Goal: Task Accomplishment & Management: Manage account settings

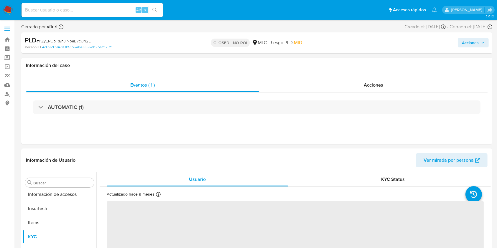
scroll to position [277, 0]
select select "10"
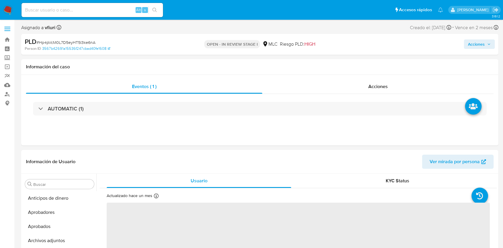
select select "10"
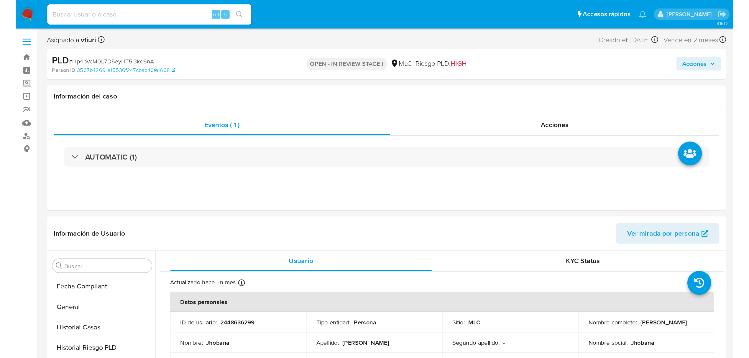
scroll to position [277, 0]
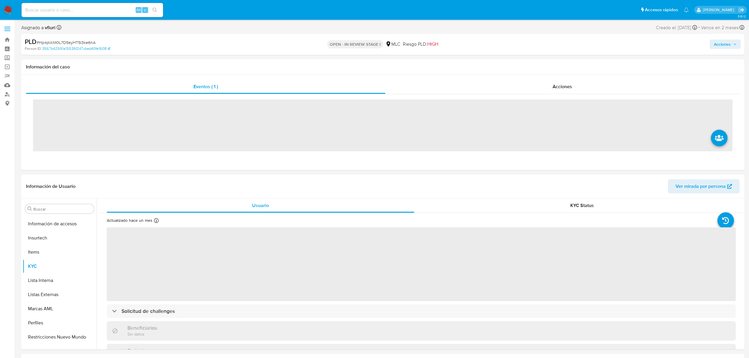
scroll to position [277, 0]
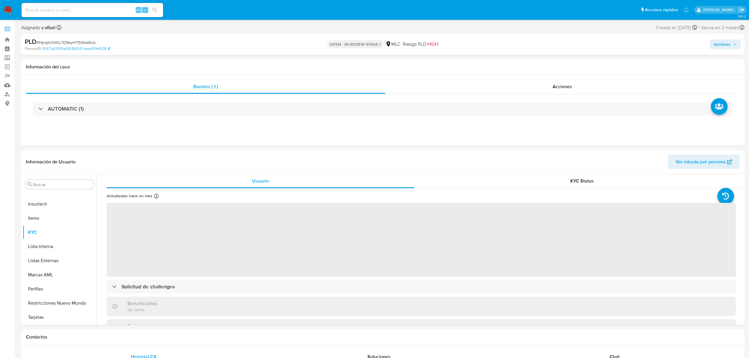
select select "10"
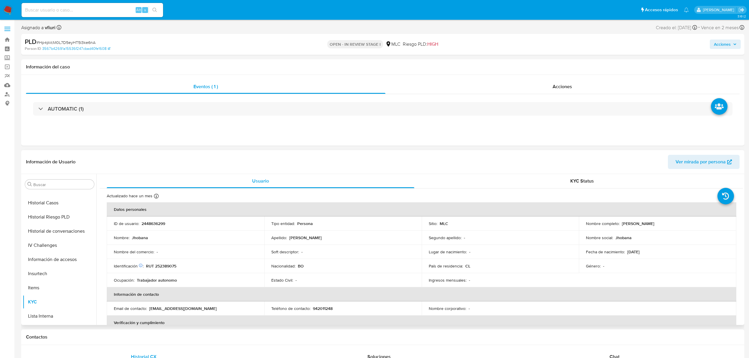
scroll to position [42, 0]
click at [727, 42] on span "Acciones" at bounding box center [722, 43] width 17 height 9
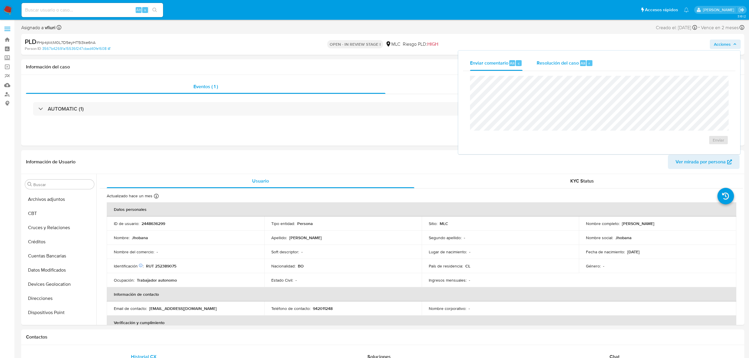
click at [588, 60] on span "r" at bounding box center [588, 63] width 1 height 6
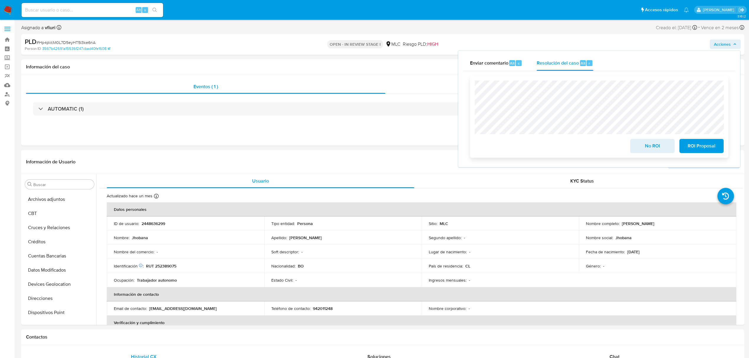
click at [684, 148] on button "ROI Proposal" at bounding box center [701, 146] width 44 height 14
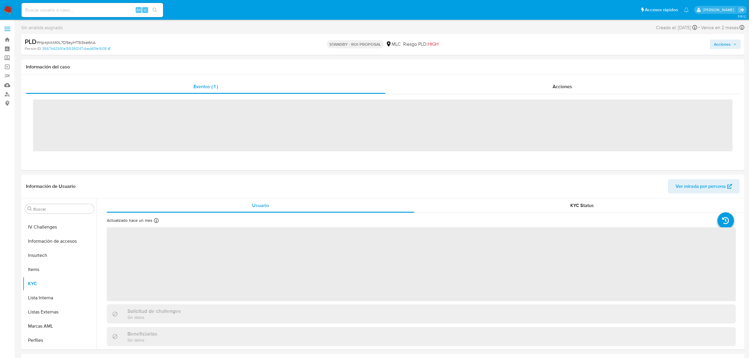
scroll to position [275, 0]
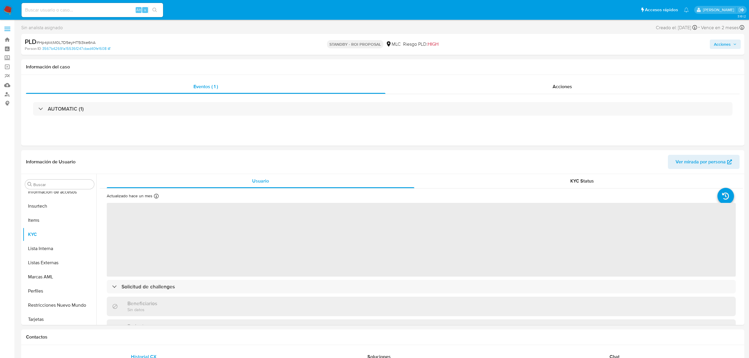
select select "10"
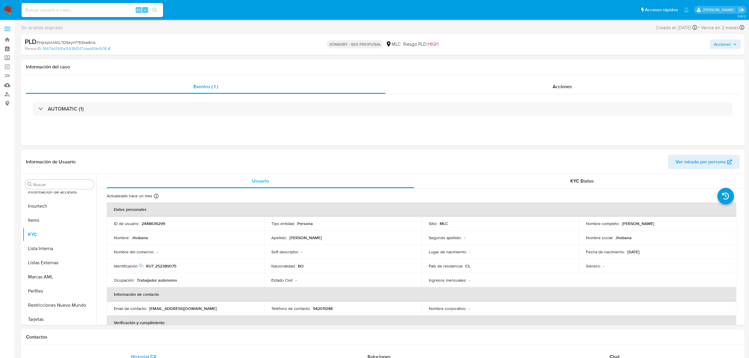
scroll to position [277, 0]
click at [6, 42] on link "Bandeja" at bounding box center [35, 39] width 70 height 9
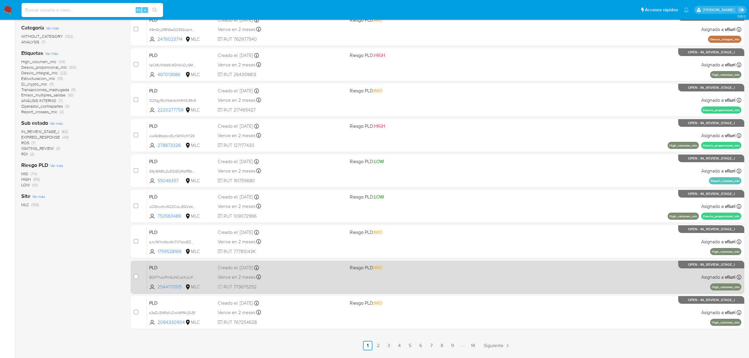
scroll to position [128, 0]
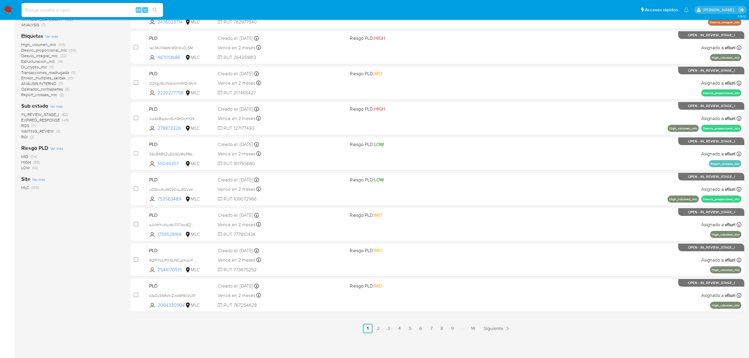
click at [480, 329] on ul "Anterior 1 2 3 4 5 6 7 8 9 14 Siguiente" at bounding box center [437, 328] width 613 height 9
click at [474, 328] on link "14" at bounding box center [472, 328] width 9 height 9
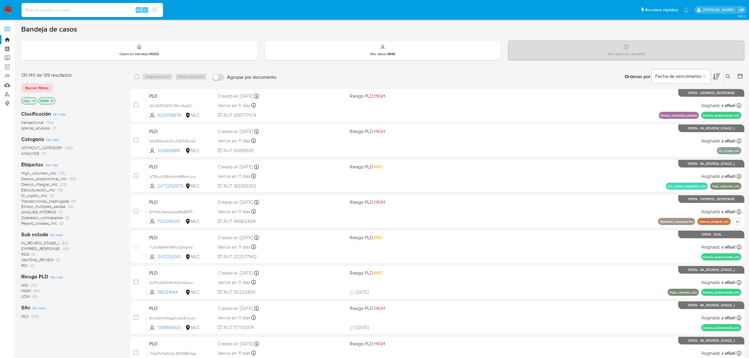
click at [739, 78] on icon at bounding box center [740, 76] width 6 height 6
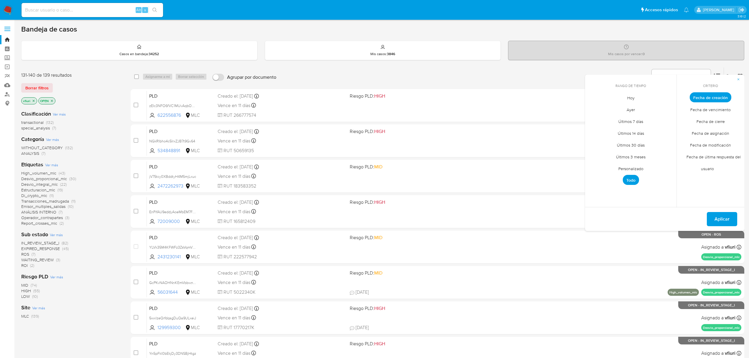
click at [631, 169] on span "Personalizado" at bounding box center [630, 168] width 37 height 12
click at [592, 109] on icon "Mes anterior" at bounding box center [593, 108] width 7 height 7
click at [654, 142] on button "12" at bounding box center [653, 141] width 9 height 9
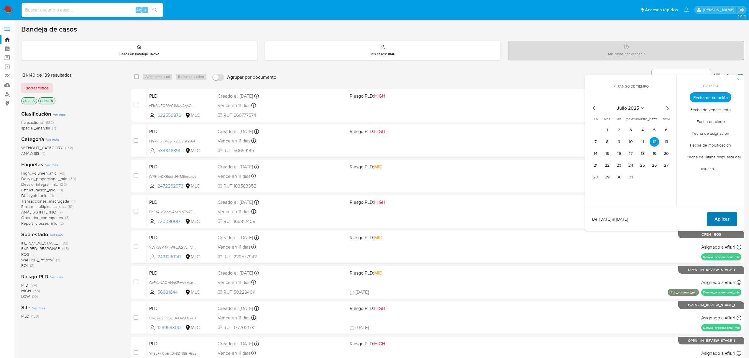
click at [718, 215] on span "Aplicar" at bounding box center [721, 218] width 15 height 13
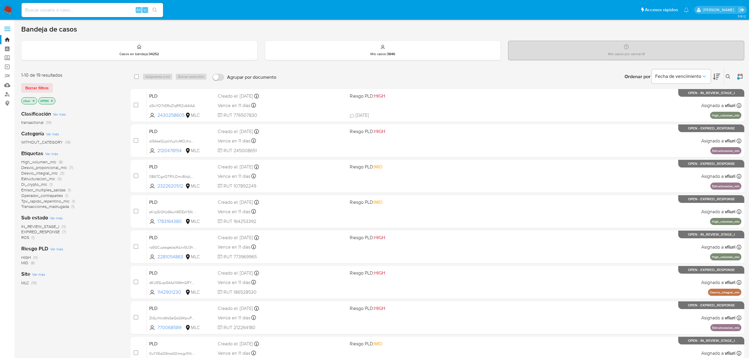
scroll to position [128, 0]
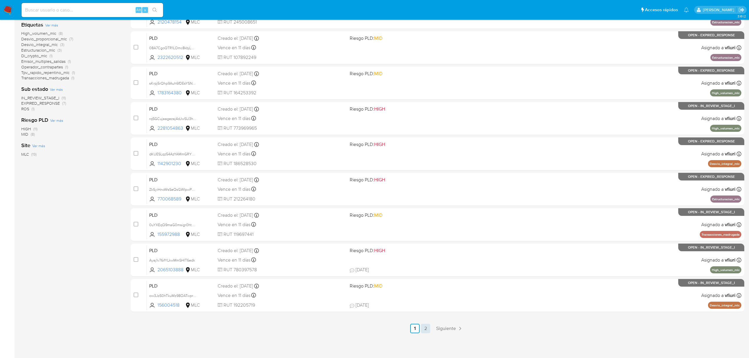
click at [426, 325] on link "2" at bounding box center [425, 328] width 9 height 9
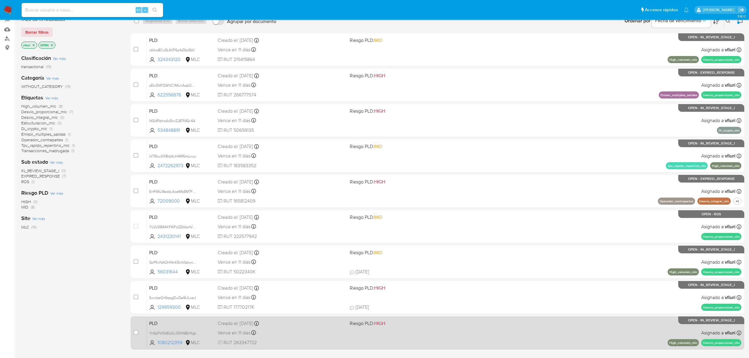
scroll to position [93, 0]
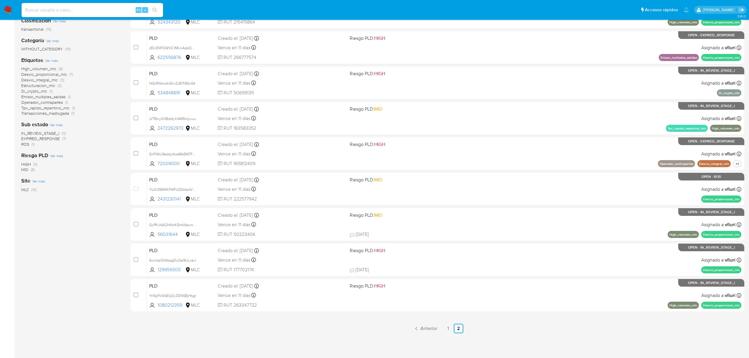
click at [45, 131] on span "IN_REVIEW_STAGE_I" at bounding box center [40, 133] width 38 height 6
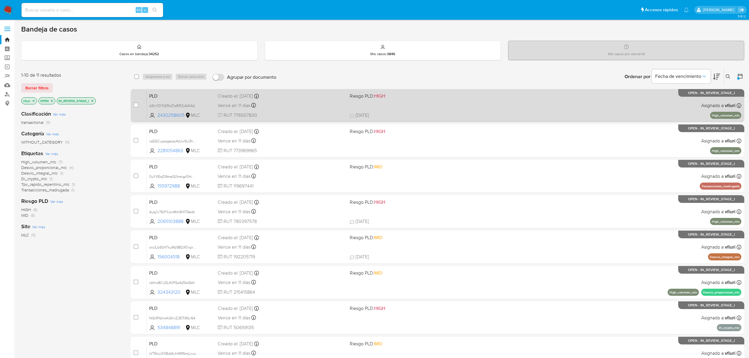
click at [308, 98] on div "Creado el: 12/07/2025 Creado el: 12/07/2025 16:10:08" at bounding box center [281, 96] width 127 height 6
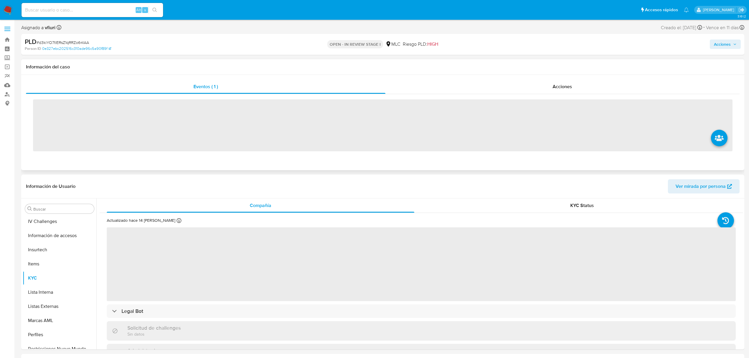
scroll to position [277, 0]
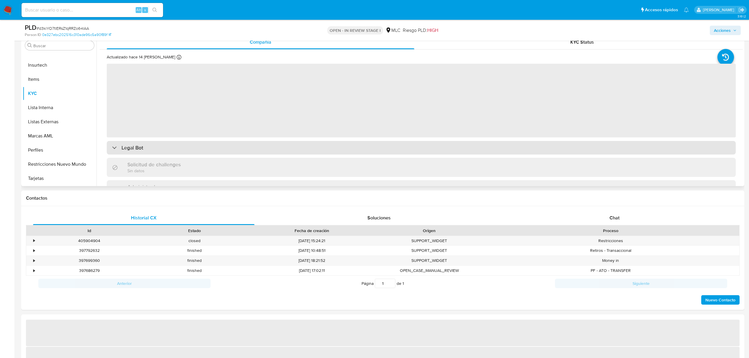
select select "10"
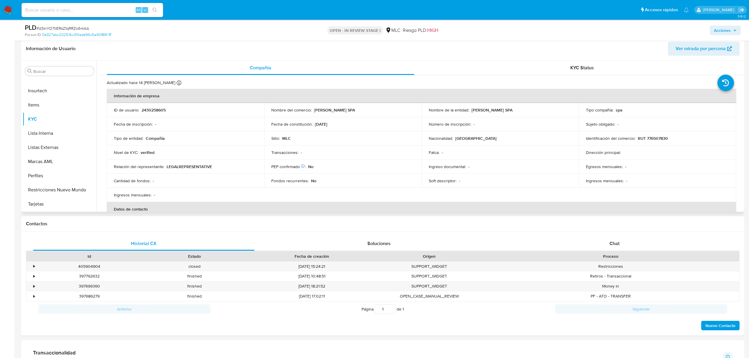
scroll to position [78, 0]
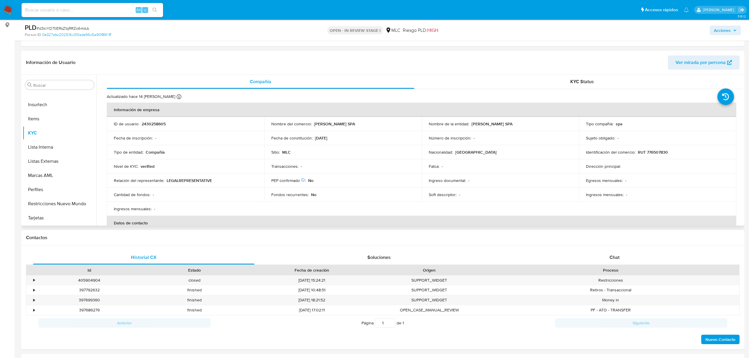
click at [154, 124] on p "2430258605" at bounding box center [153, 123] width 24 height 5
copy p "2430258605"
click at [625, 263] on div "Chat" at bounding box center [614, 257] width 221 height 14
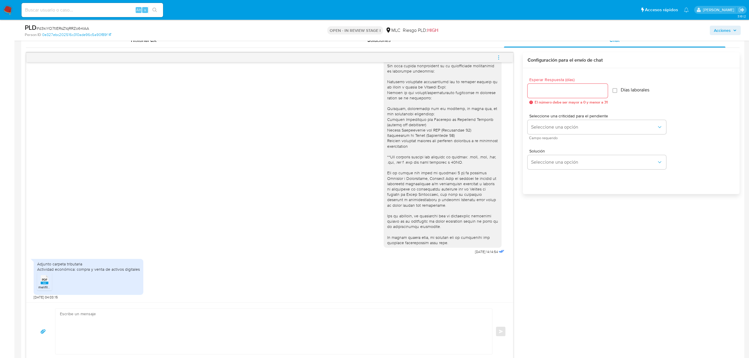
scroll to position [354, 0]
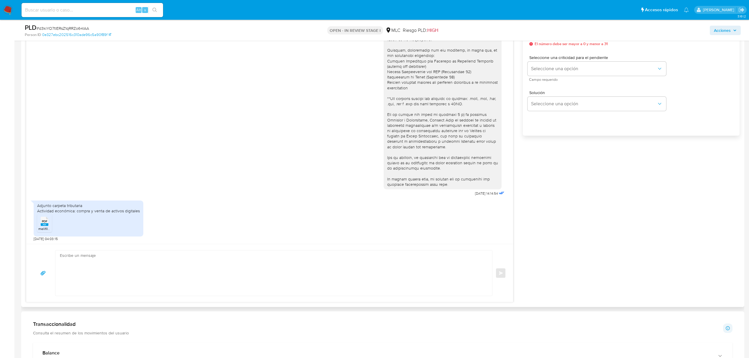
click at [42, 226] on rect at bounding box center [45, 224] width 8 height 3
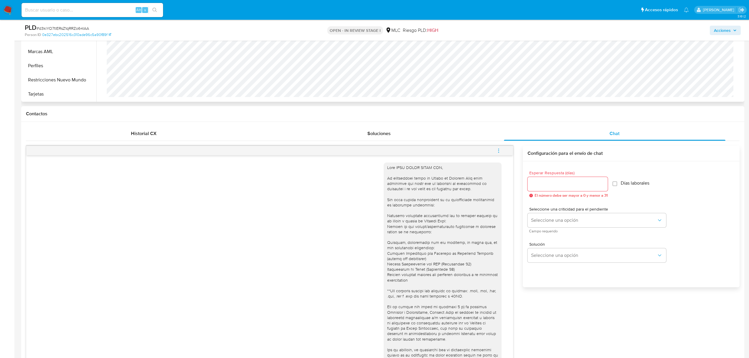
scroll to position [118, 0]
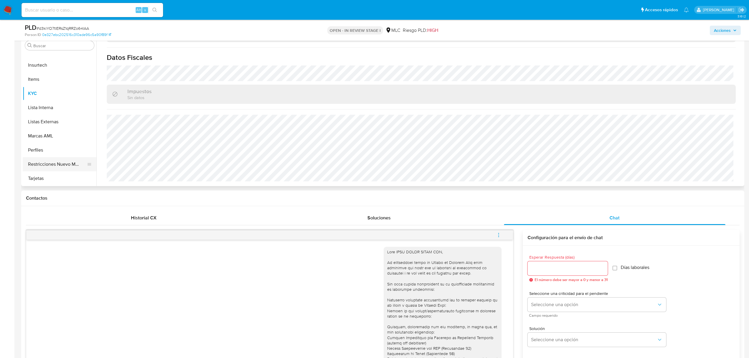
click at [63, 166] on button "Restricciones Nuevo Mundo" at bounding box center [57, 164] width 69 height 14
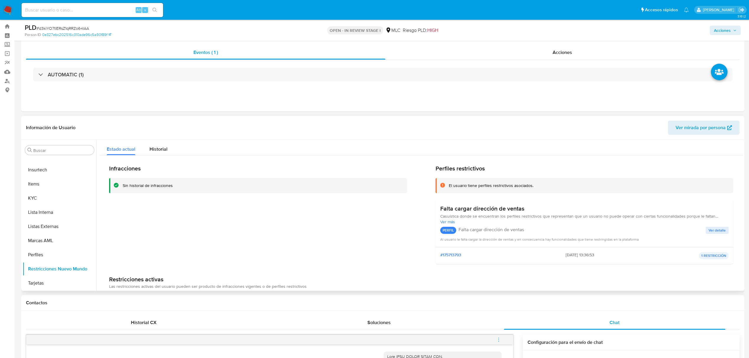
scroll to position [0, 0]
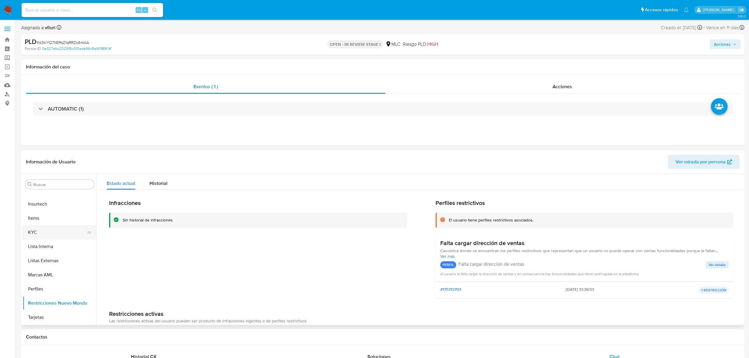
click at [56, 235] on button "KYC" at bounding box center [57, 232] width 69 height 14
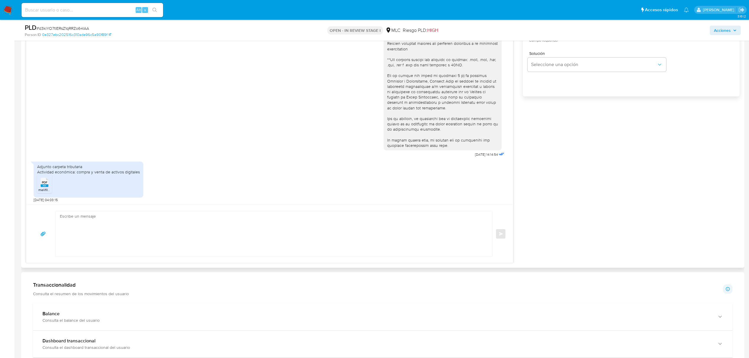
scroll to position [41, 0]
click at [113, 218] on textarea at bounding box center [272, 233] width 425 height 45
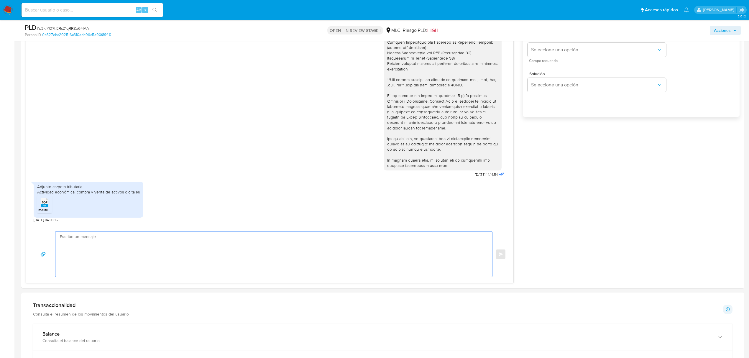
scroll to position [472, 0]
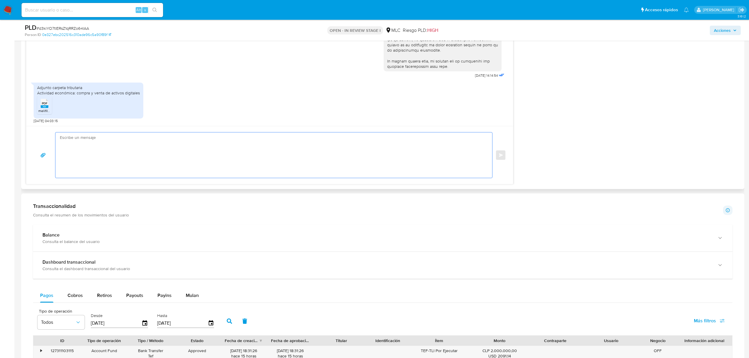
click at [155, 144] on textarea at bounding box center [272, 154] width 425 height 45
type textarea "B"
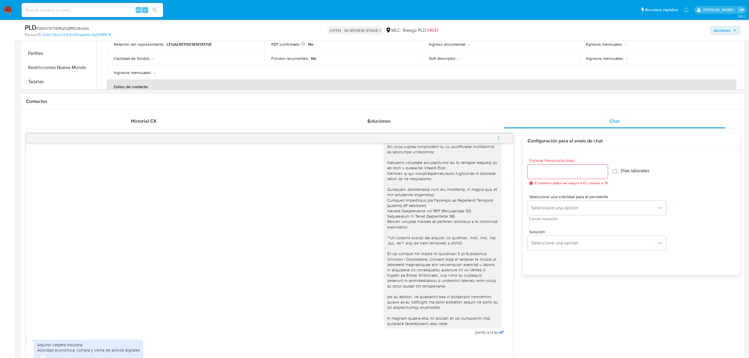
scroll to position [157, 0]
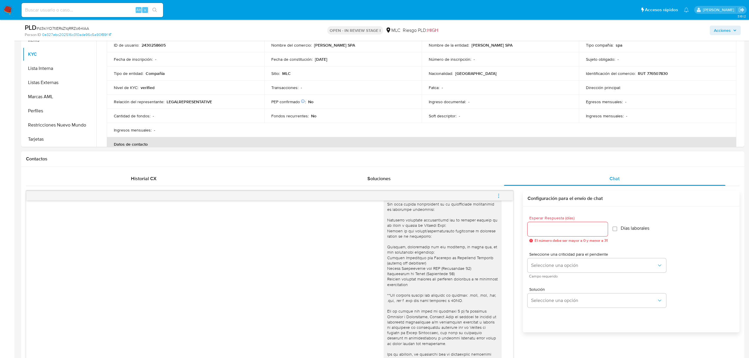
click at [571, 225] on div at bounding box center [567, 229] width 80 height 14
click at [571, 226] on input "Esperar Respuesta (días)" at bounding box center [567, 229] width 80 height 8
type input "2"
drag, startPoint x: 552, startPoint y: 273, endPoint x: 553, endPoint y: 268, distance: 4.5
click at [552, 272] on div "Seleccione una criticidad para el pendiente Seleccione una opción Campo requeri…" at bounding box center [596, 265] width 139 height 26
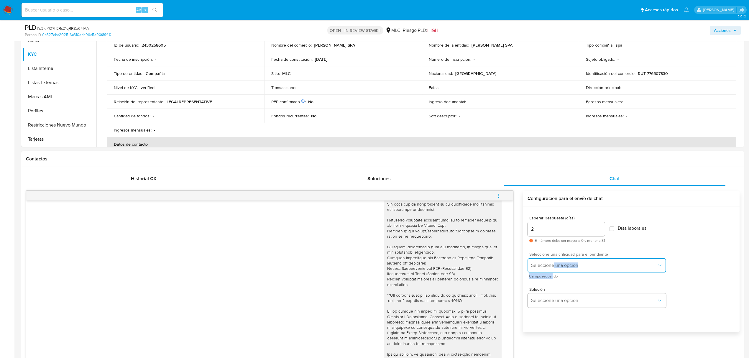
click at [553, 265] on span "Seleccione una opción" at bounding box center [594, 265] width 126 height 6
click at [557, 268] on div "LOW" at bounding box center [595, 266] width 129 height 12
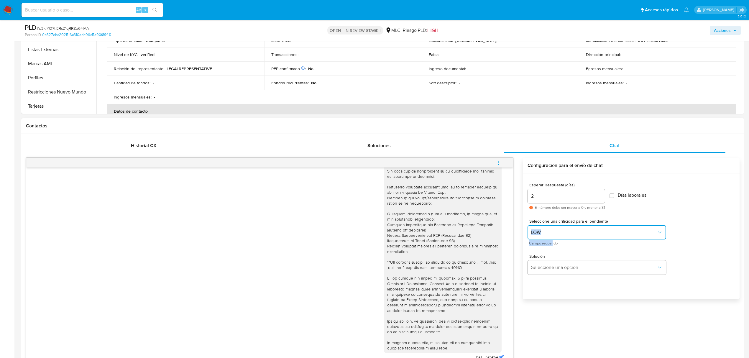
scroll to position [236, 0]
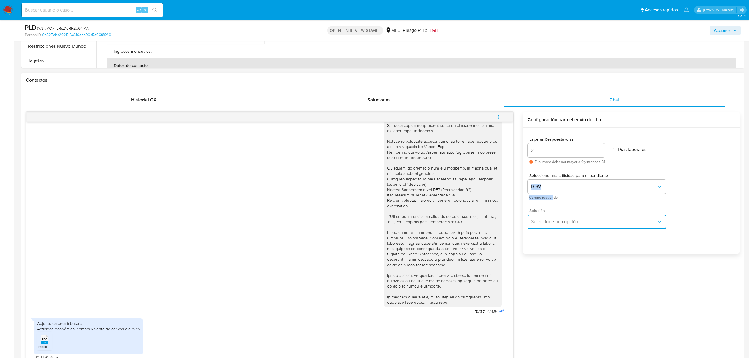
click at [561, 216] on button "Seleccione una opción" at bounding box center [596, 222] width 139 height 14
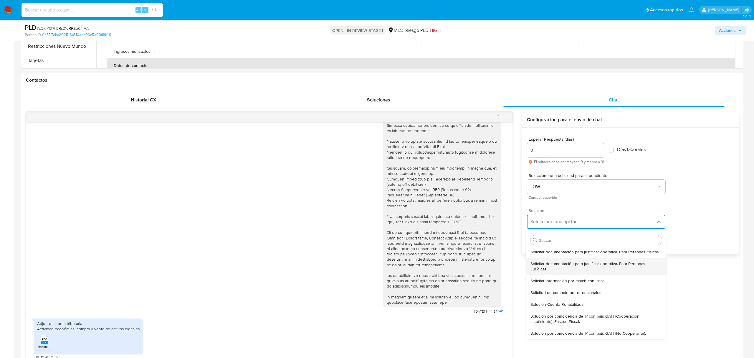
click at [573, 269] on span "Solicitar documentación para justificar operativa. Para Personas Jurídicas." at bounding box center [596, 266] width 131 height 11
type textarea "Hola ,Te contactamos dado que tu cuenta fue suspendida para una verificación de…"
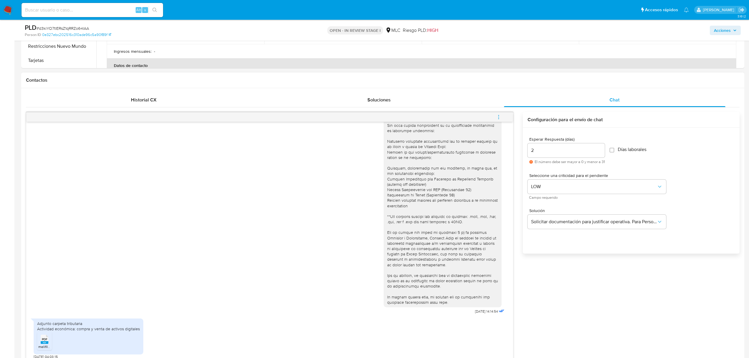
click at [546, 151] on input "2" at bounding box center [565, 150] width 77 height 8
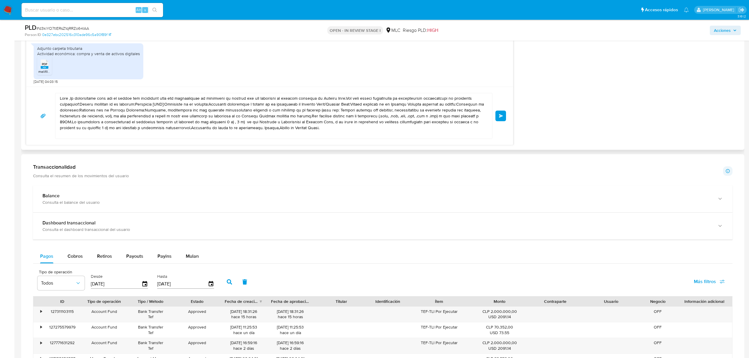
scroll to position [432, 0]
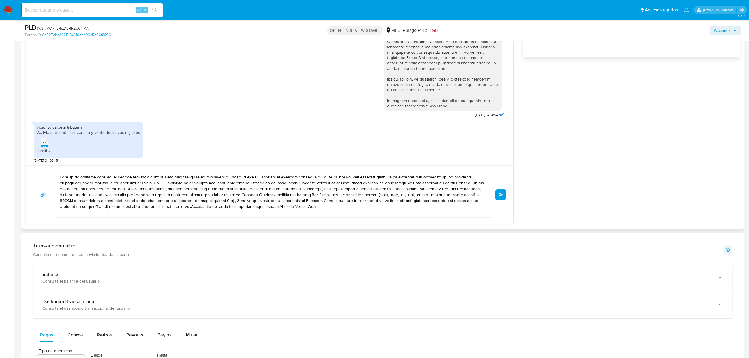
type input "0"
drag, startPoint x: 360, startPoint y: 205, endPoint x: 12, endPoint y: 159, distance: 351.4
click at [12, 159] on section "Bandeja Tablero Screening Búsqueda en Listas Watchlist Herramientas Operaciones…" at bounding box center [374, 208] width 749 height 1280
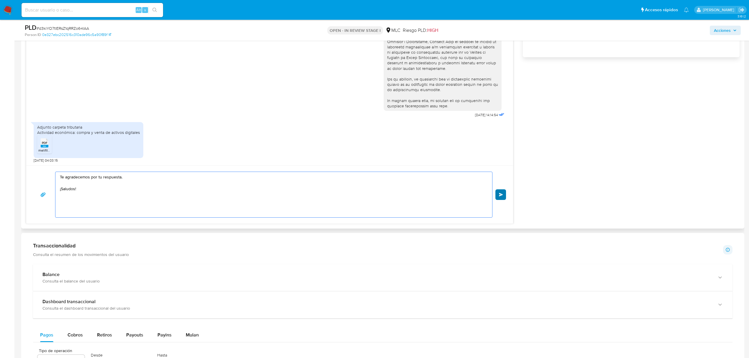
type textarea "Te agradecemos por tu respuesta. ¡Saludos!"
click at [502, 192] on button "Enviar" at bounding box center [500, 194] width 11 height 11
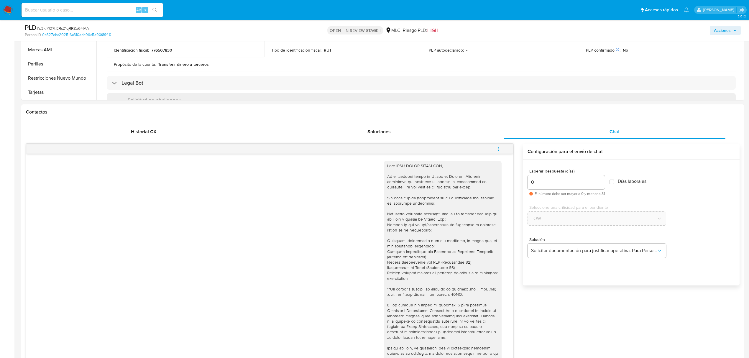
scroll to position [196, 0]
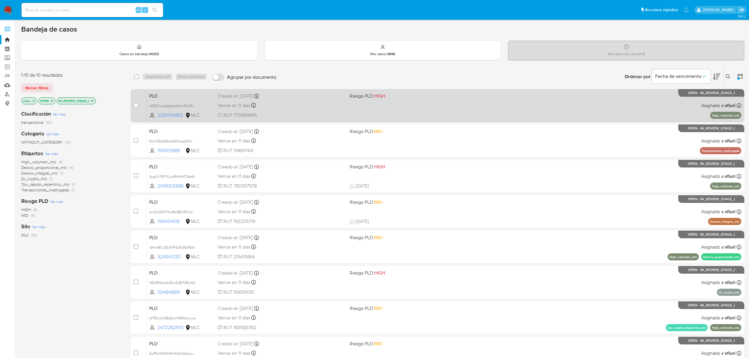
click at [293, 114] on span "RUT 773969965" at bounding box center [281, 115] width 127 height 6
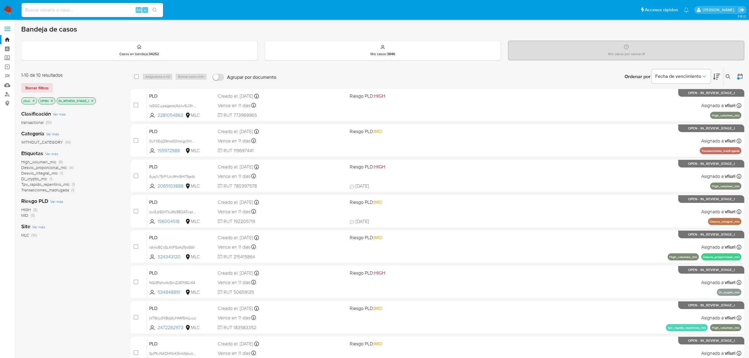
click at [81, 9] on input at bounding box center [92, 10] width 141 height 8
paste input "279076410"
type input "279076410"
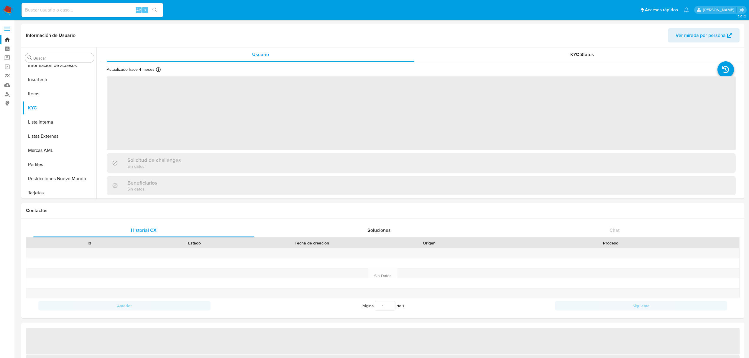
scroll to position [277, 0]
select select "10"
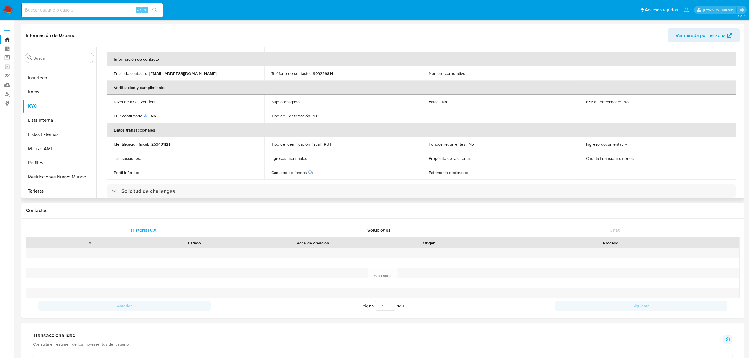
scroll to position [0, 0]
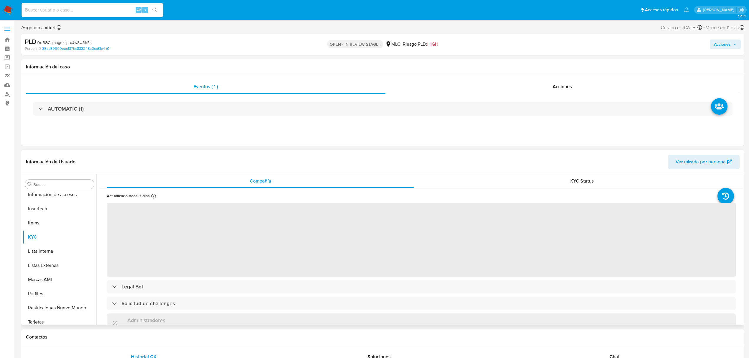
select select "10"
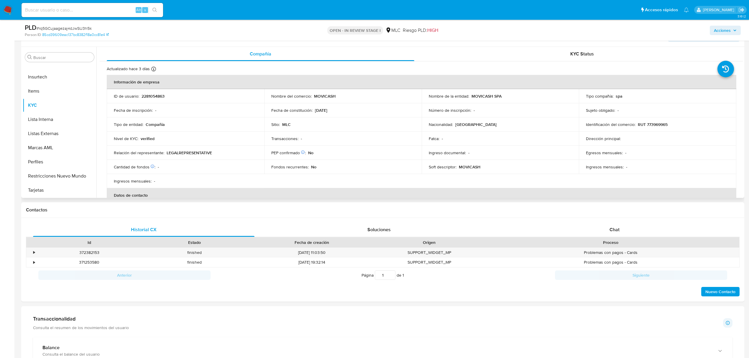
scroll to position [118, 0]
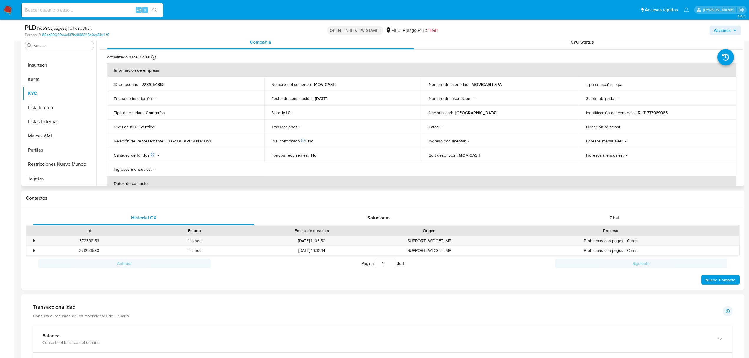
click at [152, 80] on td "ID de usuario : 2281054863" at bounding box center [185, 84] width 157 height 14
click at [152, 83] on p "2281054863" at bounding box center [152, 84] width 23 height 5
click at [153, 83] on p "2281054863" at bounding box center [152, 84] width 23 height 5
copy p "2281054863"
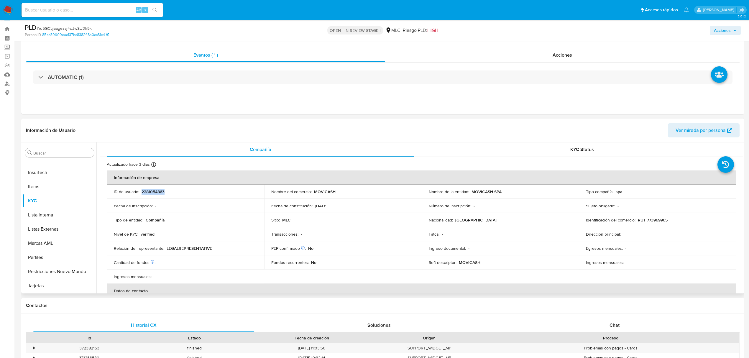
scroll to position [0, 0]
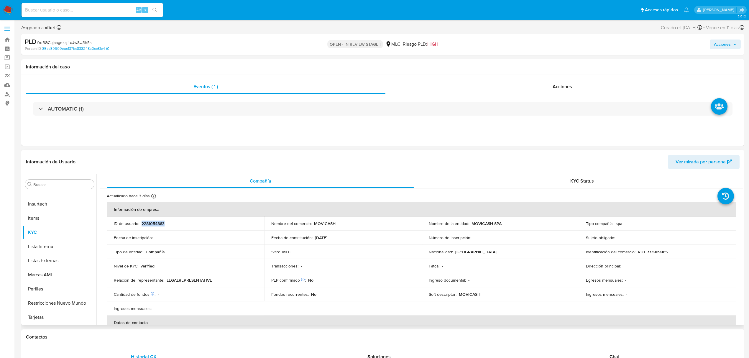
copy p "2281054863"
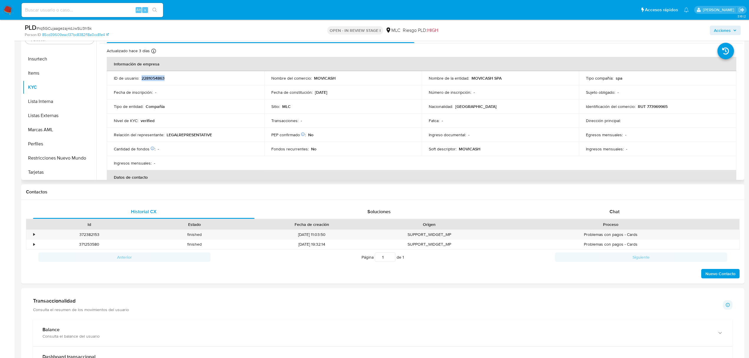
scroll to position [78, 0]
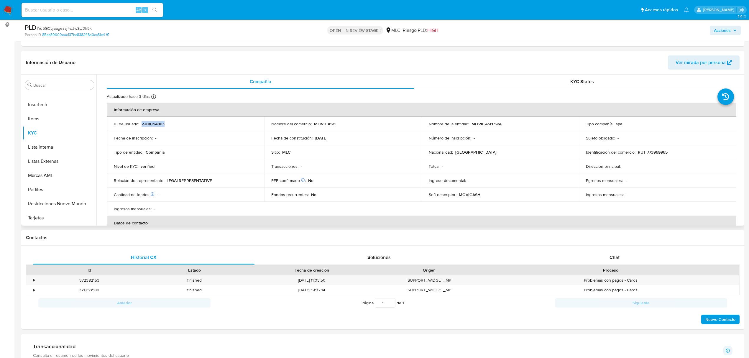
copy p "2281054863"
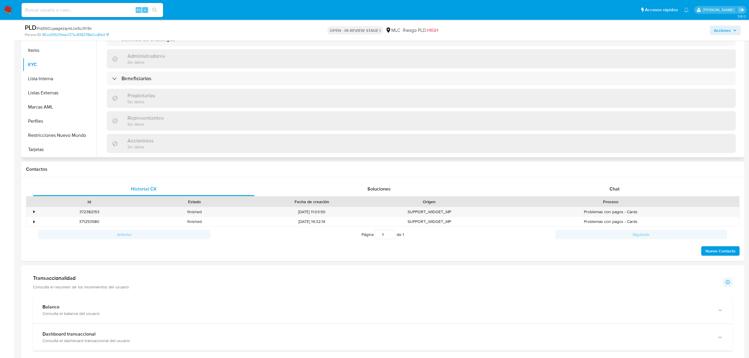
scroll to position [118, 0]
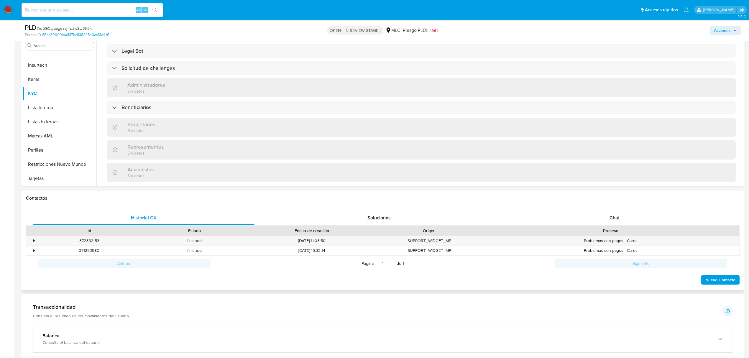
drag, startPoint x: 612, startPoint y: 223, endPoint x: 601, endPoint y: 210, distance: 17.5
click at [612, 223] on div "Chat" at bounding box center [614, 218] width 221 height 14
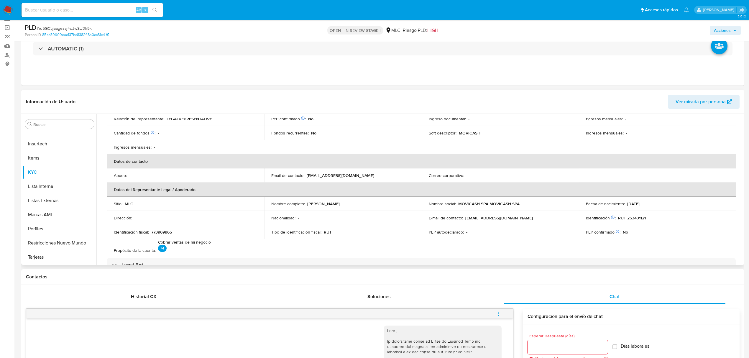
scroll to position [0, 0]
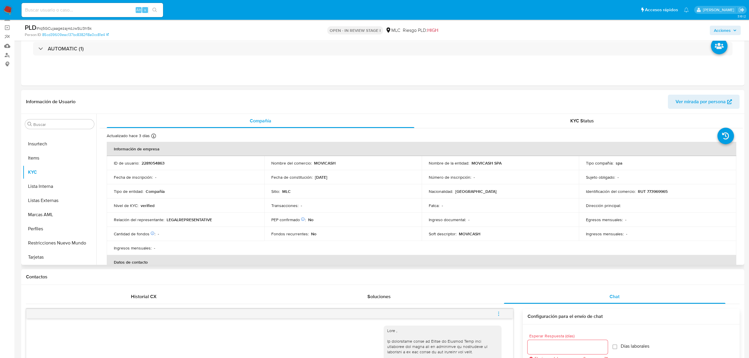
click at [659, 190] on p "RUT 773969965" at bounding box center [652, 191] width 30 height 5
click at [652, 192] on p "RUT 773969965" at bounding box center [652, 191] width 30 height 5
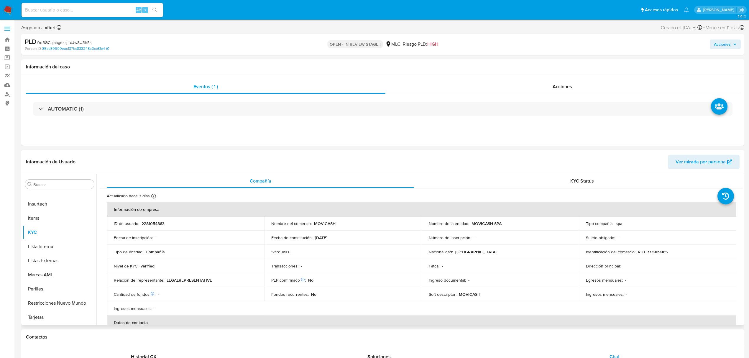
click at [500, 229] on td "Nombre de la entidad : MOVICASH SPA" at bounding box center [499, 223] width 157 height 14
drag, startPoint x: 472, startPoint y: 223, endPoint x: 504, endPoint y: 224, distance: 31.8
click at [504, 224] on div "Nombre de la entidad : MOVICASH SPA" at bounding box center [500, 223] width 143 height 5
copy p "MOVICASH SPA"
drag, startPoint x: 54, startPoint y: 241, endPoint x: 138, endPoint y: 240, distance: 84.0
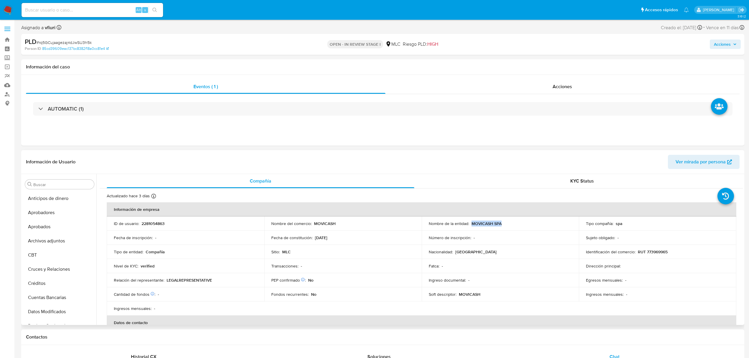
click at [55, 242] on button "Archivos adjuntos" at bounding box center [60, 241] width 74 height 14
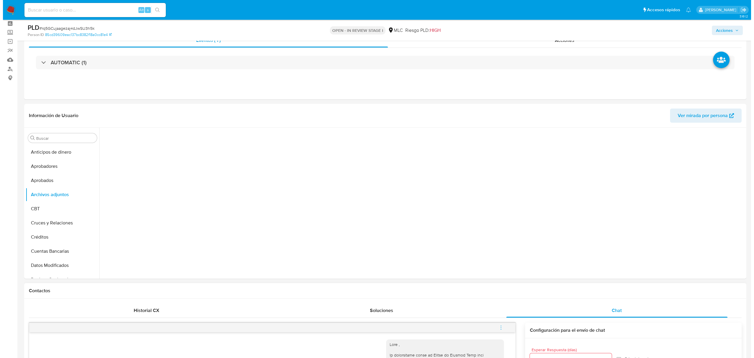
scroll to position [39, 0]
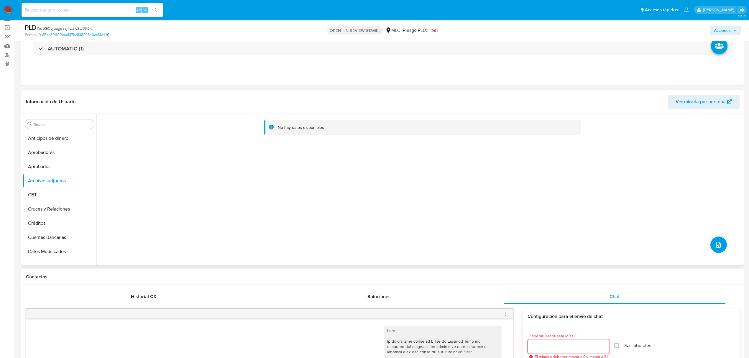
click at [715, 243] on icon "upload-file" at bounding box center [717, 244] width 7 height 7
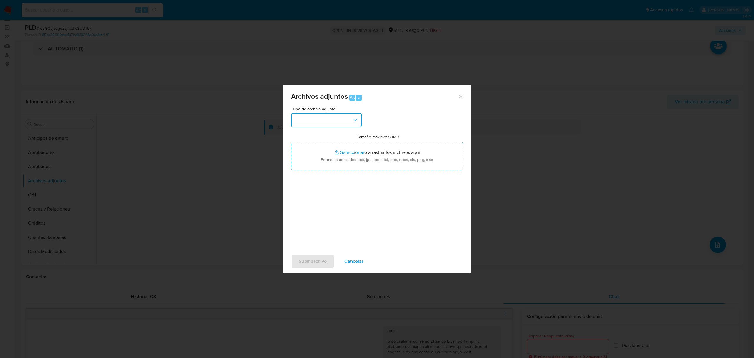
click at [299, 121] on button "button" at bounding box center [326, 120] width 71 height 14
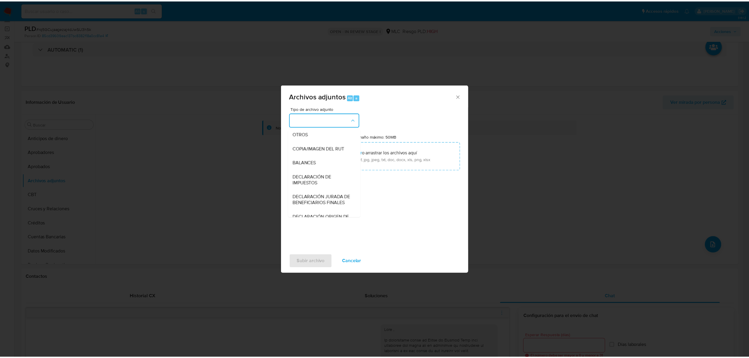
scroll to position [88, 0]
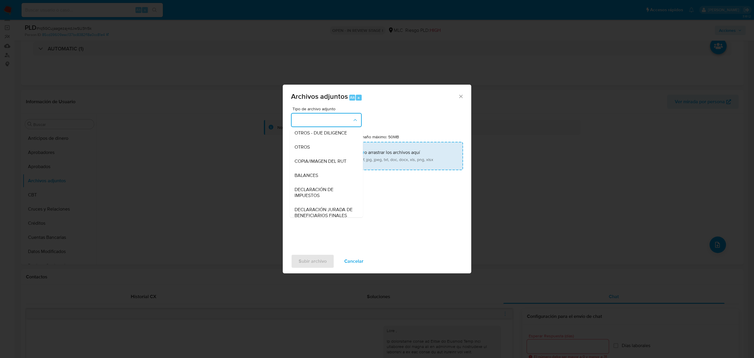
drag, startPoint x: 302, startPoint y: 150, endPoint x: 315, endPoint y: 150, distance: 13.3
click at [302, 150] on span "OTROS" at bounding box center [302, 147] width 15 height 6
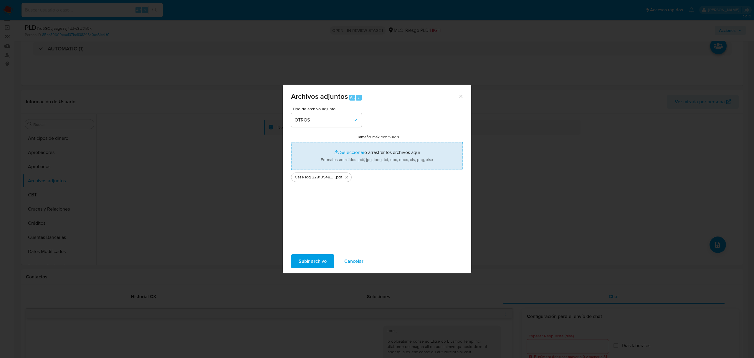
type input "C:\fakepath\Tabla 2281054863.xlsx"
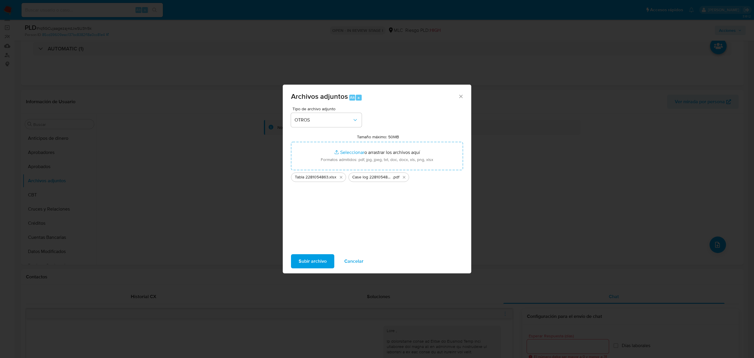
click at [310, 260] on span "Subir archivo" at bounding box center [313, 261] width 28 height 13
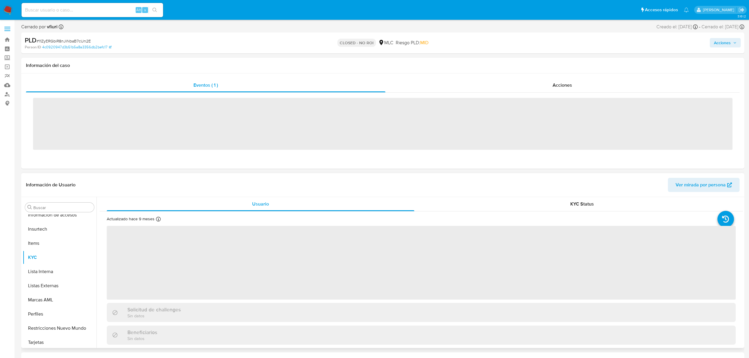
scroll to position [277, 0]
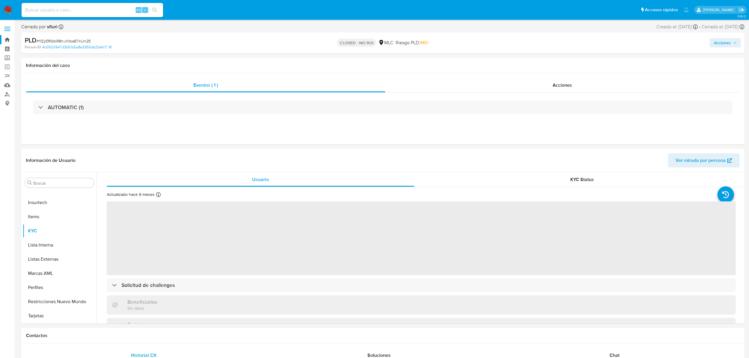
select select "10"
click at [9, 36] on link "Bandeja" at bounding box center [35, 39] width 70 height 9
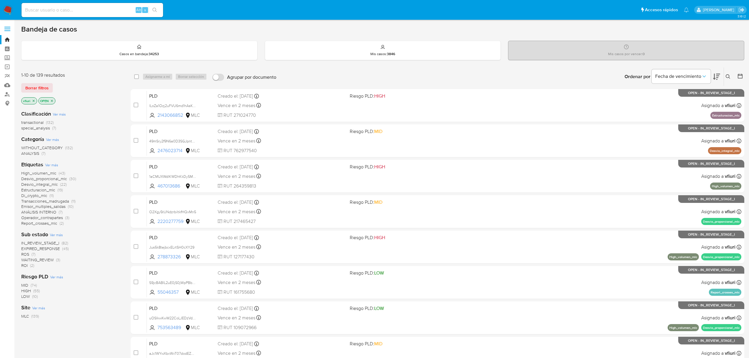
click at [727, 77] on icon at bounding box center [727, 76] width 4 height 4
click at [684, 98] on input at bounding box center [679, 99] width 100 height 8
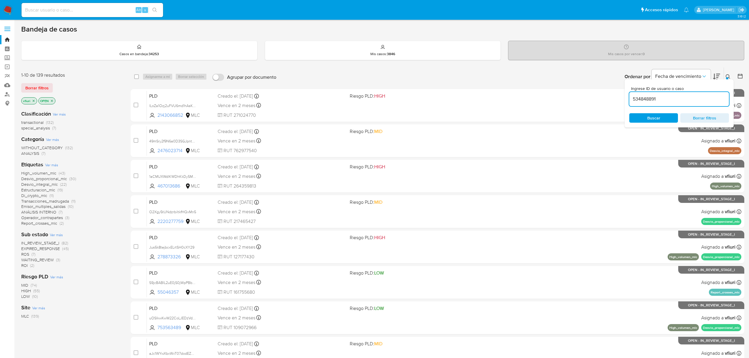
type input "534848891"
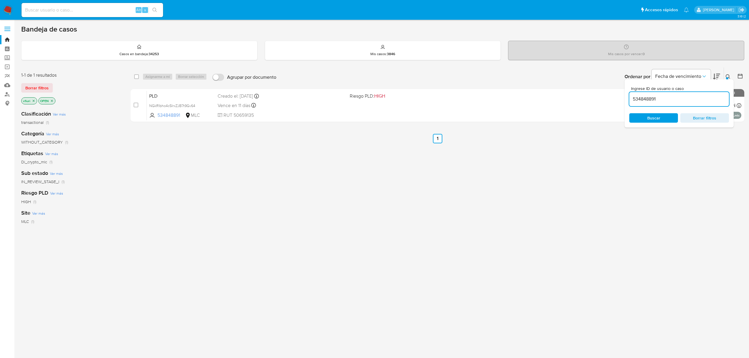
drag, startPoint x: 440, startPoint y: 218, endPoint x: 314, endPoint y: 133, distance: 151.5
click at [439, 216] on div "select-all-cases-checkbox Asignarme a mí Borrar selección Agrupar por documento…" at bounding box center [437, 200] width 613 height 267
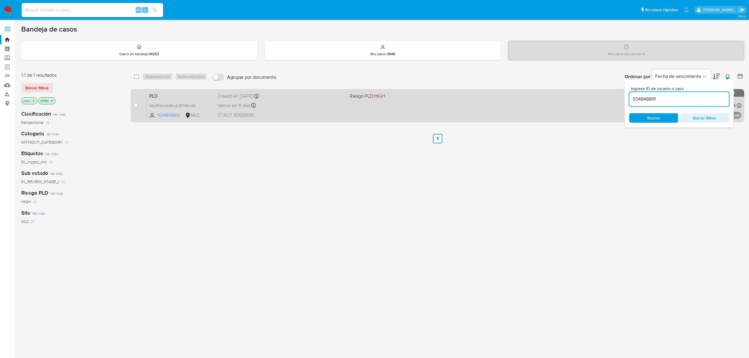
click at [313, 112] on span "RUT 50659135" at bounding box center [281, 115] width 127 height 6
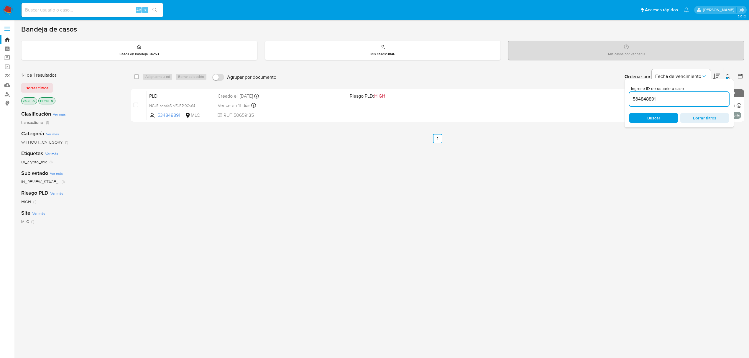
click at [101, 9] on input at bounding box center [92, 10] width 141 height 8
paste input "279076410"
type input "279076410"
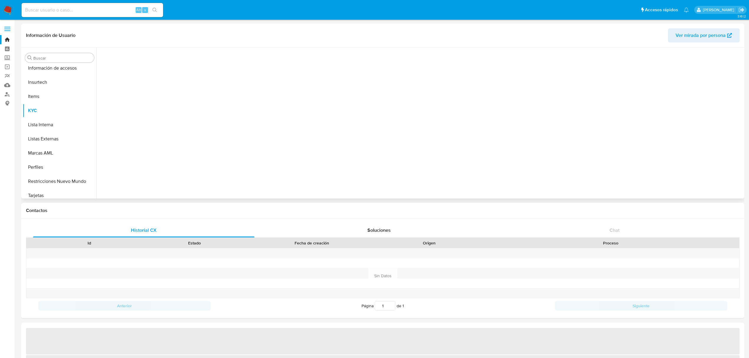
scroll to position [277, 0]
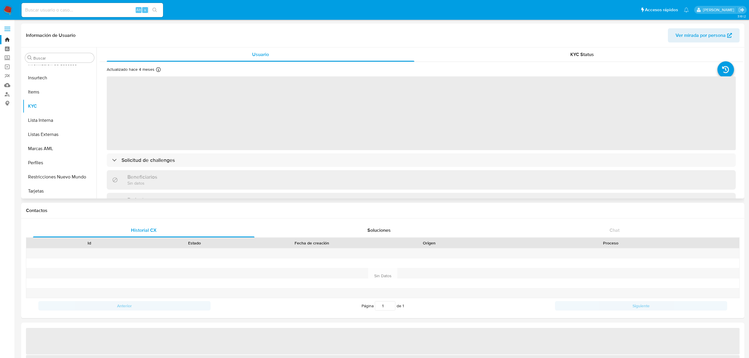
select select "10"
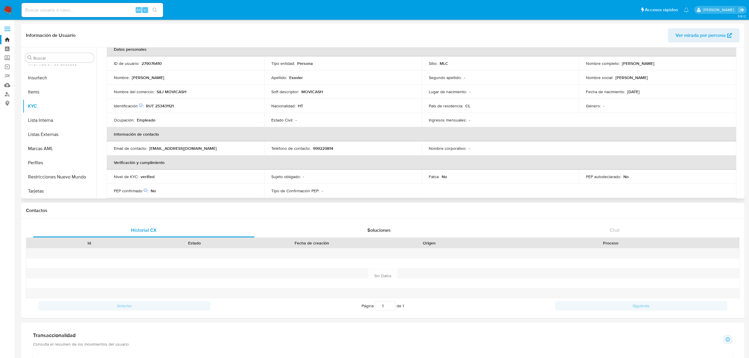
scroll to position [0, 0]
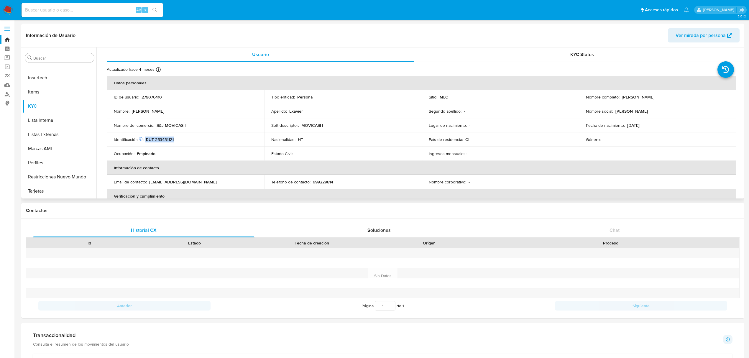
drag, startPoint x: 145, startPoint y: 139, endPoint x: 183, endPoint y: 139, distance: 37.4
click at [183, 139] on div "Identificación Nº de serie: 602262989 : RUT 253431121" at bounding box center [185, 139] width 143 height 5
copy div "RUT 253431121"
drag, startPoint x: 620, startPoint y: 96, endPoint x: 688, endPoint y: 97, distance: 67.2
click at [688, 97] on div "Nombre completo : Johnson Lee Exavier" at bounding box center [657, 96] width 143 height 5
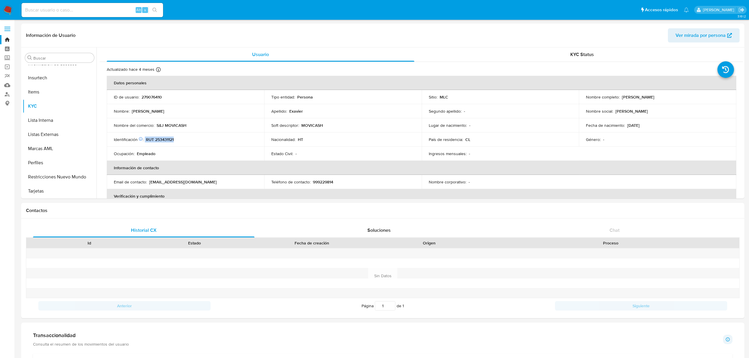
copy p "[PERSON_NAME] [PERSON_NAME]"
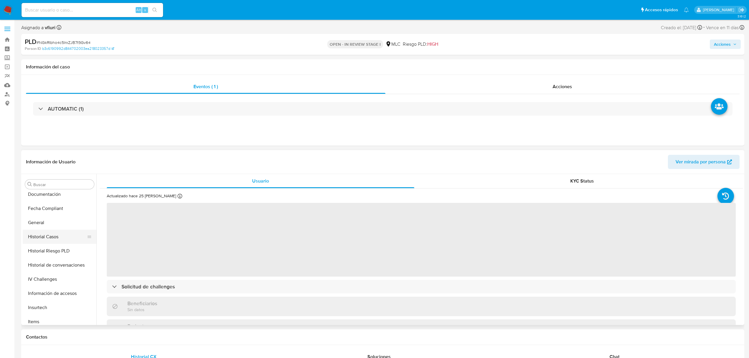
scroll to position [159, 0]
select select "10"
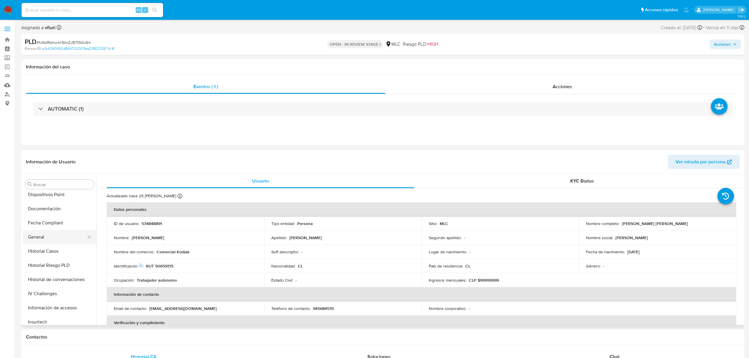
click at [37, 239] on button "General" at bounding box center [57, 237] width 69 height 14
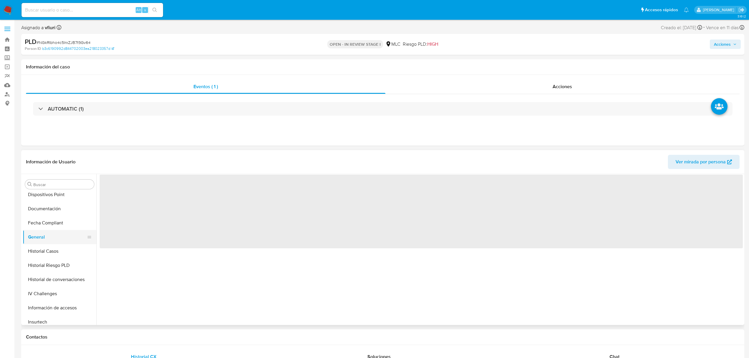
scroll to position [238, 0]
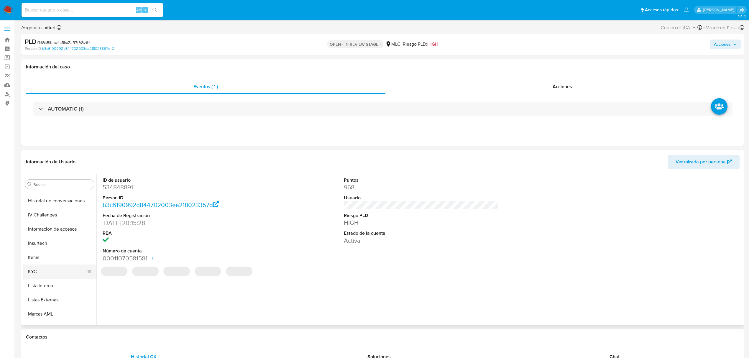
click at [42, 269] on button "KYC" at bounding box center [57, 271] width 69 height 14
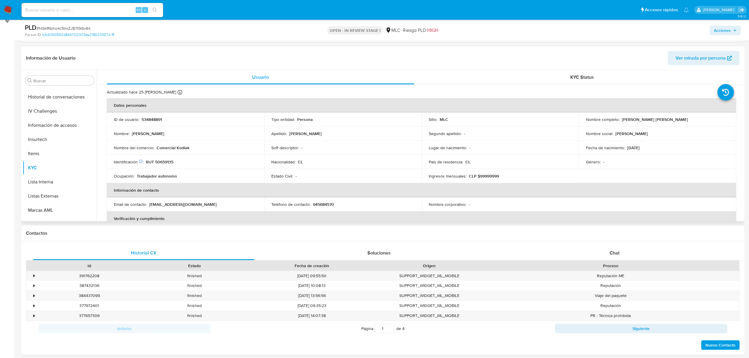
scroll to position [0, 0]
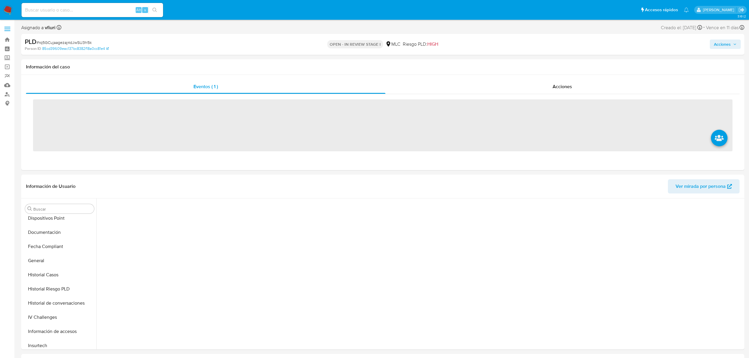
scroll to position [251, 0]
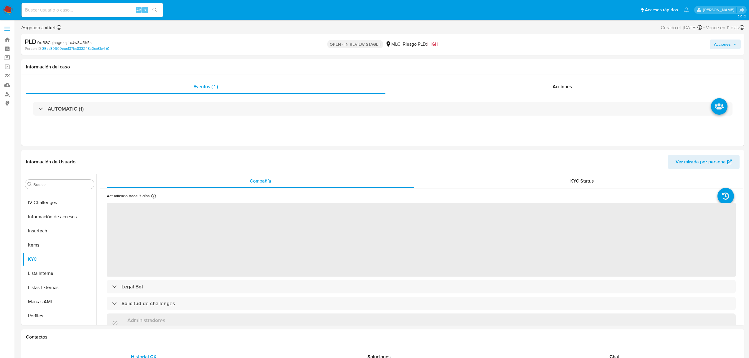
select select "10"
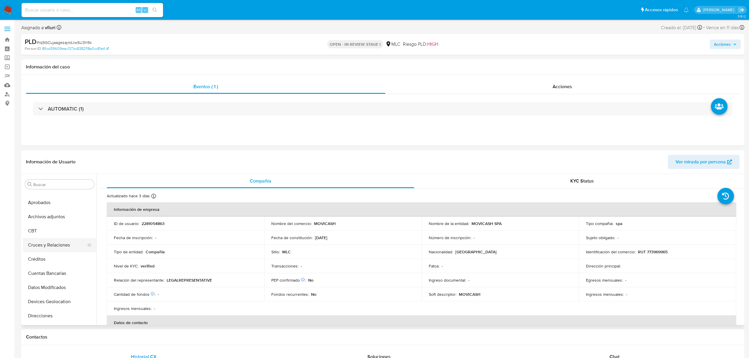
scroll to position [0, 0]
click at [48, 231] on button "Aprobados" at bounding box center [57, 227] width 69 height 14
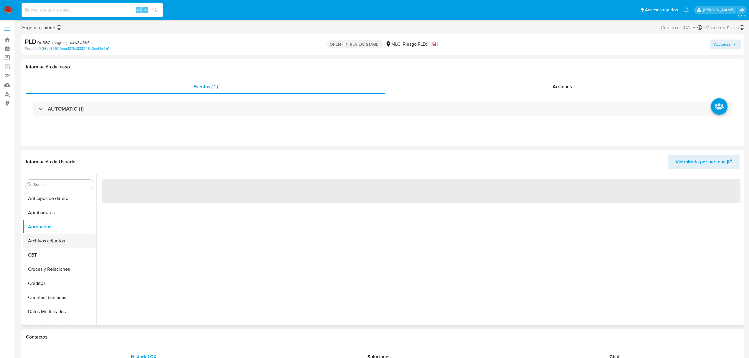
click at [50, 237] on button "Archivos adjuntos" at bounding box center [57, 241] width 69 height 14
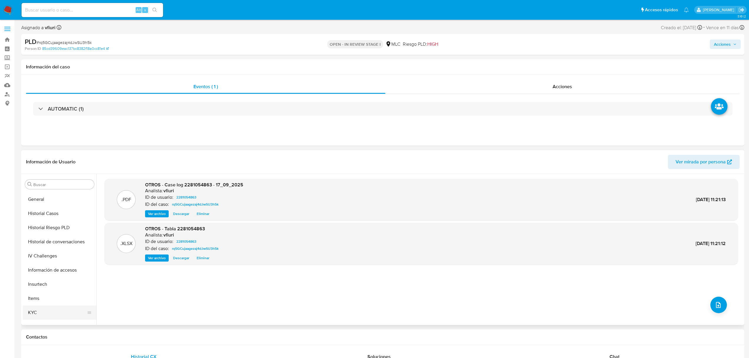
scroll to position [196, 0]
click at [43, 217] on button "Historial Casos" at bounding box center [57, 214] width 69 height 14
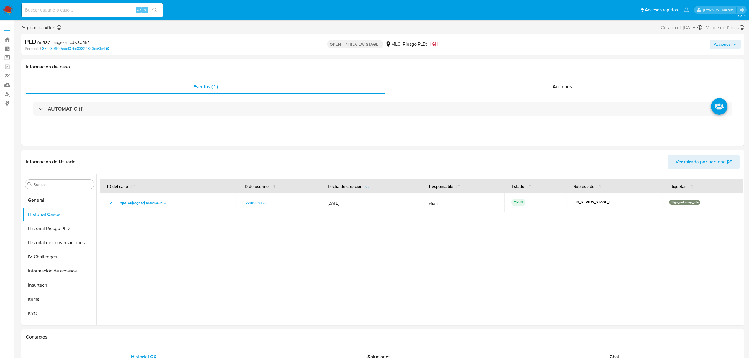
click at [739, 40] on button "Acciones" at bounding box center [724, 43] width 31 height 9
drag, startPoint x: 589, startPoint y: 58, endPoint x: 582, endPoint y: 69, distance: 12.8
click at [589, 59] on div "Resolución del caso Alt r" at bounding box center [564, 62] width 56 height 15
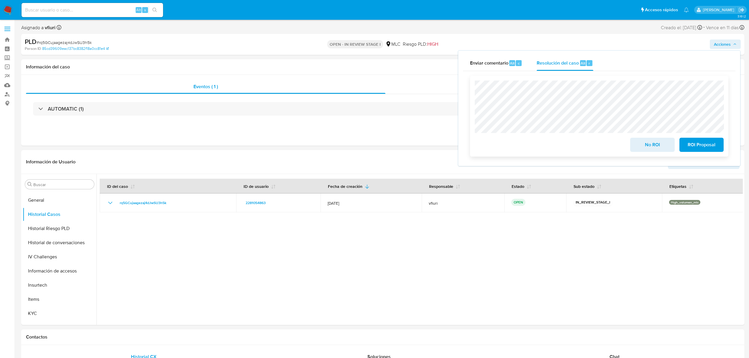
click at [703, 145] on span "ROI Proposal" at bounding box center [701, 144] width 29 height 13
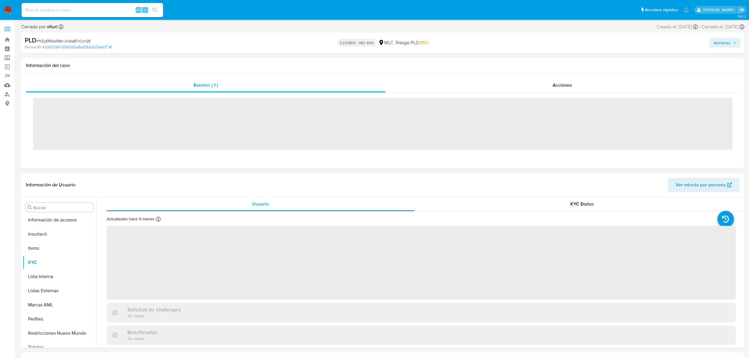
scroll to position [277, 0]
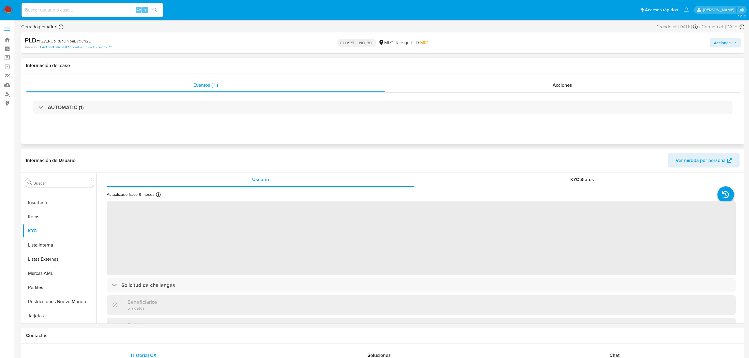
select select "10"
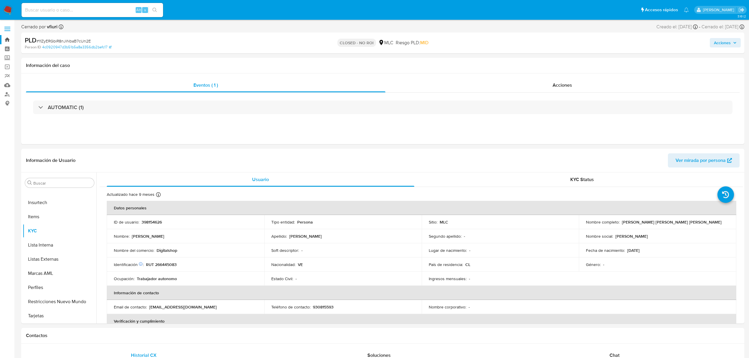
click at [4, 41] on link "Bandeja" at bounding box center [35, 39] width 70 height 9
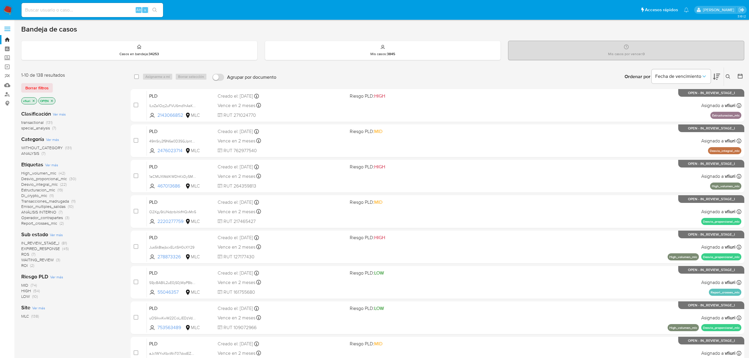
click at [744, 75] on main "3.161.2" at bounding box center [374, 243] width 749 height 487
click at [740, 75] on icon at bounding box center [740, 76] width 6 height 6
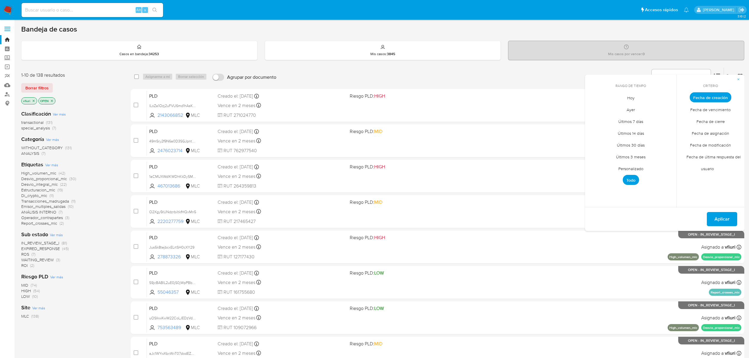
click at [621, 169] on span "Personalizado" at bounding box center [630, 168] width 37 height 12
click at [596, 111] on icon "Mes anterior" at bounding box center [593, 108] width 7 height 7
click at [592, 111] on icon "Mes anterior" at bounding box center [593, 108] width 7 height 7
click at [655, 144] on button "12" at bounding box center [653, 141] width 9 height 9
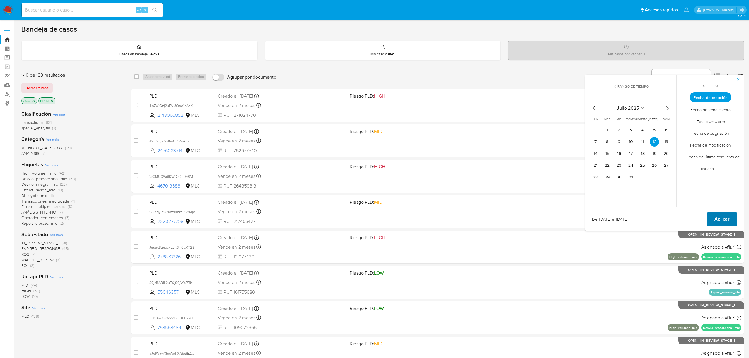
click at [721, 222] on span "Aplicar" at bounding box center [721, 218] width 15 height 13
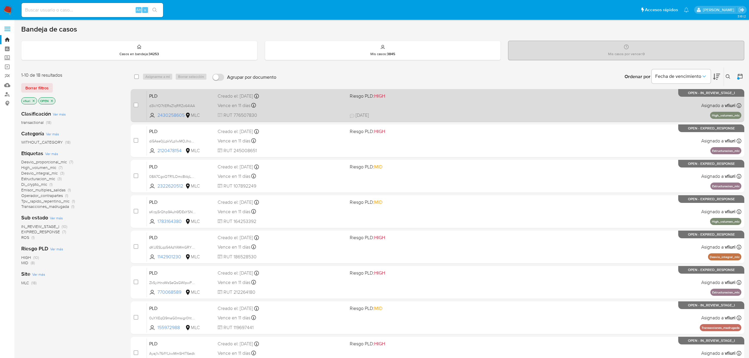
click at [447, 100] on div "PLD d3kiYO7tlERsZ1qRRZo64IAA 2430258605 MLC Riesgo PLD: HIGH Creado el: 12/07/2…" at bounding box center [444, 105] width 594 height 30
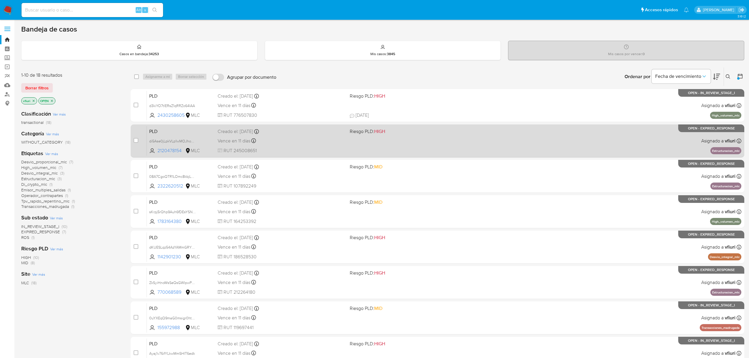
click at [272, 147] on span "RUT 245008651" at bounding box center [281, 150] width 127 height 6
click at [287, 146] on div "PLD di5Ase0jLpkVLp1wMOJhoHPJ 2120478154 MLC Riesgo PLD: HIGH Creado el: 12/07/2…" at bounding box center [444, 141] width 594 height 30
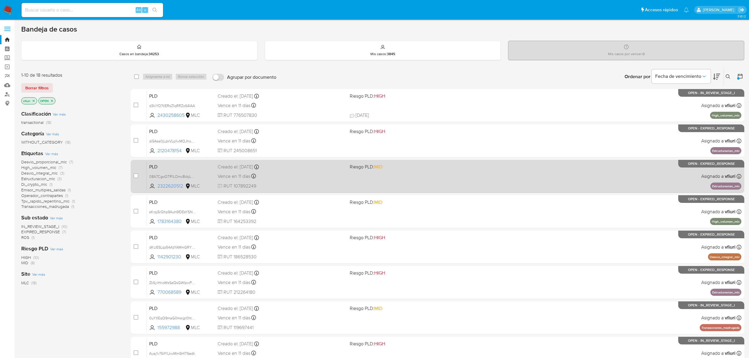
click at [295, 190] on div "PLD 08A7CgoQTR1LOmc8kbjLXFxi 2322620512 MLC Riesgo PLD: MID Creado el: 12/07/20…" at bounding box center [444, 176] width 594 height 30
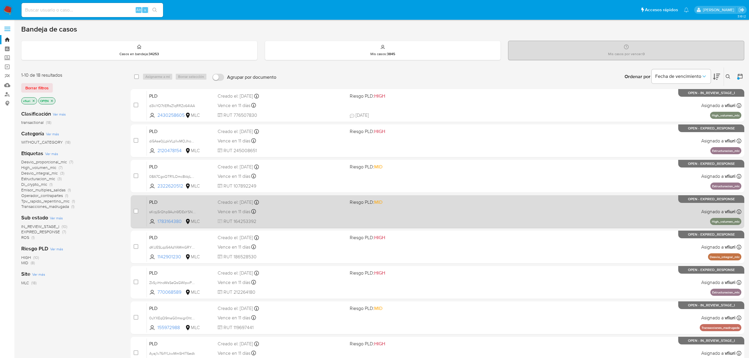
click at [302, 208] on div "Vence en 11 días Vence el 10/10/2025 16:08:41" at bounding box center [281, 211] width 127 height 8
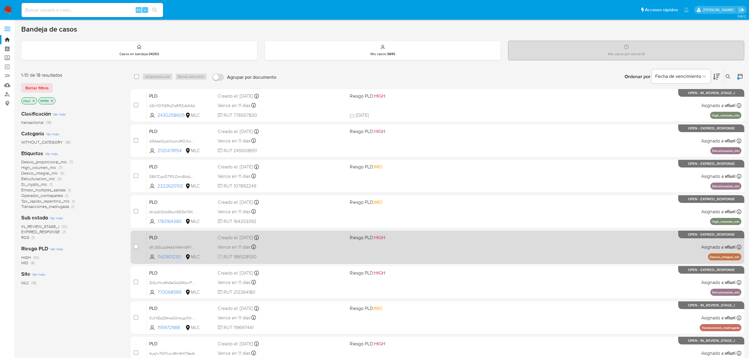
click at [304, 252] on div "PLD dKUESLqz54AzYAMmGRYKdvqo 1142901230 MLC Riesgo PLD: HIGH Creado el: 12/07/2…" at bounding box center [444, 247] width 594 height 30
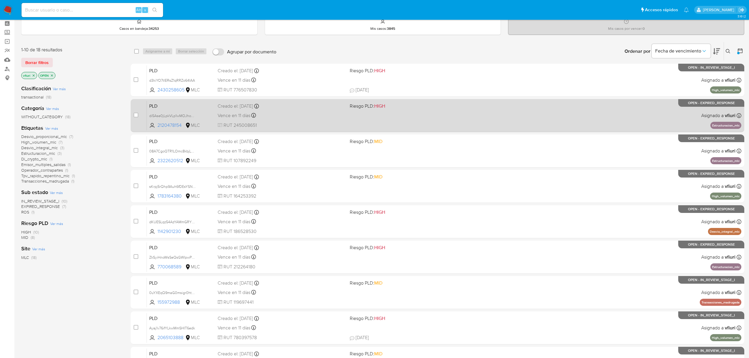
scroll to position [39, 0]
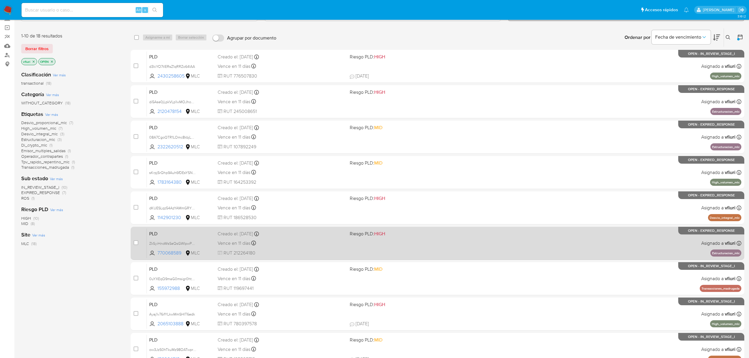
click at [304, 239] on div "Vence en 11 días Vence el 10/10/2025 16:08:10" at bounding box center [281, 243] width 127 height 8
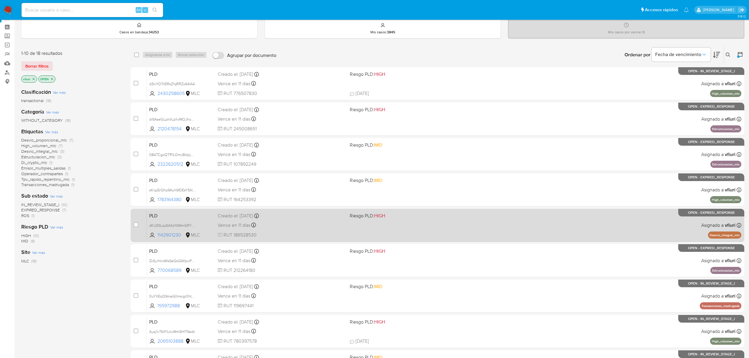
scroll to position [0, 0]
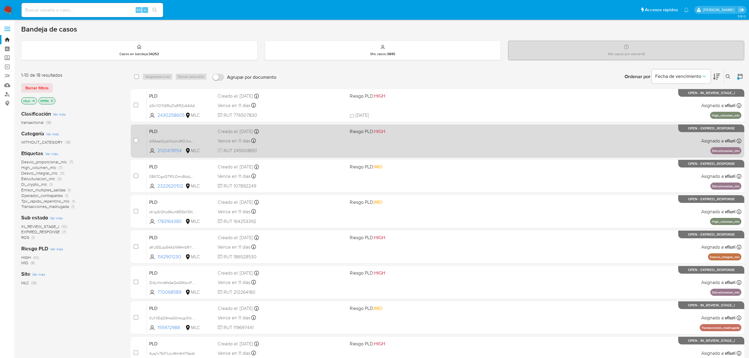
click at [286, 141] on div "Vence en 11 días Vence el 10/10/2025 16:09:12" at bounding box center [281, 141] width 127 height 8
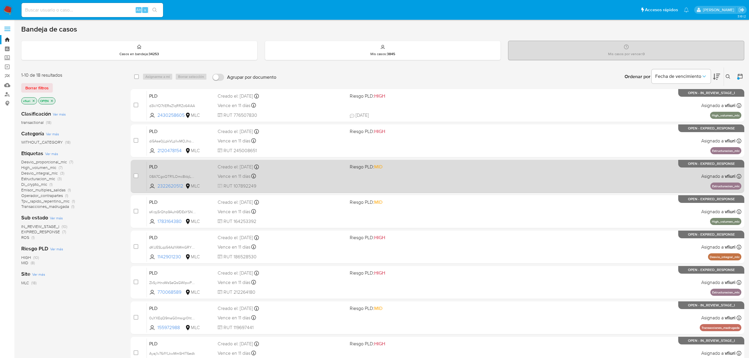
click at [309, 172] on div "Vence en 11 días Vence el 10/10/2025 16:08:45" at bounding box center [281, 176] width 127 height 8
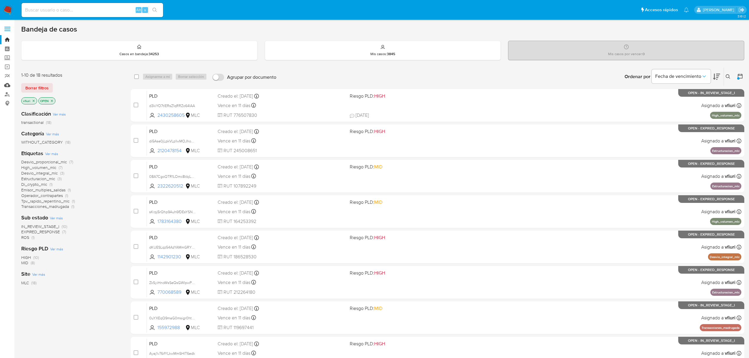
click at [6, 85] on link "Mulan" at bounding box center [35, 84] width 70 height 9
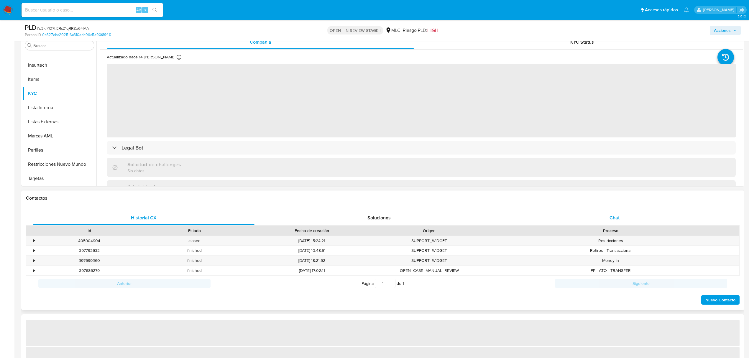
scroll to position [78, 0]
select select "10"
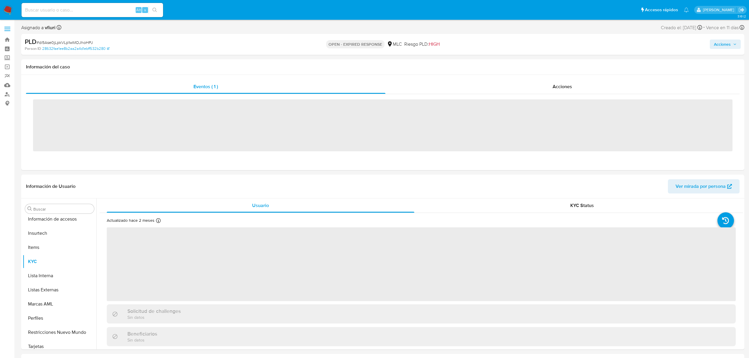
scroll to position [277, 0]
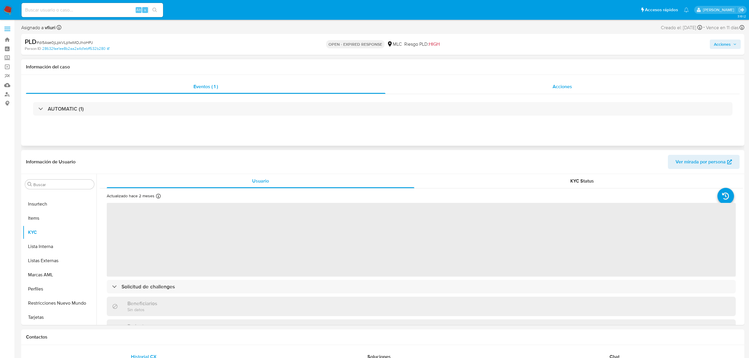
select select "10"
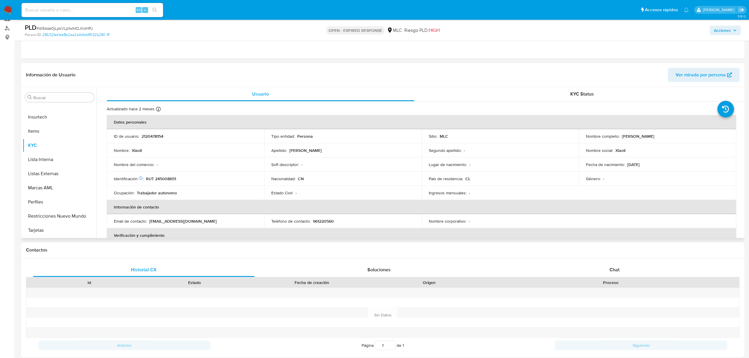
scroll to position [78, 0]
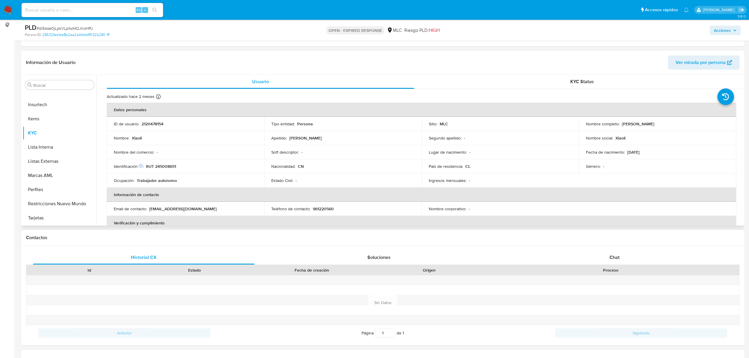
click at [159, 122] on p "2120478154" at bounding box center [152, 123] width 22 height 5
copy p "2120478154"
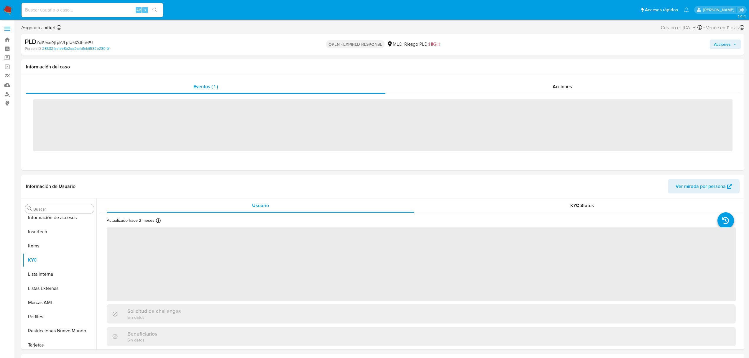
scroll to position [277, 0]
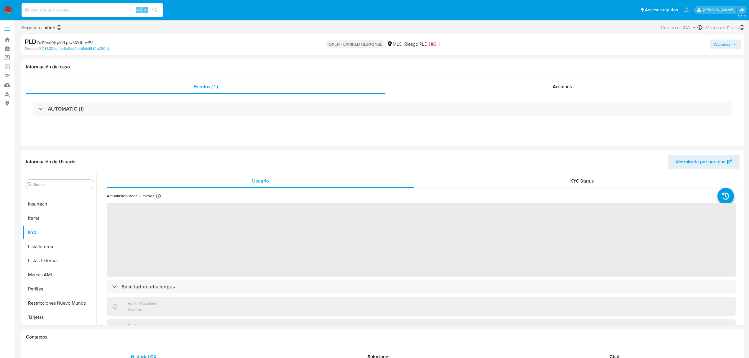
select select "10"
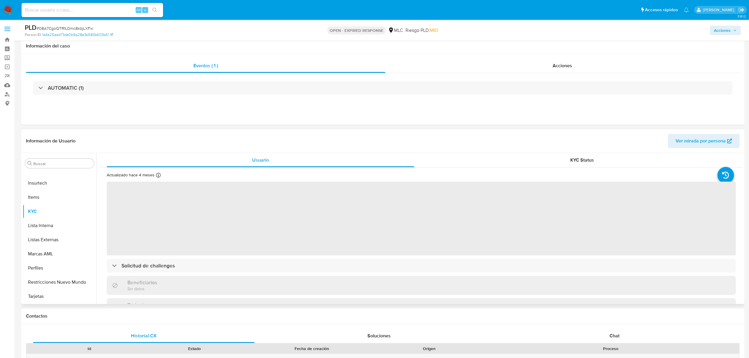
scroll to position [78, 0]
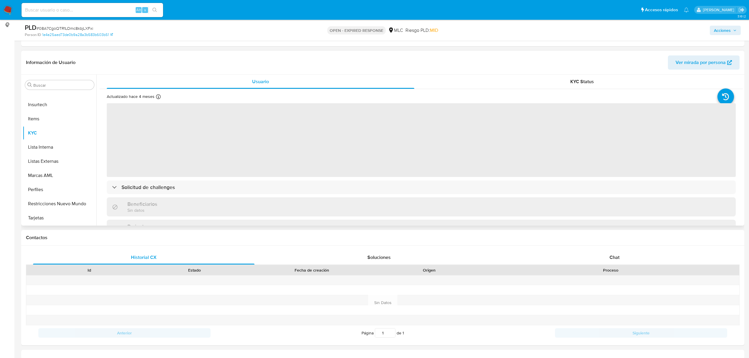
select select "10"
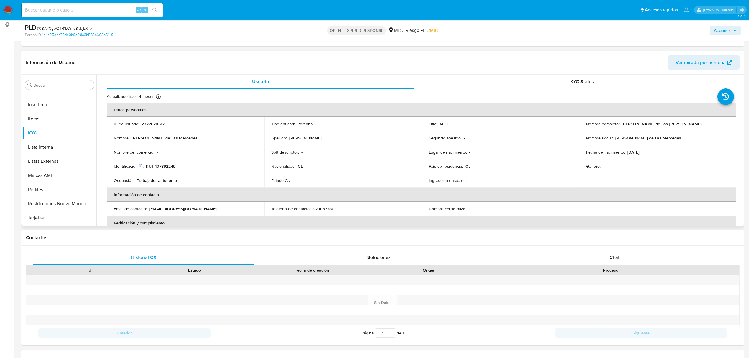
click at [153, 125] on p "2322620512" at bounding box center [152, 123] width 23 height 5
copy p "2322620512"
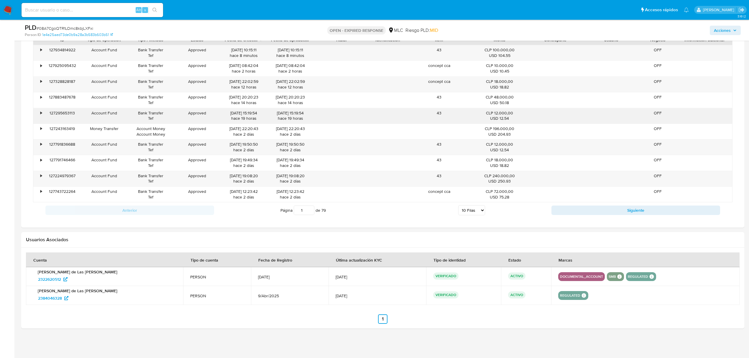
scroll to position [460, 0]
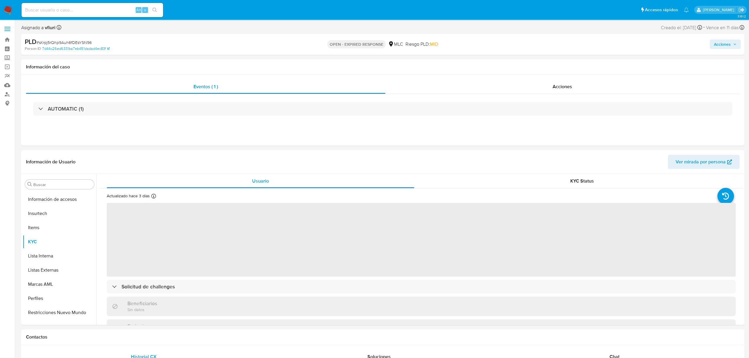
select select "10"
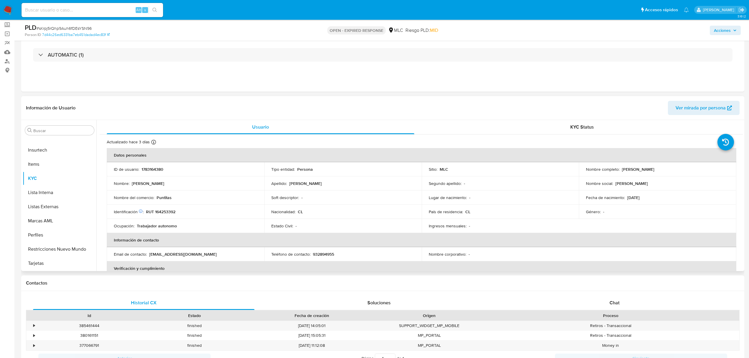
scroll to position [78, 0]
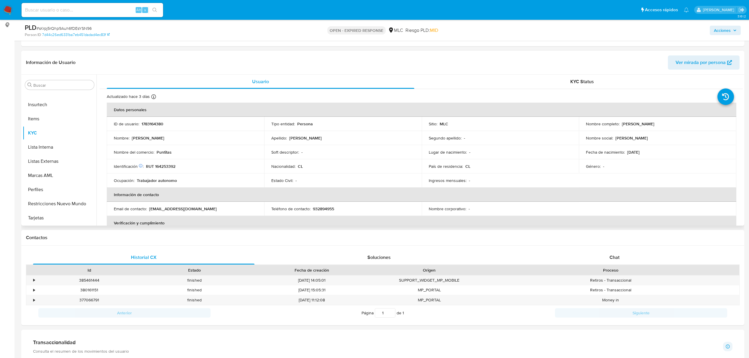
click at [153, 122] on p "1783164380" at bounding box center [152, 123] width 22 height 5
copy p "1783164380"
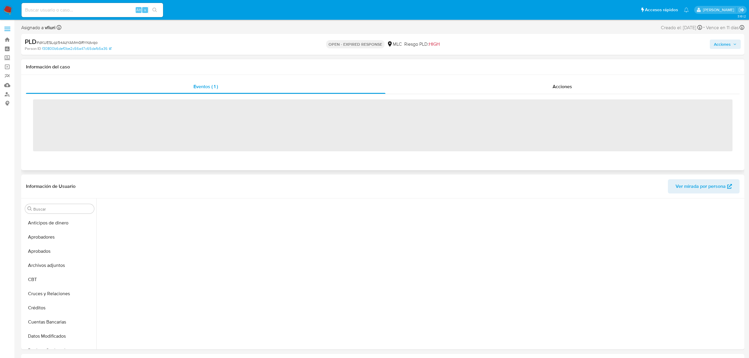
scroll to position [277, 0]
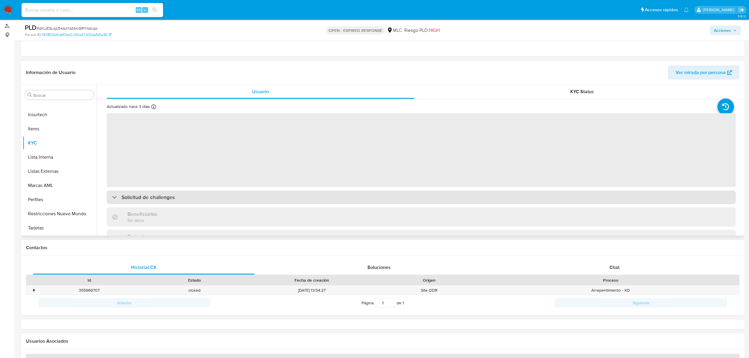
select select "10"
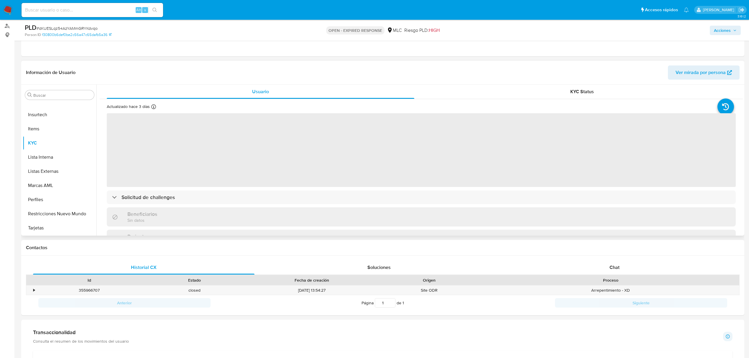
scroll to position [39, 0]
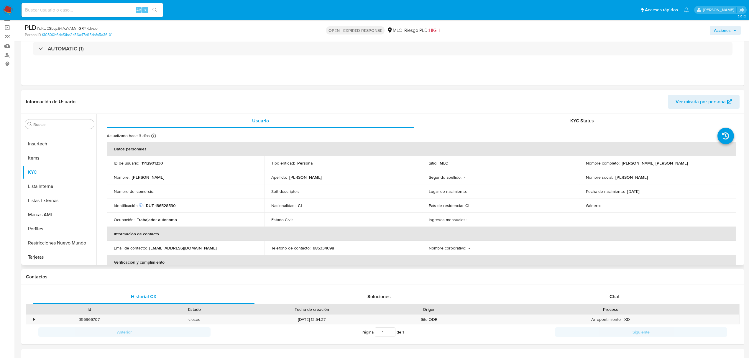
click at [151, 163] on p "1142901230" at bounding box center [152, 162] width 22 height 5
copy p "1142901230"
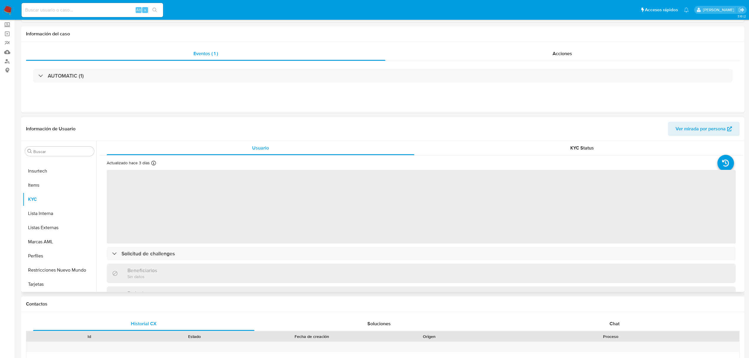
scroll to position [78, 0]
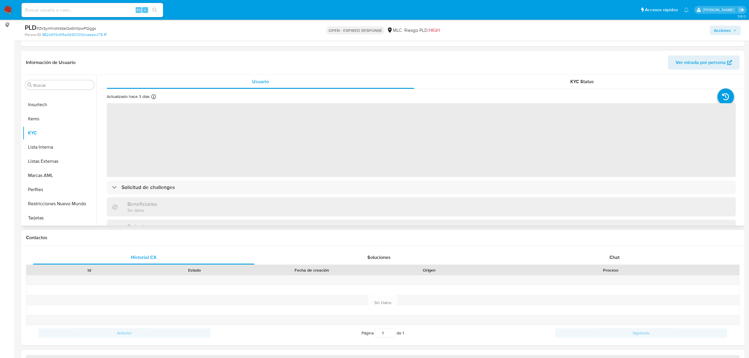
select select "10"
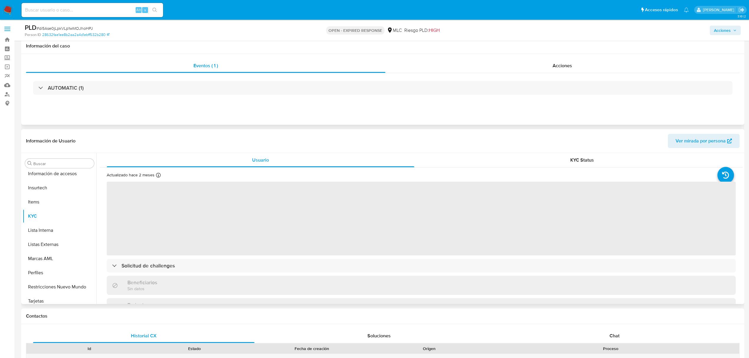
scroll to position [277, 0]
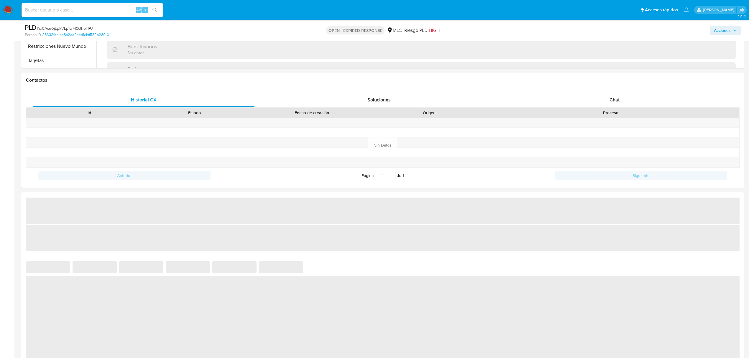
select select "10"
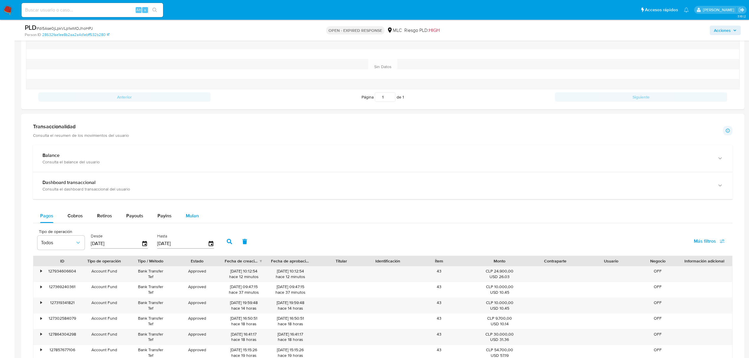
click at [195, 223] on div "Mulan" at bounding box center [192, 216] width 13 height 14
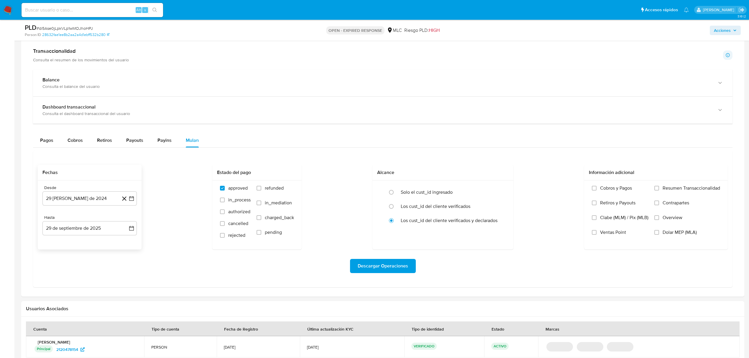
scroll to position [393, 0]
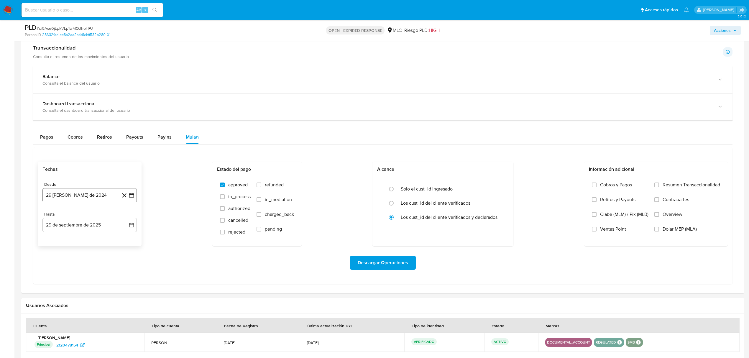
click at [133, 198] on icon "button" at bounding box center [131, 195] width 6 height 6
click at [128, 220] on icon "Mes siguiente" at bounding box center [126, 216] width 7 height 7
drag, startPoint x: 63, startPoint y: 263, endPoint x: 106, endPoint y: 231, distance: 53.0
click at [64, 262] on button "10" at bounding box center [65, 261] width 9 height 9
click at [130, 226] on icon "button" at bounding box center [131, 225] width 5 height 5
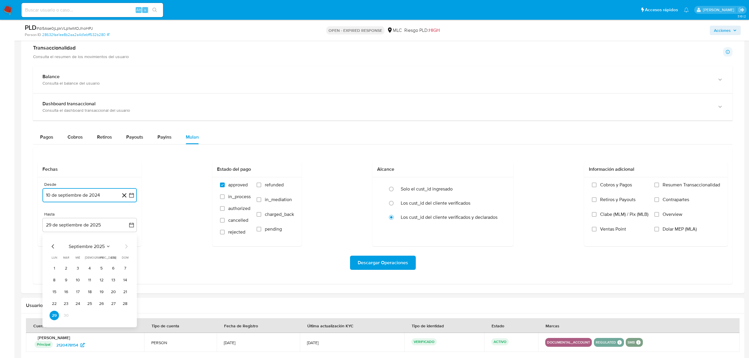
drag, startPoint x: 66, startPoint y: 285, endPoint x: 116, endPoint y: 283, distance: 49.8
click at [67, 284] on button "9" at bounding box center [65, 279] width 9 height 9
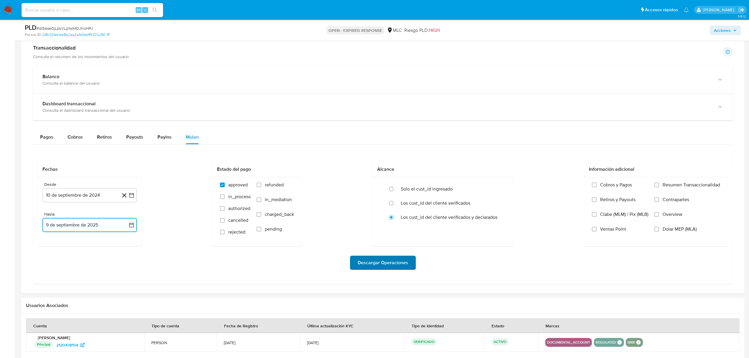
click at [372, 266] on span "Descargar Operaciones" at bounding box center [382, 262] width 50 height 13
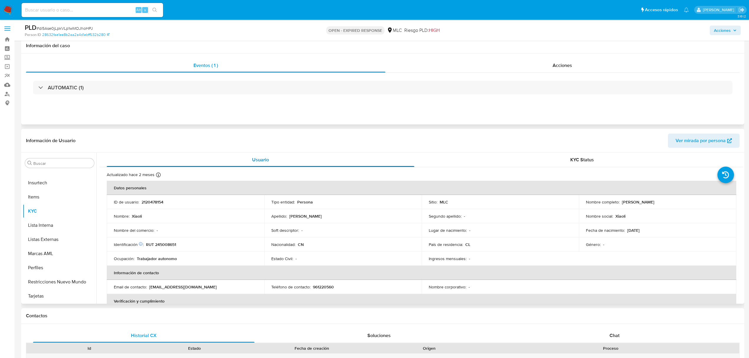
scroll to position [0, 0]
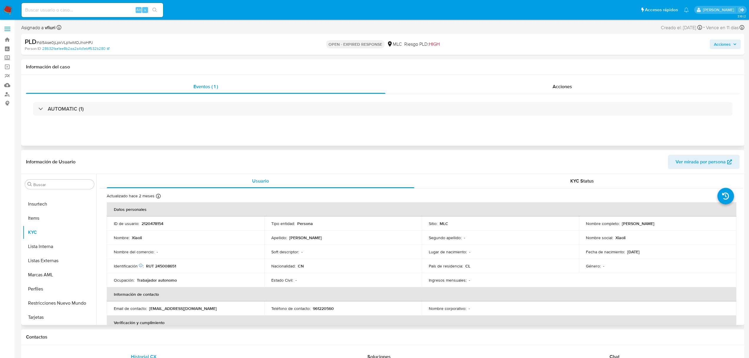
click at [159, 225] on p "2120478154" at bounding box center [152, 223] width 22 height 5
copy p "2120478154"
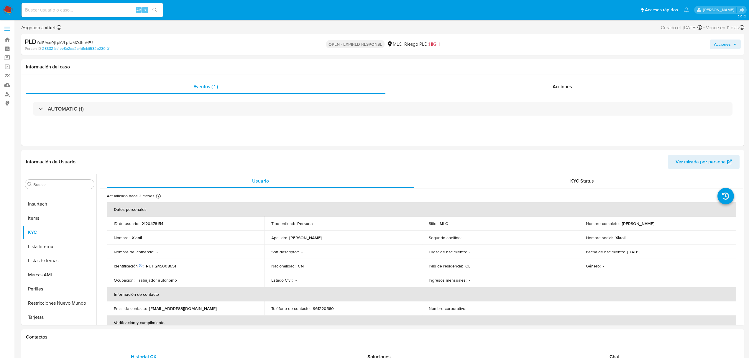
click at [71, 39] on span "# di5Ase0jLpkVLp1wMOJhoHPJ" at bounding box center [65, 42] width 56 height 6
copy span "di5Ase0jLpkVLp1wMOJhoHPJ"
click at [154, 222] on p "2120478154" at bounding box center [152, 223] width 22 height 5
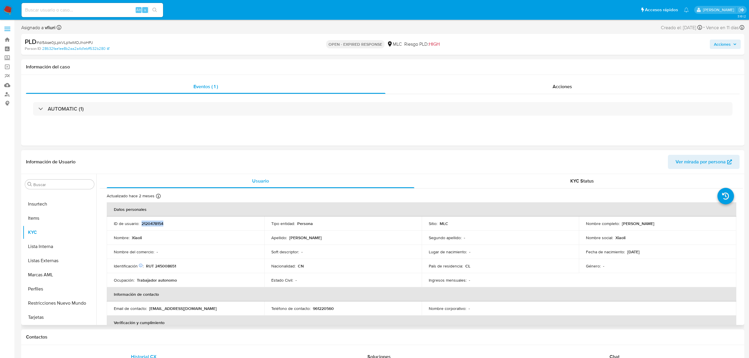
copy p "2120478154"
click at [473, 185] on div "KYC Status" at bounding box center [581, 181] width 307 height 14
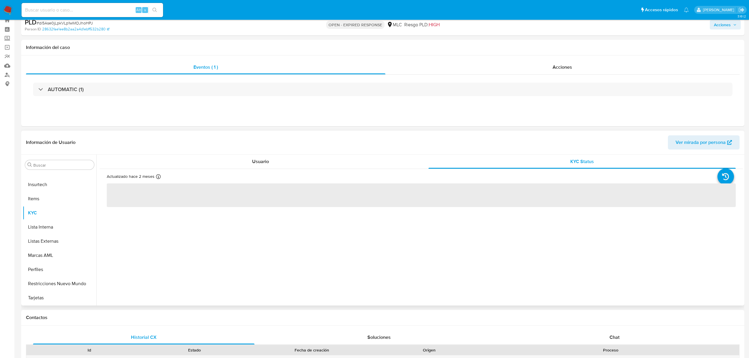
scroll to position [39, 0]
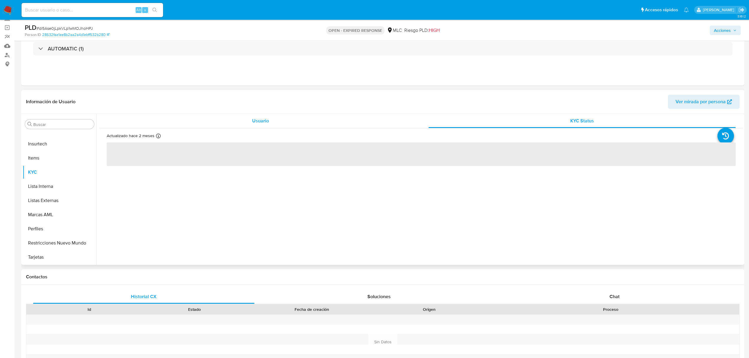
click at [262, 119] on span "Usuario" at bounding box center [260, 120] width 17 height 7
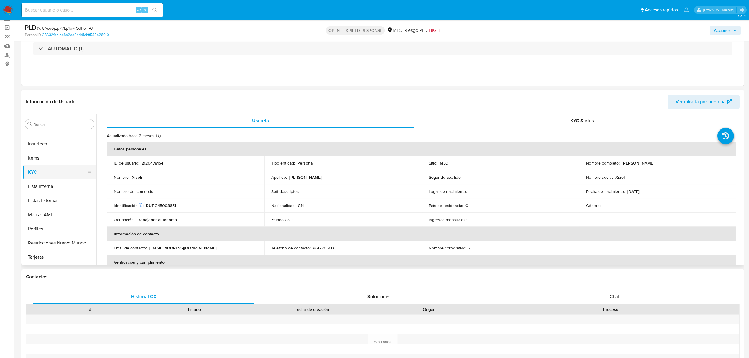
click at [59, 172] on button "KYC" at bounding box center [57, 172] width 69 height 14
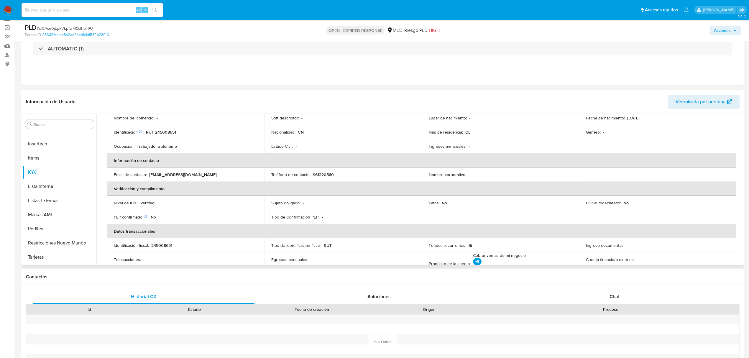
scroll to position [0, 0]
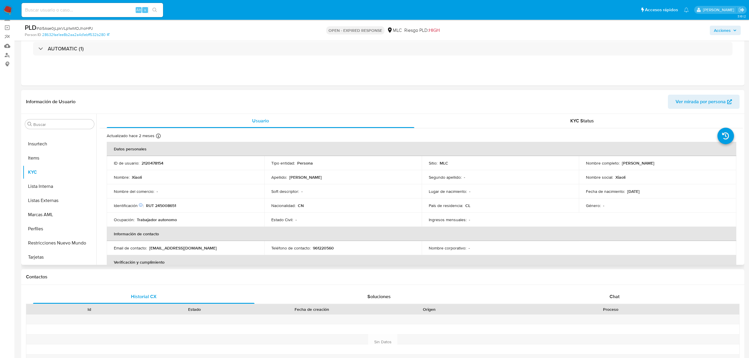
click at [167, 204] on p "RUT 245008651" at bounding box center [161, 205] width 30 height 5
copy p "245008651"
drag, startPoint x: 55, startPoint y: 209, endPoint x: 162, endPoint y: 217, distance: 106.7
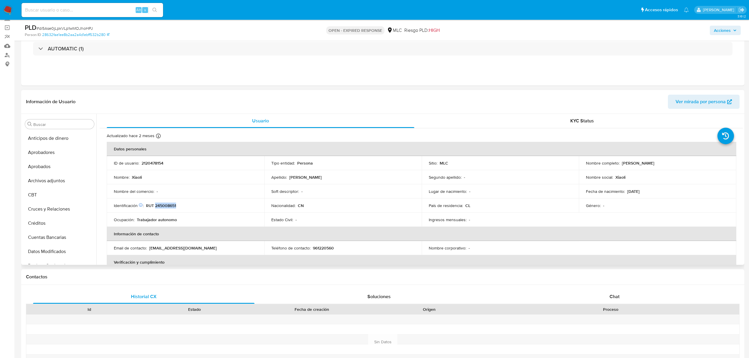
click at [55, 209] on button "Cruces y Relaciones" at bounding box center [60, 209] width 74 height 14
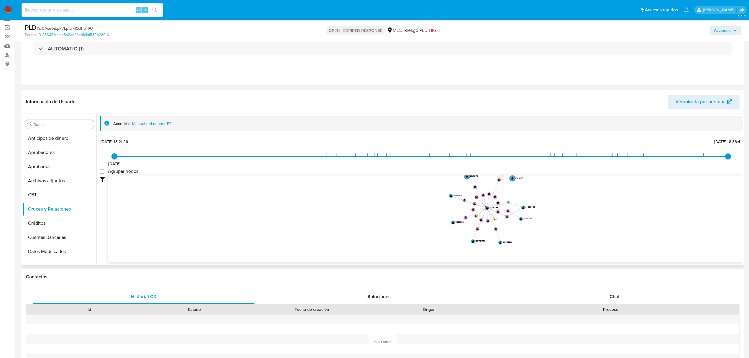
drag, startPoint x: 553, startPoint y: 215, endPoint x: 552, endPoint y: 223, distance: 8.6
click at [552, 223] on icon "user-2120478154  2120478154 device-6745f586888aaff097e0b9f6  person-28632fae1…" at bounding box center [425, 217] width 634 height 85
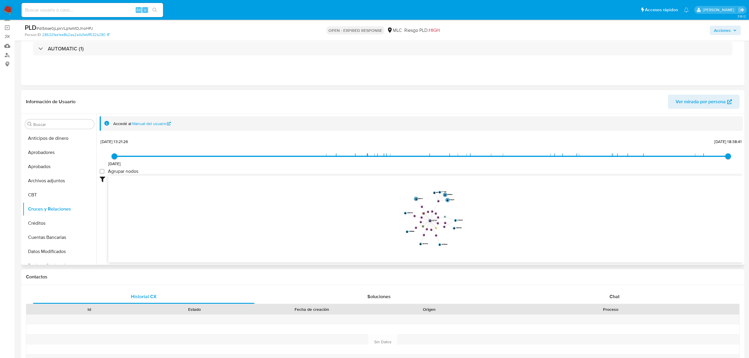
drag, startPoint x: 536, startPoint y: 220, endPoint x: 474, endPoint y: 223, distance: 61.1
click at [474, 223] on icon "user-2120478154  2120478154 device-6745f586888aaff097e0b9f6  person-28632fae1…" at bounding box center [425, 217] width 634 height 85
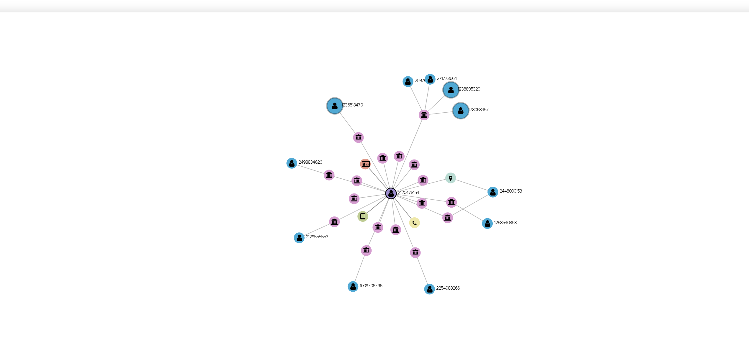
scroll to position [39, 0]
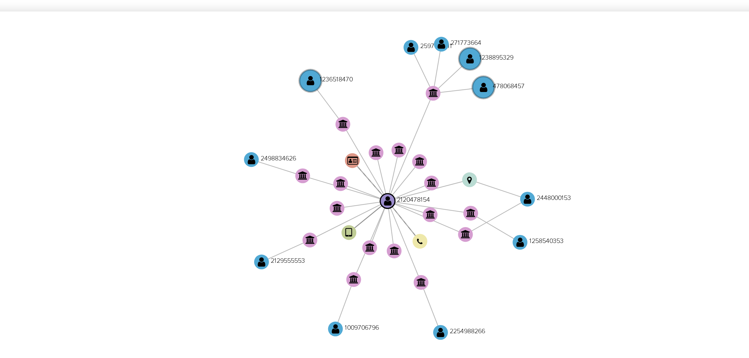
drag, startPoint x: 426, startPoint y: 200, endPoint x: 427, endPoint y: 193, distance: 6.5
click at [427, 193] on icon "user-2120478154  2120478154 device-6745f586888aaff097e0b9f6  person-28632fae1…" at bounding box center [425, 217] width 634 height 85
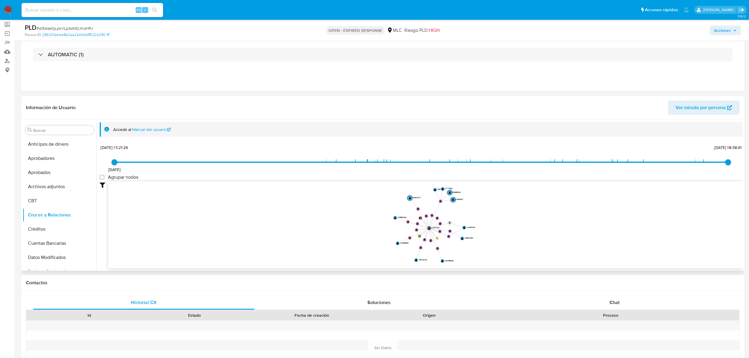
scroll to position [78, 0]
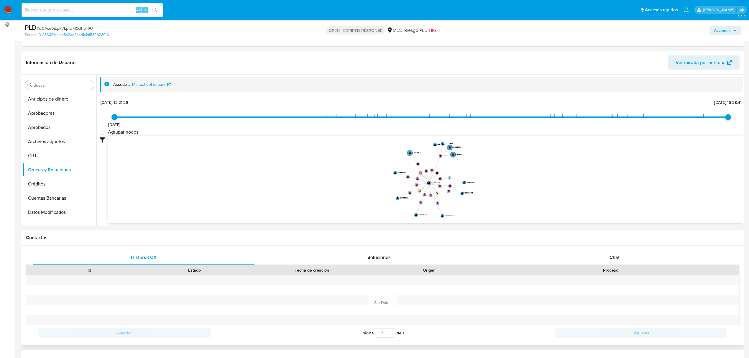
click at [616, 248] on div "Historial CX Soluciones Chat Id Estado Fecha de creación Origen Proceso Anterio…" at bounding box center [382, 295] width 723 height 100
click at [616, 254] on span "Chat" at bounding box center [614, 257] width 10 height 7
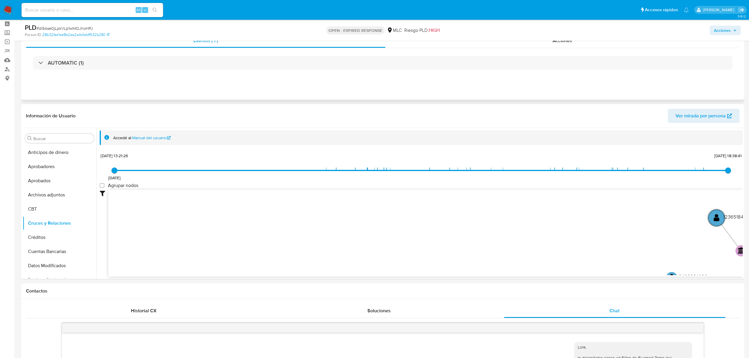
scroll to position [0, 0]
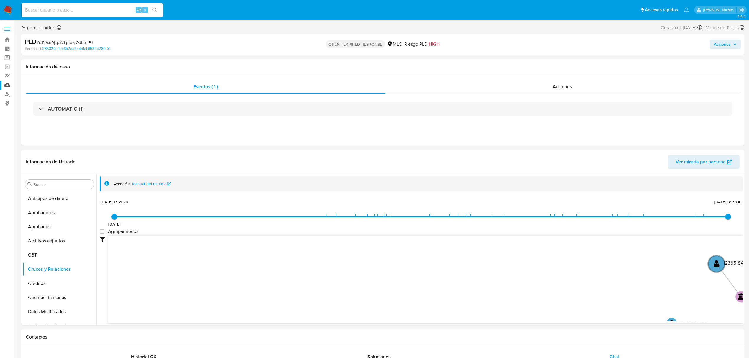
click at [6, 85] on link "Mulan" at bounding box center [35, 84] width 70 height 9
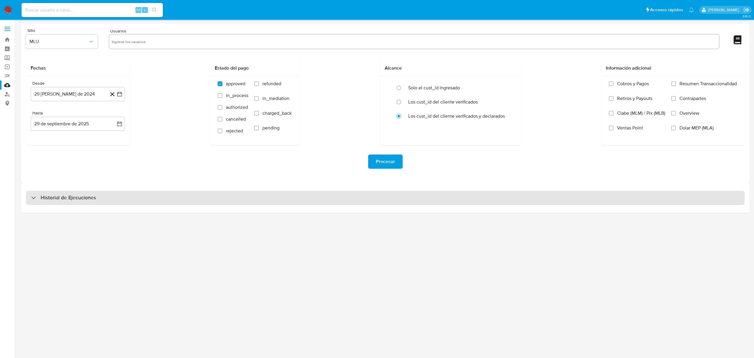
click at [43, 197] on h3 "Historial de Ejecuciones" at bounding box center [68, 197] width 55 height 7
select select "10"
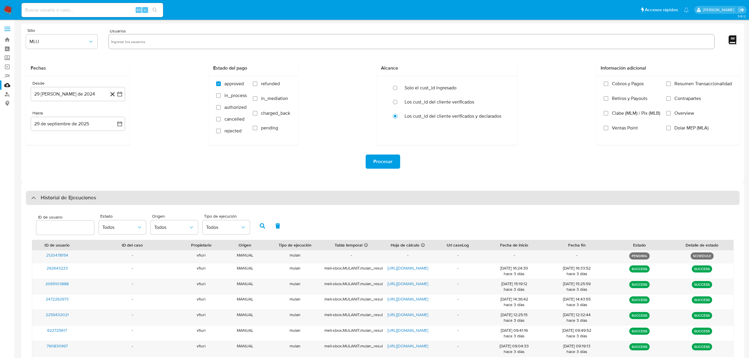
click at [46, 195] on h3 "Historial de Ejecuciones" at bounding box center [68, 197] width 55 height 7
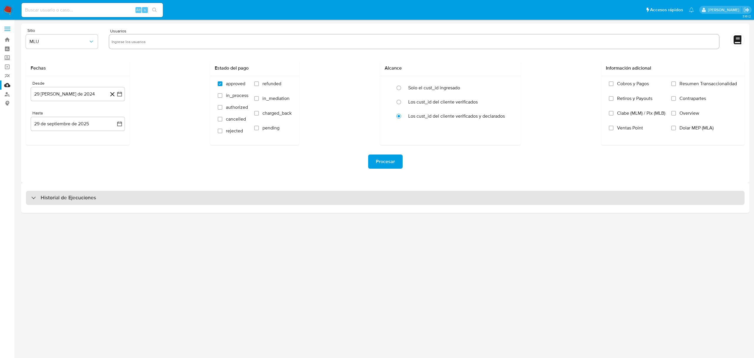
click at [52, 200] on h3 "Historial de Ejecuciones" at bounding box center [68, 197] width 55 height 7
select select "10"
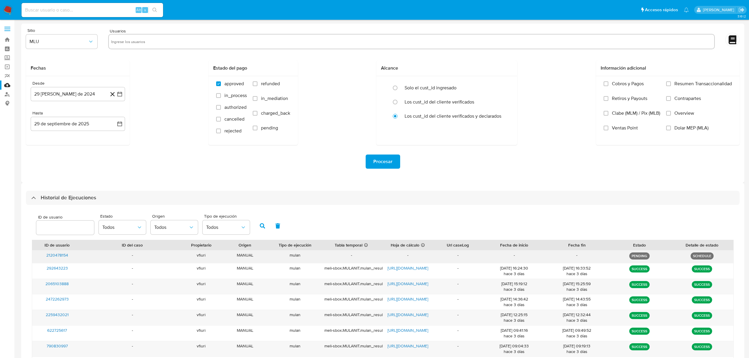
click at [59, 257] on span "2120478154" at bounding box center [57, 255] width 22 height 6
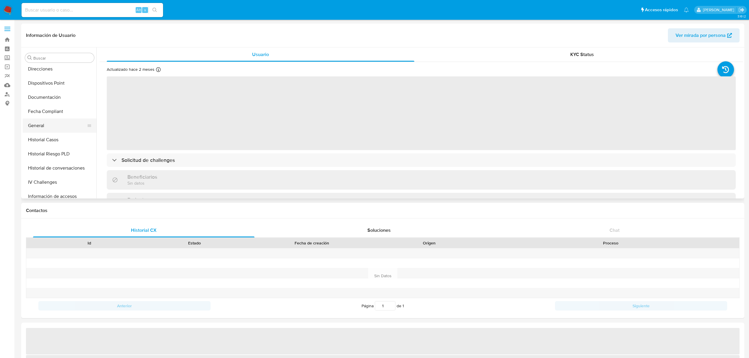
scroll to position [120, 0]
select select "10"
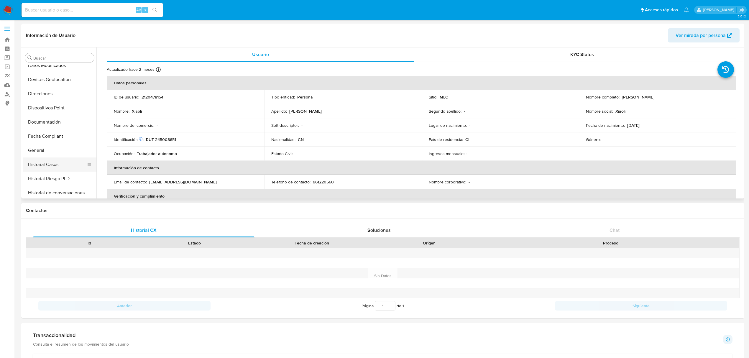
click at [45, 161] on button "Historial Casos" at bounding box center [57, 164] width 69 height 14
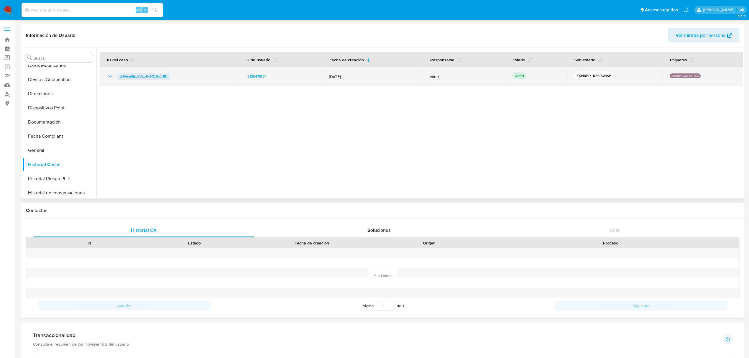
click at [143, 80] on span "di5Ase0jLpkVLp1wMOJhoHPJ" at bounding box center [144, 76] width 48 height 7
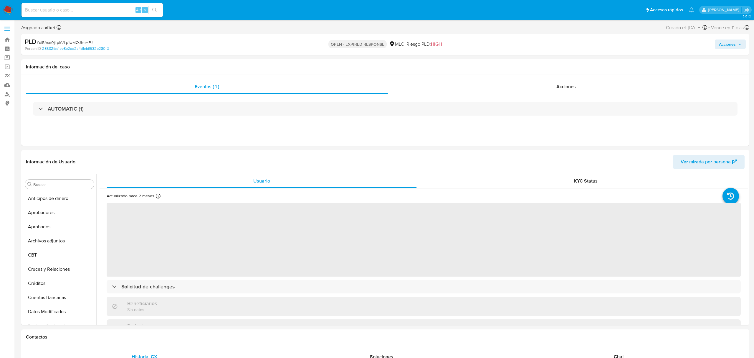
select select "10"
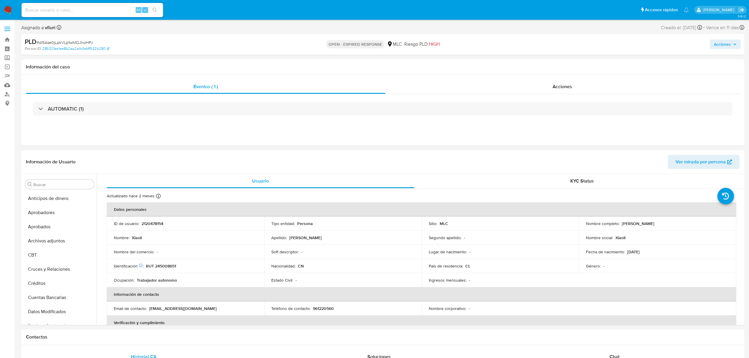
scroll to position [277, 0]
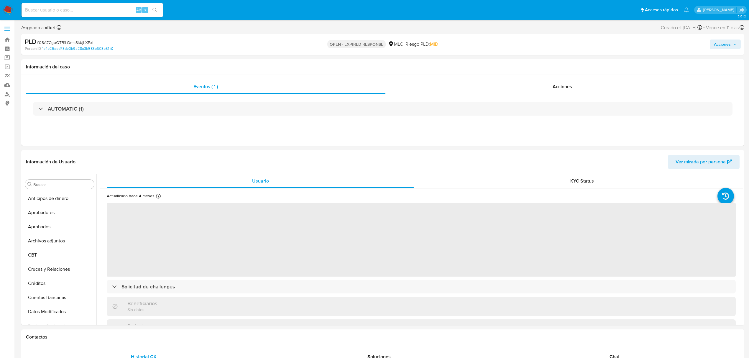
select select "10"
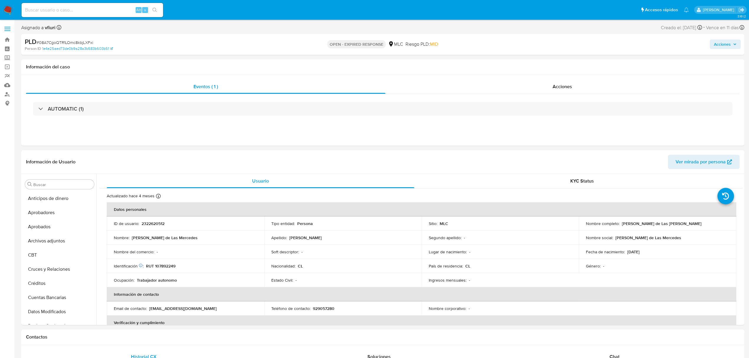
scroll to position [277, 0]
click at [149, 221] on p "2322620512" at bounding box center [152, 223] width 23 height 5
drag, startPoint x: 149, startPoint y: 221, endPoint x: 144, endPoint y: 223, distance: 5.6
click at [139, 223] on div "ID de usuario : 2322620512" at bounding box center [185, 223] width 143 height 5
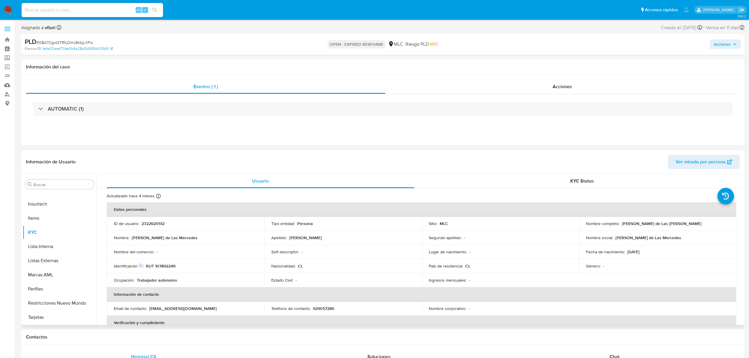
click at [151, 223] on p "2322620512" at bounding box center [152, 223] width 23 height 5
copy p "2322620512"
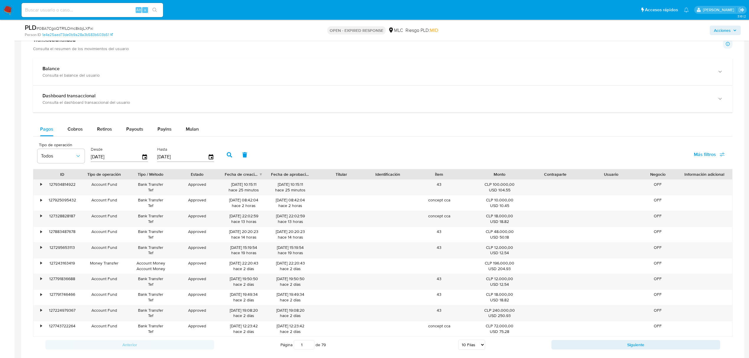
scroll to position [393, 0]
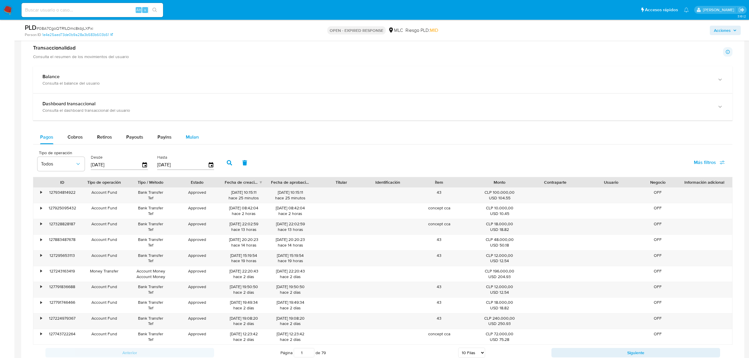
click at [182, 140] on button "Mulan" at bounding box center [192, 137] width 27 height 14
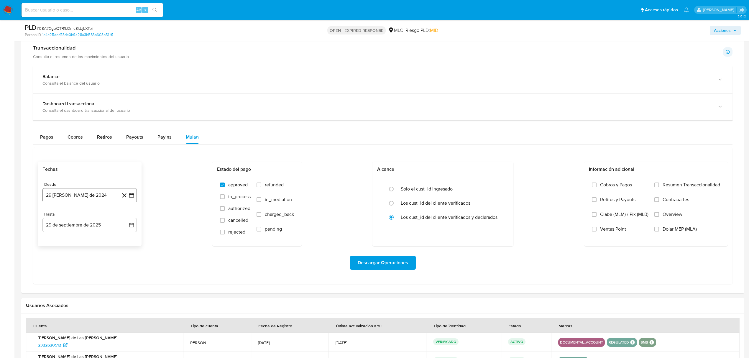
click at [133, 198] on icon "button" at bounding box center [131, 195] width 6 height 6
click at [126, 220] on icon "Mes siguiente" at bounding box center [126, 216] width 7 height 7
click at [66, 263] on button "10" at bounding box center [65, 261] width 9 height 9
click at [133, 228] on icon "button" at bounding box center [131, 225] width 6 height 6
click at [70, 279] on button "9" at bounding box center [65, 279] width 9 height 9
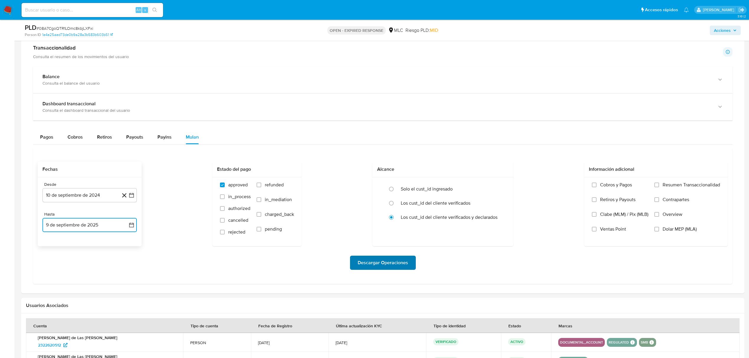
click at [384, 264] on span "Descargar Operaciones" at bounding box center [382, 262] width 50 height 13
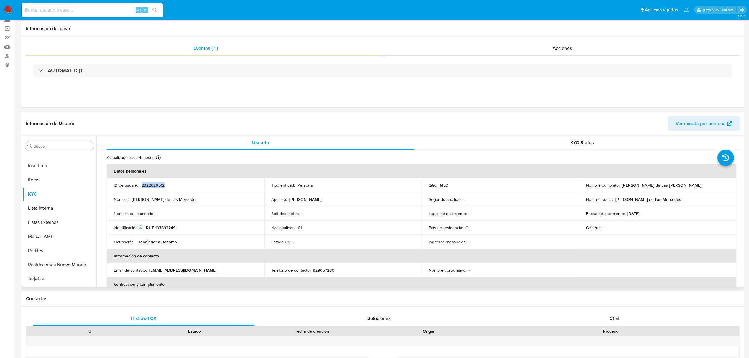
scroll to position [0, 0]
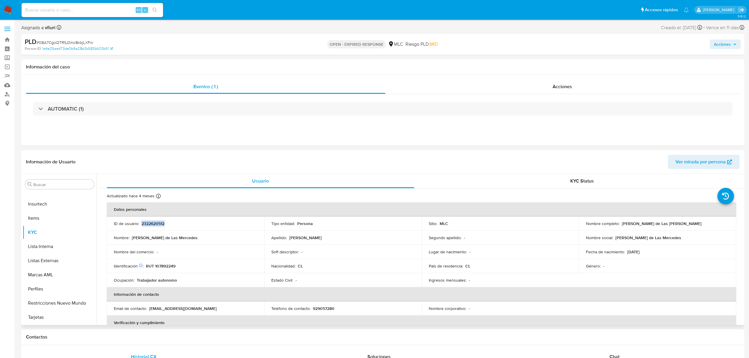
copy p "2322620512"
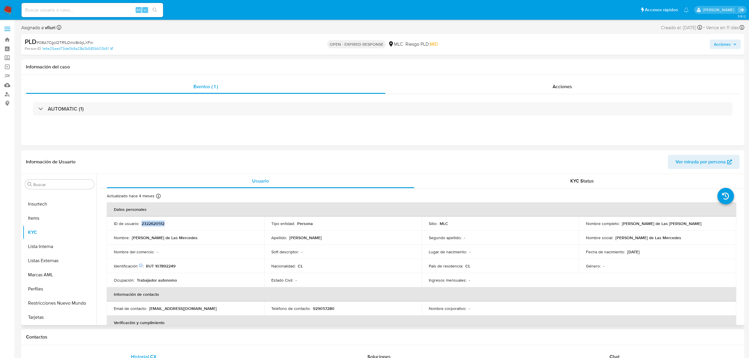
copy p "2322620512"
click at [60, 41] on span "# 08A7CgoQTR1LOmc8kbjLXFxi" at bounding box center [65, 42] width 57 height 6
copy span "08A7CgoQTR1LOmc8kbjLXFxi"
click at [168, 263] on p "RUT 107892249" at bounding box center [160, 265] width 29 height 5
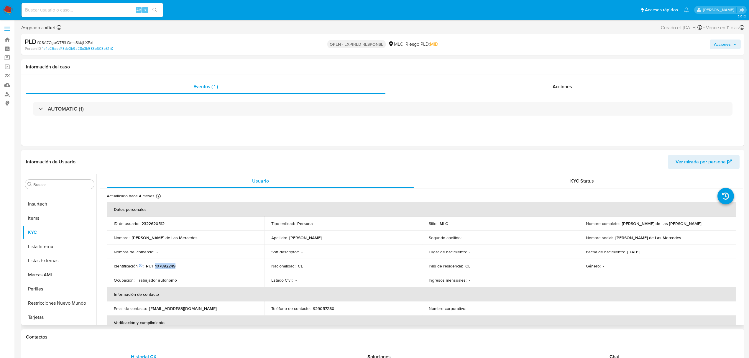
click at [168, 263] on p "RUT 107892249" at bounding box center [160, 265] width 29 height 5
drag, startPoint x: 173, startPoint y: 262, endPoint x: 170, endPoint y: 264, distance: 4.2
click at [170, 264] on p "RUT 107892249" at bounding box center [160, 265] width 29 height 5
click at [104, 116] on div "AUTOMATIC (1)" at bounding box center [382, 108] width 713 height 29
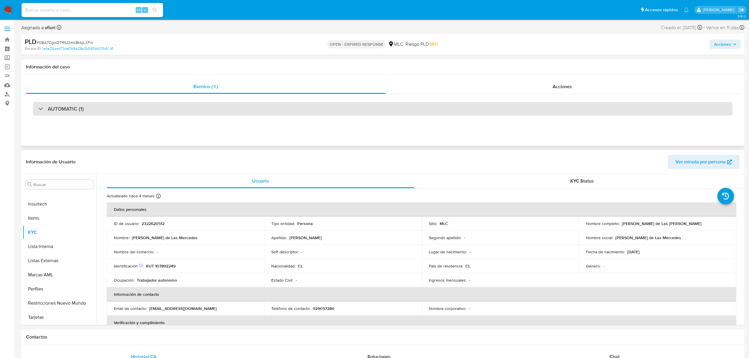
click at [103, 114] on div "AUTOMATIC (1)" at bounding box center [382, 109] width 699 height 14
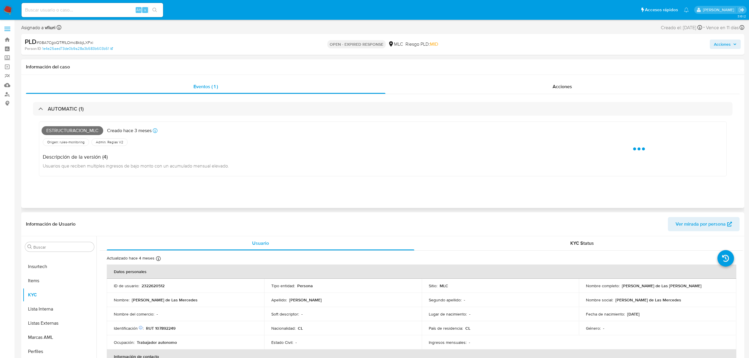
drag, startPoint x: 103, startPoint y: 114, endPoint x: 113, endPoint y: 137, distance: 24.8
click at [103, 116] on div "AUTOMATIC (1) Estructuracion_mlc Creado hace 3 meses Creado: 12/07/2025 16:08:4…" at bounding box center [382, 143] width 699 height 83
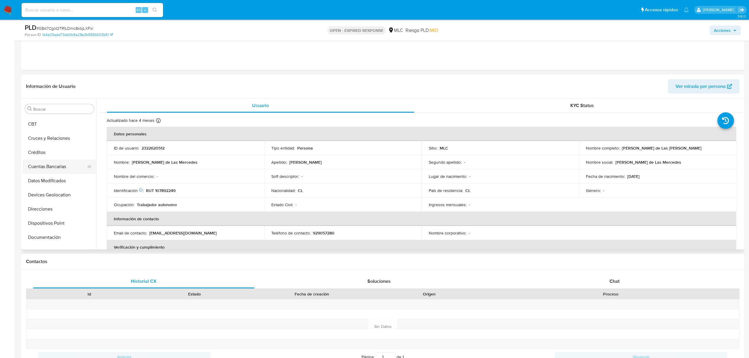
scroll to position [42, 0]
click at [43, 152] on button "Cruces y Relaciones" at bounding box center [57, 152] width 69 height 14
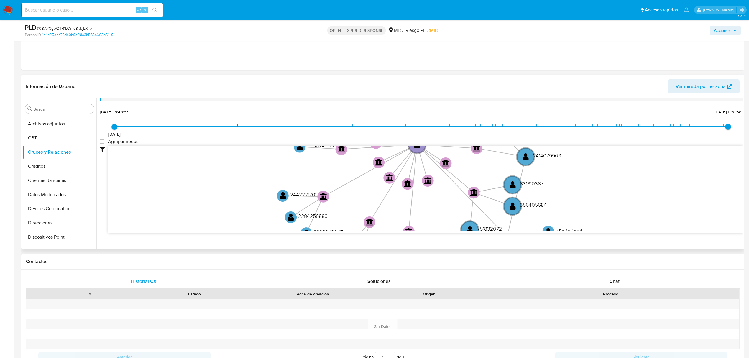
scroll to position [22, 0]
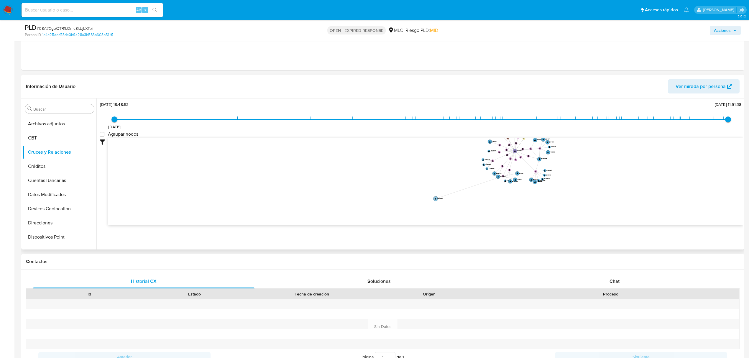
drag, startPoint x: 510, startPoint y: 182, endPoint x: 438, endPoint y: 199, distance: 73.8
click at [438, 199] on text "356405684" at bounding box center [440, 197] width 6 height 1
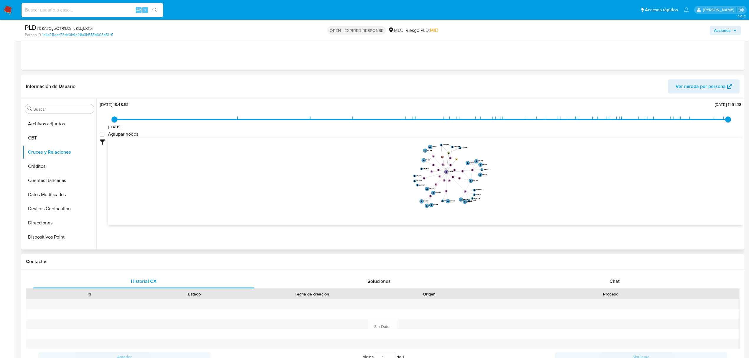
drag, startPoint x: 387, startPoint y: 181, endPoint x: 332, endPoint y: 196, distance: 57.6
click at [332, 196] on icon "device-678d734500de175c3a900fde  user-2322620512  2322620512 user-2384046328 …" at bounding box center [425, 180] width 634 height 85
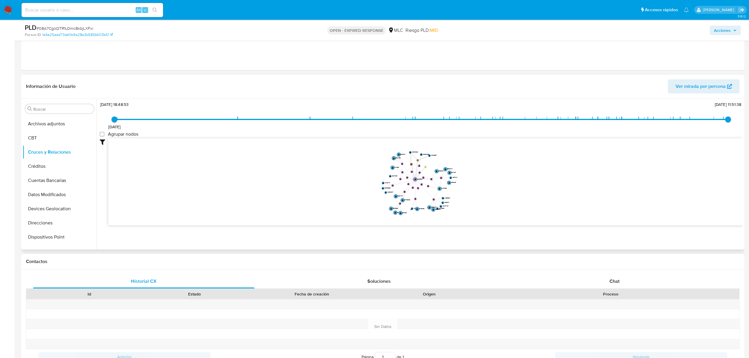
drag, startPoint x: 594, startPoint y: 165, endPoint x: 562, endPoint y: 173, distance: 32.2
click at [562, 173] on icon "device-678d734500de175c3a900fde  user-2322620512  2322620512 user-2384046328 …" at bounding box center [425, 180] width 634 height 85
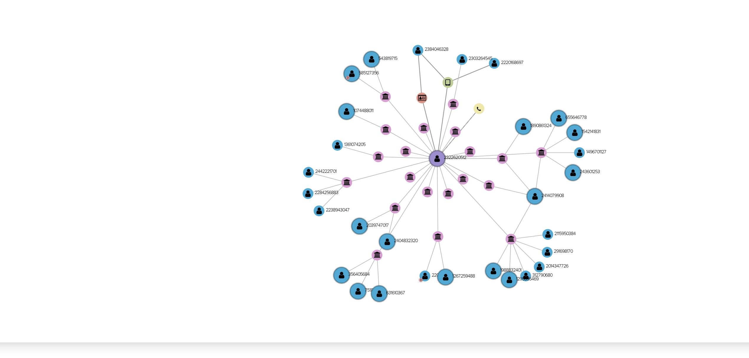
scroll to position [196, 0]
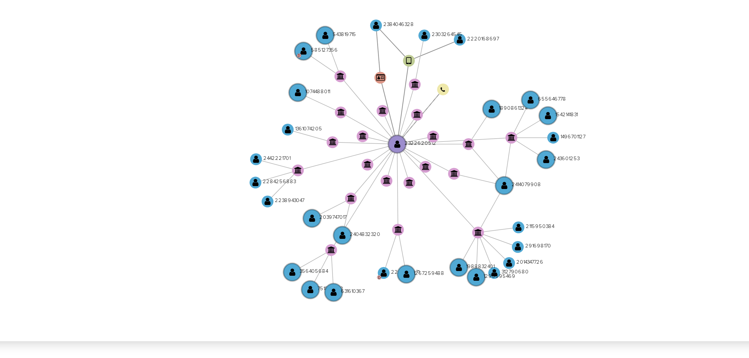
drag, startPoint x: 340, startPoint y: 165, endPoint x: 336, endPoint y: 164, distance: 3.9
click at [334, 164] on icon "device-678d734500de175c3a900fde  user-2322620512  2322620512 user-2384046328 …" at bounding box center [425, 180] width 634 height 85
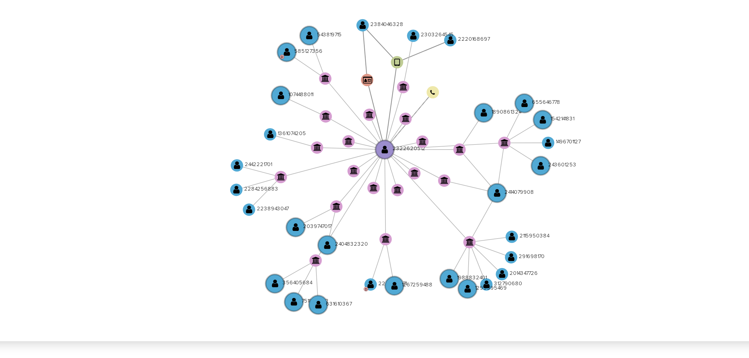
click at [454, 204] on icon "device-678d734500de175c3a900fde  user-2322620512  2322620512 user-2384046328 …" at bounding box center [425, 180] width 634 height 85
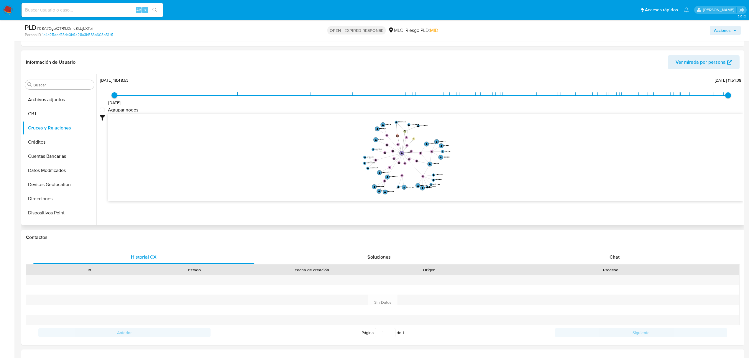
scroll to position [236, 0]
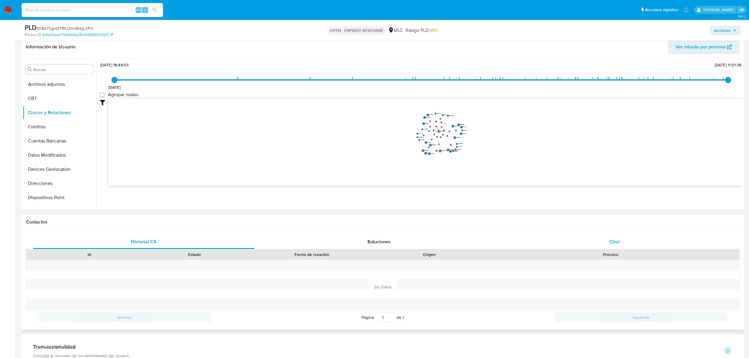
click at [612, 238] on div "Chat" at bounding box center [614, 242] width 221 height 14
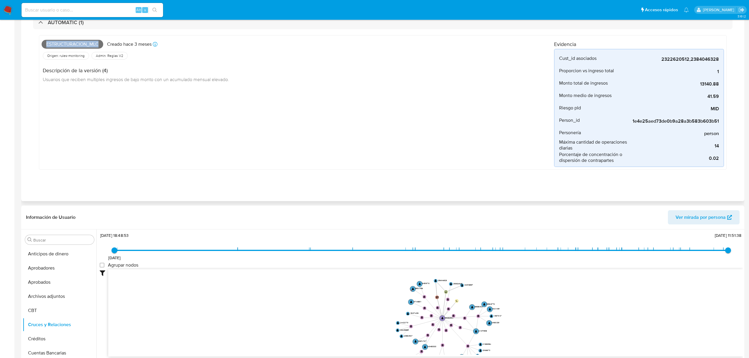
scroll to position [0, 0]
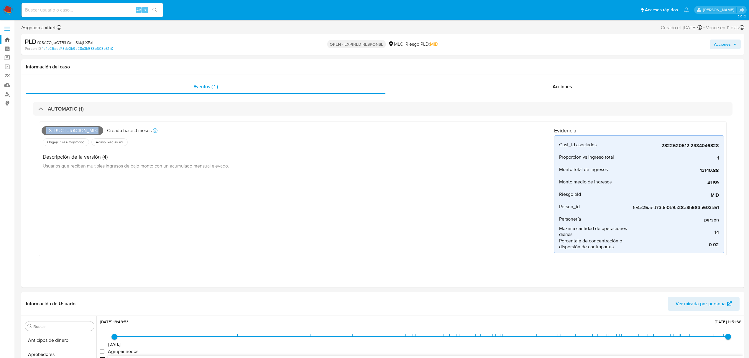
click at [4, 37] on link "Bandeja" at bounding box center [35, 39] width 70 height 9
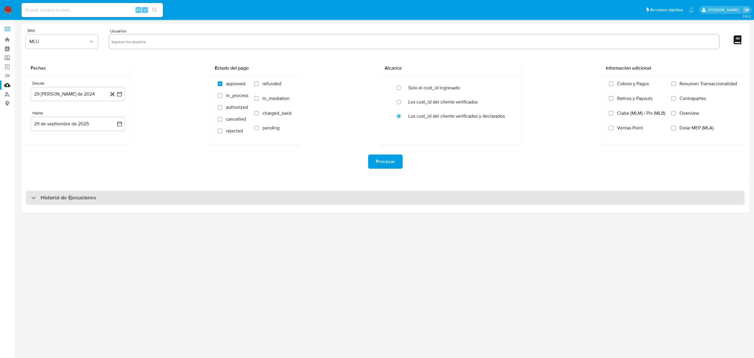
click at [50, 193] on div "Historial de Ejecuciones" at bounding box center [385, 198] width 719 height 14
select select "10"
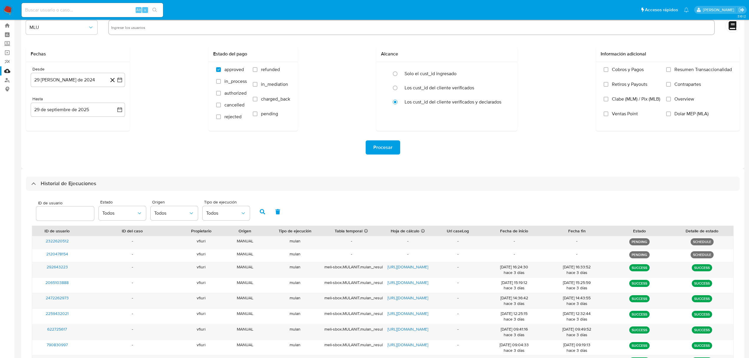
scroll to position [39, 0]
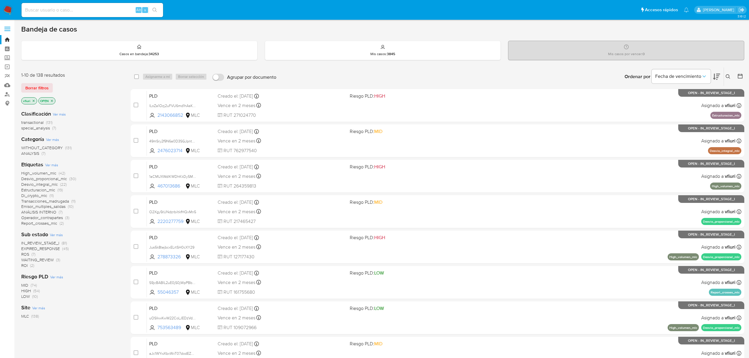
click at [742, 75] on icon at bounding box center [740, 76] width 6 height 6
click at [738, 77] on icon at bounding box center [740, 76] width 6 height 6
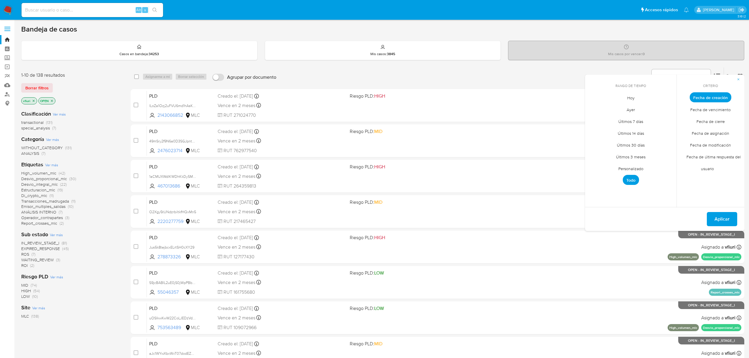
click at [642, 170] on span "Personalizado" at bounding box center [630, 168] width 37 height 12
click at [598, 108] on div "septiembre 2025" at bounding box center [630, 108] width 80 height 7
click at [592, 107] on icon "Mes anterior" at bounding box center [593, 108] width 7 height 7
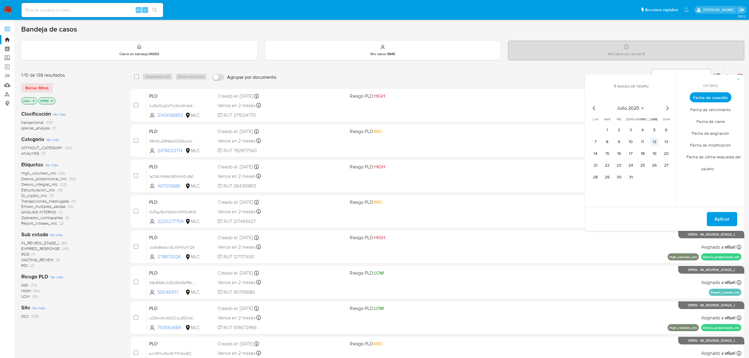
click at [656, 141] on button "12" at bounding box center [653, 141] width 9 height 9
click at [719, 218] on span "Aplicar" at bounding box center [721, 218] width 15 height 13
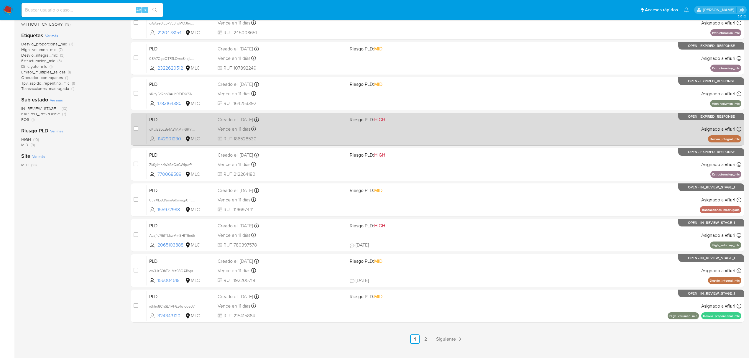
scroll to position [128, 0]
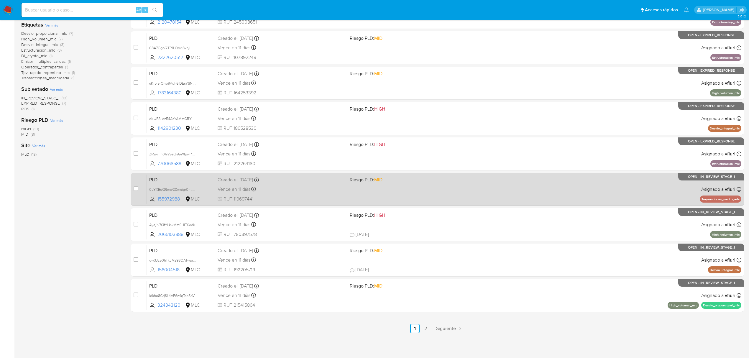
click at [421, 181] on span "Riesgo PLD: MID" at bounding box center [413, 179] width 127 height 8
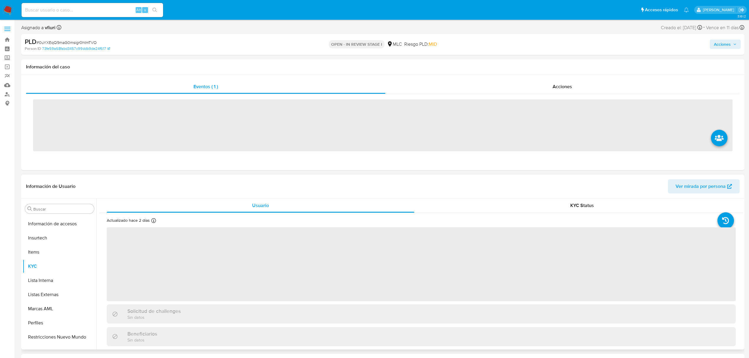
scroll to position [277, 0]
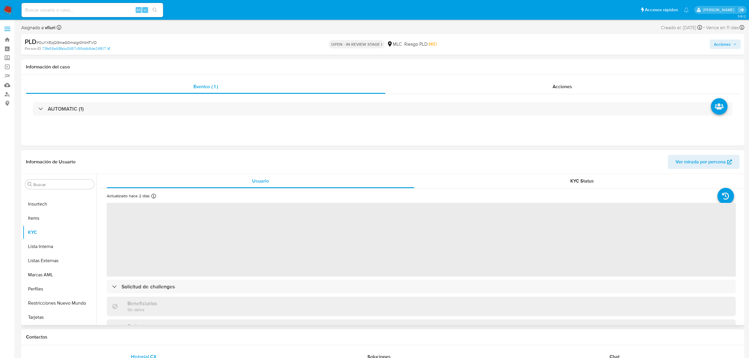
select select "10"
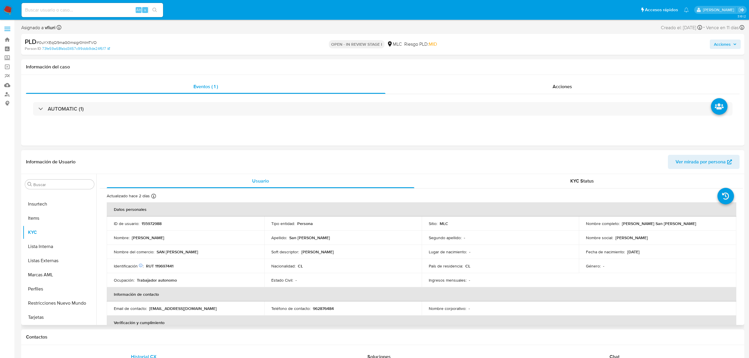
click at [156, 222] on p "155972988" at bounding box center [151, 223] width 20 height 5
copy p "155972988"
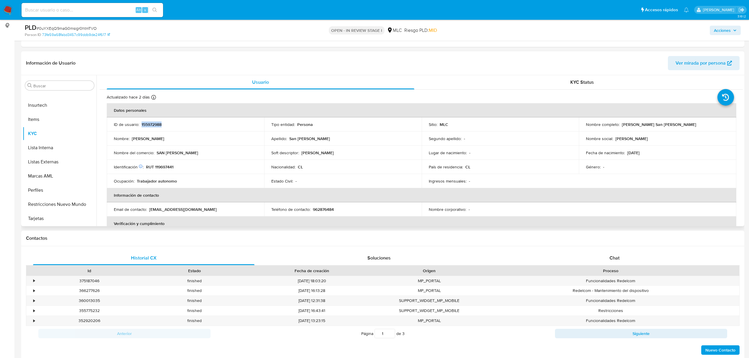
scroll to position [78, 0]
drag, startPoint x: 642, startPoint y: 136, endPoint x: 659, endPoint y: 134, distance: 17.8
click at [659, 134] on td "Nombre social : marco antonio" at bounding box center [657, 138] width 157 height 14
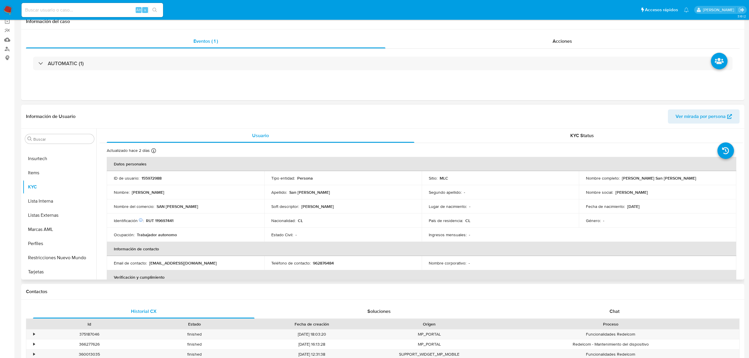
scroll to position [0, 0]
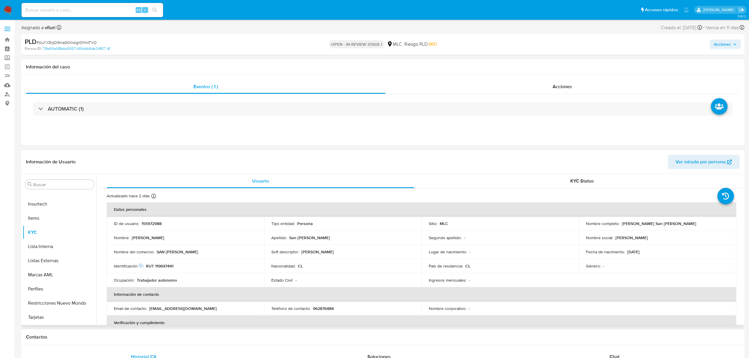
click at [150, 224] on p "155972988" at bounding box center [151, 223] width 20 height 5
copy p "155972988"
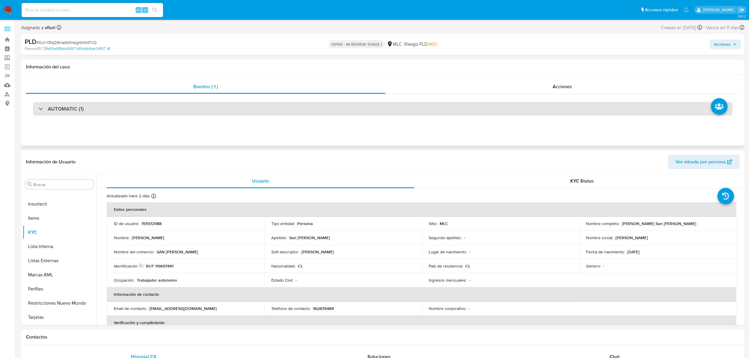
click at [272, 107] on div "AUTOMATIC (1)" at bounding box center [382, 109] width 699 height 14
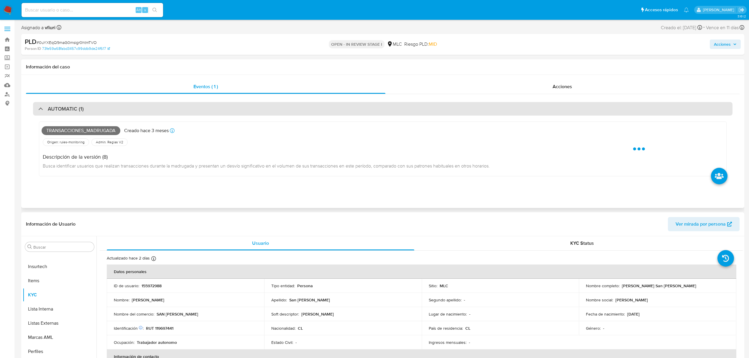
click at [271, 107] on div "AUTOMATIC (1)" at bounding box center [382, 109] width 699 height 14
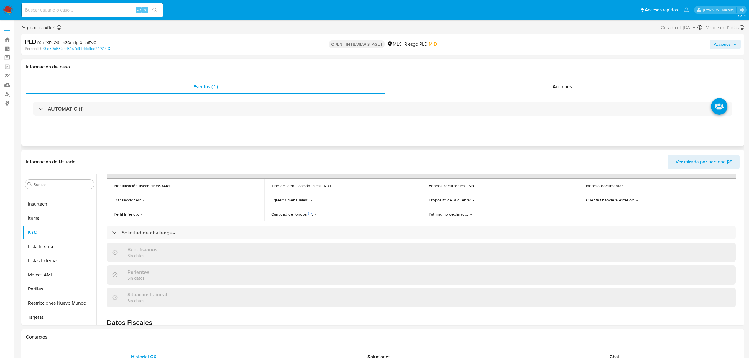
scroll to position [123, 0]
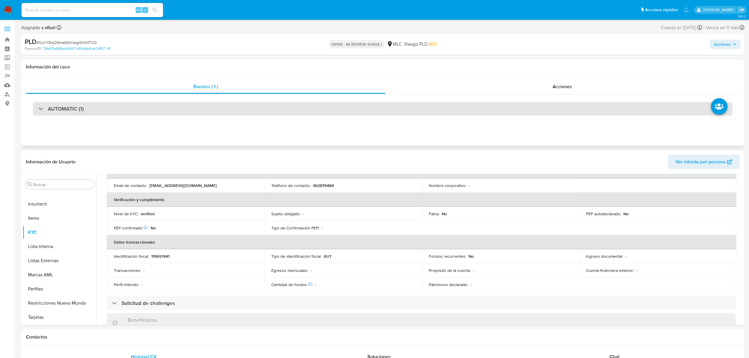
click at [306, 108] on div "AUTOMATIC (1)" at bounding box center [382, 109] width 699 height 14
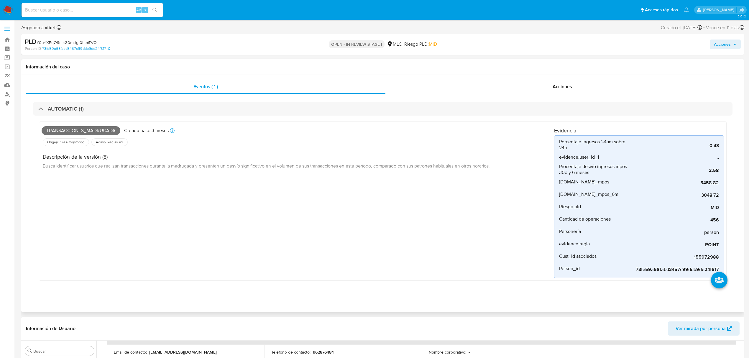
drag, startPoint x: 673, startPoint y: 184, endPoint x: 734, endPoint y: 182, distance: 61.3
click at [734, 182] on div "AUTOMATIC (1) Transacciones_madrugada Creado hace 3 meses Creado: 12/07/2025 16…" at bounding box center [382, 195] width 713 height 203
drag, startPoint x: 704, startPoint y: 197, endPoint x: 718, endPoint y: 197, distance: 13.6
click at [718, 197] on div "3048.72" at bounding box center [674, 194] width 88 height 12
drag, startPoint x: 693, startPoint y: 183, endPoint x: 724, endPoint y: 183, distance: 30.4
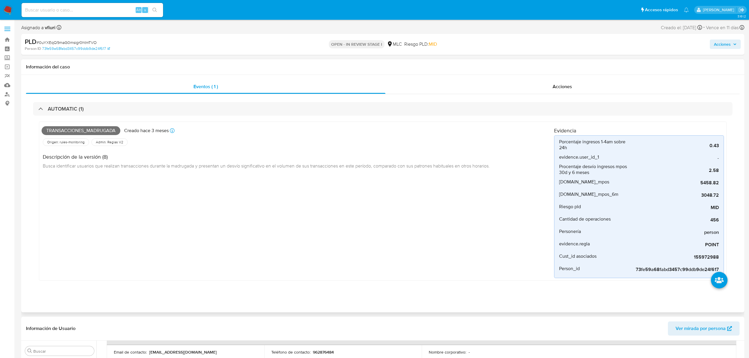
click at [724, 183] on div "Transacciones_madrugada Creado hace 3 meses Creado: 12/07/2025 16:07:55 Origen:…" at bounding box center [382, 200] width 687 height 159
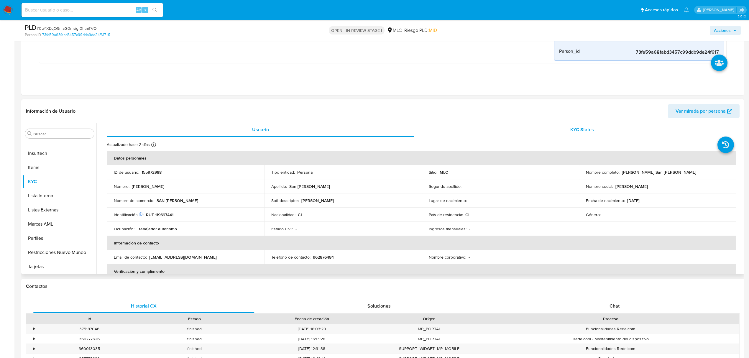
scroll to position [0, 0]
click at [80, 27] on span "# 0uYXEqQ9maG0msigr0htmTVO" at bounding box center [67, 28] width 60 height 6
copy span "0uYXEqQ9maG0msigr0htmTVO"
drag, startPoint x: 620, startPoint y: 173, endPoint x: 694, endPoint y: 173, distance: 73.7
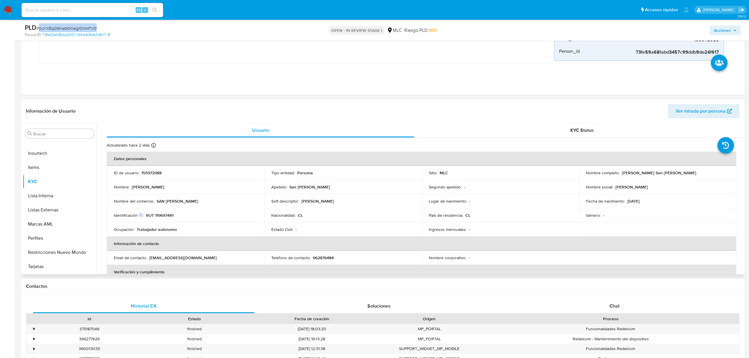
click at [694, 173] on div "Nombre completo : Marco Antonio San Martín Paredes" at bounding box center [657, 172] width 143 height 5
copy p "Marco Antonio San Martín Paredes"
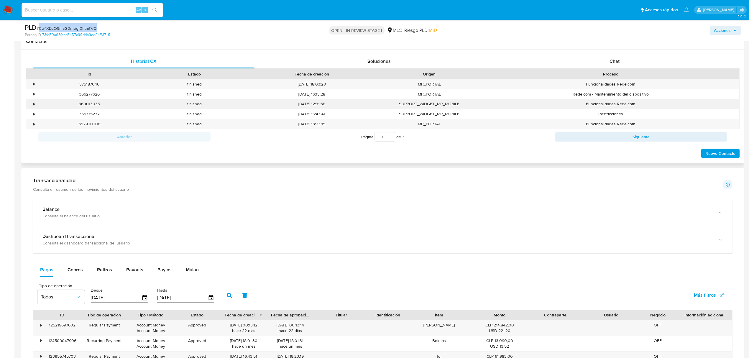
scroll to position [393, 0]
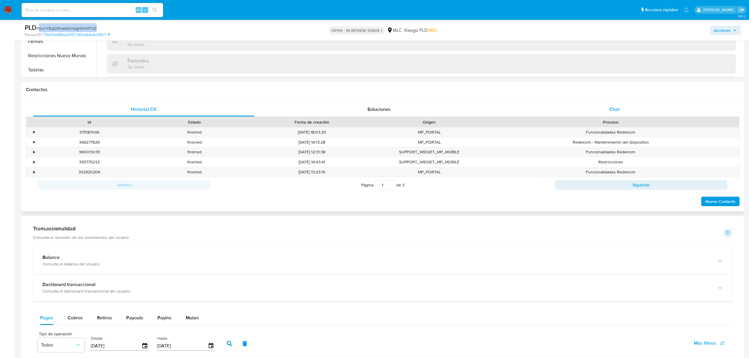
click at [611, 108] on span "Chat" at bounding box center [614, 109] width 10 height 7
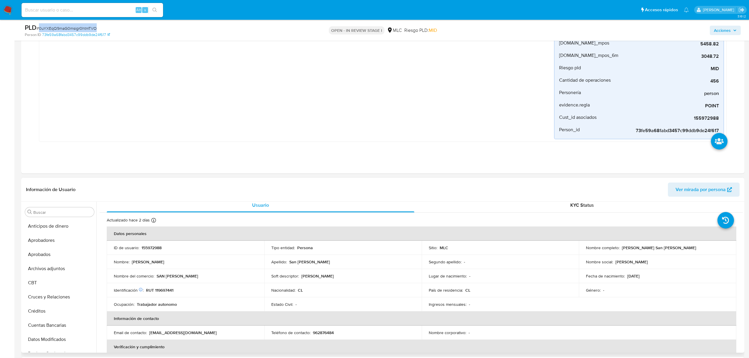
scroll to position [0, 0]
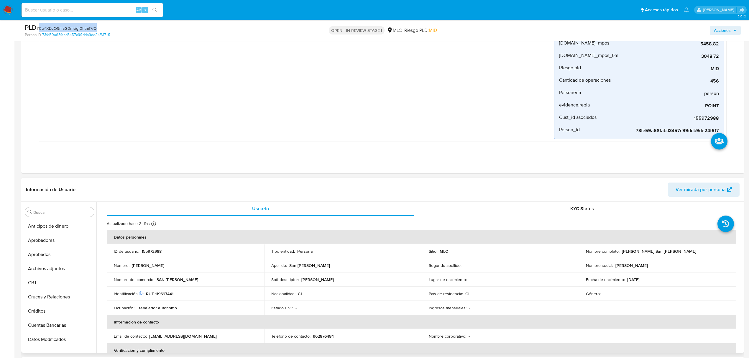
copy p "Marco Antonio San Martín Paredes"
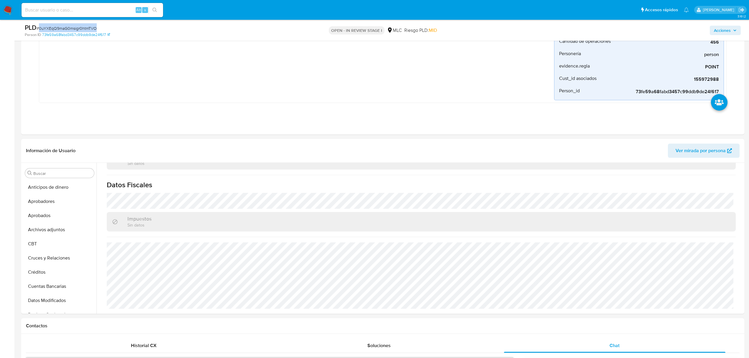
scroll to position [157, 0]
click at [55, 225] on button "Archivos adjuntos" at bounding box center [57, 229] width 69 height 14
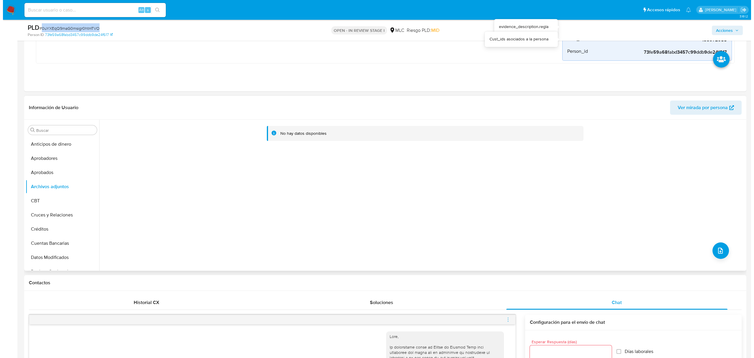
scroll to position [196, 0]
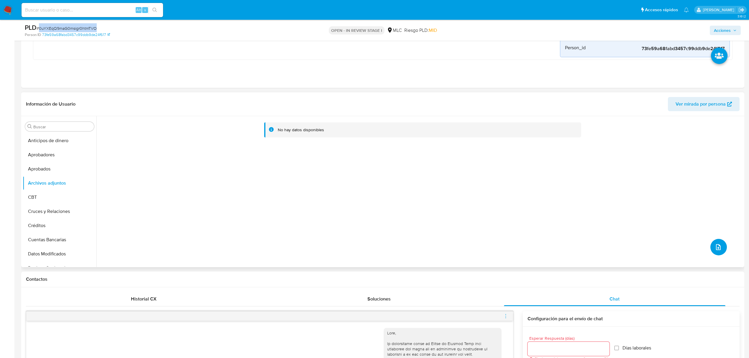
click at [718, 247] on icon "upload-file" at bounding box center [718, 247] width 5 height 6
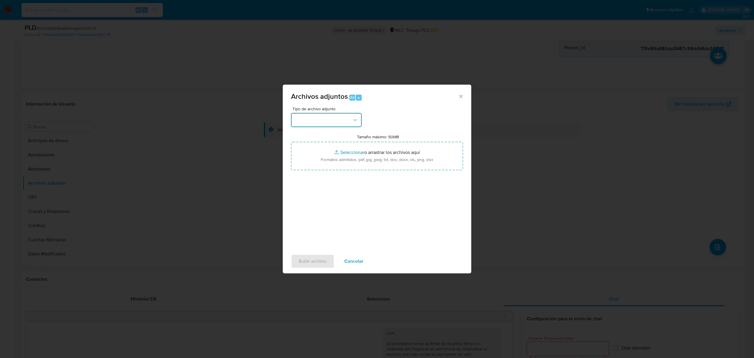
click at [317, 123] on button "button" at bounding box center [326, 120] width 71 height 14
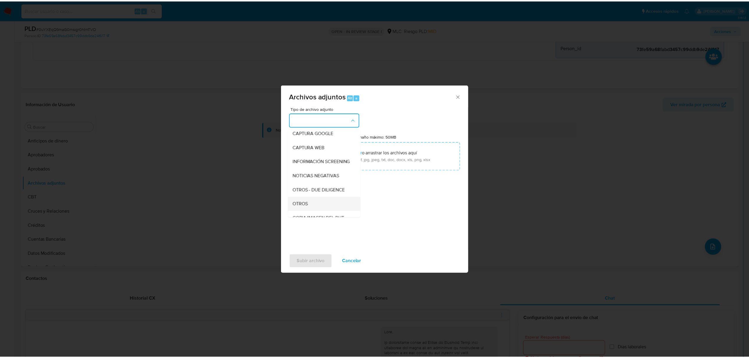
scroll to position [49, 0]
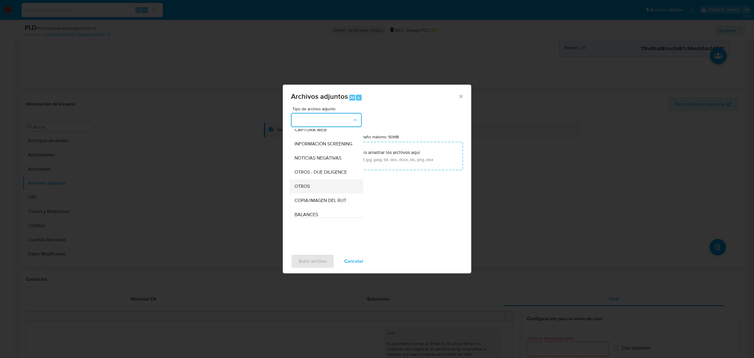
click at [314, 189] on div "OTROS" at bounding box center [325, 186] width 60 height 14
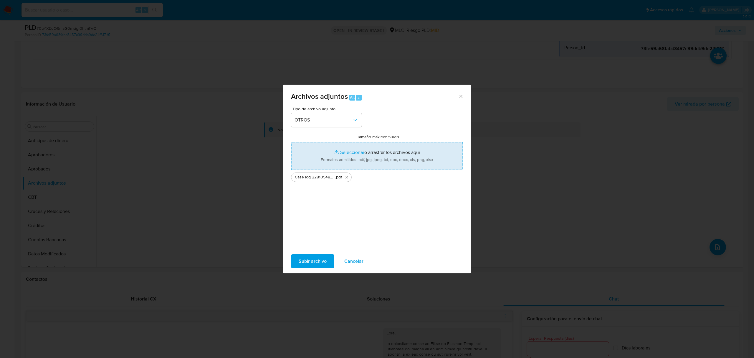
type input "C:\fakepath\Tabla 2281054863.xlsx"
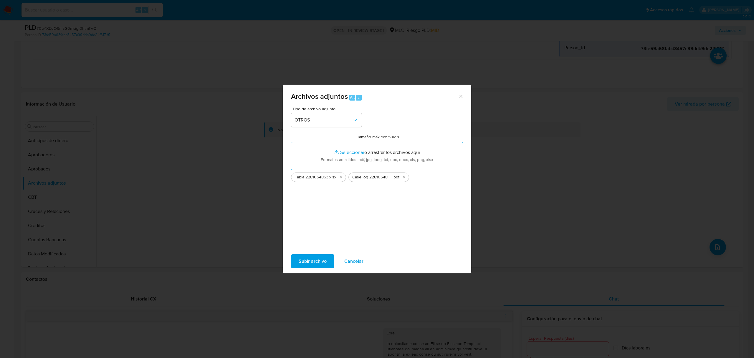
click at [300, 261] on span "Subir archivo" at bounding box center [313, 261] width 28 height 13
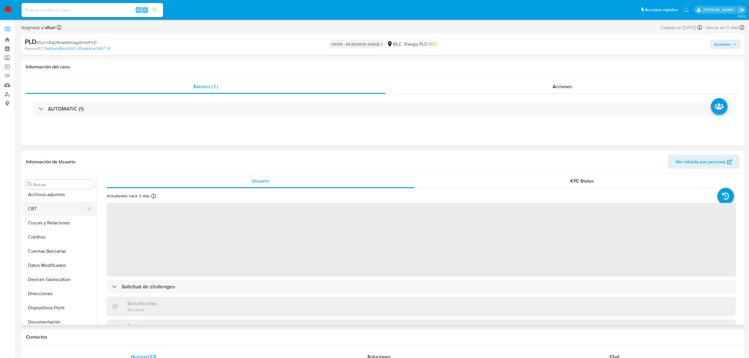
scroll to position [42, 0]
select select "10"
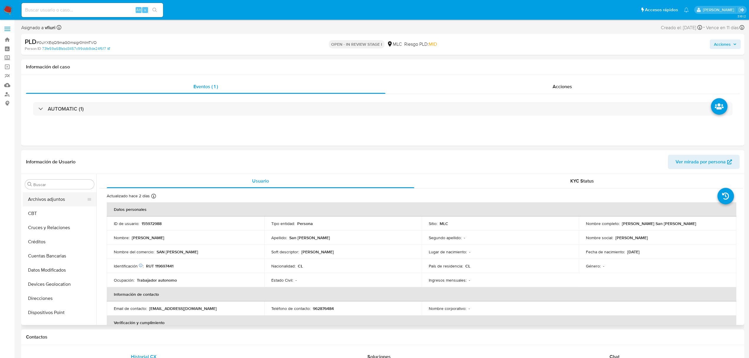
click at [62, 200] on button "Archivos adjuntos" at bounding box center [57, 199] width 69 height 14
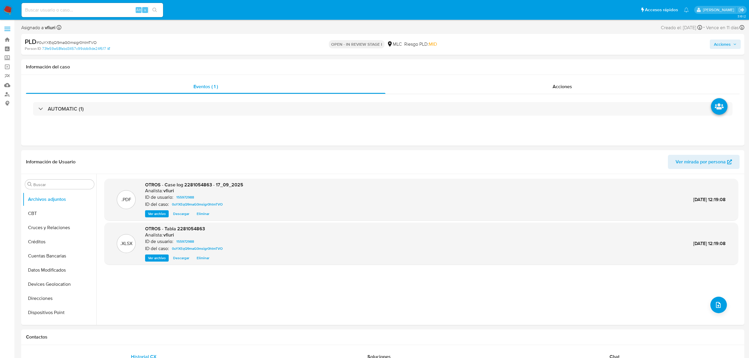
click at [735, 52] on div "PLD # 0uYXEqQ9maG0msigr0htmTVO Person ID 73fe59a68fabd3457c99ddb9de24f617 OPEN …" at bounding box center [382, 44] width 723 height 21
drag, startPoint x: 731, startPoint y: 48, endPoint x: 727, endPoint y: 47, distance: 3.8
click at [730, 47] on span "Acciones" at bounding box center [725, 44] width 23 height 8
click at [561, 67] on div "Resolución del caso Alt r" at bounding box center [564, 62] width 56 height 15
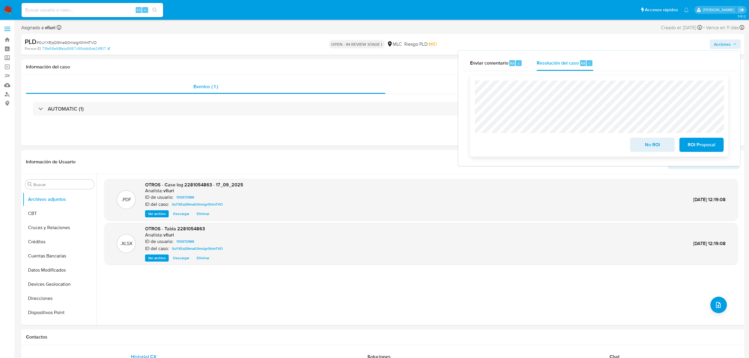
click at [696, 142] on span "ROI Proposal" at bounding box center [701, 144] width 29 height 13
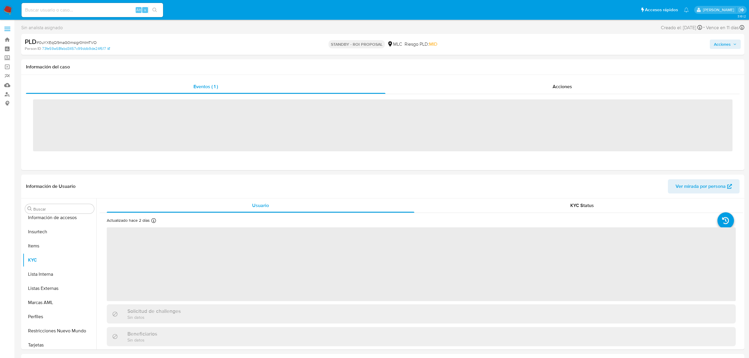
scroll to position [277, 0]
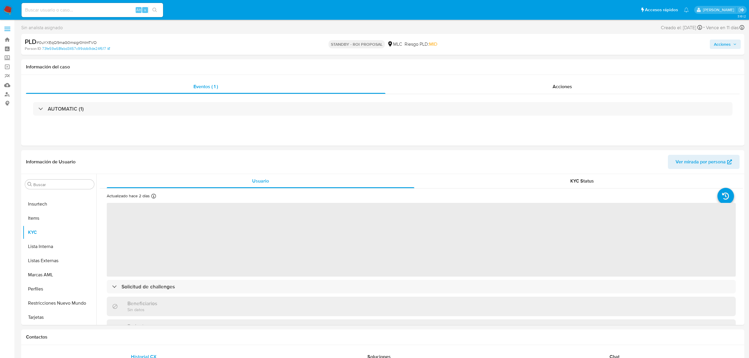
select select "10"
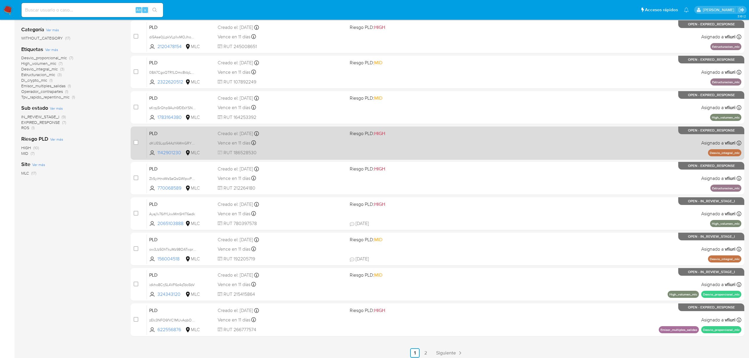
scroll to position [128, 0]
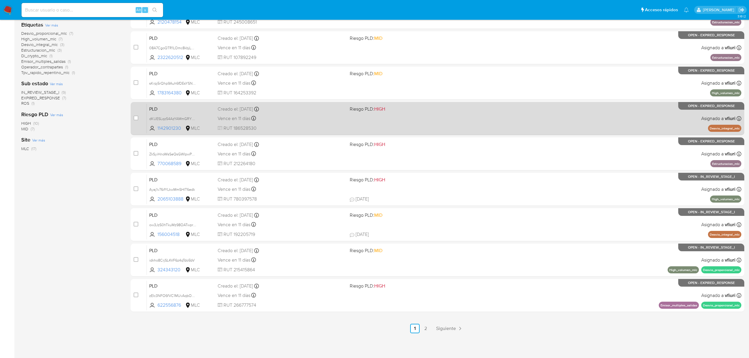
click at [541, 115] on div "PLD dKUESLqz54AzYAMmGRYKdvqo 1142901230 MLC Riesgo PLD: HIGH Creado el: 12/07/2…" at bounding box center [444, 118] width 594 height 30
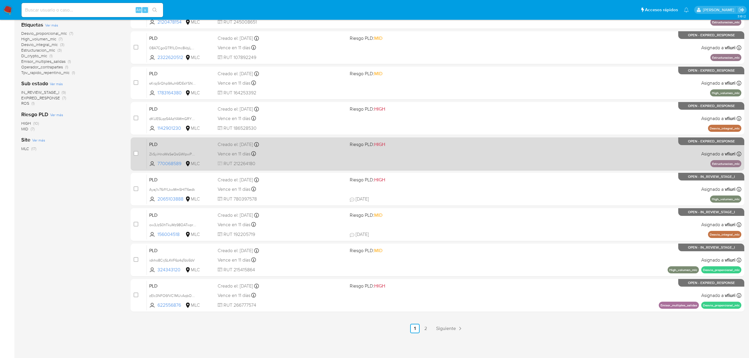
click at [300, 167] on div "PLD ZkSyiHnoWsSeQsGWIpwPQggs 770068589 MLC Riesgo PLD: HIGH Creado el: 12/07/20…" at bounding box center [444, 154] width 594 height 30
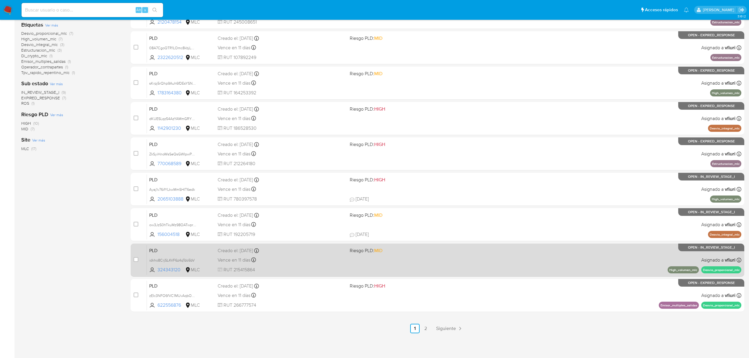
click at [323, 258] on div "Vence en 11 días Vence el 10/10/2025 16:06:56" at bounding box center [281, 260] width 127 height 8
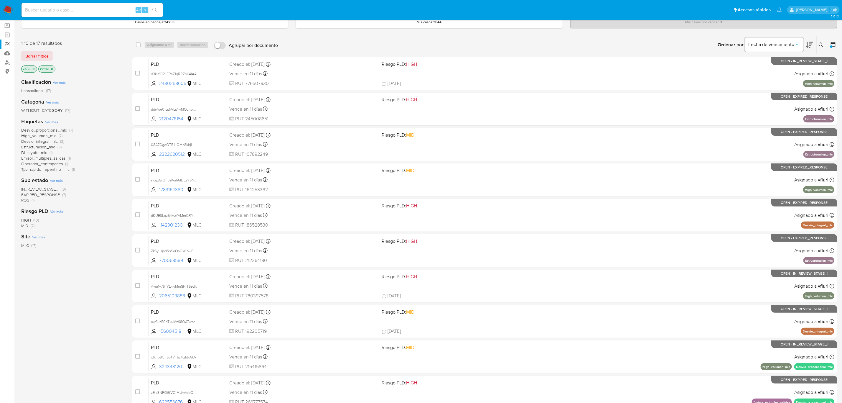
scroll to position [0, 0]
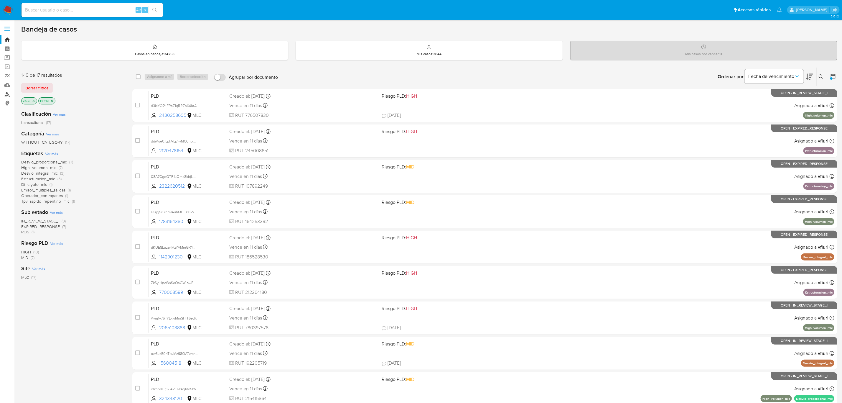
click at [5, 95] on link "Buscador de personas" at bounding box center [35, 94] width 70 height 9
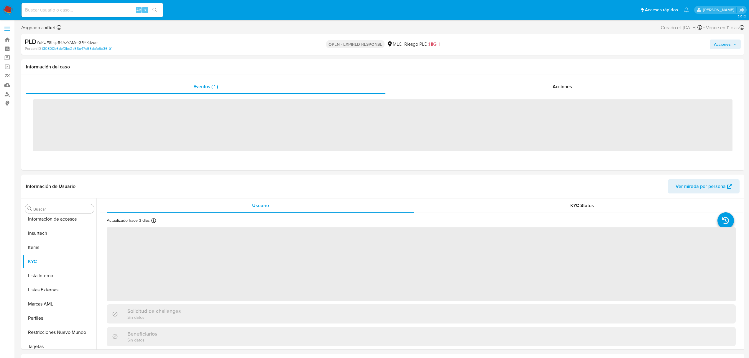
scroll to position [277, 0]
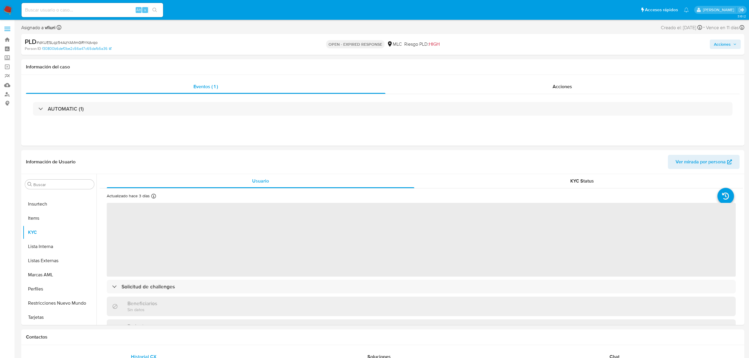
select select "10"
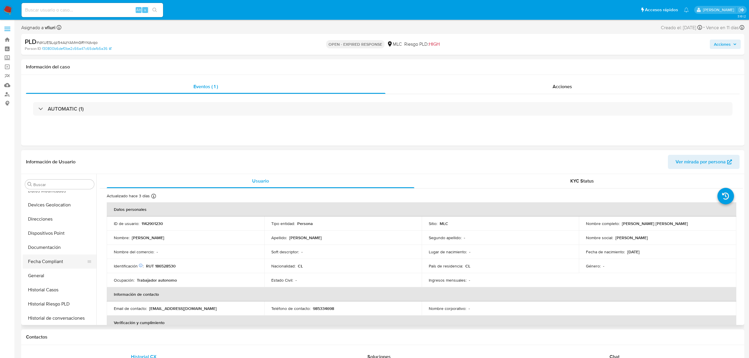
scroll to position [120, 0]
click at [50, 275] on button "General" at bounding box center [57, 276] width 69 height 14
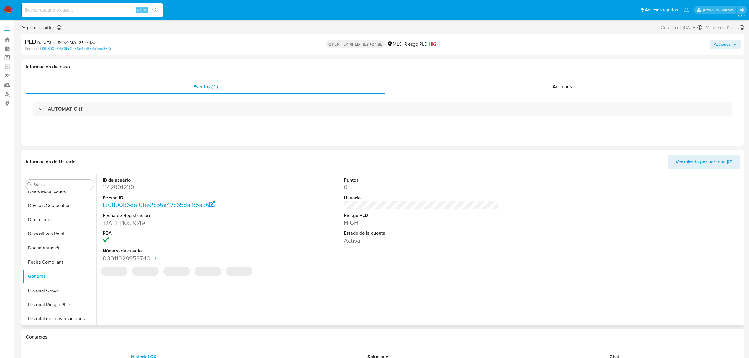
click at [117, 186] on dd "1142901230" at bounding box center [180, 187] width 155 height 8
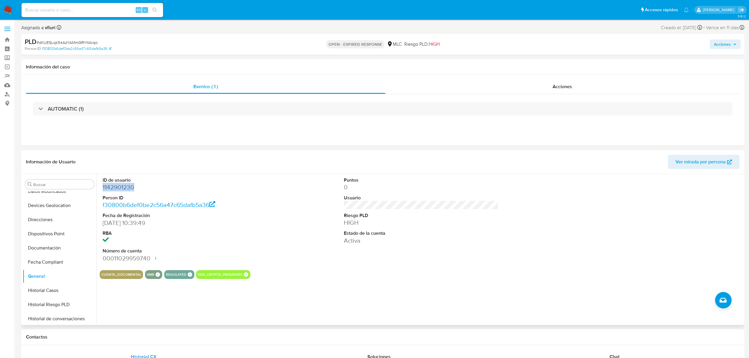
copy dd "1142901230"
click at [50, 237] on button "KYC" at bounding box center [57, 232] width 69 height 14
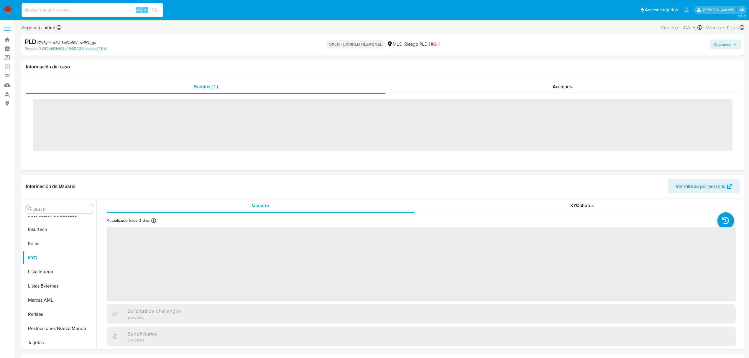
scroll to position [277, 0]
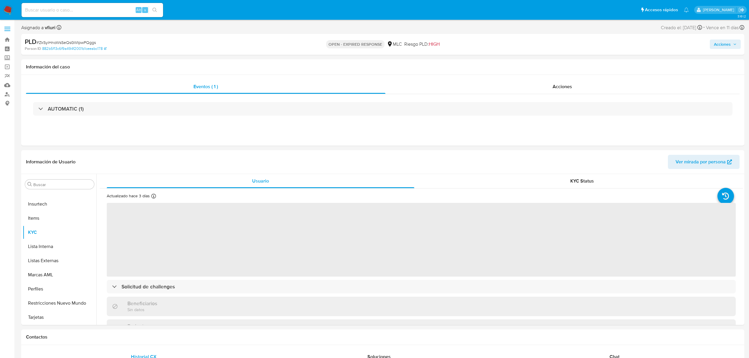
select select "10"
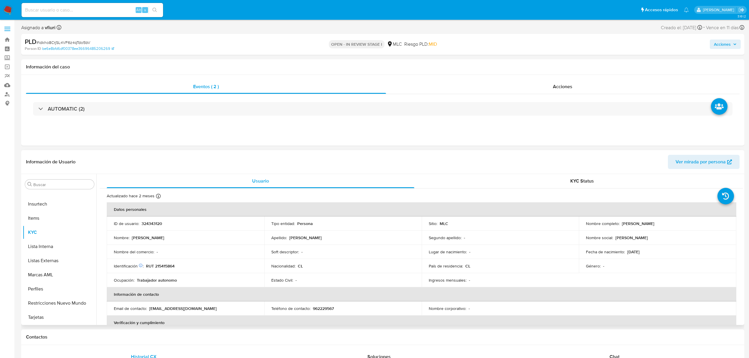
click at [154, 222] on p "324343120" at bounding box center [151, 223] width 21 height 5
copy p "324343120"
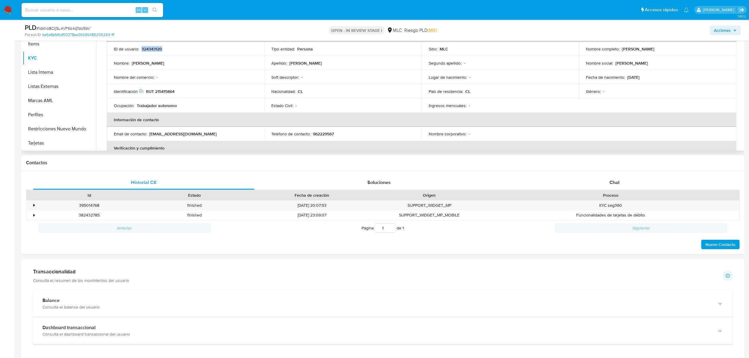
scroll to position [157, 0]
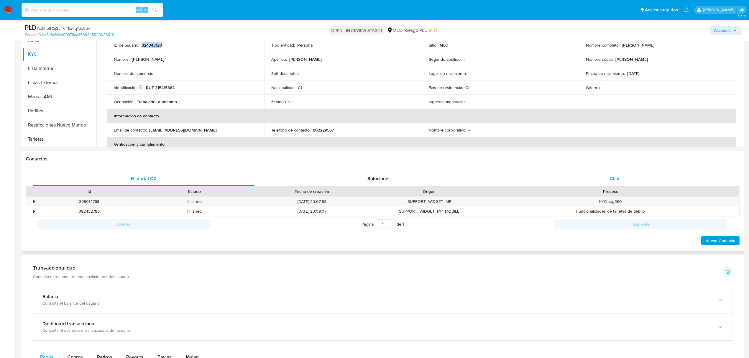
click at [622, 181] on div "Chat" at bounding box center [614, 179] width 221 height 14
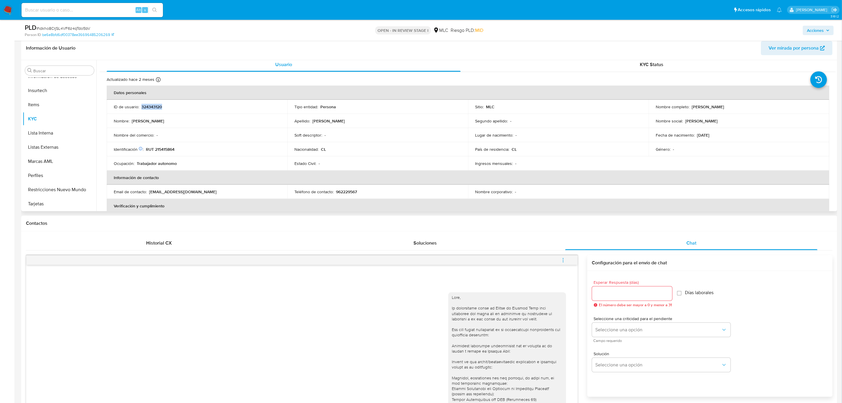
scroll to position [0, 0]
click at [169, 151] on p "RUT 215415864" at bounding box center [160, 151] width 29 height 5
copy p "215415864"
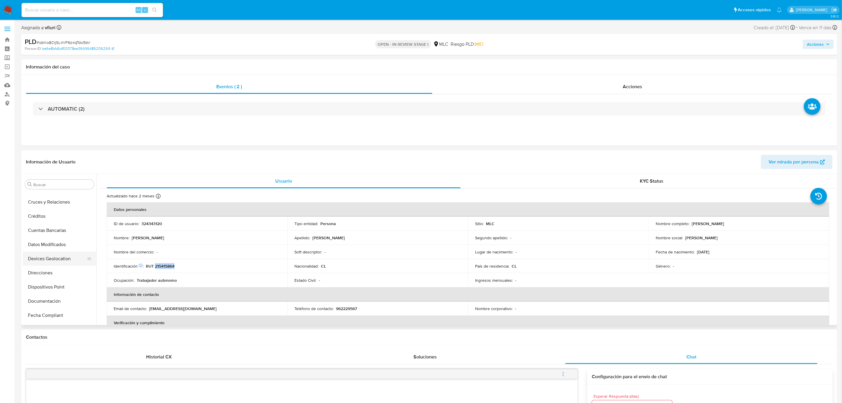
scroll to position [100, 0]
drag, startPoint x: 63, startPoint y: 266, endPoint x: 67, endPoint y: 265, distance: 3.8
click at [64, 266] on button "Documentación" at bounding box center [57, 268] width 69 height 14
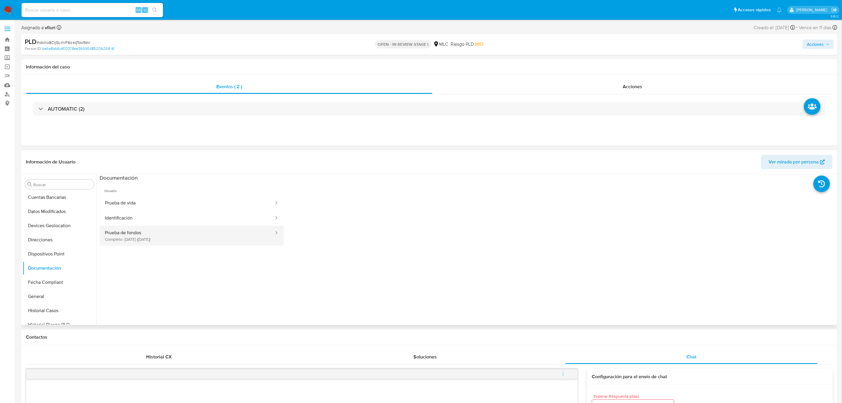
click at [191, 240] on button "Prueba de fondos Completo: 14/07/2025 (hace 3 meses)" at bounding box center [187, 235] width 175 height 20
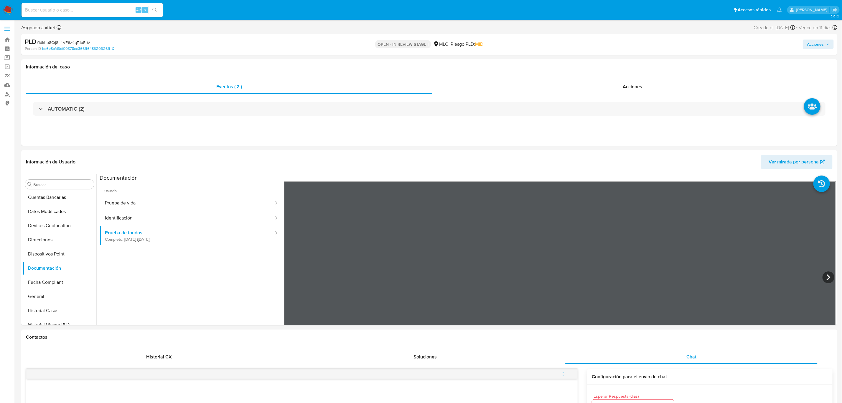
click at [748, 278] on icon at bounding box center [829, 277] width 12 height 12
click at [134, 207] on button "Prueba de vida" at bounding box center [187, 202] width 175 height 15
click at [138, 218] on button "Identificación" at bounding box center [187, 217] width 175 height 15
click at [748, 275] on icon at bounding box center [829, 277] width 12 height 12
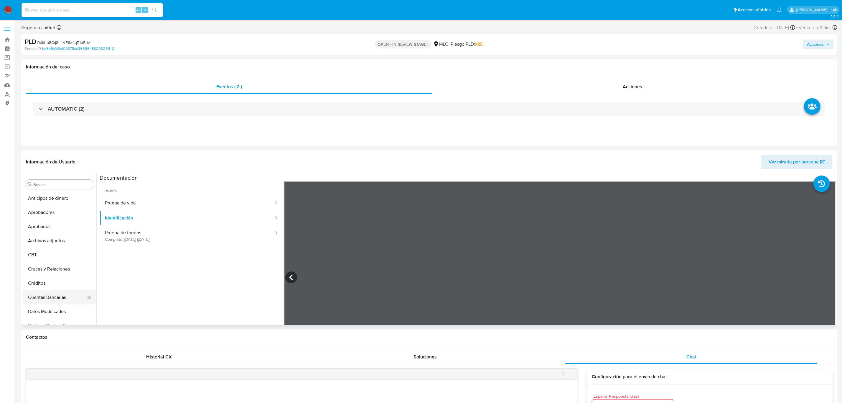
scroll to position [0, 0]
click at [50, 268] on button "Cruces y Relaciones" at bounding box center [57, 269] width 69 height 14
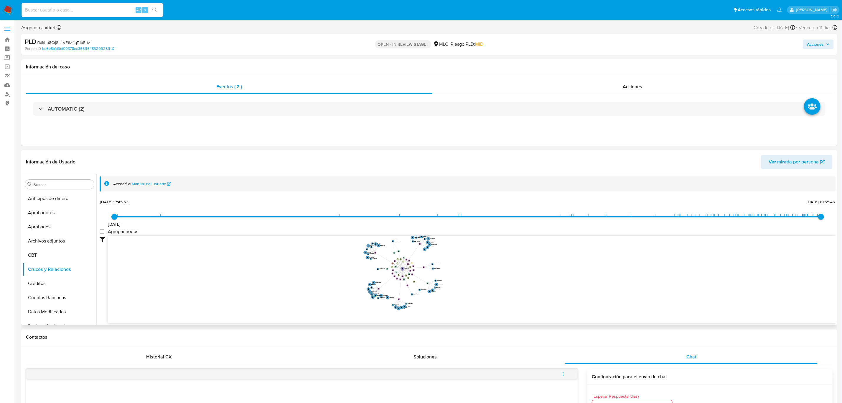
drag, startPoint x: 442, startPoint y: 259, endPoint x: 518, endPoint y: 271, distance: 76.0
click at [518, 275] on icon "device-6643cd0394b7e5650abad1eb  user-324343120  324343120 device-659b7630851…" at bounding box center [472, 277] width 728 height 85
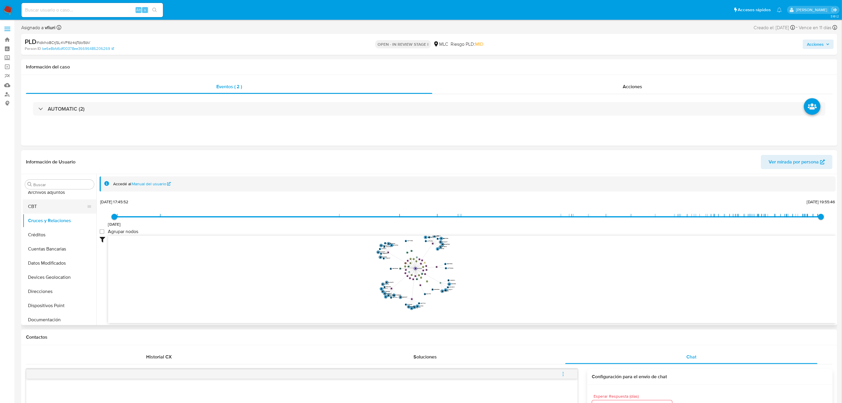
scroll to position [177, 0]
click at [50, 232] on button "Historial Casos" at bounding box center [57, 234] width 69 height 14
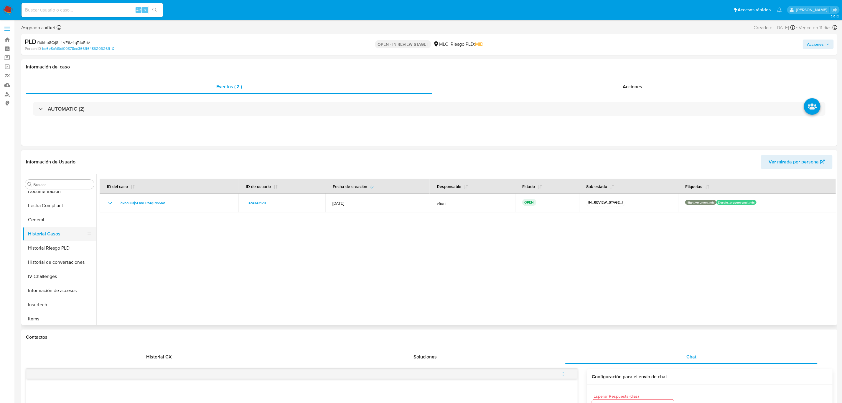
click at [44, 229] on button "Historial Casos" at bounding box center [57, 234] width 69 height 14
click at [42, 225] on button "General" at bounding box center [57, 219] width 69 height 14
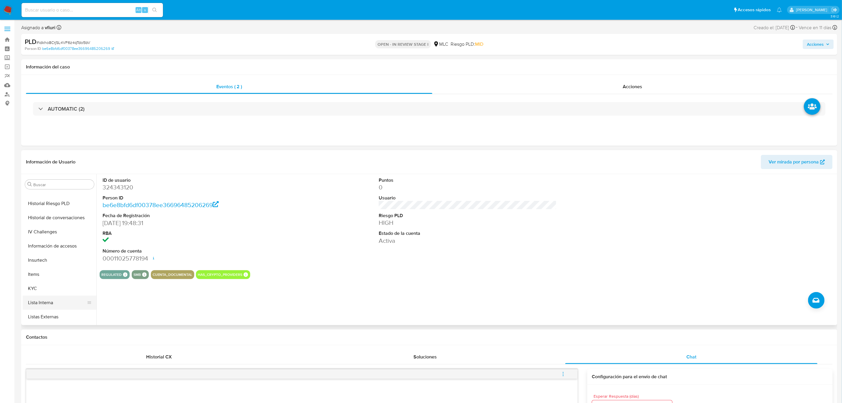
scroll to position [277, 0]
click at [42, 233] on button "KYC" at bounding box center [57, 232] width 69 height 14
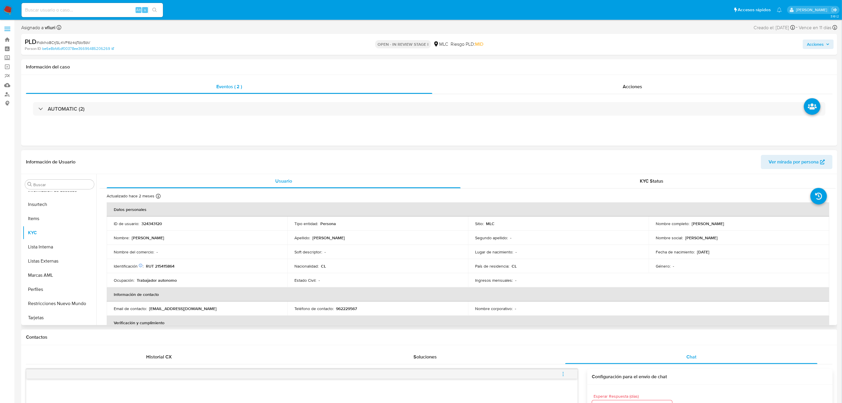
click at [164, 265] on p "RUT 215415864" at bounding box center [160, 265] width 29 height 5
copy p "215415864"
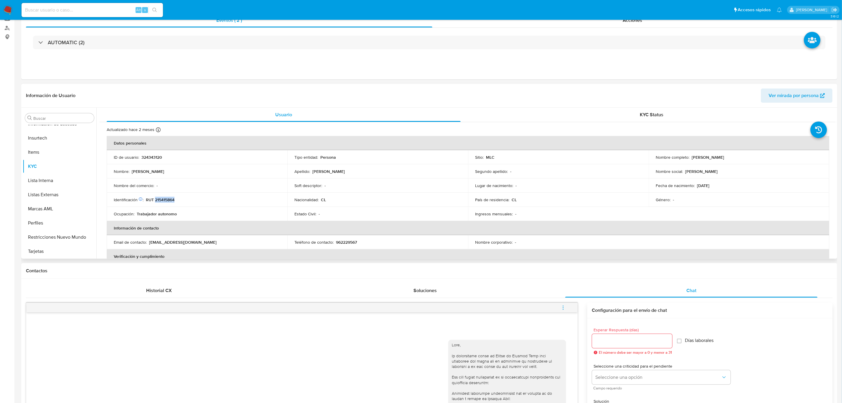
scroll to position [0, 0]
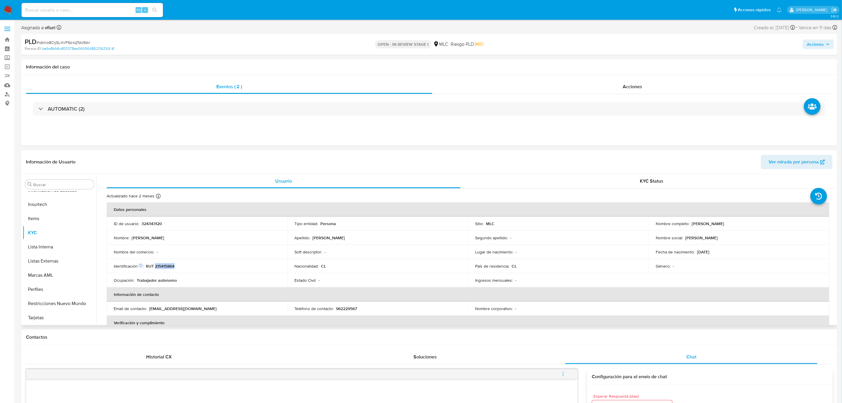
drag, startPoint x: 691, startPoint y: 222, endPoint x: 754, endPoint y: 220, distance: 63.7
click at [748, 220] on td "Nombre completo : Matías Nicolás Sandoval Ugas" at bounding box center [739, 223] width 181 height 14
copy p "Matías Nicolás Sandoval Ugas"
click at [46, 306] on button "Historial Casos" at bounding box center [57, 310] width 69 height 14
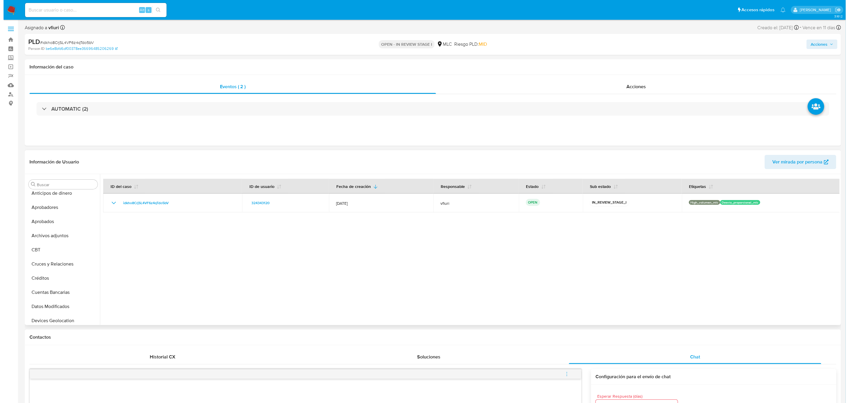
scroll to position [0, 0]
click at [53, 239] on button "Archivos adjuntos" at bounding box center [57, 241] width 69 height 14
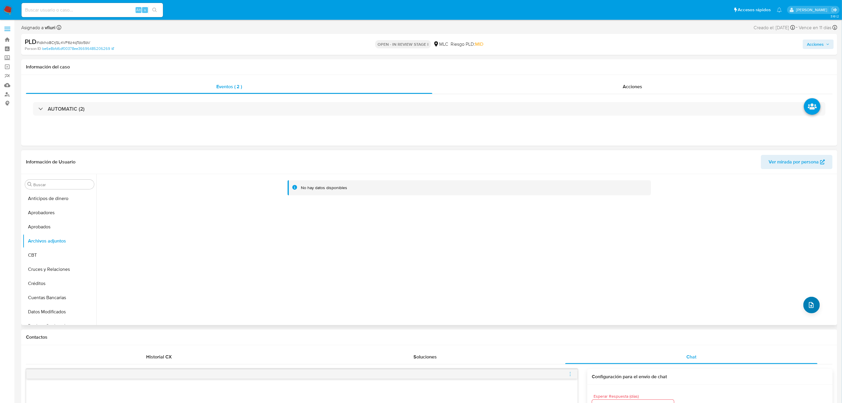
drag, startPoint x: 819, startPoint y: 304, endPoint x: 813, endPoint y: 305, distance: 5.7
click at [748, 305] on div "No hay datos disponibles" at bounding box center [465, 249] width 739 height 151
click at [748, 300] on div "No hay datos disponibles" at bounding box center [465, 249] width 739 height 151
click at [748, 301] on button "upload-file" at bounding box center [811, 304] width 17 height 17
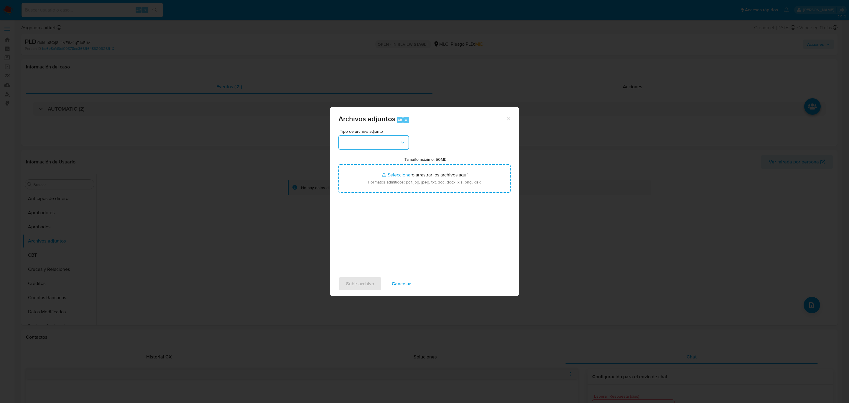
click at [394, 137] on button "button" at bounding box center [373, 142] width 71 height 14
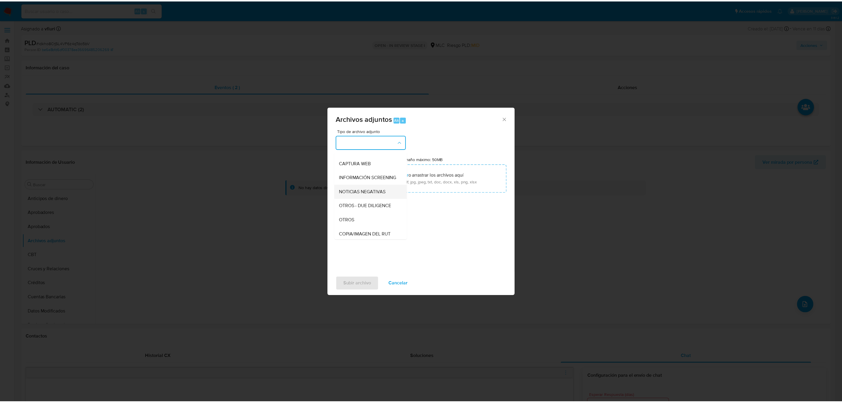
scroll to position [24, 0]
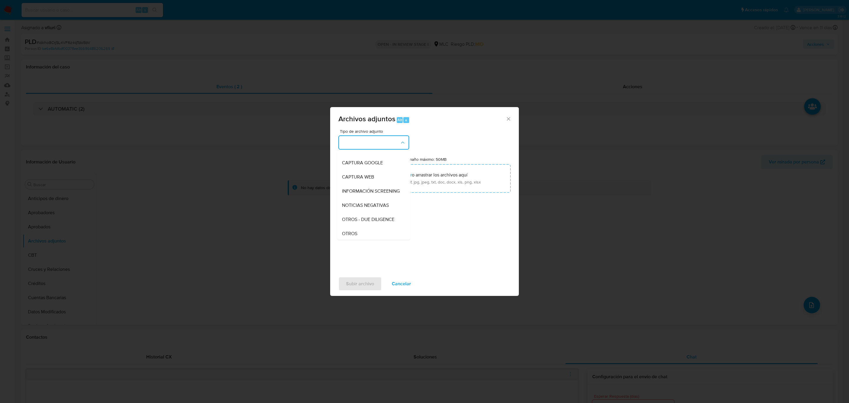
click at [375, 235] on div "OTROS" at bounding box center [372, 233] width 60 height 14
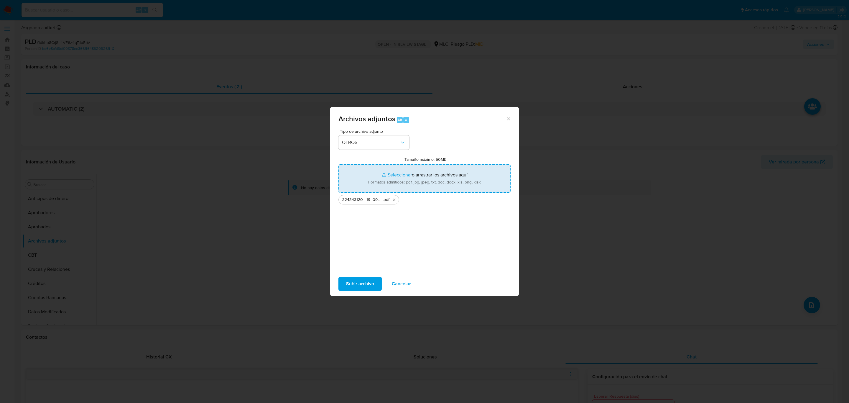
type input "C:\fakepath\Tabla 324343120.xlsx"
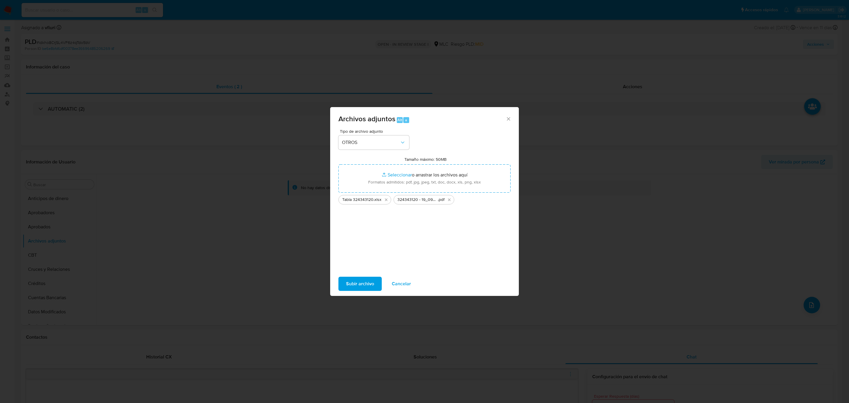
click at [347, 286] on span "Subir archivo" at bounding box center [360, 283] width 28 height 13
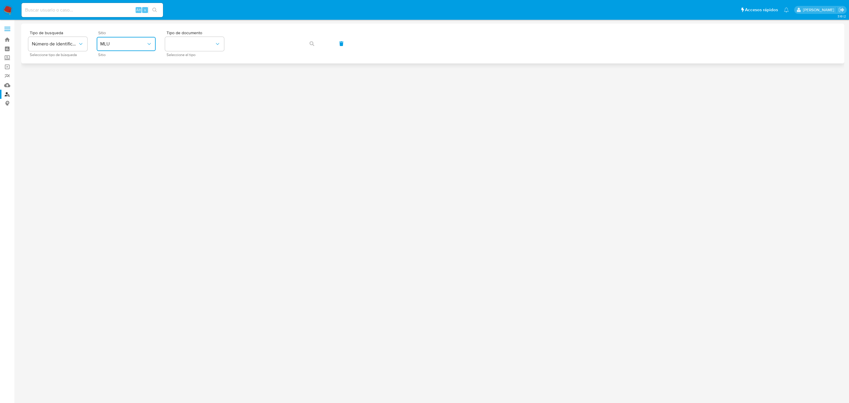
click at [105, 39] on button "MLU" at bounding box center [126, 44] width 59 height 14
click at [113, 138] on div "MLC" at bounding box center [124, 145] width 48 height 14
click at [197, 35] on div "Tipo de documento Seleccione el tipo" at bounding box center [194, 44] width 59 height 26
click at [198, 42] on button "identificationType" at bounding box center [194, 44] width 59 height 14
click at [197, 66] on div "RUT RUT" at bounding box center [193, 63] width 48 height 20
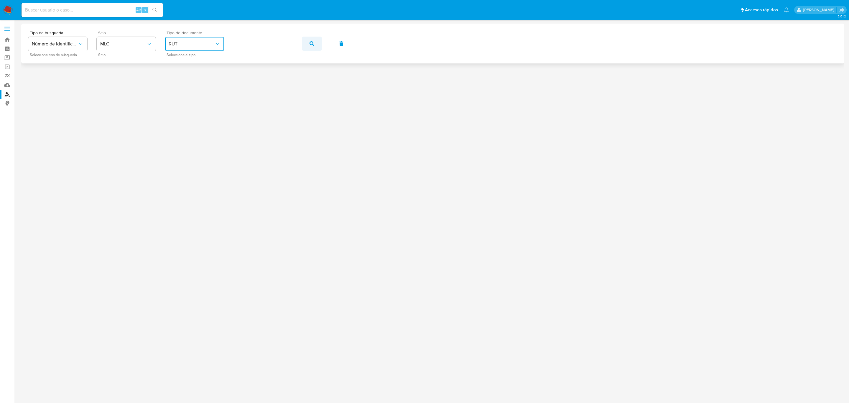
click at [309, 47] on button "button" at bounding box center [312, 44] width 20 height 14
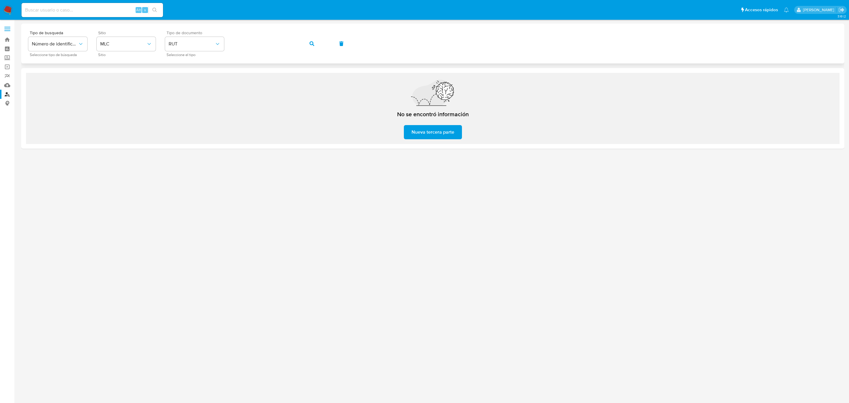
click at [225, 38] on div "Tipo de busqueda Número de identificación Seleccione tipo de búsqueda Sitio MLC…" at bounding box center [432, 44] width 809 height 26
click at [314, 44] on button "button" at bounding box center [312, 44] width 20 height 14
click at [6, 86] on link "Mulan" at bounding box center [35, 84] width 70 height 9
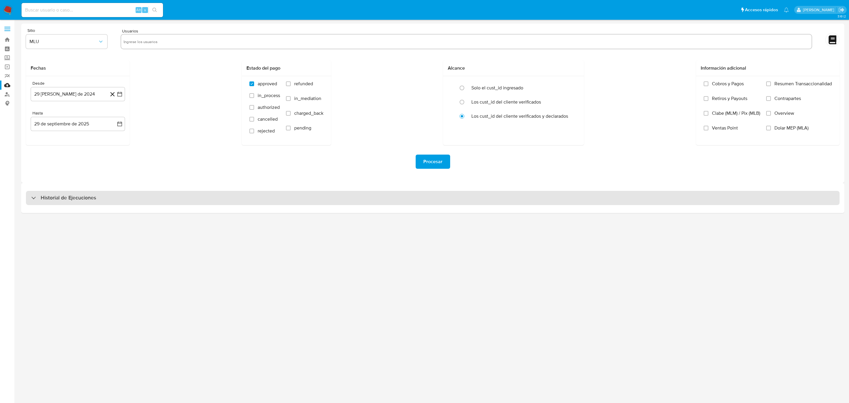
click at [54, 197] on h3 "Historial de Ejecuciones" at bounding box center [68, 197] width 55 height 7
select select "10"
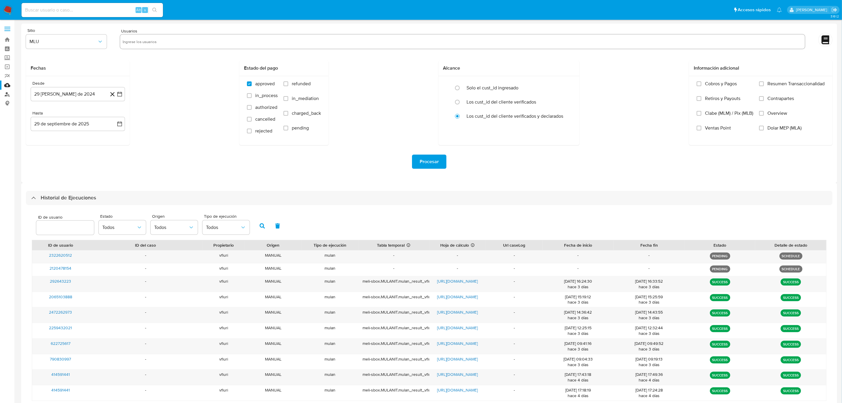
click at [6, 94] on link "Buscador de personas" at bounding box center [35, 94] width 70 height 9
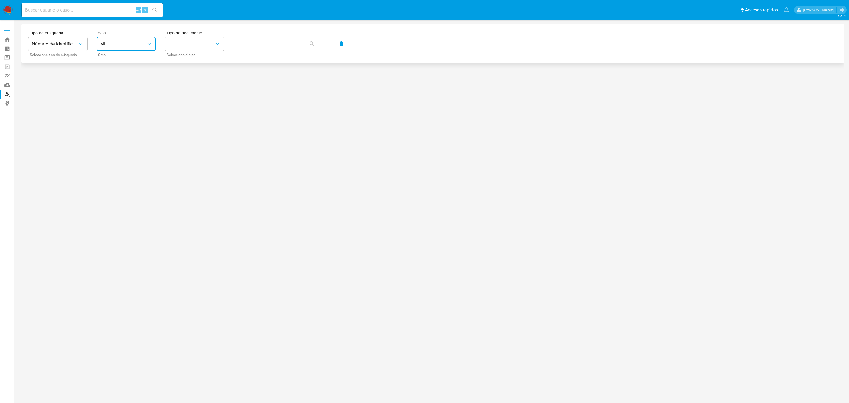
click at [138, 37] on button "MLU" at bounding box center [126, 44] width 59 height 14
click at [129, 141] on div "MLC" at bounding box center [124, 145] width 48 height 14
click at [187, 43] on button "identificationType" at bounding box center [194, 44] width 59 height 14
click at [187, 69] on div "RUT RUT" at bounding box center [193, 63] width 48 height 20
click at [308, 43] on button "button" at bounding box center [312, 44] width 20 height 14
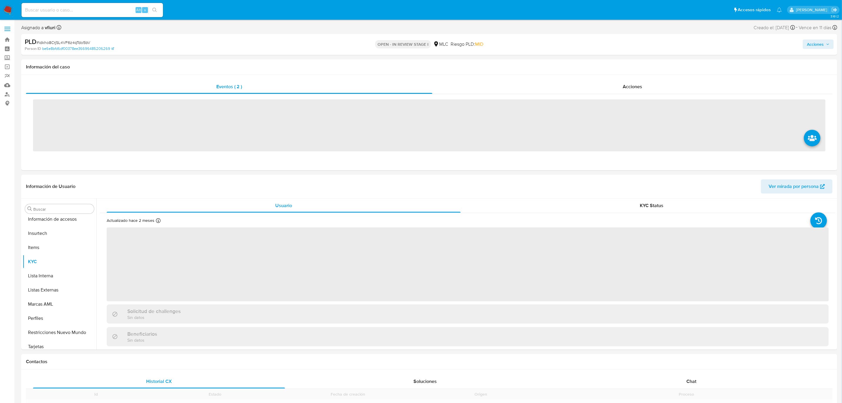
scroll to position [277, 0]
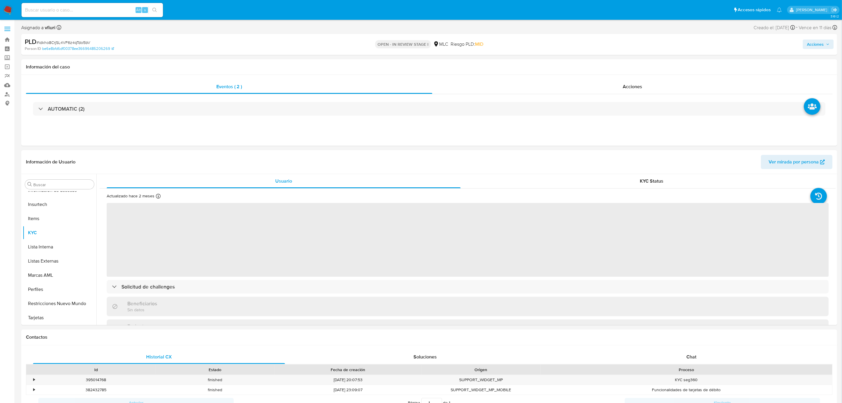
select select "10"
drag, startPoint x: 811, startPoint y: 46, endPoint x: 788, endPoint y: 49, distance: 22.9
click at [811, 46] on span "Acciones" at bounding box center [815, 43] width 17 height 9
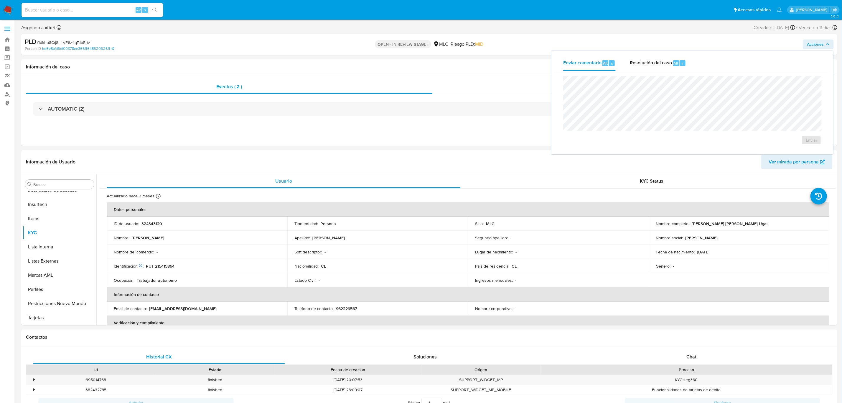
click at [652, 69] on div "Resolución del caso Alt r" at bounding box center [658, 62] width 56 height 15
click at [739, 147] on span "No ROI" at bounding box center [745, 145] width 29 height 13
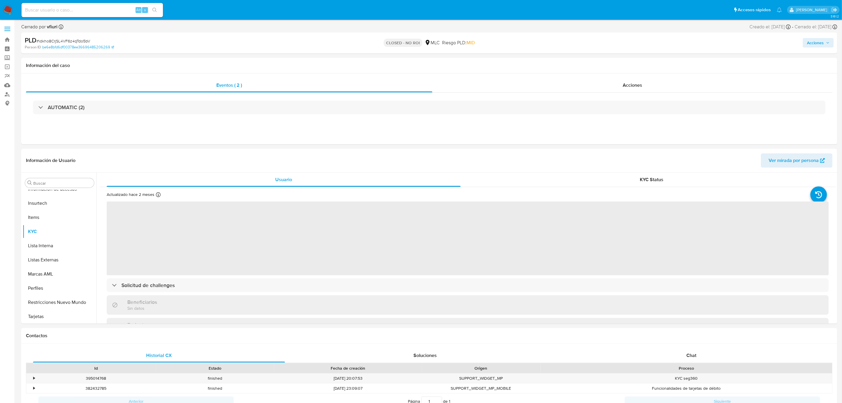
scroll to position [277, 0]
select select "10"
click at [6, 40] on link "Bandeja" at bounding box center [35, 39] width 70 height 9
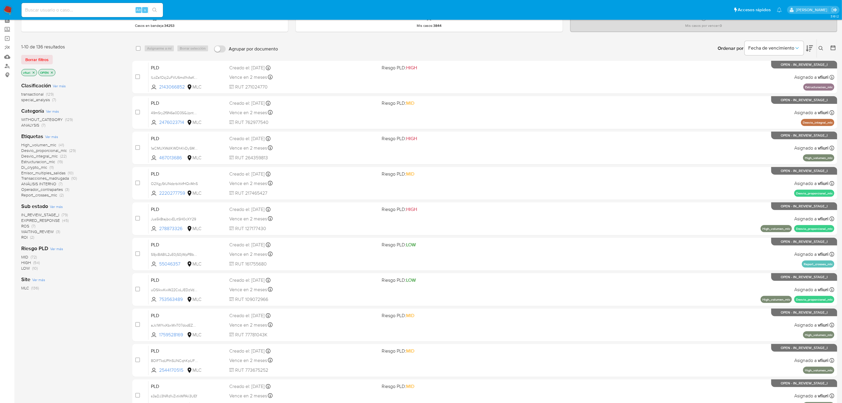
scroll to position [44, 0]
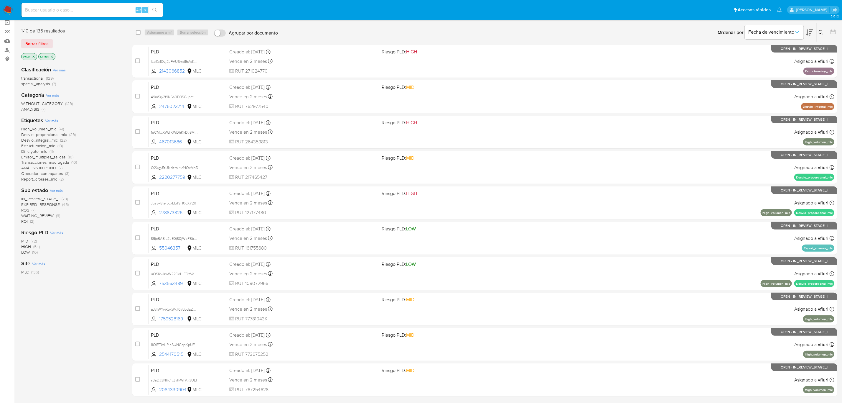
click at [834, 35] on div at bounding box center [832, 32] width 11 height 18
click at [834, 34] on icon at bounding box center [833, 32] width 6 height 6
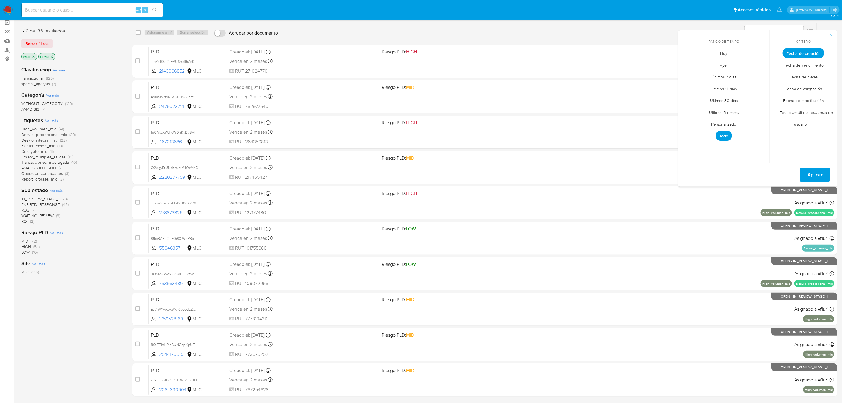
click at [736, 121] on span "Personalizado" at bounding box center [723, 124] width 37 height 12
click at [685, 64] on icon "Mes anterior" at bounding box center [687, 63] width 7 height 7
click at [746, 99] on button "12" at bounding box center [747, 97] width 9 height 9
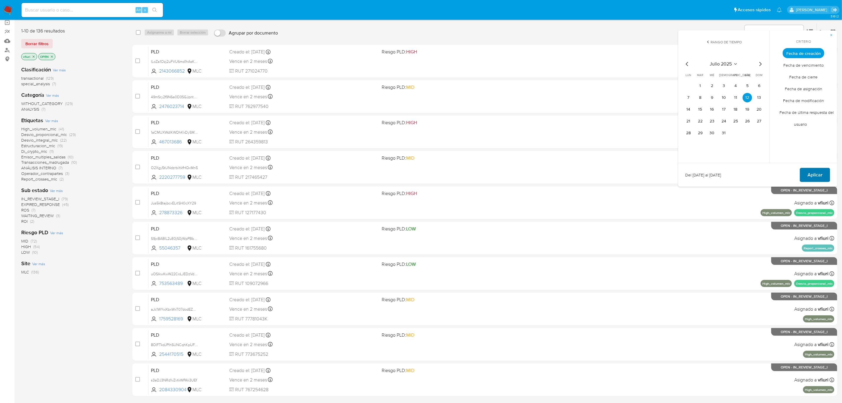
click at [809, 178] on span "Aplicar" at bounding box center [815, 174] width 15 height 13
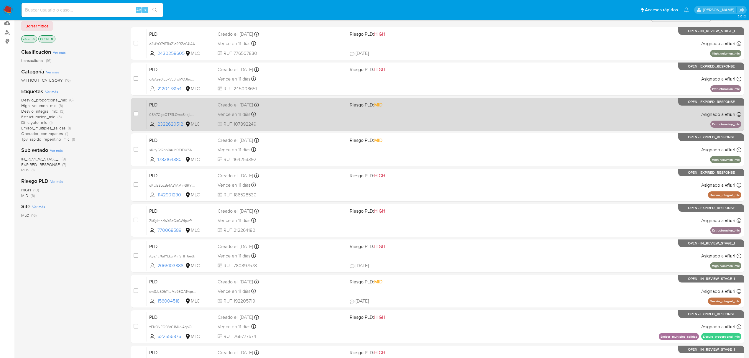
scroll to position [128, 0]
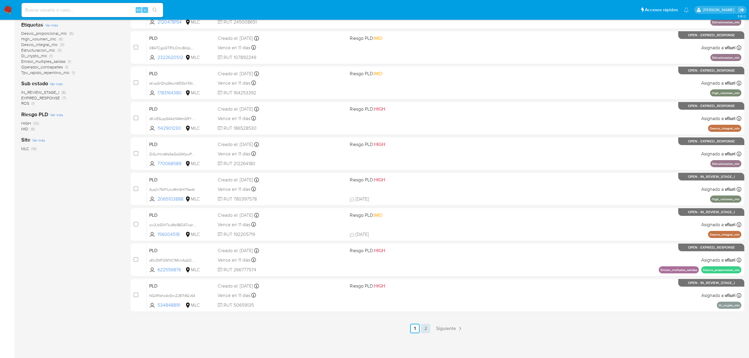
click at [422, 330] on link "2" at bounding box center [425, 328] width 9 height 9
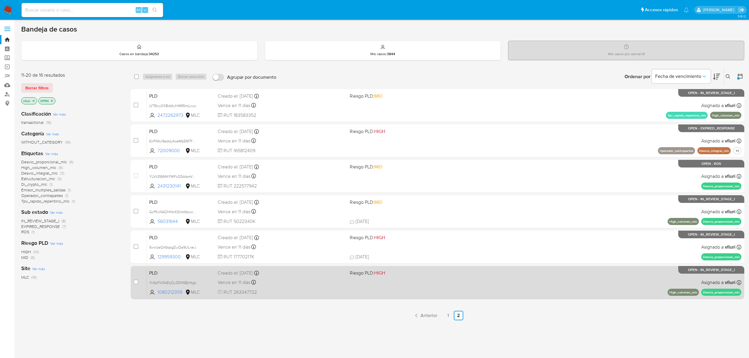
click at [368, 296] on div "PLD Yn5pFkl0bEkjDy3DNSBjHtgz 1080212359 MLC Riesgo PLD: HIGH Creado el: 12/07/2…" at bounding box center [444, 282] width 594 height 30
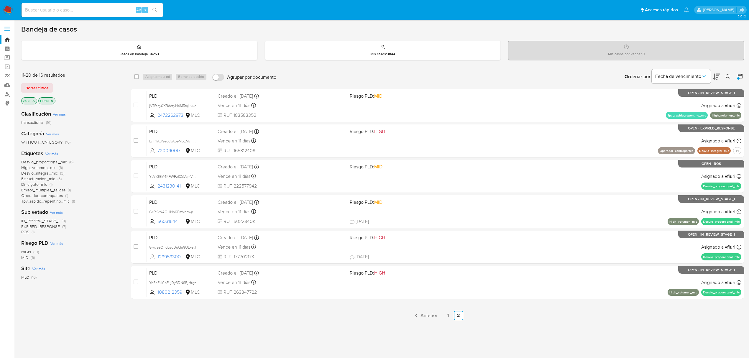
click at [97, 10] on input at bounding box center [92, 10] width 141 height 8
paste input "1660584751"
type input "1660584751"
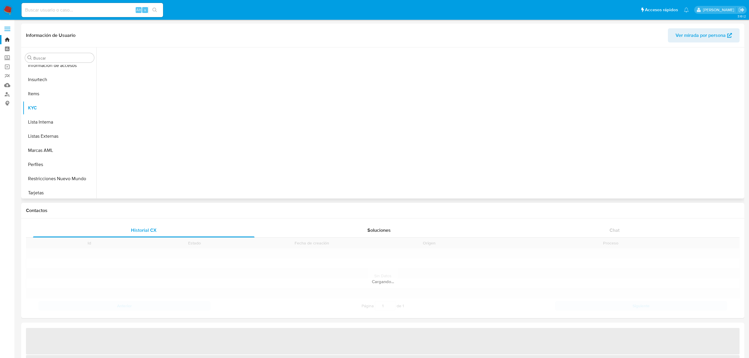
scroll to position [277, 0]
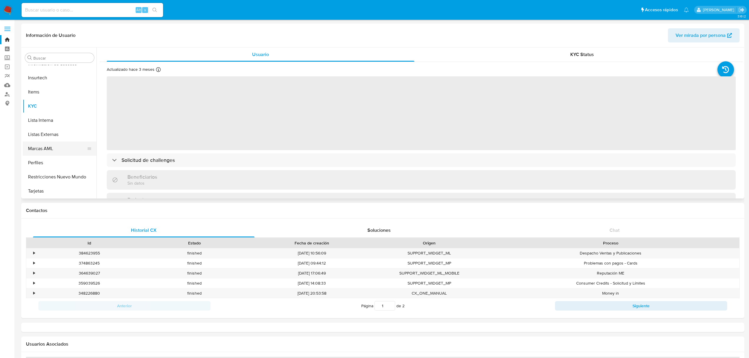
select select "10"
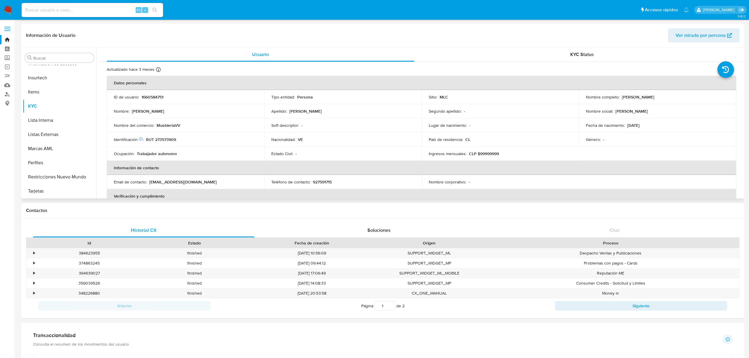
click at [169, 137] on p "RUT 273573909" at bounding box center [161, 139] width 30 height 5
copy p "273573909"
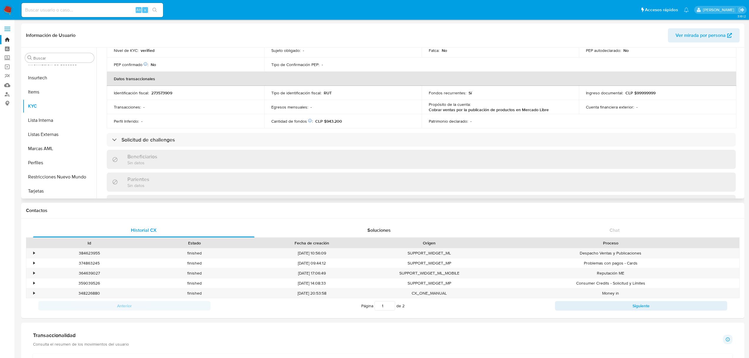
scroll to position [0, 0]
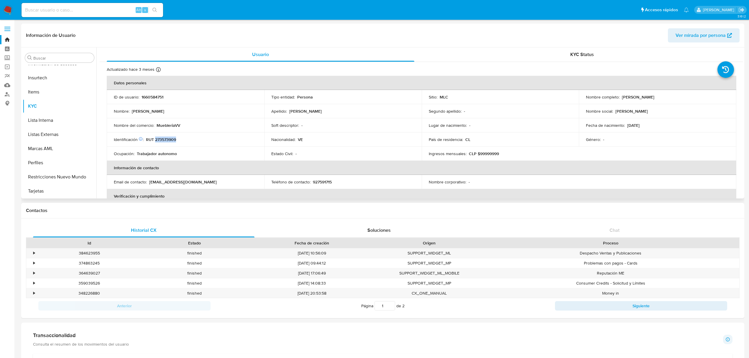
copy p "273573909"
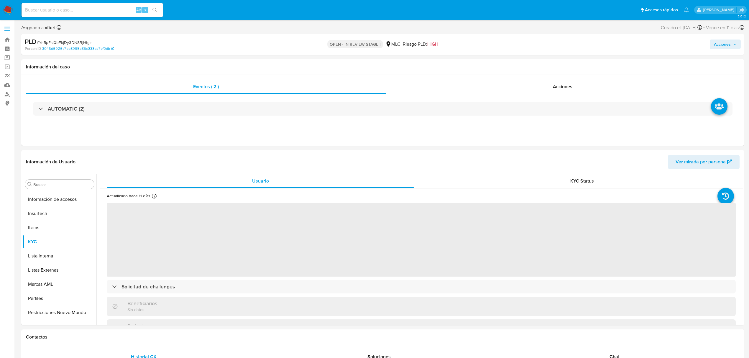
scroll to position [277, 0]
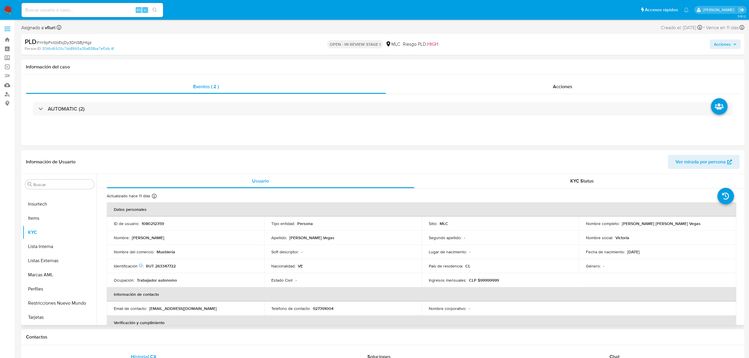
select select "10"
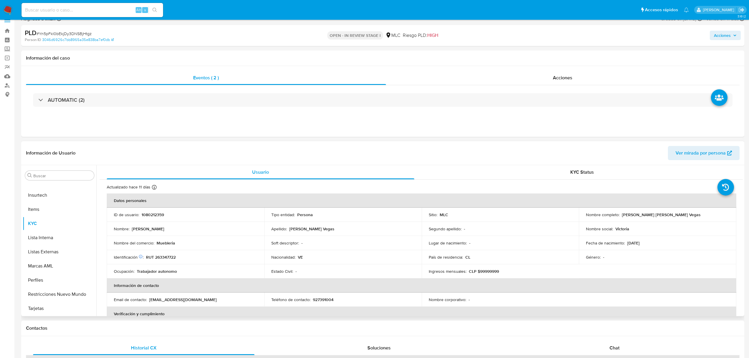
scroll to position [39, 0]
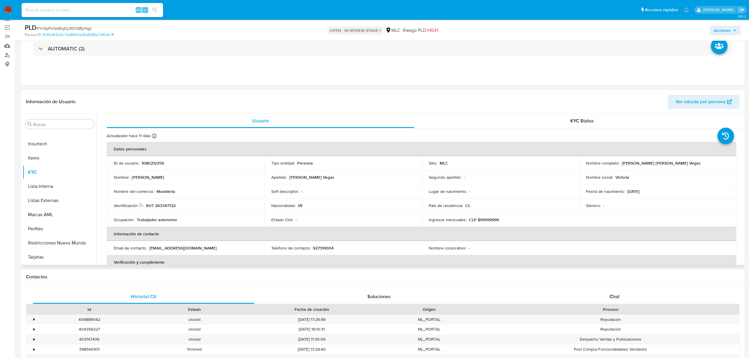
click at [153, 163] on p "1080212359" at bounding box center [152, 162] width 22 height 5
copy p "1080212359"
click at [168, 207] on p "RUT 263347722" at bounding box center [161, 205] width 30 height 5
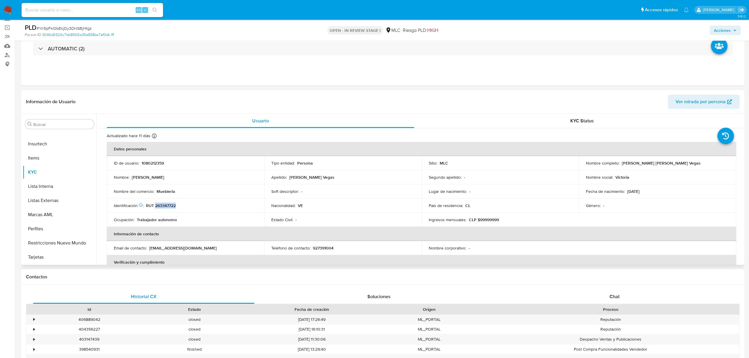
copy p "263347722"
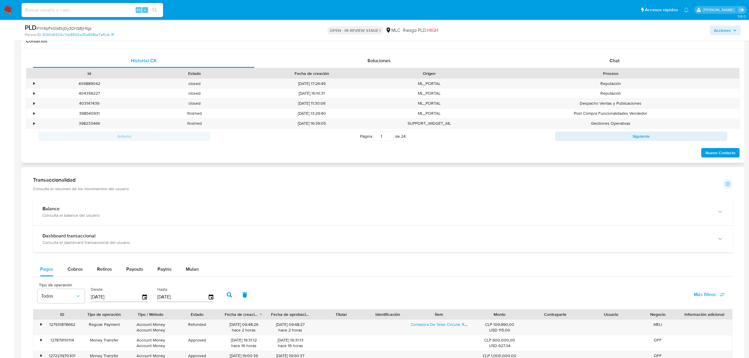
scroll to position [196, 0]
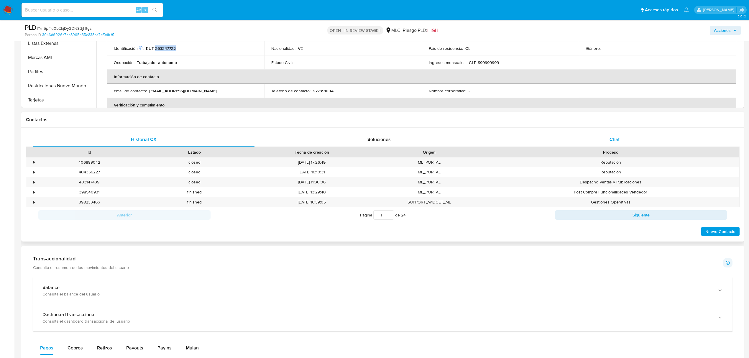
click at [613, 141] on span "Chat" at bounding box center [614, 139] width 10 height 7
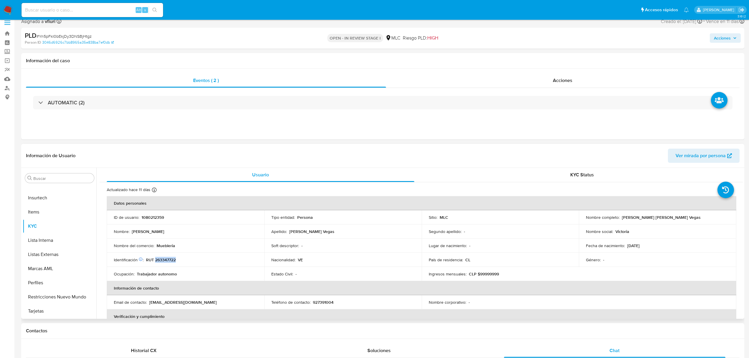
scroll to position [0, 0]
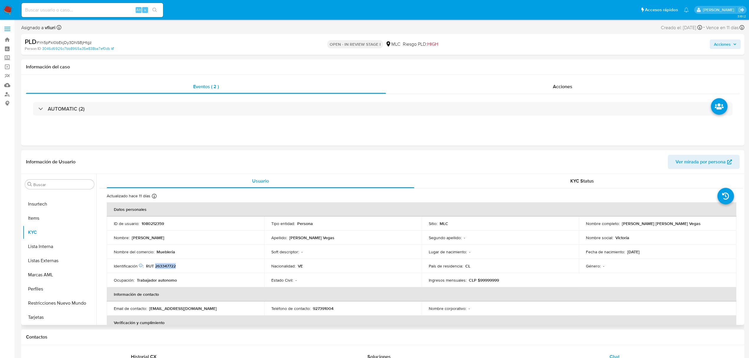
copy p "263347722"
click at [53, 212] on button "Documentación" at bounding box center [57, 209] width 69 height 14
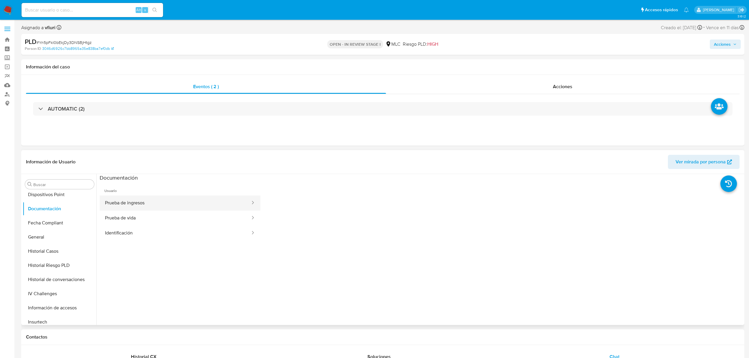
click at [151, 209] on button "Prueba de ingresos" at bounding box center [175, 202] width 151 height 15
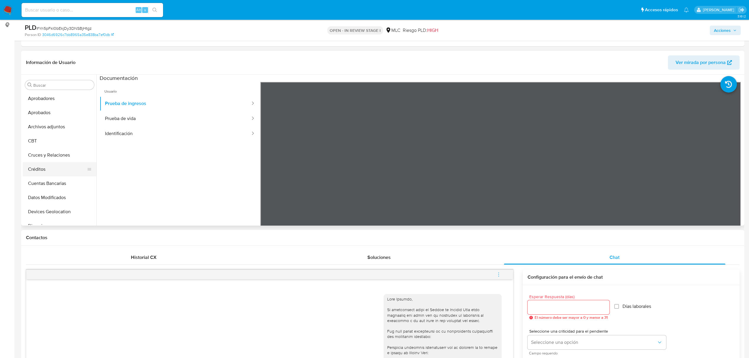
scroll to position [2, 0]
click at [45, 166] on button "Cruces y Relaciones" at bounding box center [57, 167] width 69 height 14
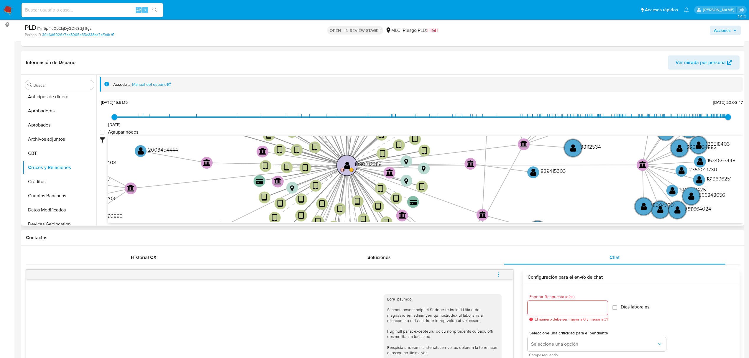
click at [340, 169] on circle at bounding box center [347, 165] width 21 height 21
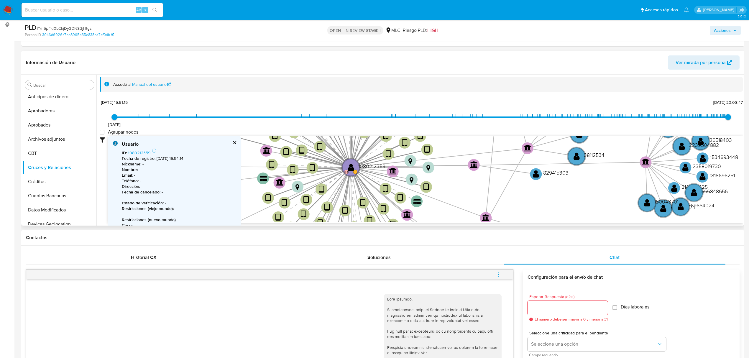
click at [235, 143] on button "cerrar" at bounding box center [234, 143] width 4 height 4
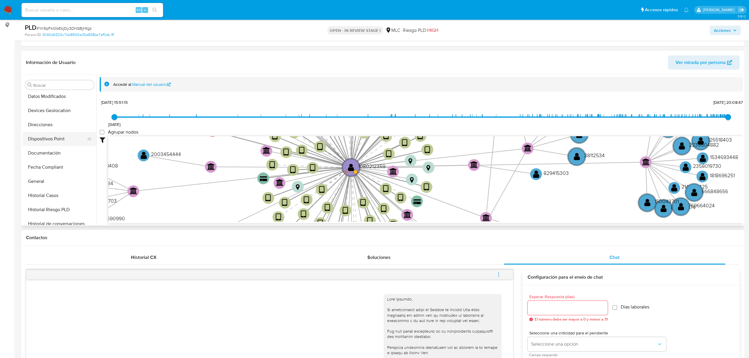
scroll to position [120, 0]
drag, startPoint x: 54, startPoint y: 186, endPoint x: 80, endPoint y: 184, distance: 26.3
click at [55, 186] on button "Historial Casos" at bounding box center [57, 191] width 69 height 14
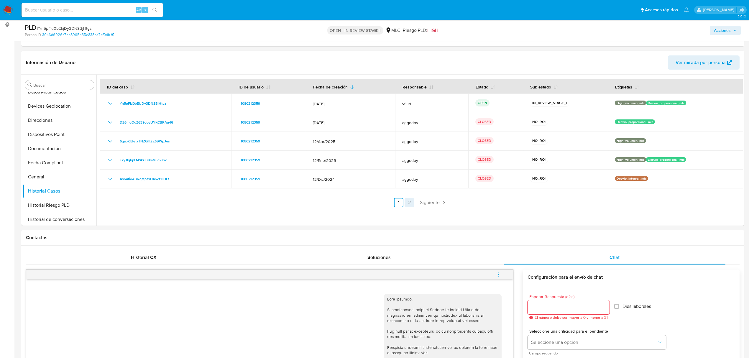
click at [405, 201] on ul "Anterior 1 2 Siguiente" at bounding box center [421, 202] width 643 height 9
click at [408, 202] on link "2" at bounding box center [408, 202] width 9 height 9
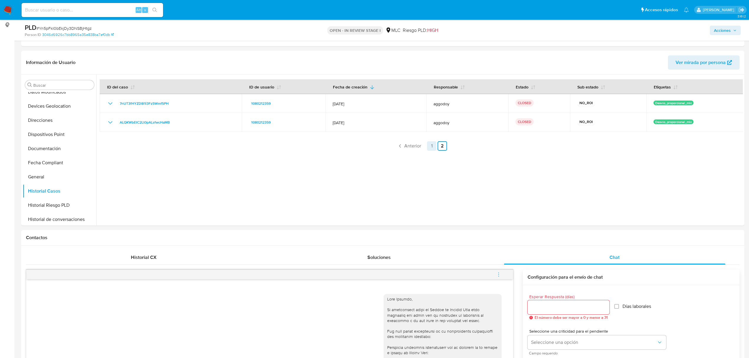
click at [431, 148] on link "1" at bounding box center [431, 145] width 9 height 9
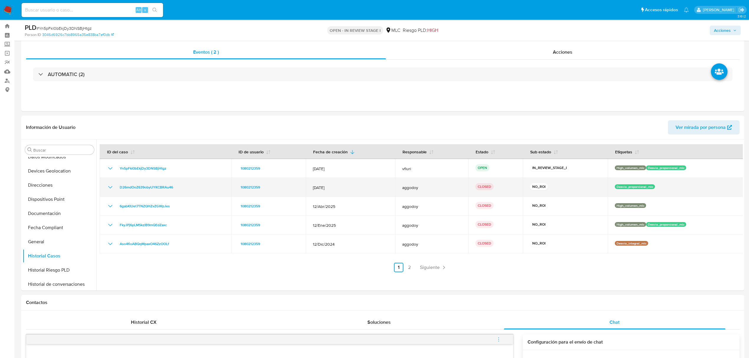
scroll to position [0, 0]
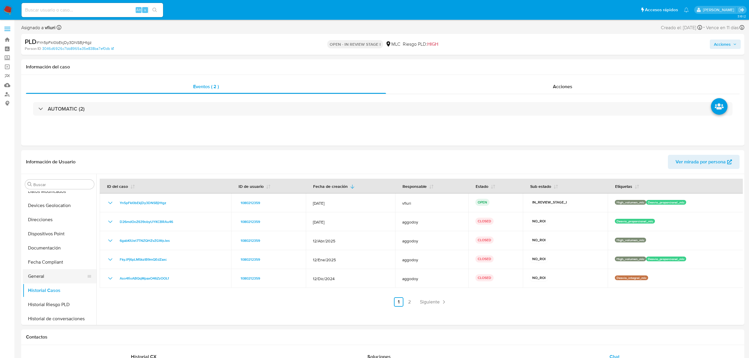
click at [45, 276] on button "General" at bounding box center [57, 276] width 69 height 14
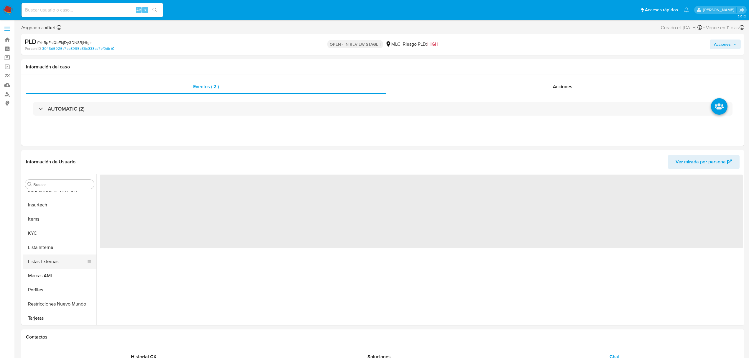
scroll to position [277, 0]
click at [44, 240] on button "Lista Interna" at bounding box center [57, 246] width 69 height 14
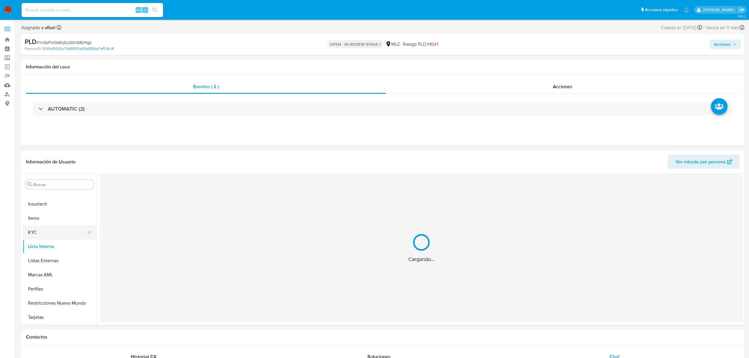
click at [44, 230] on button "KYC" at bounding box center [57, 232] width 69 height 14
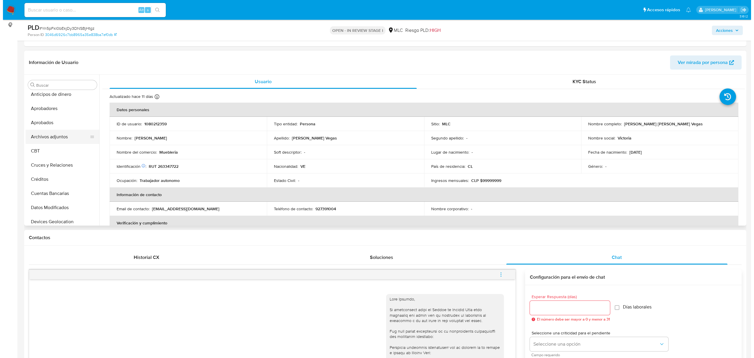
scroll to position [2, 0]
click at [47, 135] on button "Archivos adjuntos" at bounding box center [57, 139] width 69 height 14
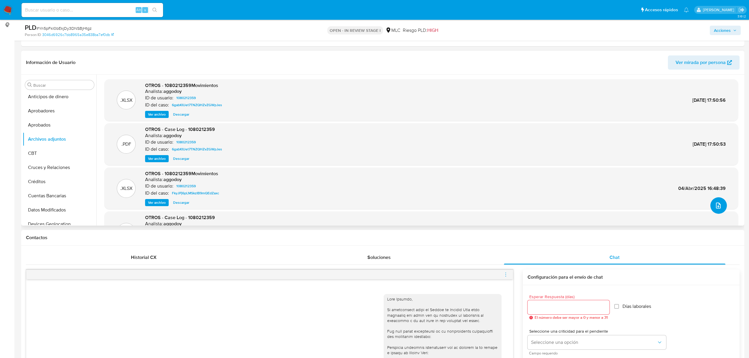
click at [715, 205] on icon "upload-file" at bounding box center [717, 205] width 7 height 7
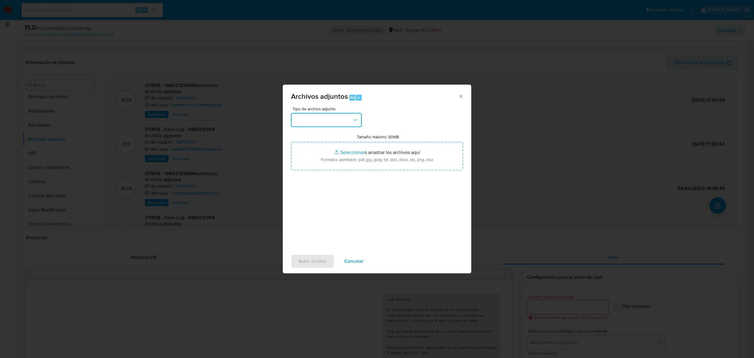
click at [338, 121] on button "button" at bounding box center [326, 120] width 71 height 14
click at [313, 187] on div "OTROS" at bounding box center [325, 186] width 60 height 14
click at [352, 265] on span "Cancelar" at bounding box center [354, 261] width 19 height 13
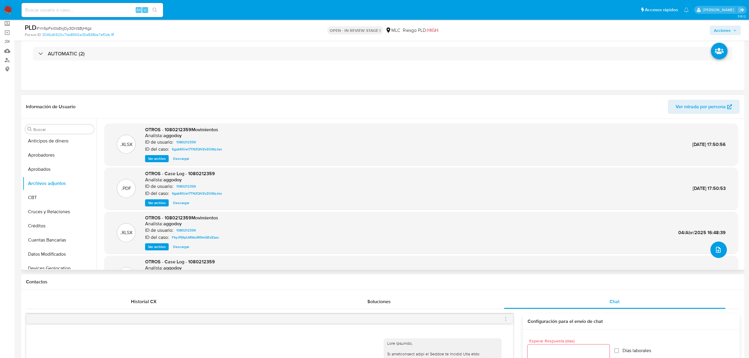
scroll to position [0, 0]
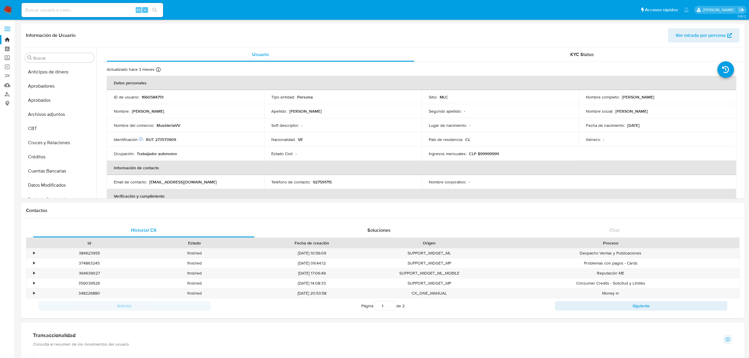
select select "10"
click at [509, 150] on td "Ingresos mensuales : CLP $99999999" at bounding box center [499, 153] width 157 height 14
drag, startPoint x: 156, startPoint y: 139, endPoint x: 183, endPoint y: 137, distance: 27.2
click at [183, 137] on div "Identificación Nº de serie: 602776616 : RUT 273573909" at bounding box center [185, 139] width 143 height 5
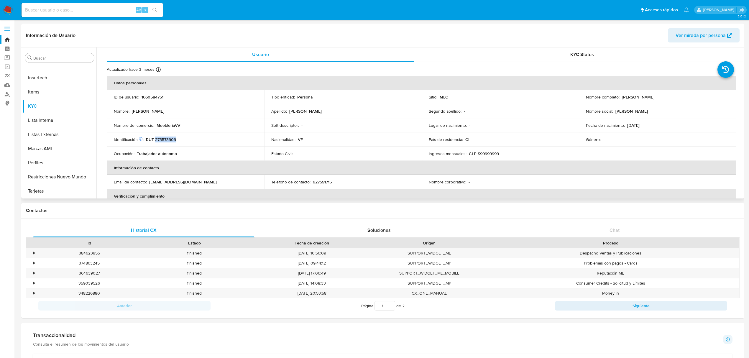
copy p "273573909"
click at [9, 95] on link "Buscador de personas" at bounding box center [35, 94] width 70 height 9
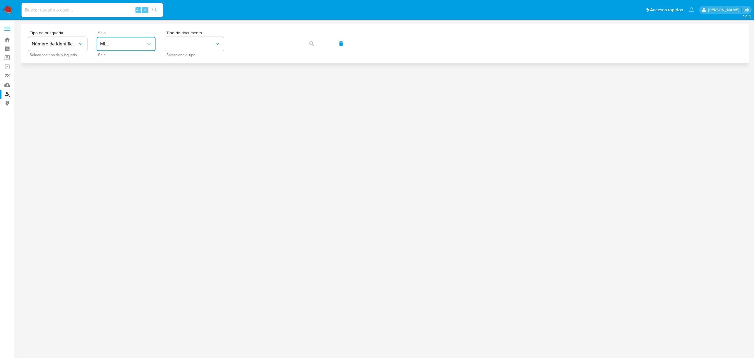
click at [119, 48] on button "MLU" at bounding box center [126, 44] width 59 height 14
drag, startPoint x: 122, startPoint y: 140, endPoint x: 158, endPoint y: 110, distance: 46.7
click at [123, 141] on div "MLC" at bounding box center [124, 145] width 48 height 14
click at [210, 35] on div "Tipo de documento Seleccione el tipo" at bounding box center [194, 44] width 59 height 26
click at [207, 50] on button "identificationType" at bounding box center [194, 44] width 59 height 14
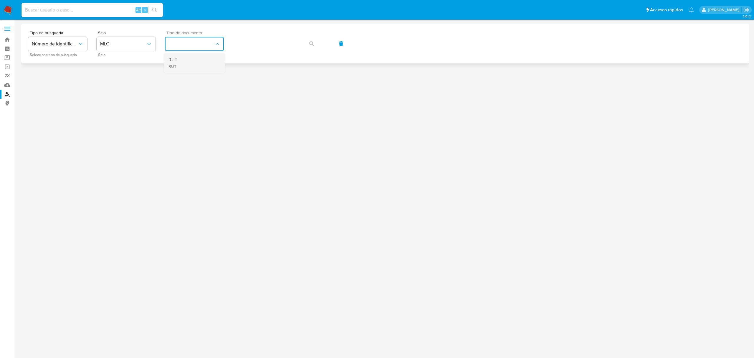
click at [204, 64] on div "RUT RUT" at bounding box center [193, 63] width 48 height 20
click at [273, 31] on div "Tipo de busqueda Número de identificación Seleccione tipo de búsqueda Sitio MLC…" at bounding box center [385, 44] width 714 height 26
click at [307, 44] on button "button" at bounding box center [312, 44] width 20 height 14
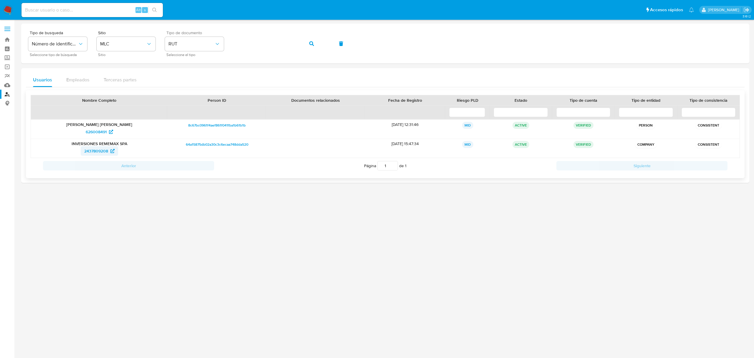
click at [90, 153] on span "2437809208" at bounding box center [96, 150] width 24 height 9
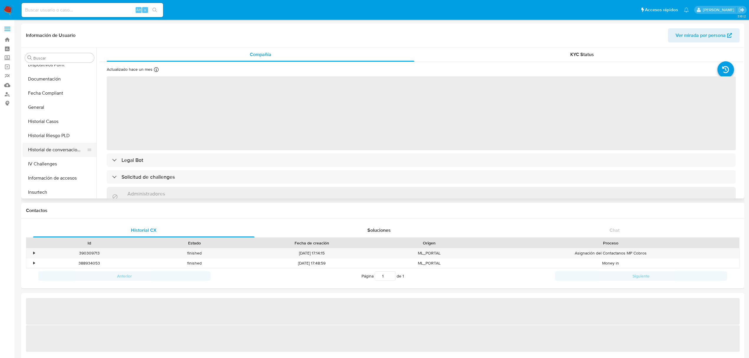
scroll to position [159, 0]
select select "10"
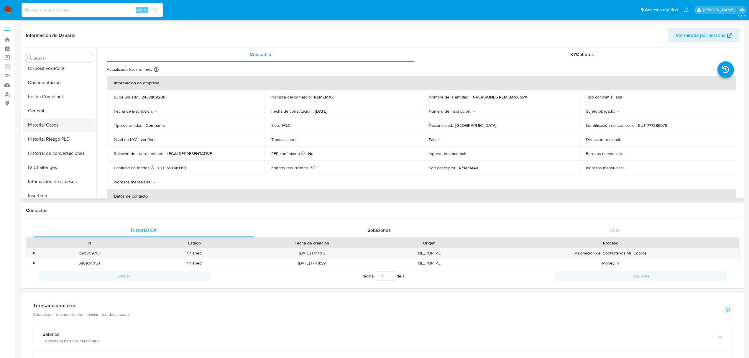
click at [45, 124] on button "Historial Casos" at bounding box center [57, 125] width 69 height 14
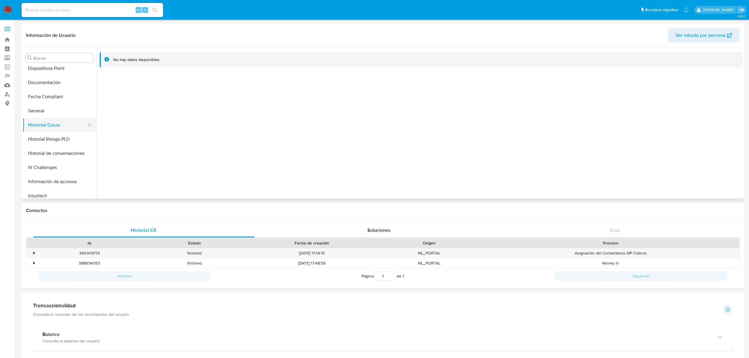
scroll to position [277, 0]
click at [50, 173] on button "Restricciones Nuevo Mundo" at bounding box center [57, 177] width 69 height 14
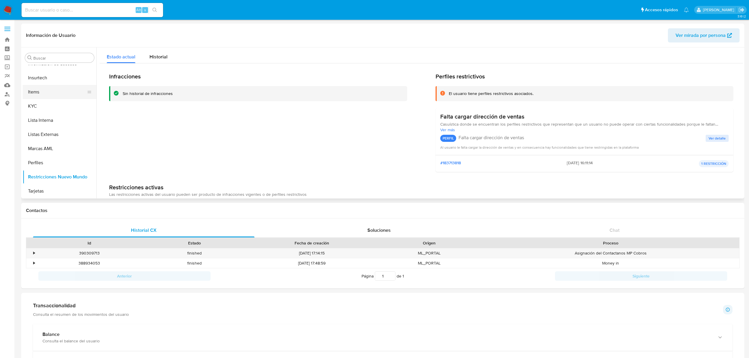
click at [51, 93] on button "Items" at bounding box center [57, 92] width 69 height 14
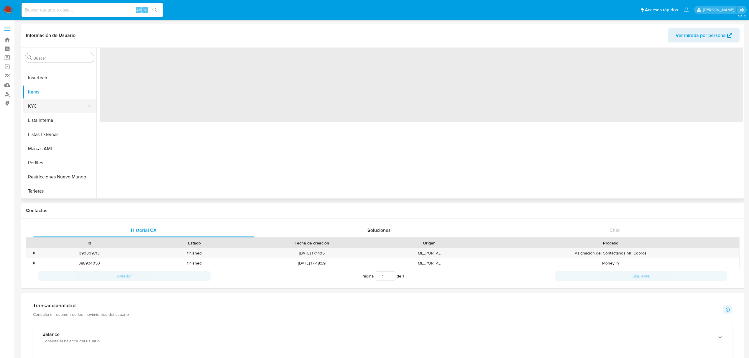
click at [55, 106] on button "KYC" at bounding box center [57, 106] width 69 height 14
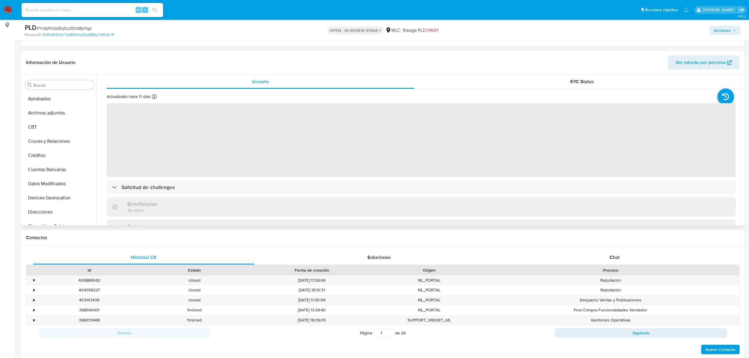
scroll to position [2, 0]
select select "10"
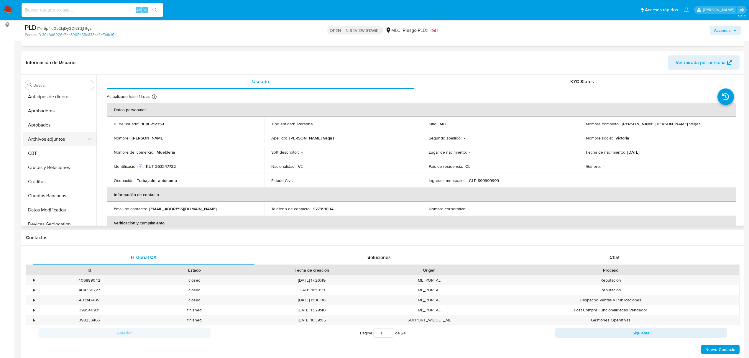
click at [47, 140] on button "Archivos adjuntos" at bounding box center [57, 139] width 69 height 14
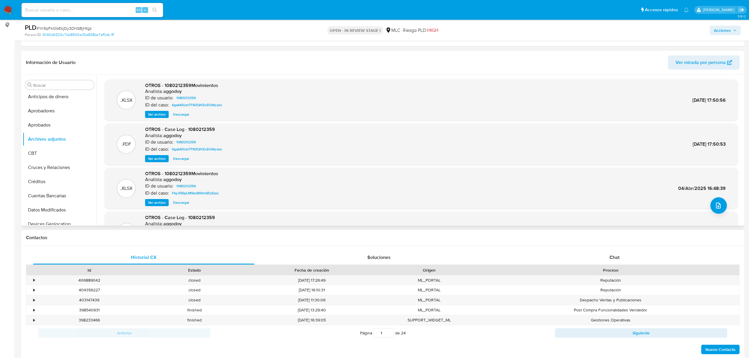
scroll to position [50, 0]
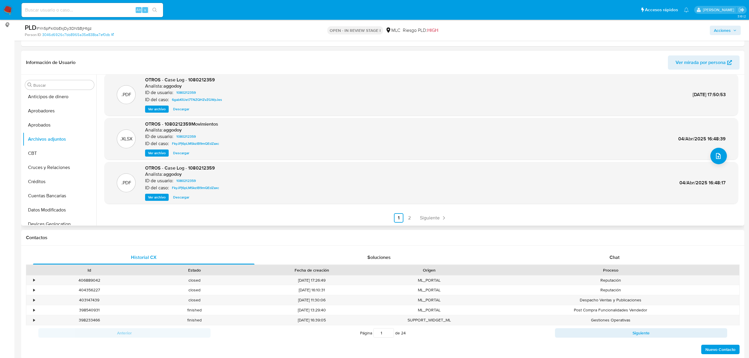
click at [406, 221] on link "2" at bounding box center [408, 217] width 9 height 9
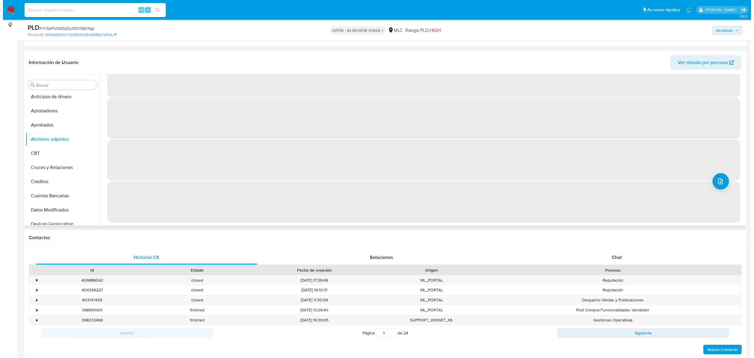
scroll to position [0, 0]
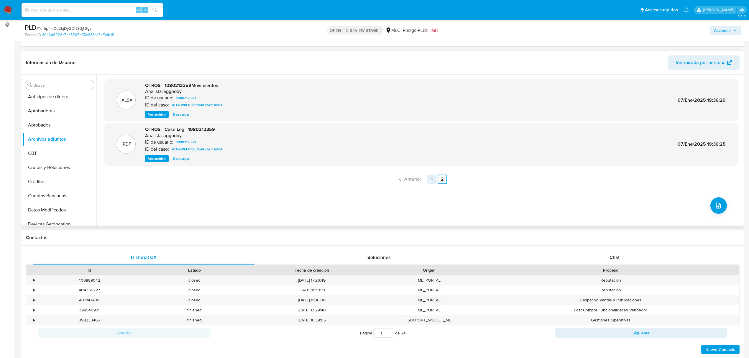
click at [427, 181] on link "1" at bounding box center [431, 178] width 9 height 9
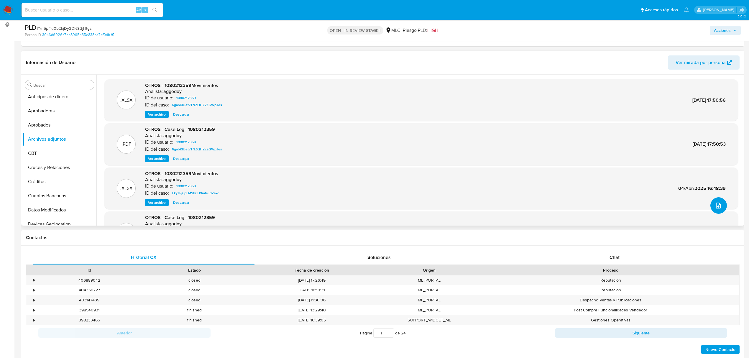
click at [722, 207] on button "upload-file" at bounding box center [718, 205] width 17 height 17
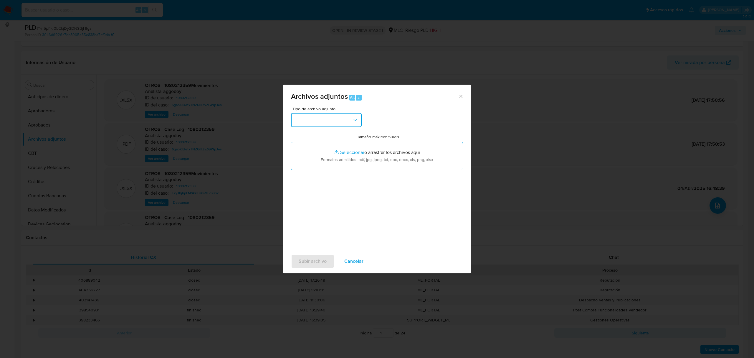
click at [328, 122] on button "button" at bounding box center [326, 120] width 71 height 14
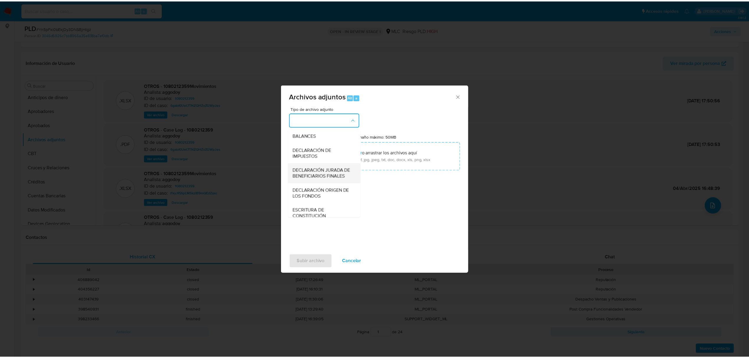
scroll to position [88, 0]
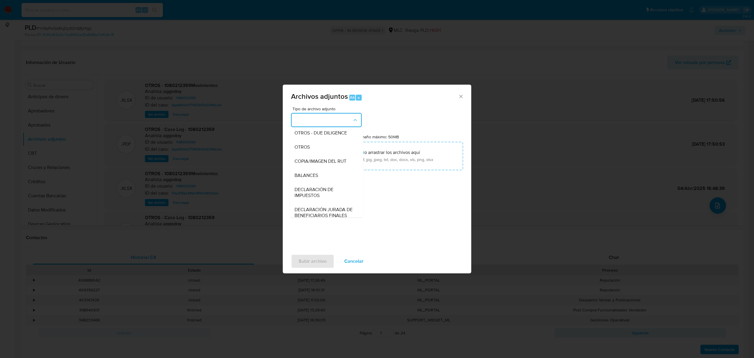
drag, startPoint x: 309, startPoint y: 151, endPoint x: 552, endPoint y: 54, distance: 262.0
click at [309, 150] on span "OTROS" at bounding box center [302, 147] width 15 height 6
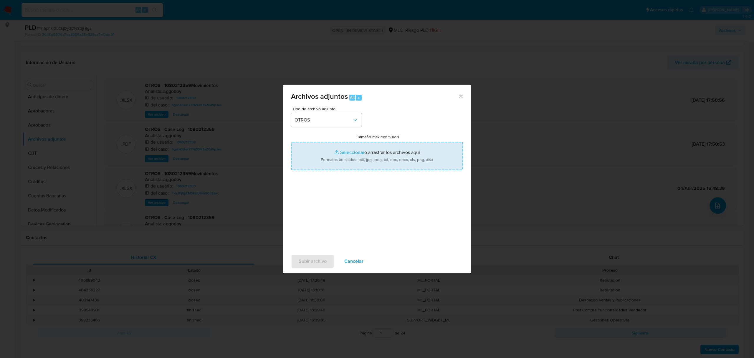
type input "C:\fakepath\Case log 1080212359 - 16_9_2025.pdf"
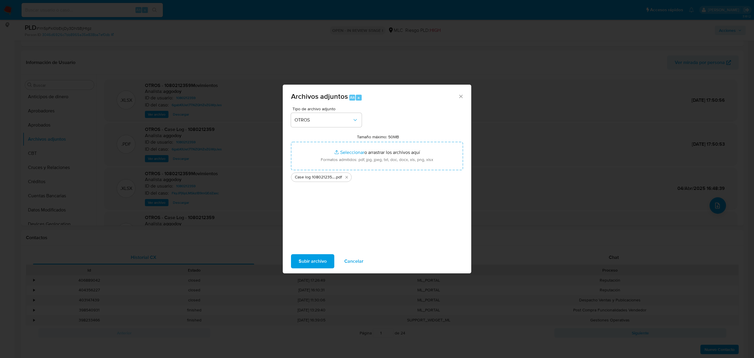
click at [315, 263] on span "Subir archivo" at bounding box center [313, 261] width 28 height 13
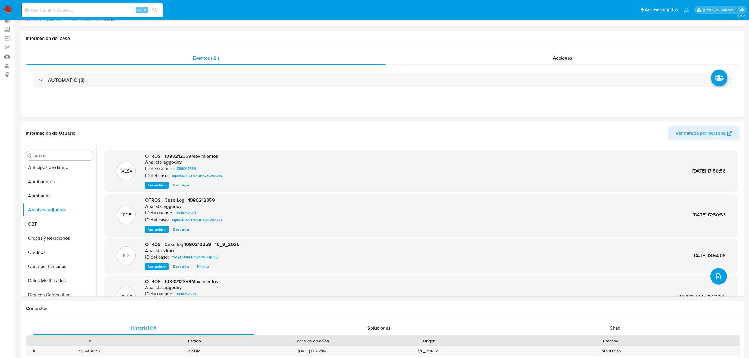
scroll to position [0, 0]
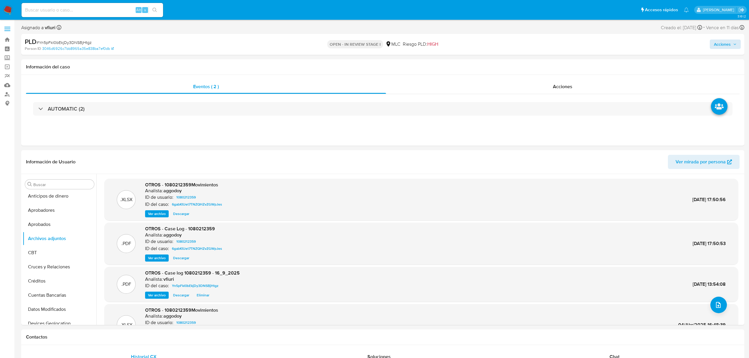
drag, startPoint x: 707, startPoint y: 42, endPoint x: 711, endPoint y: 43, distance: 4.0
click at [707, 42] on div "Acciones" at bounding box center [621, 44] width 237 height 14
click at [717, 43] on span "Acciones" at bounding box center [722, 43] width 17 height 9
click at [580, 58] on div "Resolución del caso Alt r" at bounding box center [564, 62] width 56 height 15
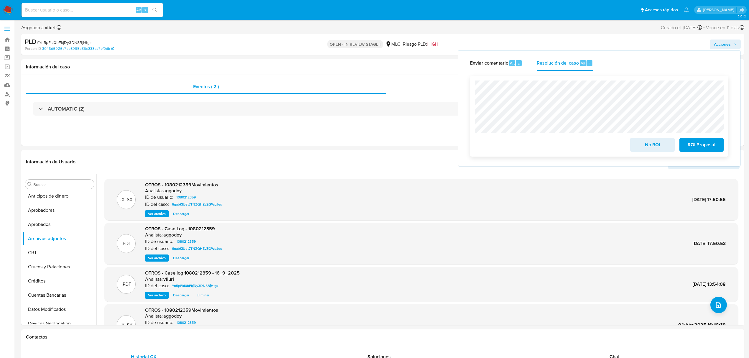
click at [655, 147] on span "No ROI" at bounding box center [651, 144] width 29 height 13
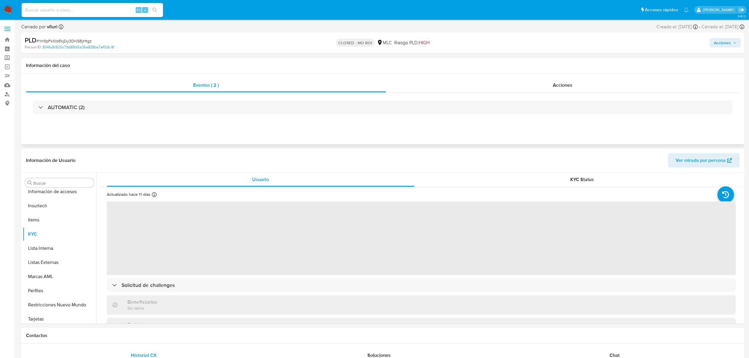
select select "10"
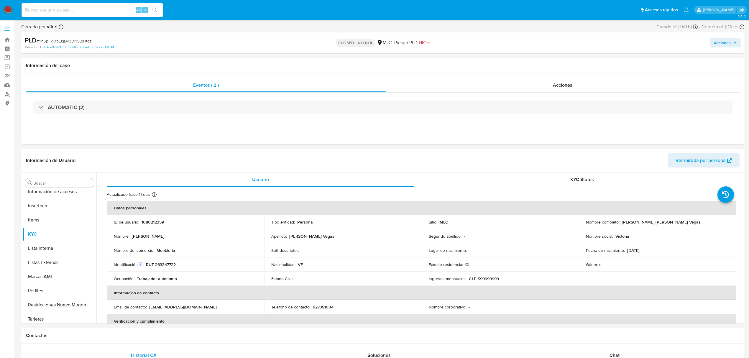
scroll to position [277, 0]
click at [10, 39] on link "Bandeja" at bounding box center [35, 39] width 70 height 9
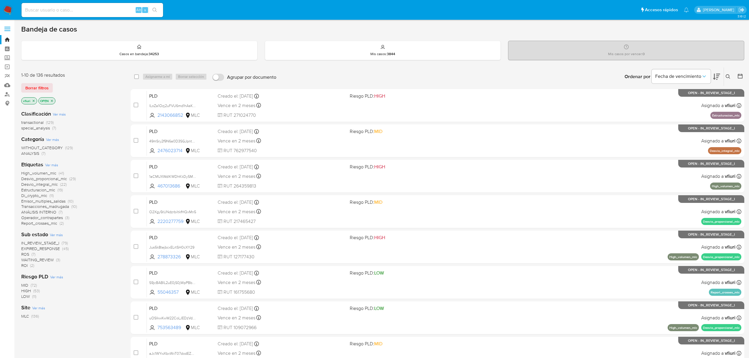
click at [741, 77] on icon at bounding box center [740, 76] width 6 height 6
click at [743, 74] on button at bounding box center [740, 76] width 7 height 7
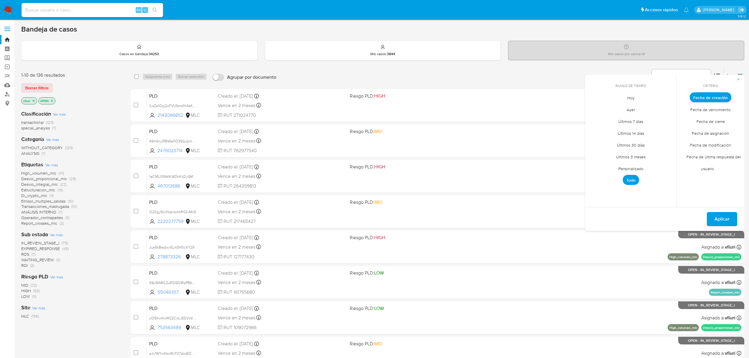
click at [624, 169] on span "Personalizado" at bounding box center [630, 168] width 37 height 12
click at [597, 105] on icon "Mes anterior" at bounding box center [593, 108] width 7 height 7
click at [594, 106] on icon "Mes anterior" at bounding box center [593, 108] width 7 height 7
click at [656, 140] on button "12" at bounding box center [653, 141] width 9 height 9
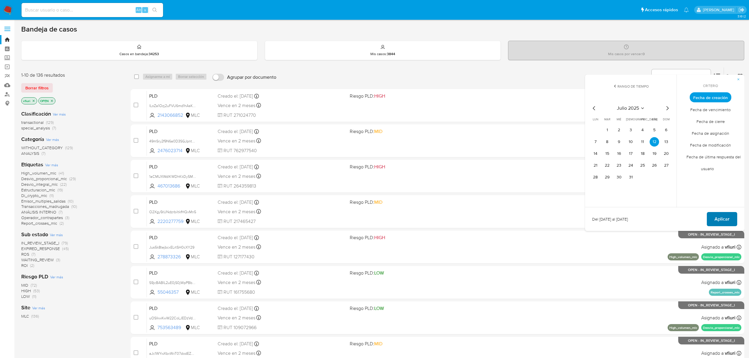
click at [724, 215] on span "Aplicar" at bounding box center [721, 218] width 15 height 13
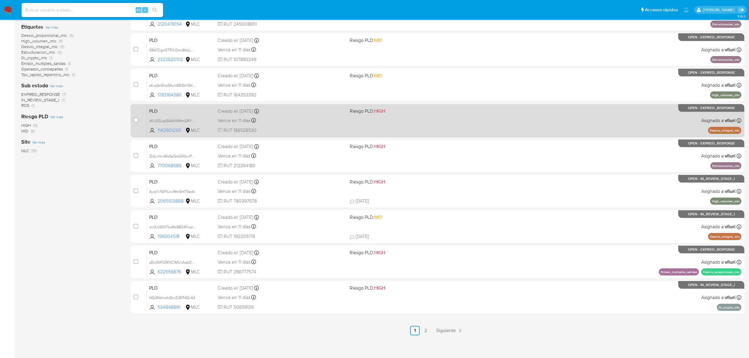
scroll to position [128, 0]
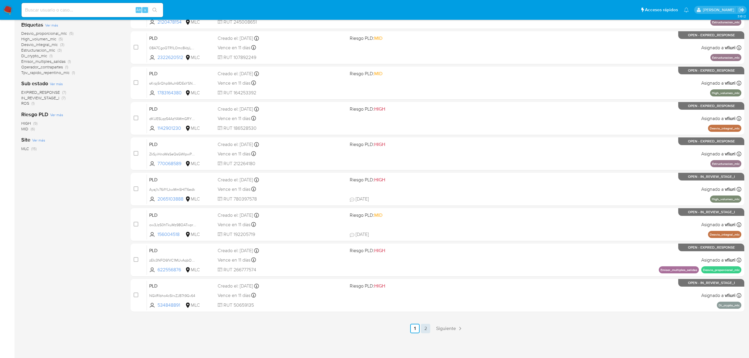
click at [424, 331] on link "2" at bounding box center [425, 328] width 9 height 9
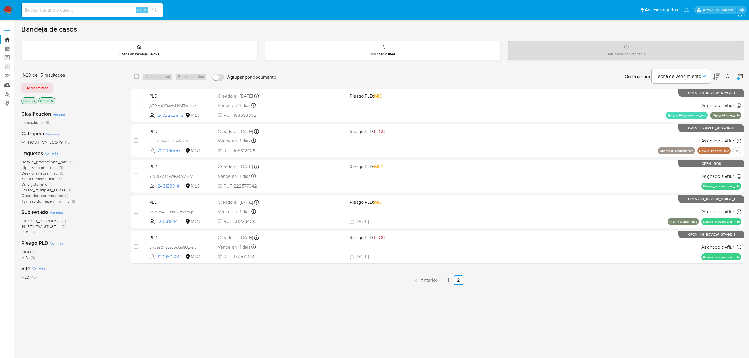
click at [7, 84] on link "Mulan" at bounding box center [35, 84] width 70 height 9
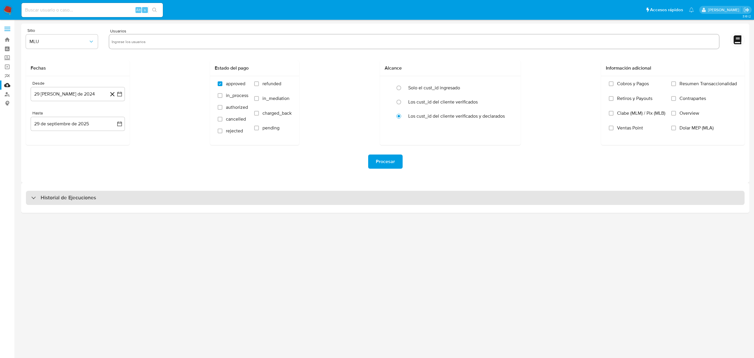
click at [59, 197] on h3 "Historial de Ejecuciones" at bounding box center [68, 197] width 55 height 7
select select "10"
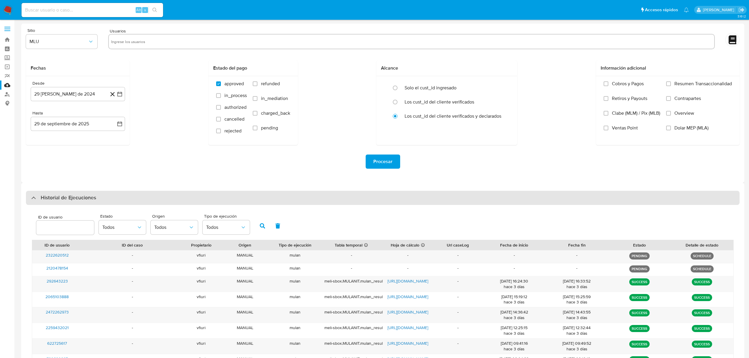
click at [60, 196] on h3 "Historial de Ejecuciones" at bounding box center [68, 197] width 55 height 7
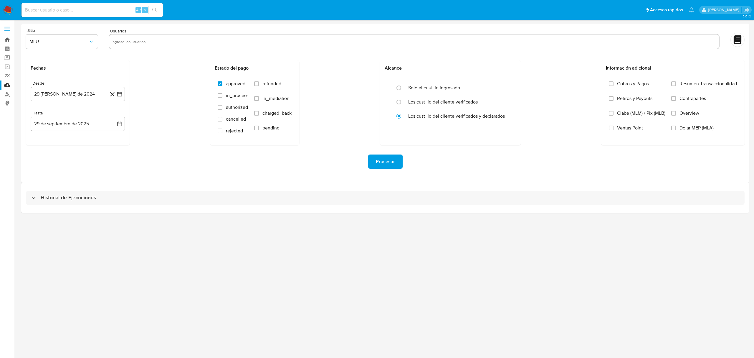
click at [9, 38] on link "Bandeja" at bounding box center [35, 39] width 70 height 9
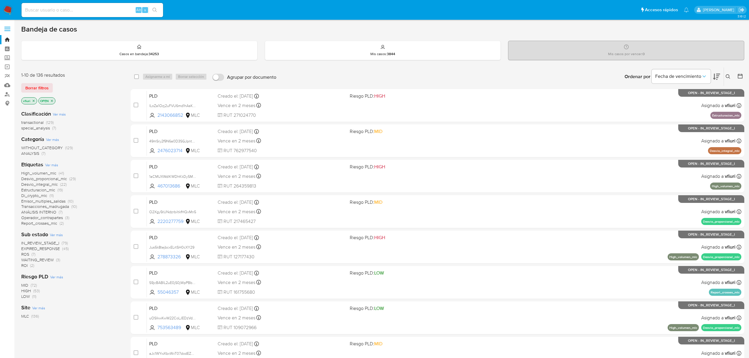
click at [744, 78] on main "3.161.2" at bounding box center [374, 243] width 749 height 487
click at [742, 76] on icon at bounding box center [739, 76] width 5 height 5
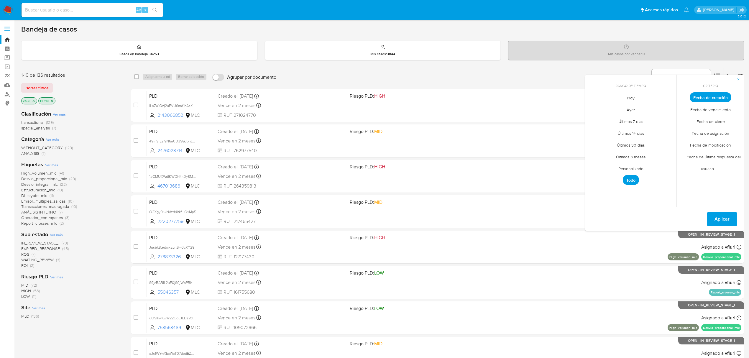
click at [635, 168] on span "Personalizado" at bounding box center [630, 168] width 37 height 12
click at [592, 110] on icon "Mes anterior" at bounding box center [593, 108] width 7 height 7
click at [654, 143] on button "12" at bounding box center [653, 141] width 9 height 9
drag, startPoint x: 654, startPoint y: 143, endPoint x: 659, endPoint y: 145, distance: 5.8
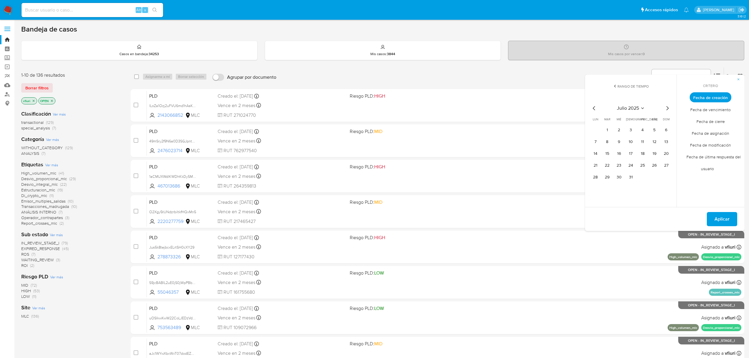
click at [654, 143] on button "12" at bounding box center [653, 141] width 9 height 9
click at [723, 217] on span "Aplicar" at bounding box center [721, 218] width 15 height 13
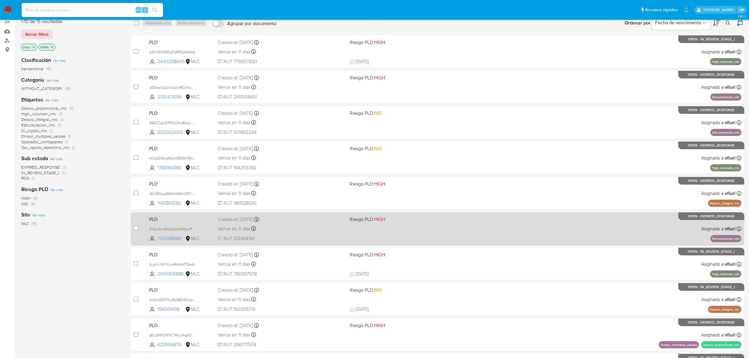
scroll to position [128, 0]
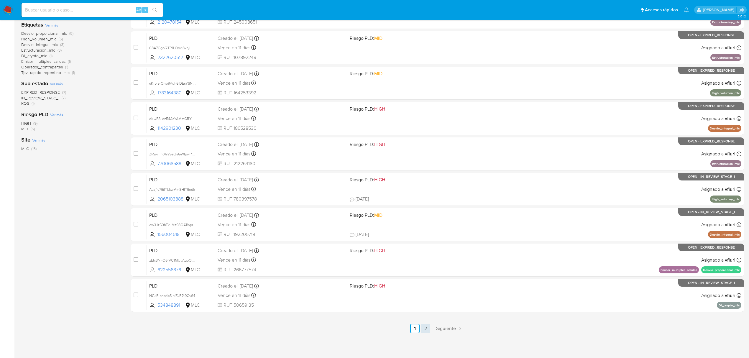
click at [426, 330] on link "2" at bounding box center [425, 328] width 9 height 9
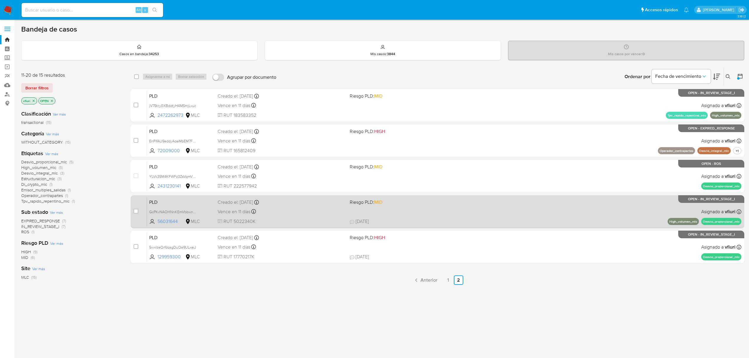
click at [453, 221] on span "22/09/2025 22/09/2025 11:40" at bounding box center [479, 221] width 259 height 6
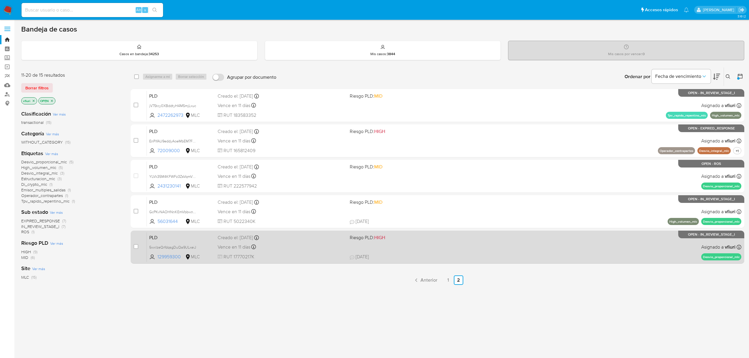
click at [315, 252] on div "PLD 5wxlzeQrfdqsgDuQa9ULxeiJ 129959300 MLC Riesgo PLD: HIGH Creado el: 12/07/20…" at bounding box center [444, 247] width 594 height 30
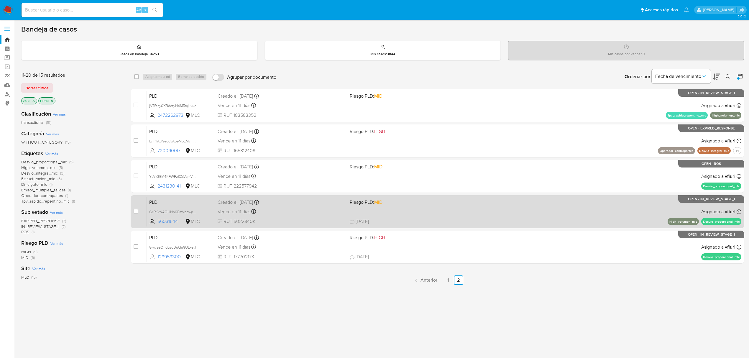
click at [304, 217] on div "PLD GcPKvNAOHNnKEmVbbwnYpdet 56031644 MLC Riesgo PLD: MID Creado el: 12/07/2025…" at bounding box center [444, 212] width 594 height 30
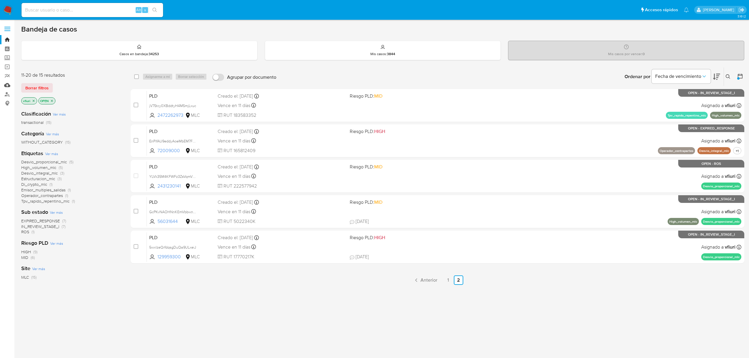
click at [9, 85] on link "Mulan" at bounding box center [35, 84] width 70 height 9
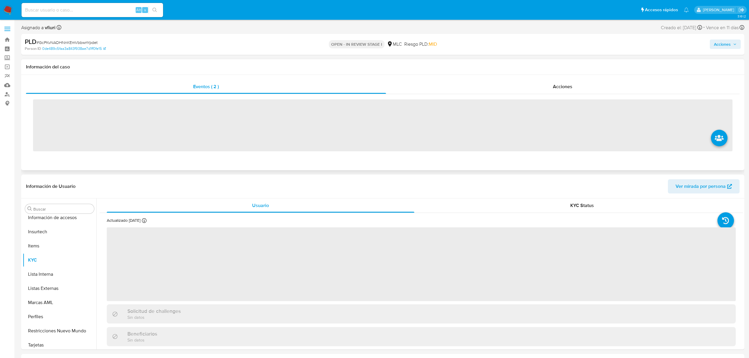
scroll to position [277, 0]
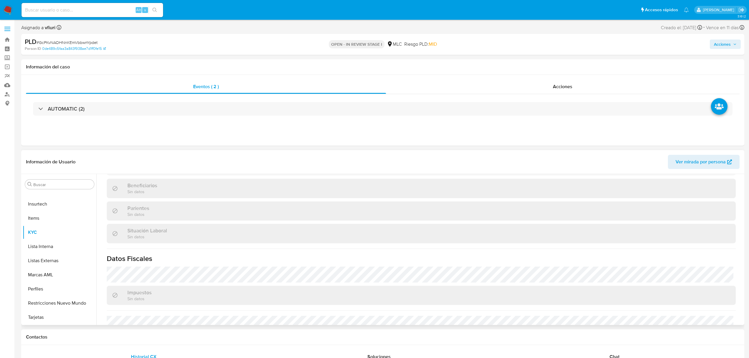
select select "10"
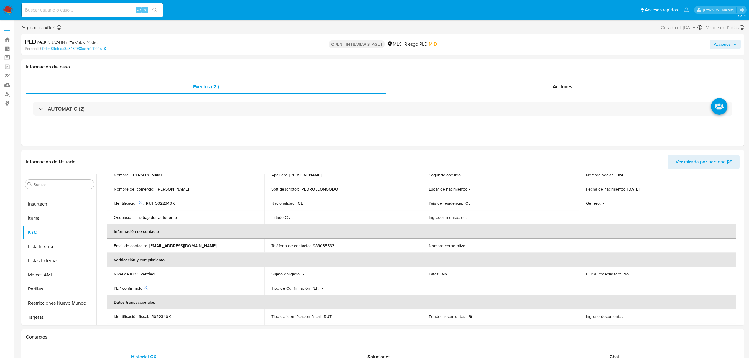
scroll to position [0, 0]
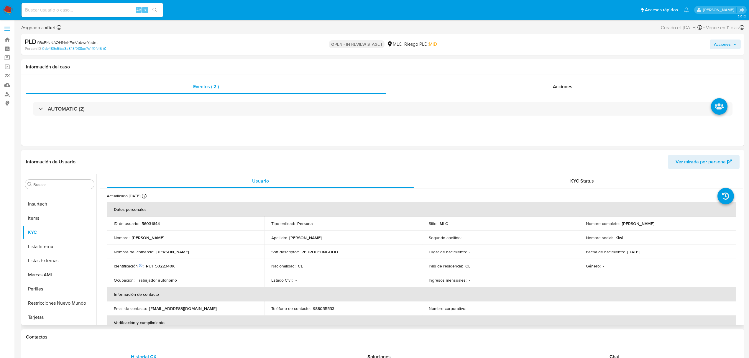
click at [154, 222] on p "56031644" at bounding box center [150, 223] width 18 height 5
copy p "56031644"
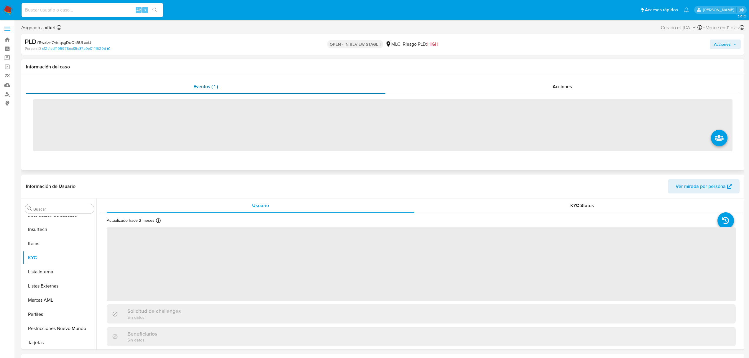
scroll to position [277, 0]
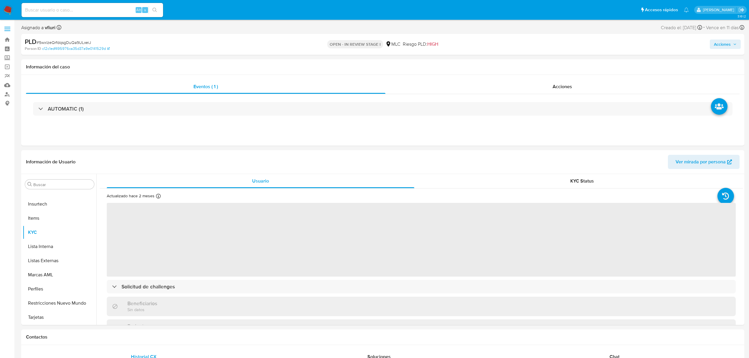
select select "10"
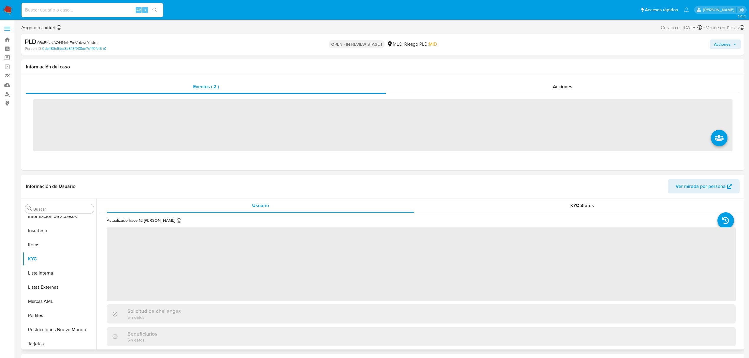
scroll to position [277, 0]
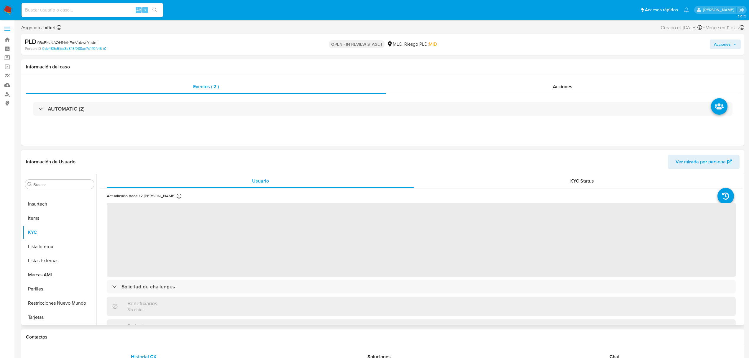
select select "10"
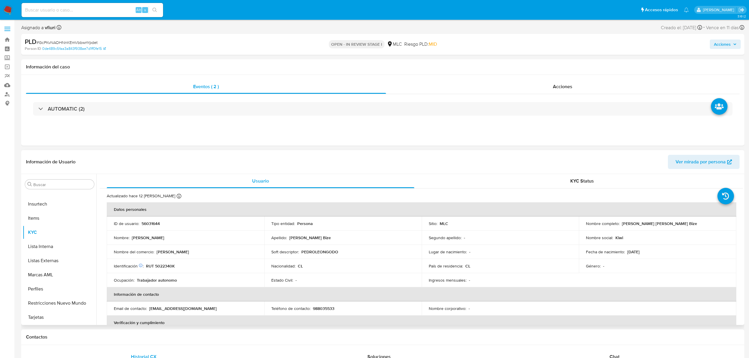
click at [149, 225] on p "56031644" at bounding box center [150, 223] width 18 height 5
copy p "56031644"
click at [168, 267] on p "RUT 5022340K" at bounding box center [160, 265] width 29 height 5
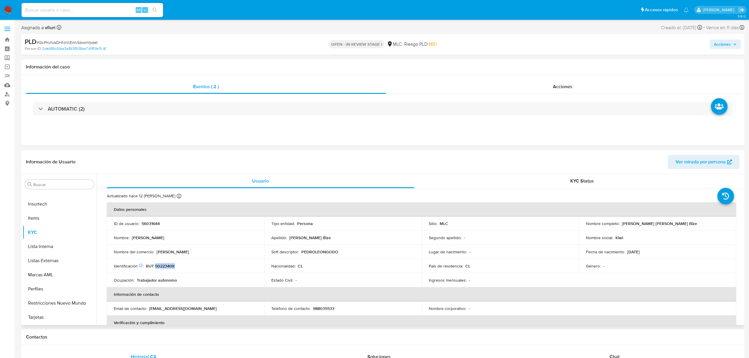
copy p "5022340K"
click at [592, 178] on div "KYC Status" at bounding box center [581, 181] width 307 height 14
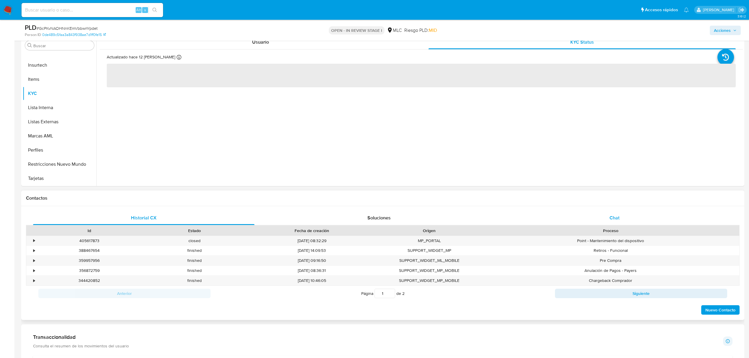
click at [609, 214] on div "Chat" at bounding box center [614, 218] width 221 height 14
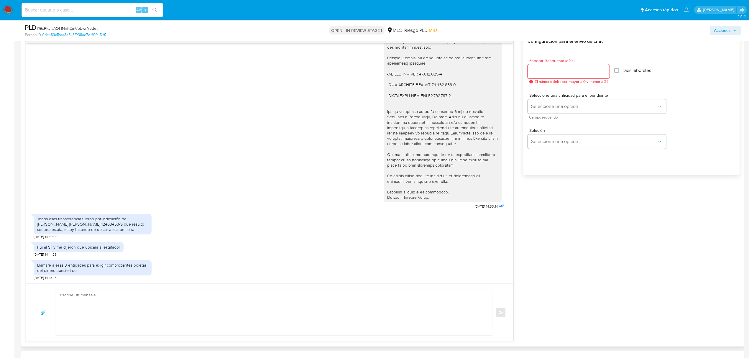
scroll to position [83, 0]
drag, startPoint x: 60, startPoint y: 187, endPoint x: 125, endPoint y: 193, distance: 65.1
click at [125, 216] on div "Todos esas transferencia fueron por indicación de [PERSON_NAME] [PERSON_NAME] 1…" at bounding box center [92, 224] width 111 height 16
click at [128, 216] on div "Todos esas transferencia fueron por indicación de [PERSON_NAME] [PERSON_NAME] 1…" at bounding box center [92, 224] width 111 height 16
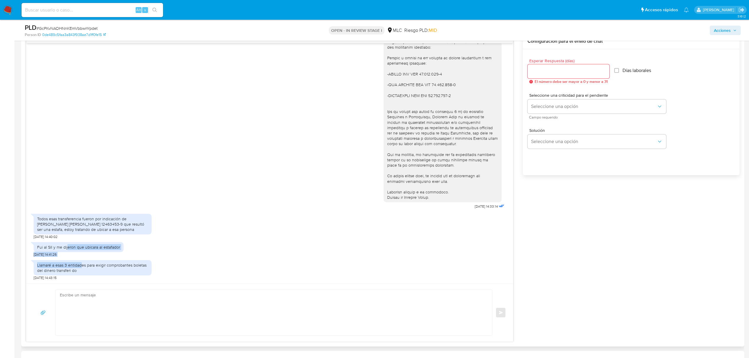
drag, startPoint x: 67, startPoint y: 241, endPoint x: 82, endPoint y: 256, distance: 20.6
click at [82, 256] on div "[DATE] 14:33:14 Todos esas transferencia fueron por indicación de [PERSON_NAME]…" at bounding box center [269, 163] width 487 height 240
click at [84, 267] on div "Llamaré a esas 3 entidades para exigir comprobantes boletas del dinero transfer…" at bounding box center [92, 267] width 111 height 11
drag, startPoint x: 107, startPoint y: 187, endPoint x: 86, endPoint y: 186, distance: 21.3
click at [86, 216] on div "Todos esas transferencia fueron por indicación de [PERSON_NAME] [PERSON_NAME] 1…" at bounding box center [92, 224] width 111 height 16
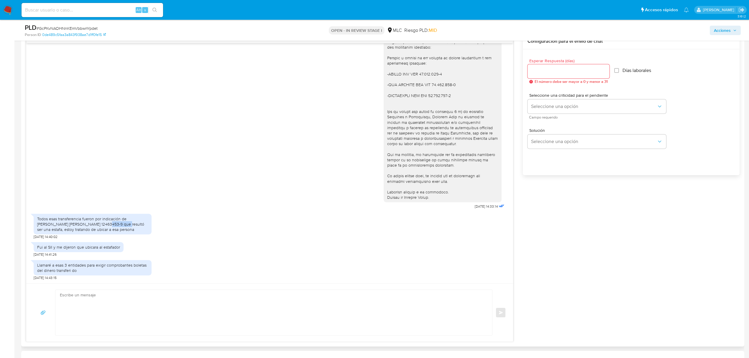
copy div "12463453-9"
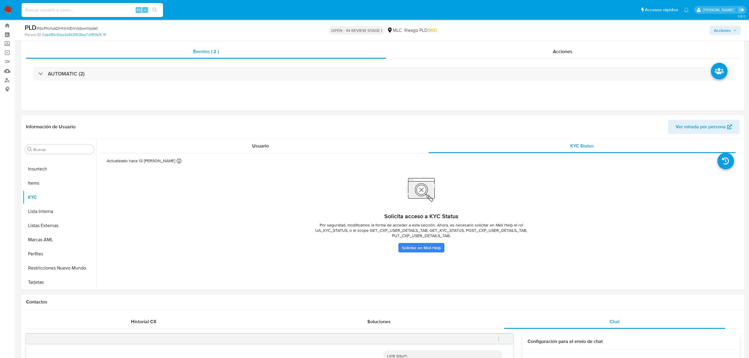
scroll to position [0, 0]
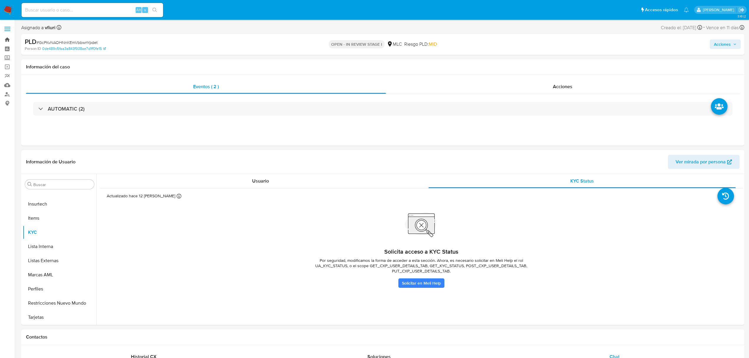
click at [8, 37] on link "Bandeja" at bounding box center [35, 39] width 70 height 9
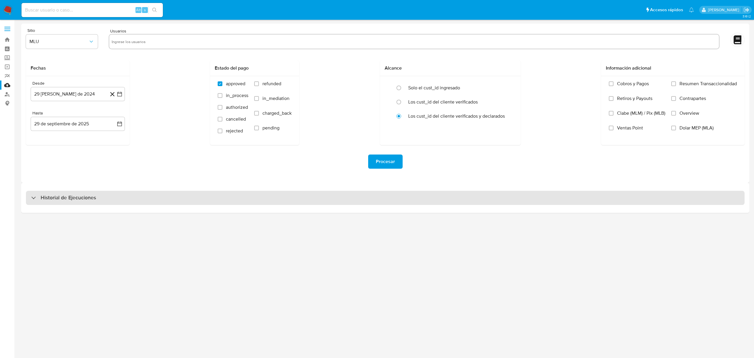
click at [52, 197] on h3 "Historial de Ejecuciones" at bounding box center [68, 197] width 55 height 7
select select "10"
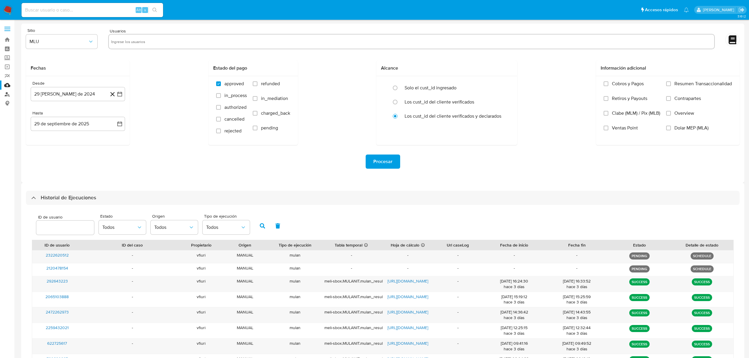
click at [6, 95] on link "Buscador de personas" at bounding box center [35, 94] width 70 height 9
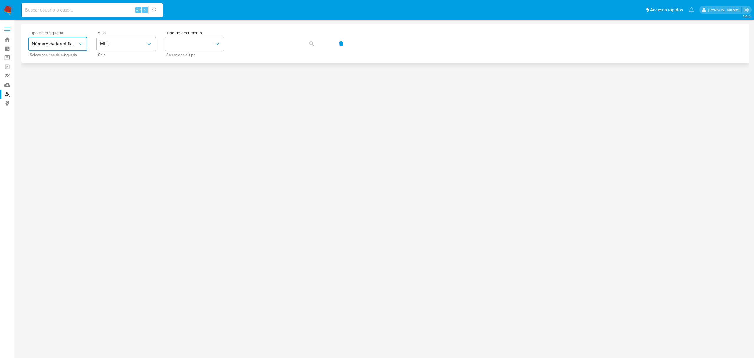
click at [58, 46] on span "Número de identificación" at bounding box center [55, 44] width 46 height 6
click at [134, 45] on span "MLU" at bounding box center [123, 44] width 46 height 6
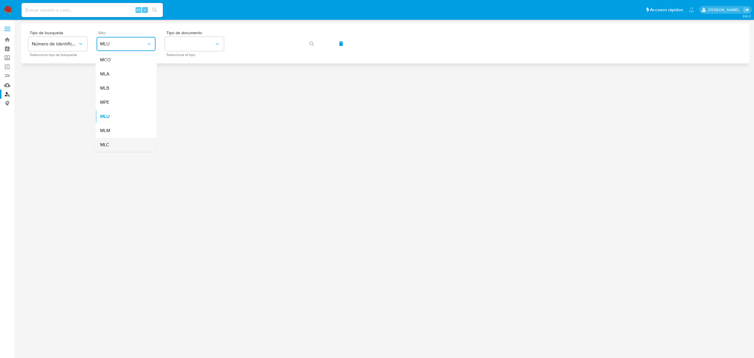
click at [116, 139] on div "MLC" at bounding box center [124, 145] width 48 height 14
click at [177, 44] on button "identificationType" at bounding box center [194, 44] width 59 height 14
click at [182, 57] on div "RUT RUT" at bounding box center [193, 63] width 48 height 20
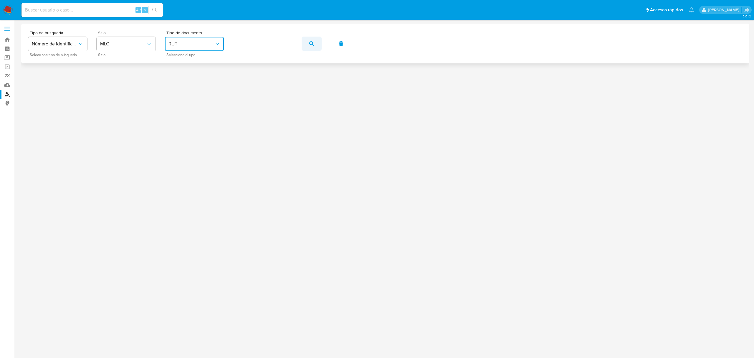
click at [312, 38] on span "button" at bounding box center [311, 43] width 5 height 13
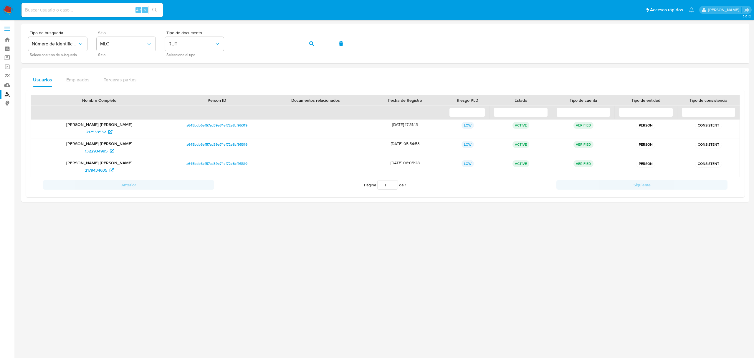
click at [79, 7] on input at bounding box center [92, 10] width 141 height 8
paste input "1126638847"
type input "1126638847"
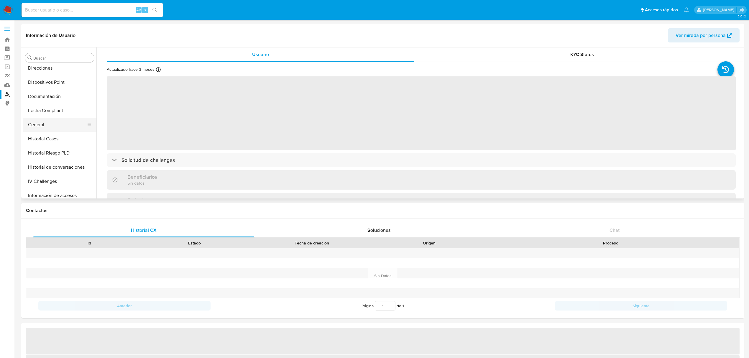
scroll to position [120, 0]
select select "10"
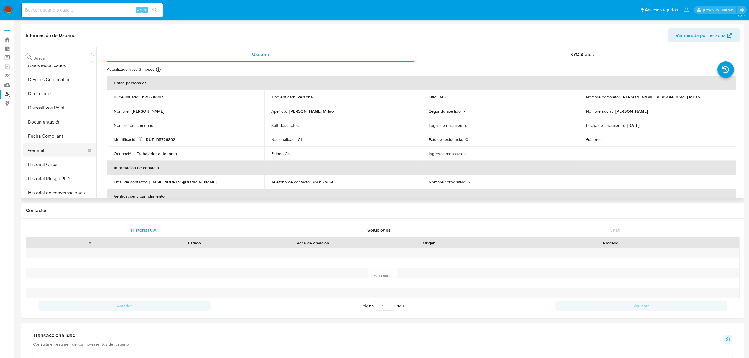
click at [62, 148] on button "General" at bounding box center [57, 150] width 69 height 14
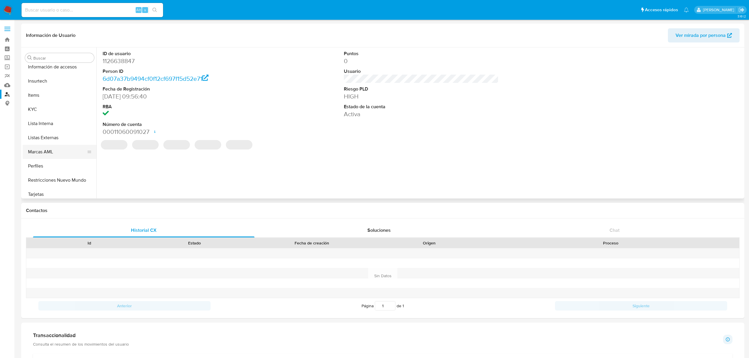
scroll to position [277, 0]
click at [38, 106] on button "KYC" at bounding box center [57, 106] width 69 height 14
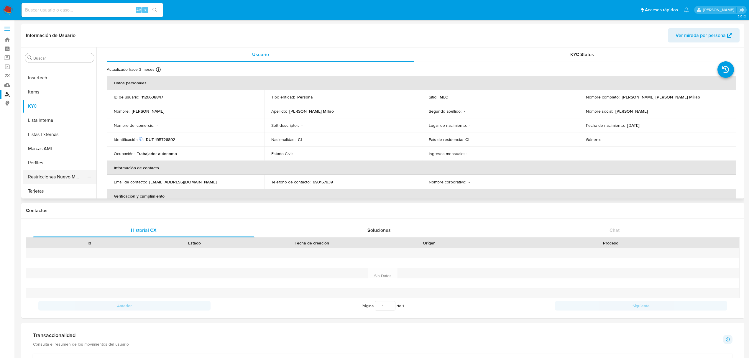
click at [65, 176] on button "Restricciones Nuevo Mundo" at bounding box center [57, 177] width 69 height 14
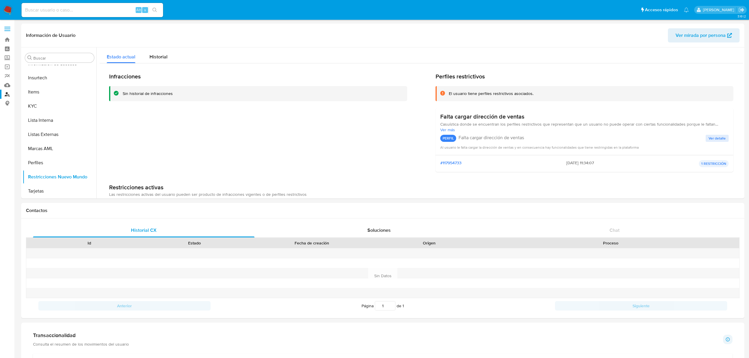
click at [74, 11] on input at bounding box center [92, 10] width 141 height 8
paste input "585547062"
type input "585547062"
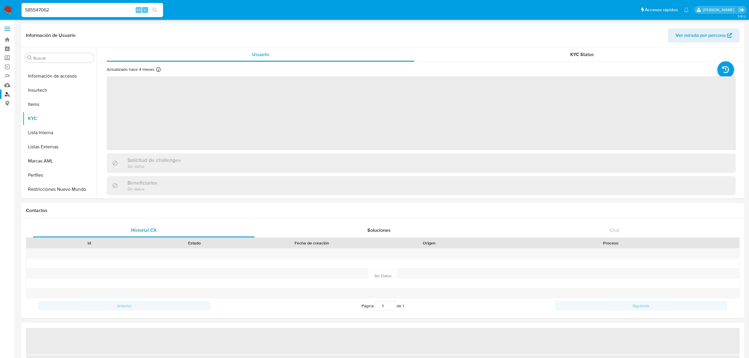
scroll to position [277, 0]
select select "10"
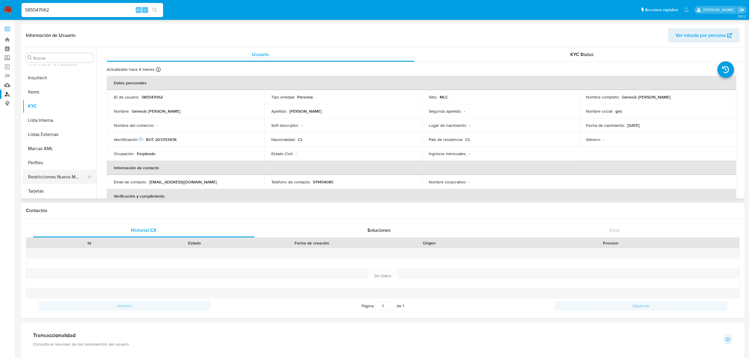
click at [70, 172] on button "Restricciones Nuevo Mundo" at bounding box center [57, 177] width 69 height 14
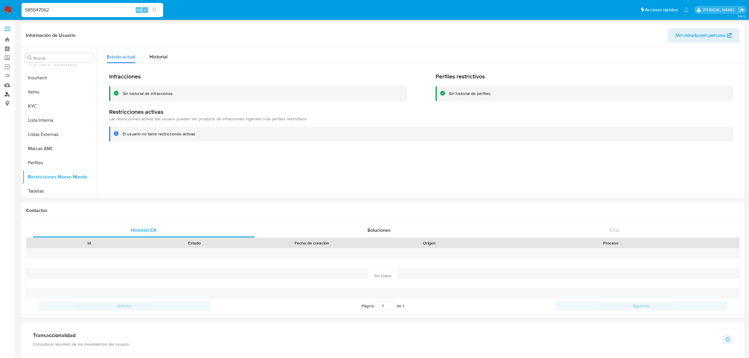
click at [8, 95] on link "Buscador de personas" at bounding box center [35, 94] width 70 height 9
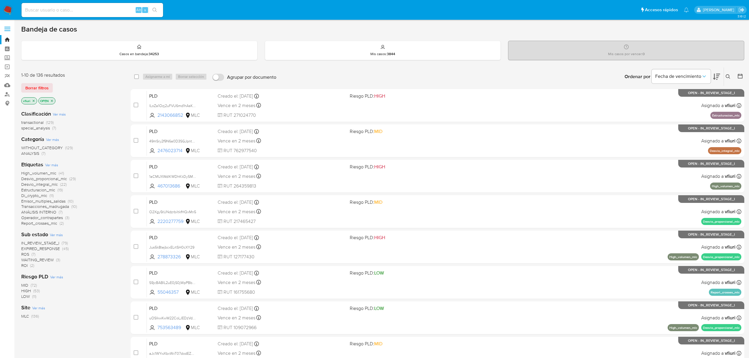
click at [744, 76] on main "3.161.2" at bounding box center [374, 243] width 749 height 487
click at [739, 77] on icon at bounding box center [740, 76] width 6 height 6
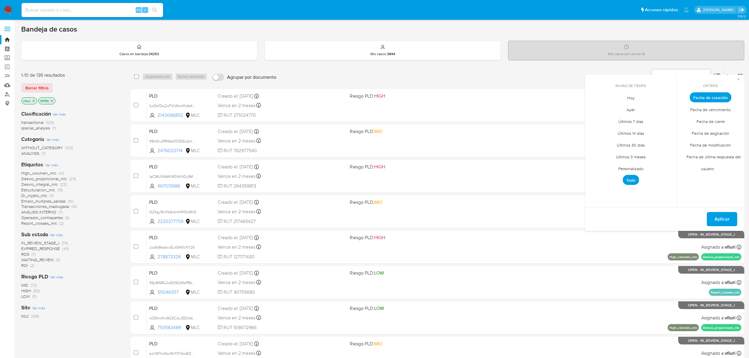
click at [642, 166] on span "Personalizado" at bounding box center [630, 168] width 37 height 12
click at [594, 108] on icon "Mes anterior" at bounding box center [593, 108] width 7 height 7
click at [656, 141] on button "12" at bounding box center [653, 141] width 9 height 9
drag, startPoint x: 656, startPoint y: 141, endPoint x: 699, endPoint y: 188, distance: 64.0
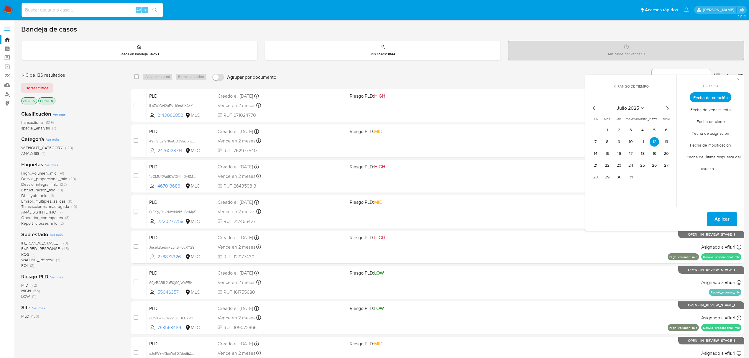
click at [655, 141] on button "12" at bounding box center [653, 141] width 9 height 9
click at [717, 229] on div "Del 12 de julio de 2025 al 12 de julio de 2025 Aplicar" at bounding box center [664, 219] width 159 height 24
click at [715, 220] on span "Aplicar" at bounding box center [721, 218] width 15 height 13
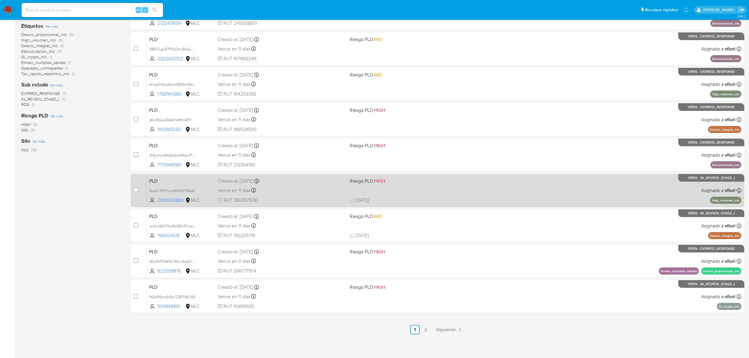
scroll to position [128, 0]
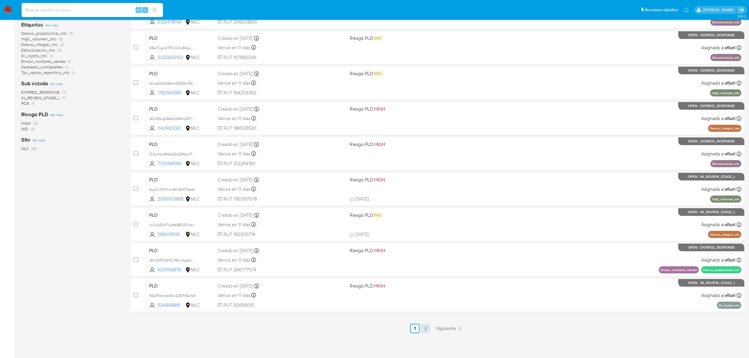
click at [423, 326] on link "2" at bounding box center [425, 328] width 9 height 9
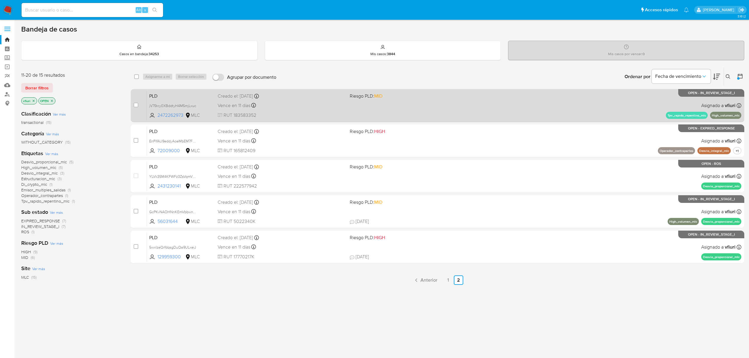
click at [399, 100] on div "PLD jV75tcy0XBddtyH4M5mjLxuc 2472262973 MLC Riesgo PLD: MID Creado el: 12/07/20…" at bounding box center [444, 105] width 594 height 30
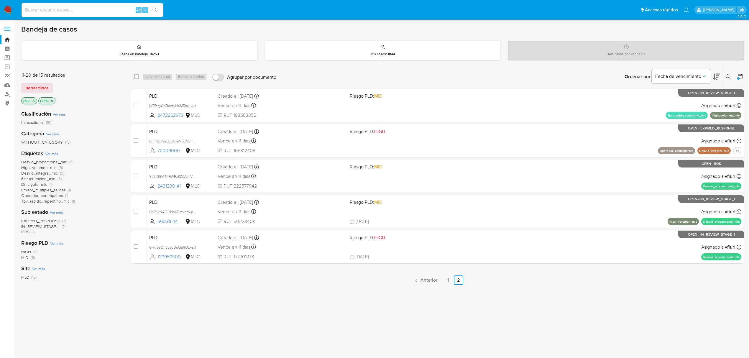
click at [109, 5] on div "Alt s" at bounding box center [92, 10] width 141 height 14
click at [98, 12] on input at bounding box center [92, 10] width 141 height 8
paste input "1126638847"
type input "1126638847"
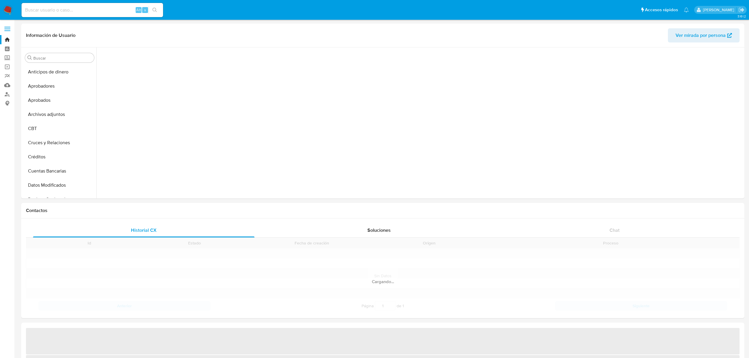
scroll to position [277, 0]
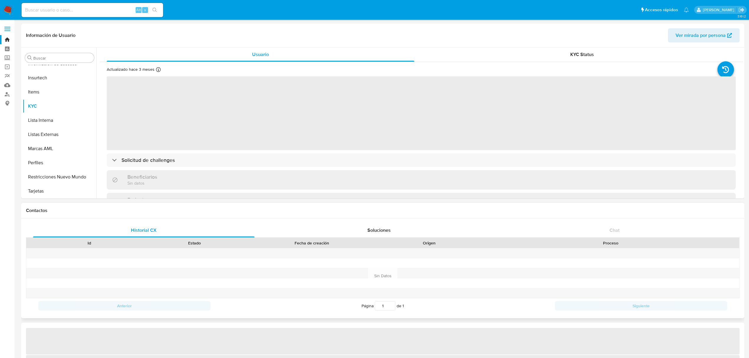
select select "10"
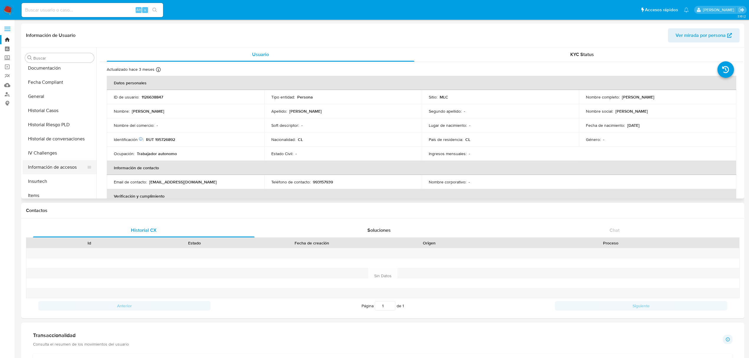
scroll to position [120, 0]
click at [40, 143] on button "General" at bounding box center [57, 150] width 69 height 14
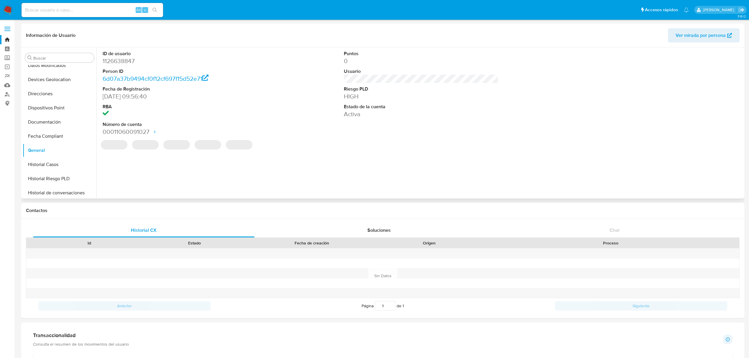
scroll to position [277, 0]
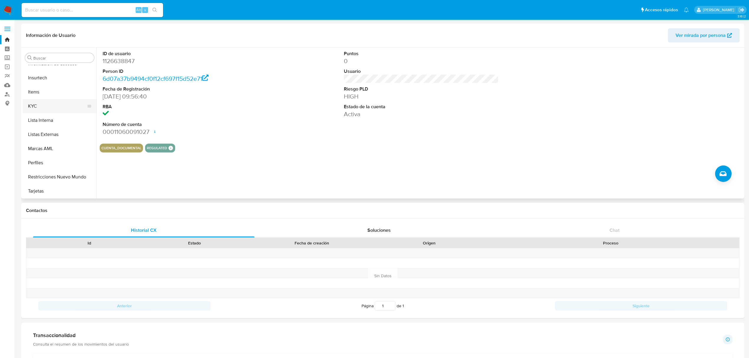
click at [39, 106] on button "KYC" at bounding box center [57, 106] width 69 height 14
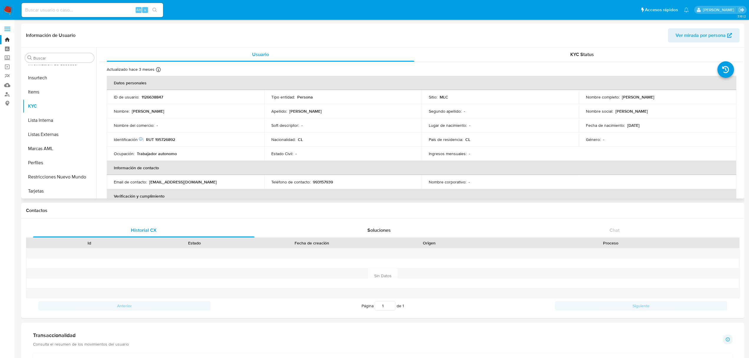
click at [168, 138] on p "RUT 195726892" at bounding box center [160, 139] width 29 height 5
copy p "195726892"
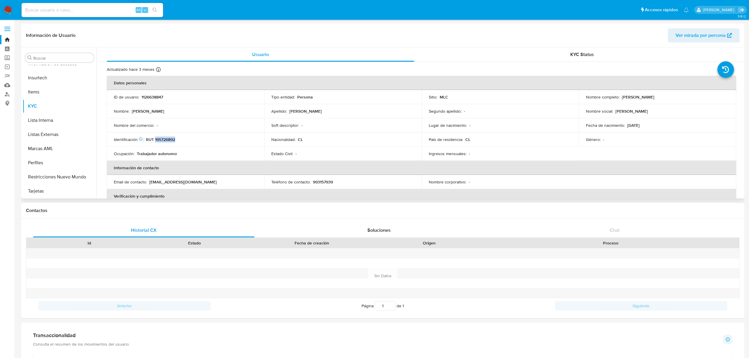
copy p "195726892"
click at [55, 125] on button "Documentación" at bounding box center [57, 122] width 69 height 14
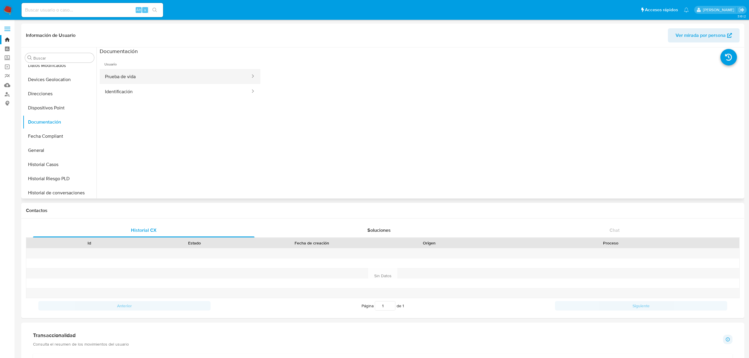
click at [168, 77] on button "Prueba de vida" at bounding box center [175, 76] width 151 height 15
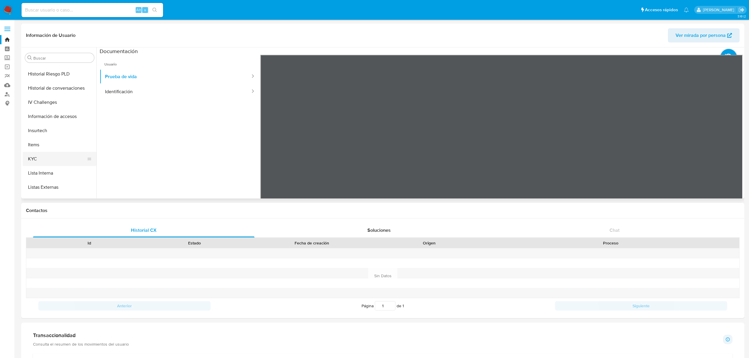
scroll to position [277, 0]
click at [44, 109] on button "KYC" at bounding box center [57, 106] width 69 height 14
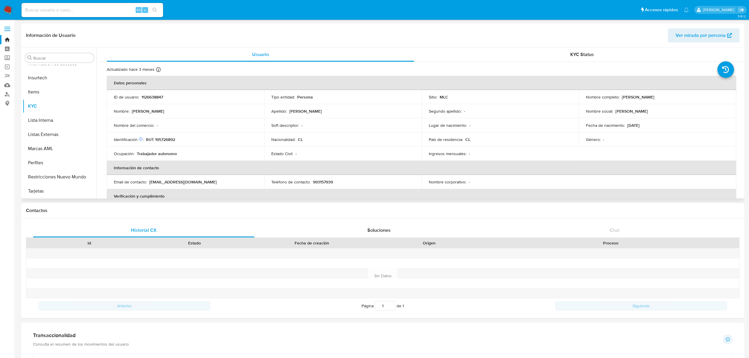
click at [171, 141] on p "RUT 195726892" at bounding box center [160, 139] width 29 height 5
copy p "195726892"
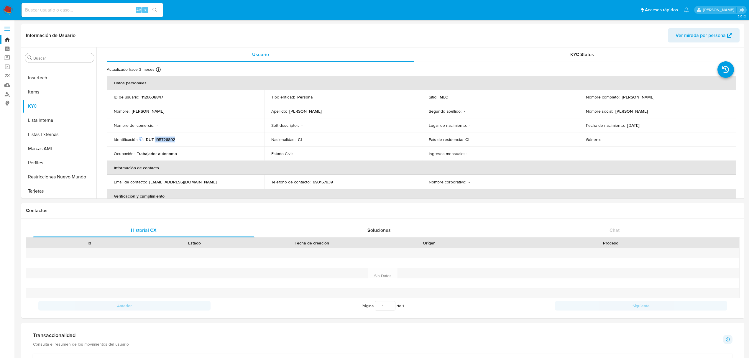
copy p "195726892"
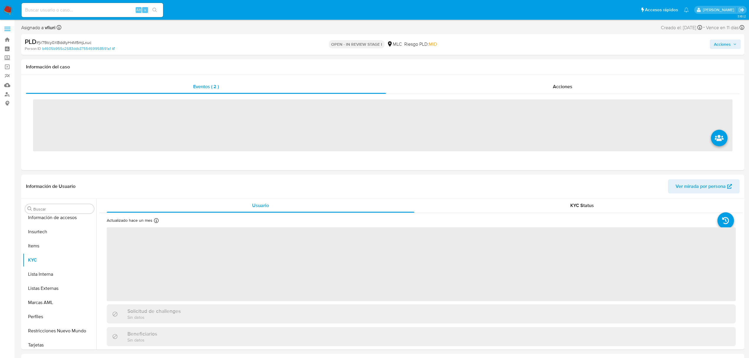
scroll to position [277, 0]
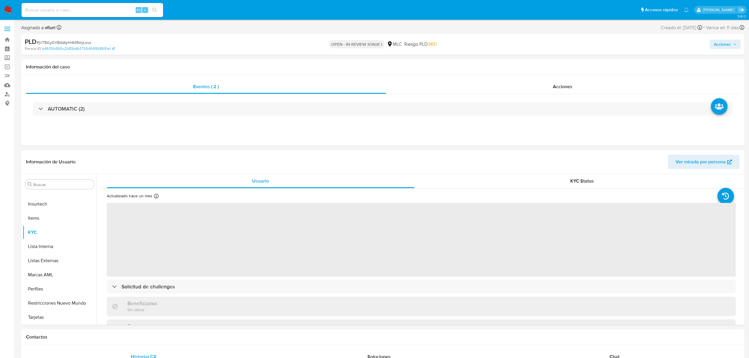
select select "10"
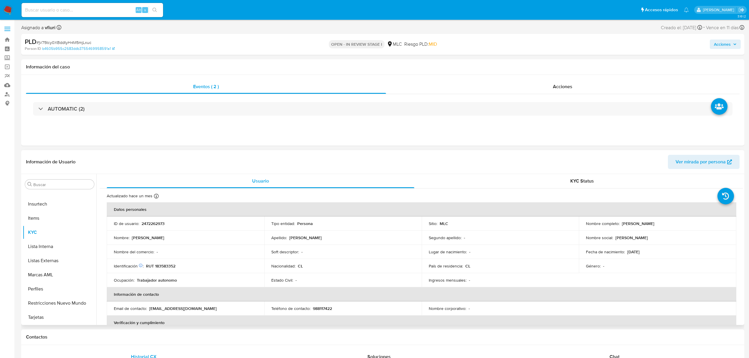
click at [148, 223] on p "2472262973" at bounding box center [152, 223] width 23 height 5
copy p "2472262973"
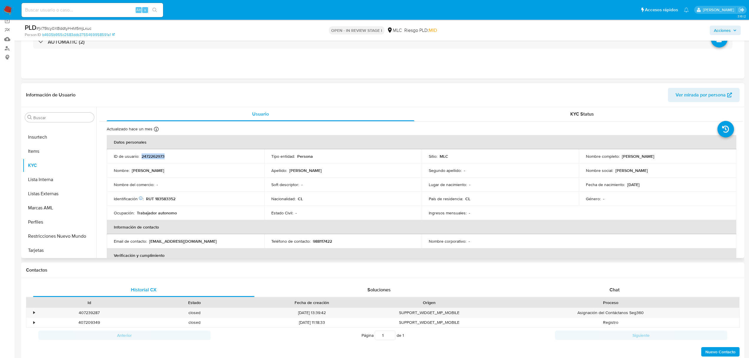
scroll to position [118, 0]
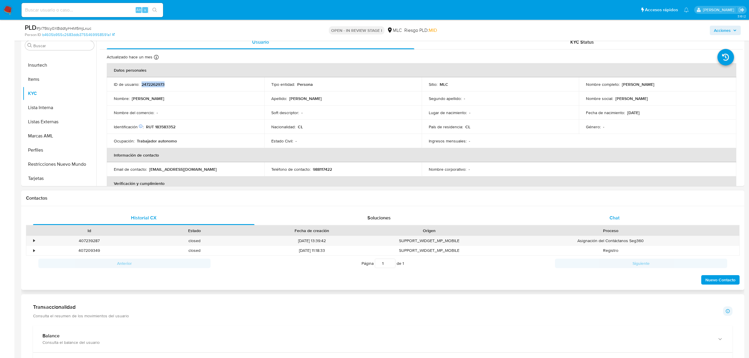
click at [609, 220] on div "Chat" at bounding box center [614, 218] width 221 height 14
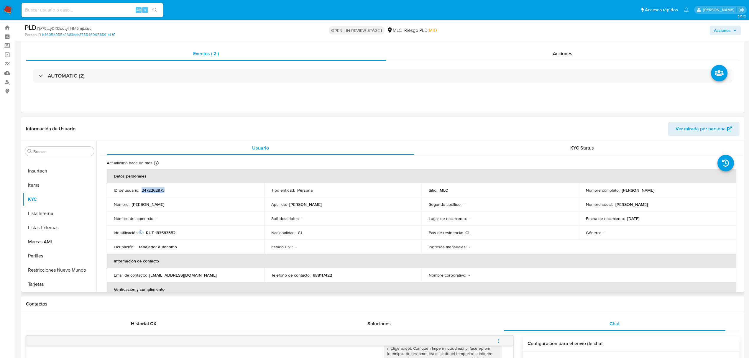
scroll to position [0, 0]
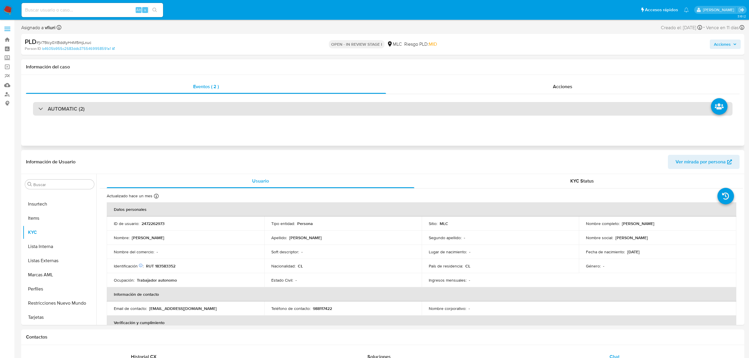
click at [130, 111] on div "AUTOMATIC (2)" at bounding box center [382, 109] width 699 height 14
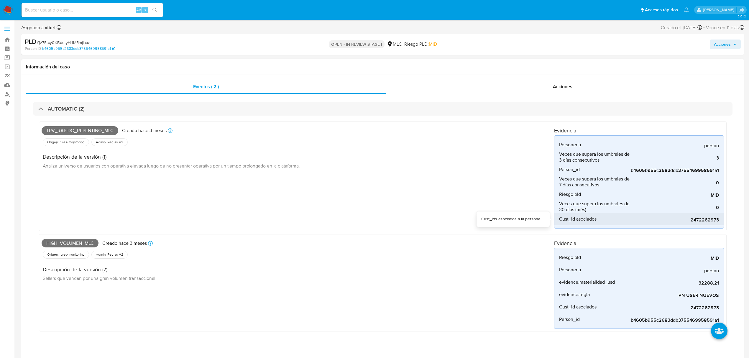
drag, startPoint x: 684, startPoint y: 221, endPoint x: 713, endPoint y: 221, distance: 28.3
click at [713, 221] on span "2472262973" at bounding box center [674, 220] width 88 height 6
drag, startPoint x: 96, startPoint y: 243, endPoint x: 145, endPoint y: 243, distance: 48.9
click at [107, 243] on div "High_volumen_mlc Creado [DATE] Creado: [DATE] 16:06:24" at bounding box center [298, 243] width 512 height 13
click at [311, 243] on div "High_volumen_mlc Creado [DATE] Creado: [DATE] 16:06:24" at bounding box center [298, 243] width 512 height 13
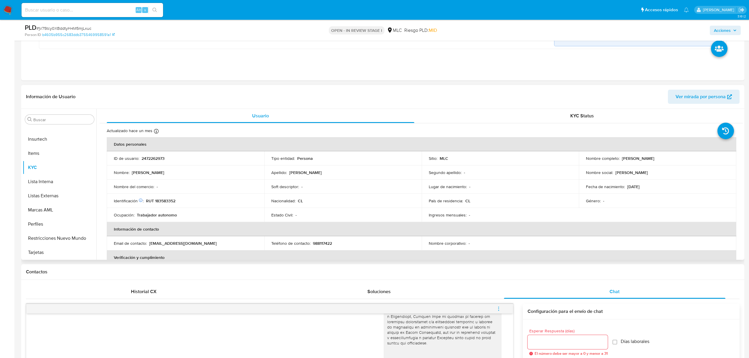
scroll to position [275, 0]
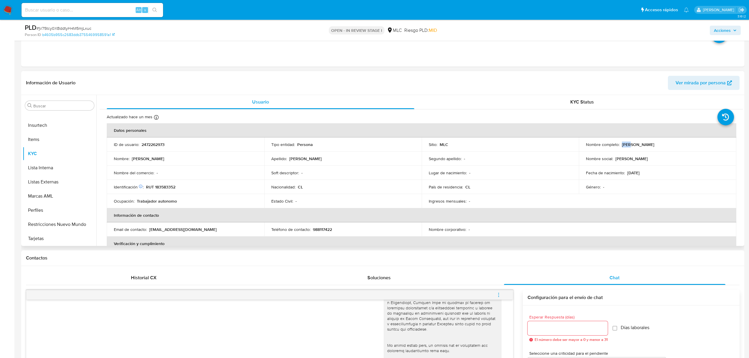
drag, startPoint x: 627, startPoint y: 145, endPoint x: 677, endPoint y: 139, distance: 50.8
click at [677, 139] on td "Nombre completo : Jorge Nicolás Zúñiga González" at bounding box center [657, 144] width 157 height 14
click at [163, 190] on p "RUT 183583352" at bounding box center [160, 186] width 29 height 5
copy p "183583352"
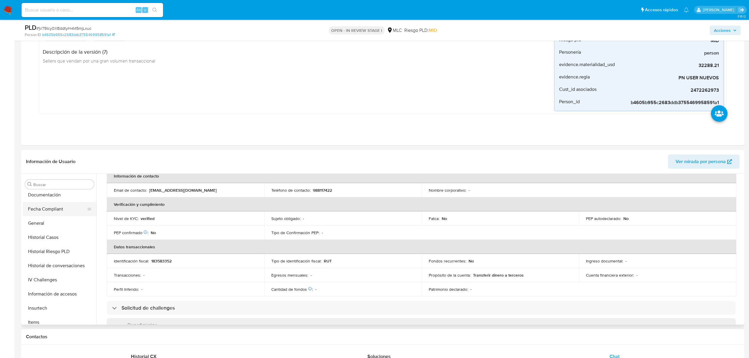
scroll to position [120, 0]
click at [44, 251] on button "Documentación" at bounding box center [57, 248] width 69 height 14
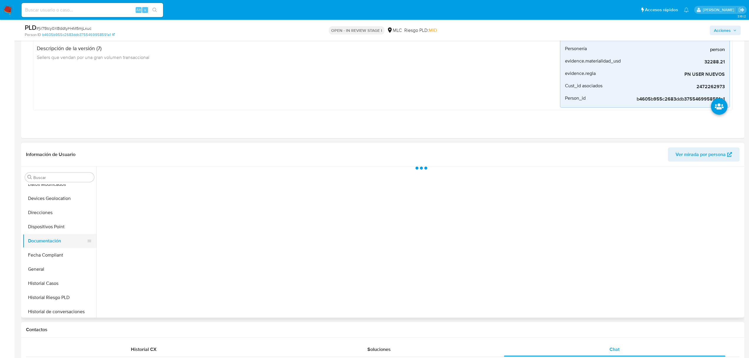
scroll to position [0, 0]
click at [152, 195] on button "Prueba de vida" at bounding box center [175, 195] width 151 height 15
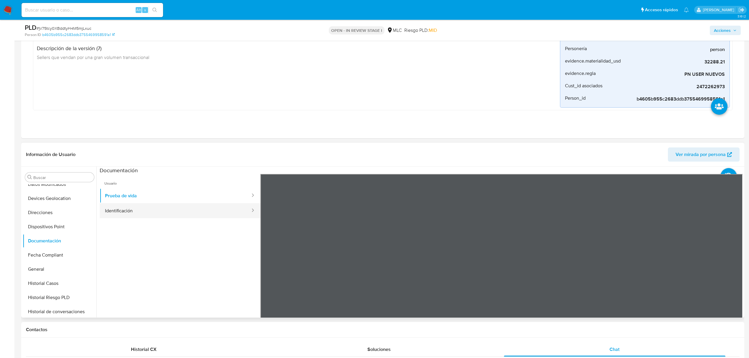
click at [171, 214] on button "Identificación" at bounding box center [175, 210] width 151 height 15
click at [730, 270] on icon at bounding box center [735, 270] width 12 height 12
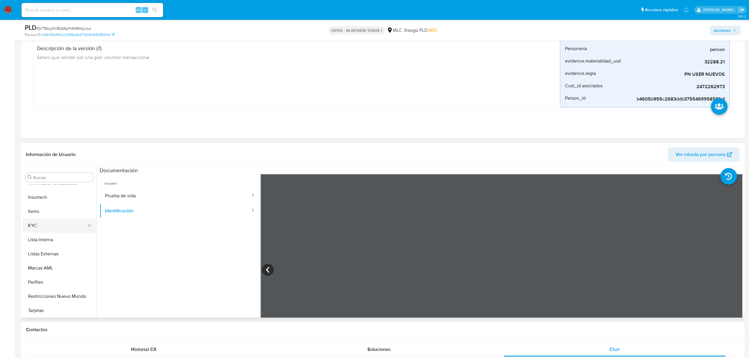
click at [35, 221] on button "KYC" at bounding box center [57, 225] width 69 height 14
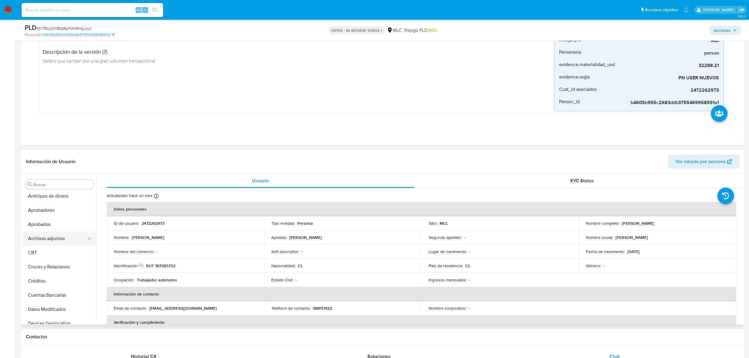
scroll to position [0, 0]
click at [47, 238] on button "Archivos adjuntos" at bounding box center [57, 241] width 69 height 14
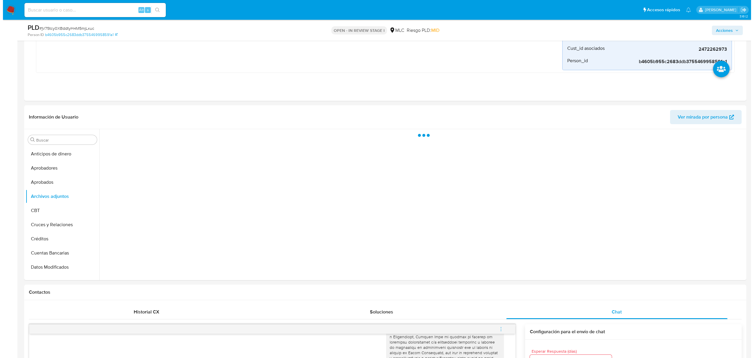
scroll to position [236, 0]
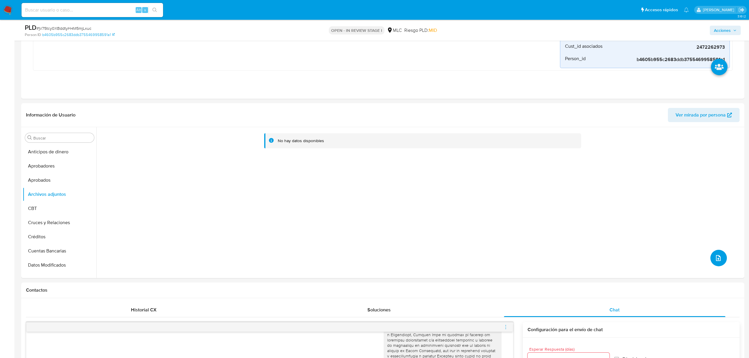
click at [719, 261] on button "upload-file" at bounding box center [718, 258] width 17 height 17
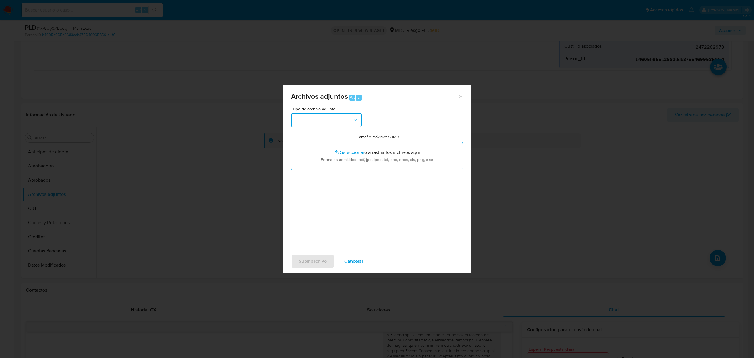
click at [338, 119] on button "button" at bounding box center [326, 120] width 71 height 14
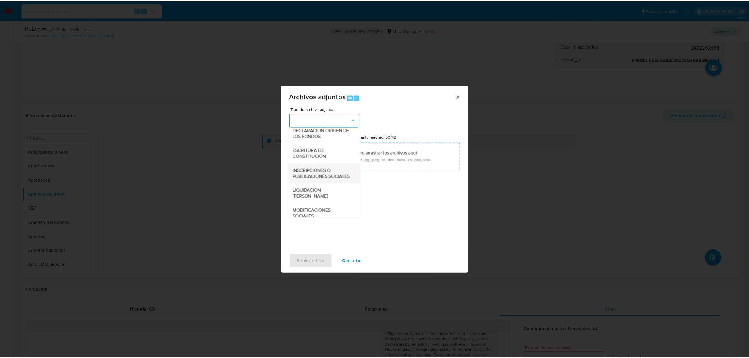
scroll to position [88, 0]
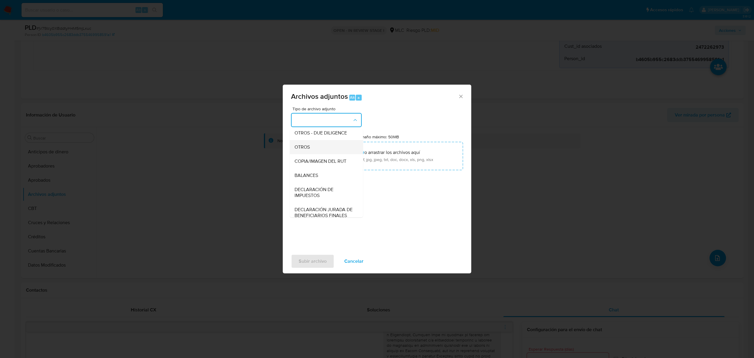
click at [318, 150] on div "OTROS" at bounding box center [325, 147] width 60 height 14
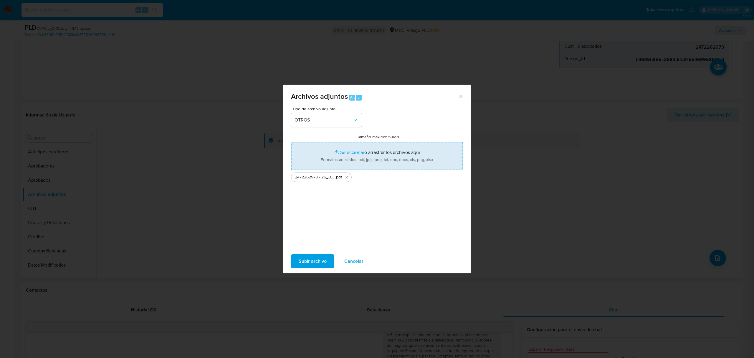
type input "C:\fakepath\Tabla 2472262973.xlsx"
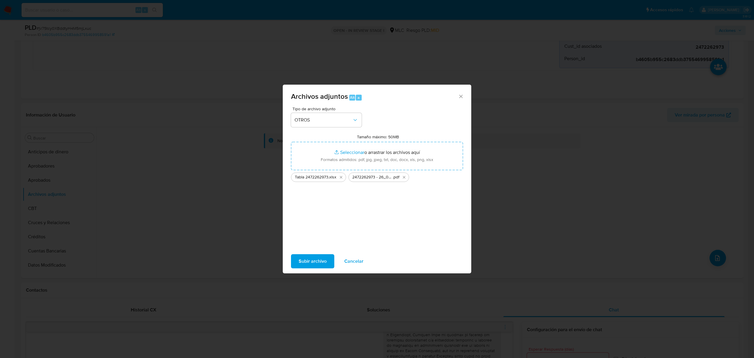
click at [320, 257] on span "Subir archivo" at bounding box center [313, 261] width 28 height 13
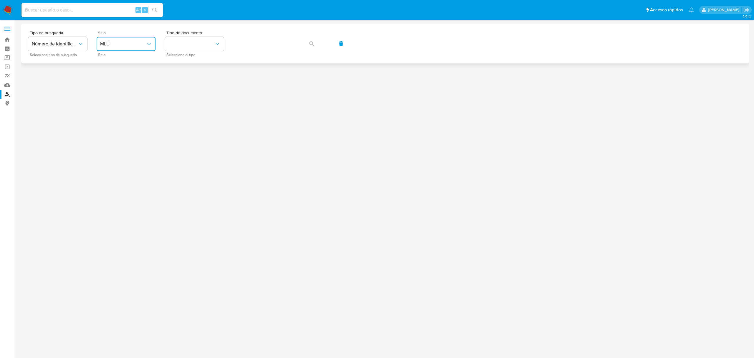
click at [122, 50] on button "MLU" at bounding box center [126, 44] width 59 height 14
click at [134, 143] on div "MLC" at bounding box center [124, 145] width 48 height 14
click at [194, 48] on button "identificationType" at bounding box center [194, 44] width 59 height 14
click at [196, 59] on div "RUT RUT" at bounding box center [193, 63] width 48 height 20
click at [304, 43] on button "button" at bounding box center [312, 44] width 20 height 14
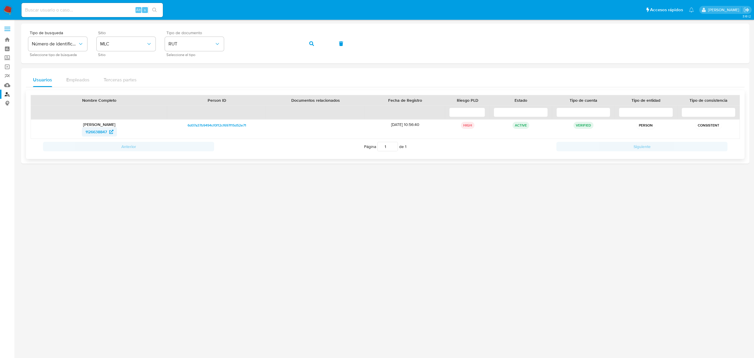
click at [104, 133] on span "1126638847" at bounding box center [96, 131] width 22 height 9
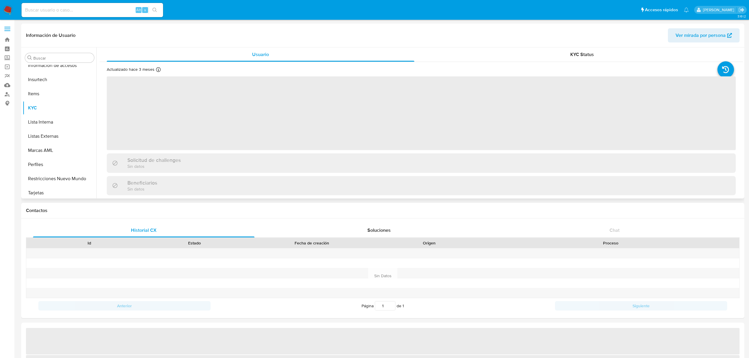
scroll to position [277, 0]
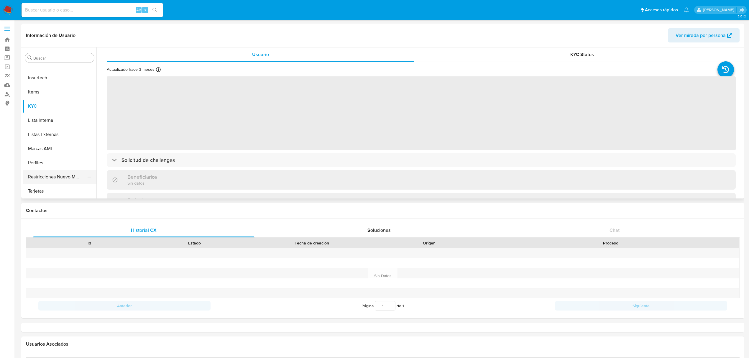
click at [61, 176] on button "Restricciones Nuevo Mundo" at bounding box center [57, 177] width 69 height 14
select select "10"
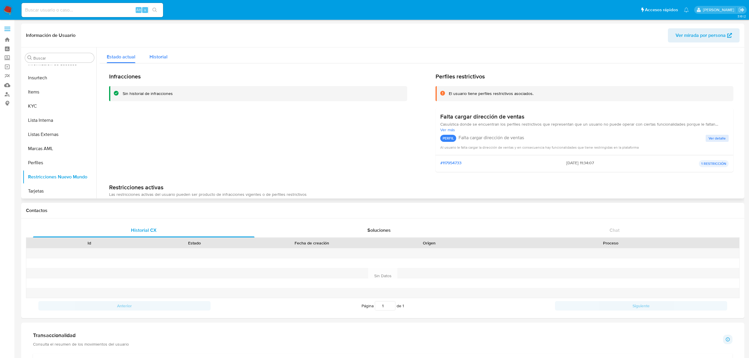
click at [155, 55] on span "Historial" at bounding box center [158, 56] width 18 height 7
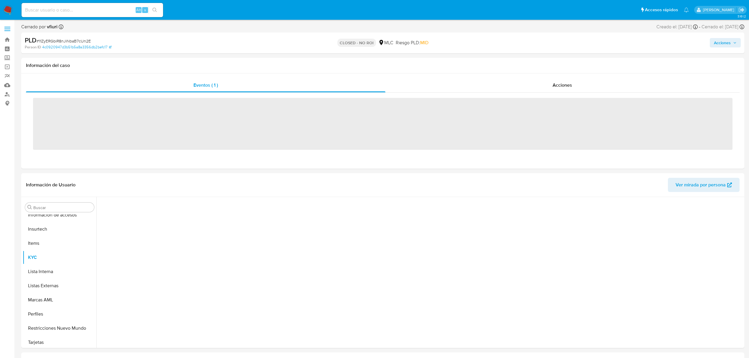
scroll to position [277, 0]
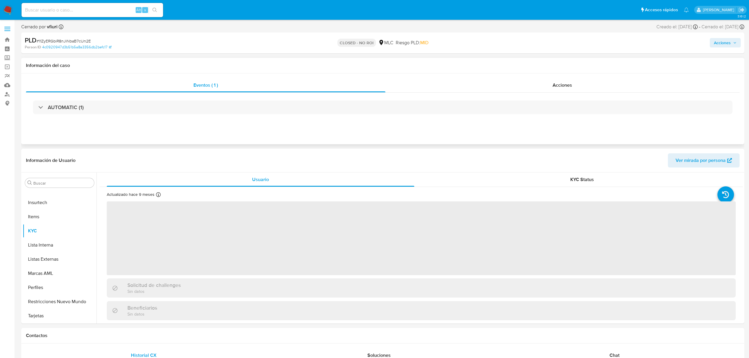
select select "10"
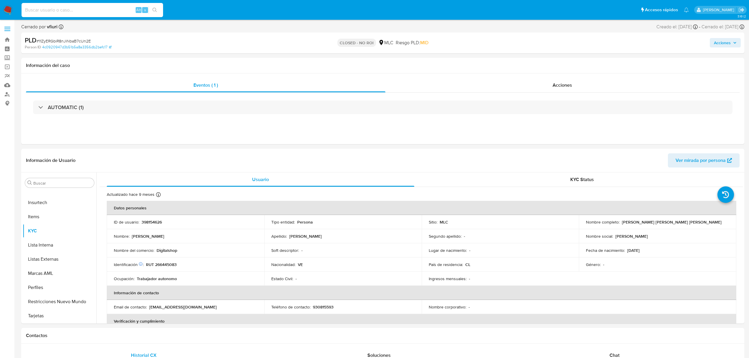
click at [103, 7] on input at bounding box center [92, 10] width 141 height 8
paste input "585547062"
type input "585547062"
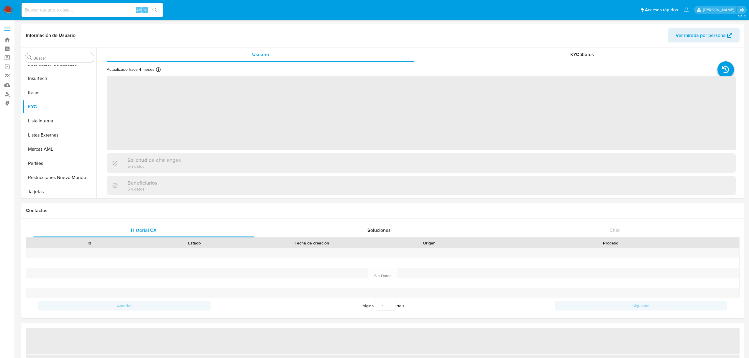
scroll to position [277, 0]
select select "10"
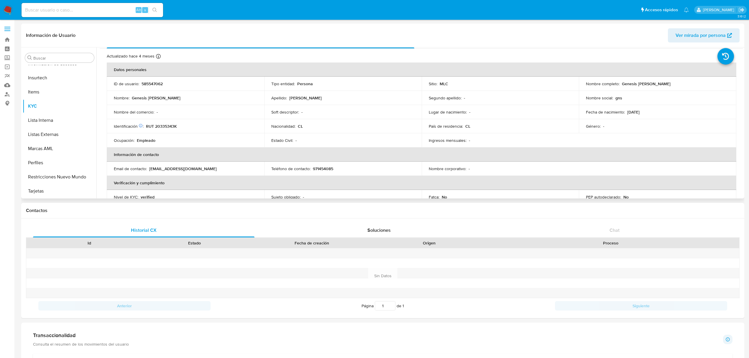
scroll to position [5, 0]
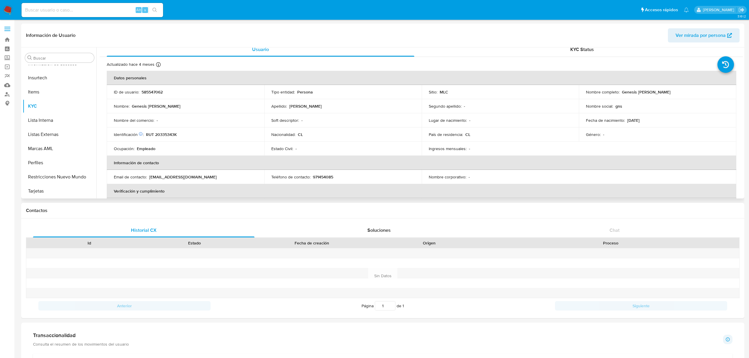
click at [170, 137] on td "Identificación Nº de serie: 516680541 : RUT 20335343K" at bounding box center [185, 134] width 157 height 14
click at [169, 134] on p "RUT 20335343K" at bounding box center [161, 134] width 31 height 5
copy p "20335343K"
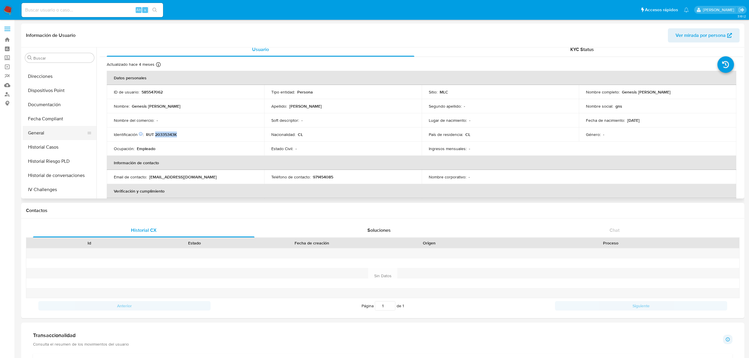
scroll to position [120, 0]
click at [57, 121] on button "Documentación" at bounding box center [57, 122] width 69 height 14
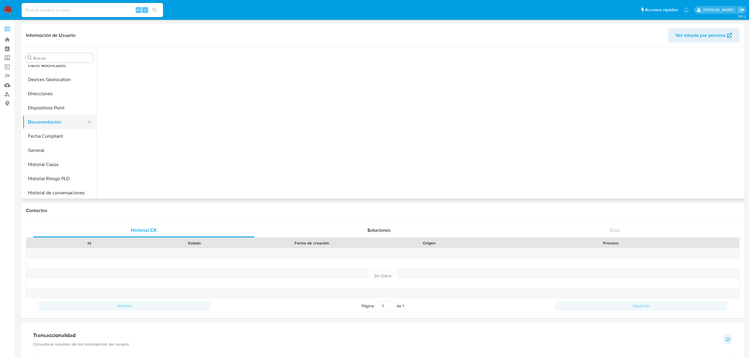
scroll to position [0, 0]
click at [144, 74] on button "Prueba de vida" at bounding box center [175, 76] width 151 height 15
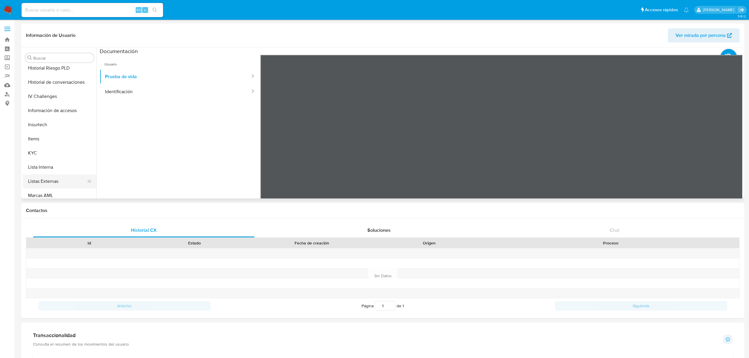
scroll to position [277, 0]
click at [39, 113] on button "Lista Interna" at bounding box center [57, 120] width 69 height 14
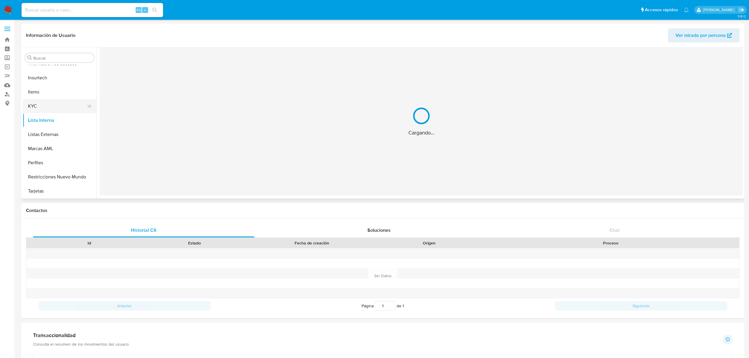
click at [40, 106] on button "KYC" at bounding box center [57, 106] width 69 height 14
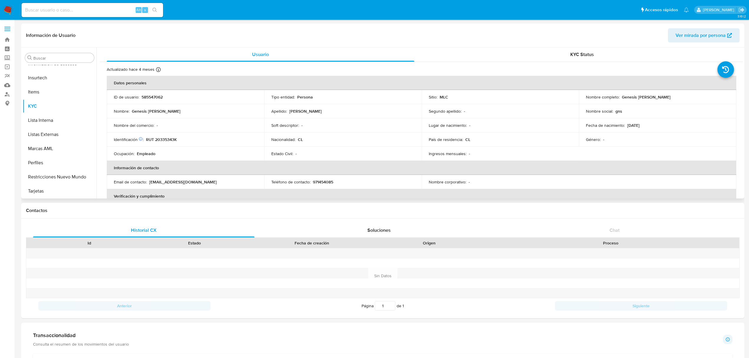
click at [163, 139] on p "RUT 20335343K" at bounding box center [161, 139] width 31 height 5
copy p "20335343K"
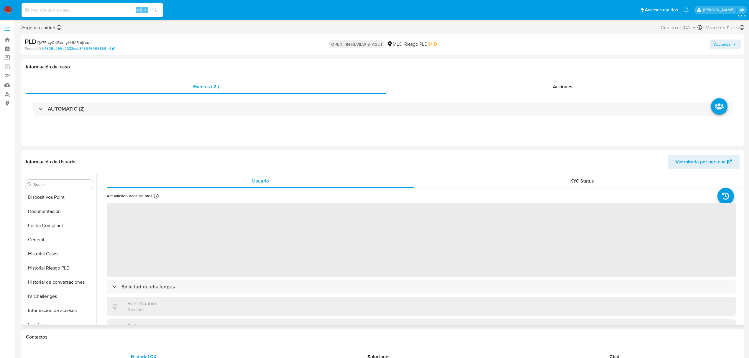
scroll to position [2, 0]
select select "10"
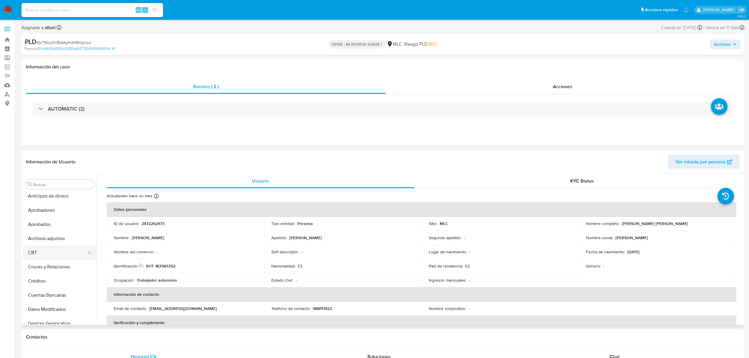
scroll to position [0, 0]
click at [52, 246] on button "Archivos adjuntos" at bounding box center [57, 241] width 69 height 14
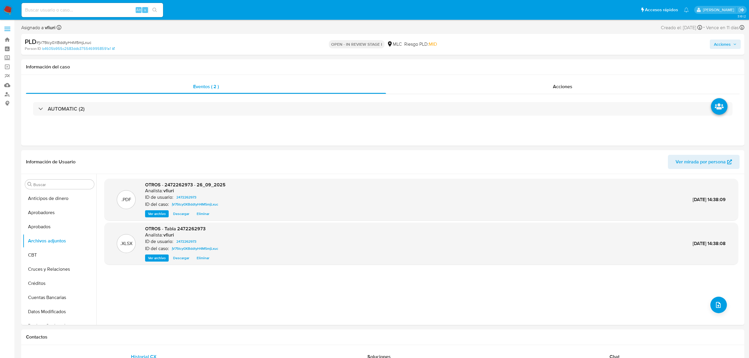
click at [731, 44] on span "Acciones" at bounding box center [725, 44] width 23 height 8
click at [573, 62] on span "Resolución del caso" at bounding box center [557, 63] width 42 height 7
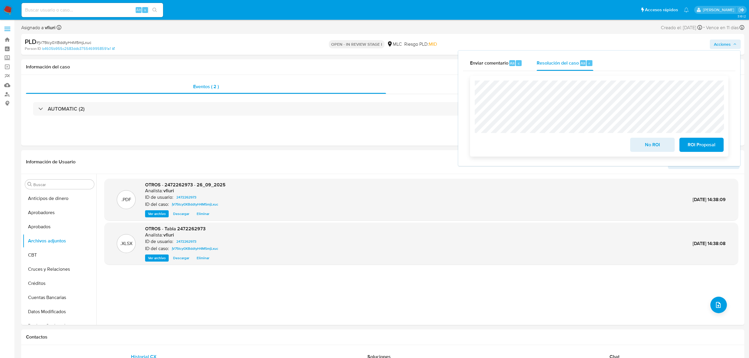
click at [697, 146] on span "ROI Proposal" at bounding box center [701, 144] width 29 height 13
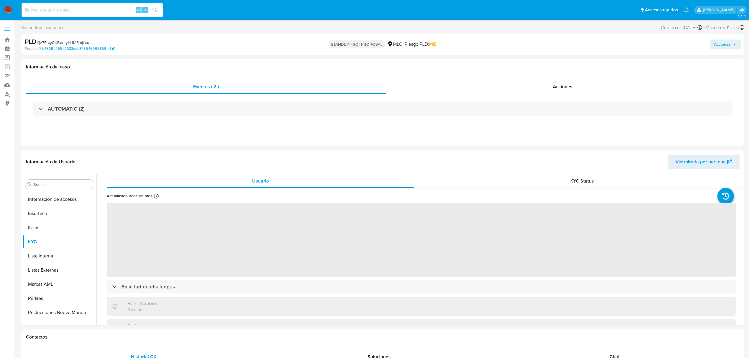
scroll to position [277, 0]
select select "10"
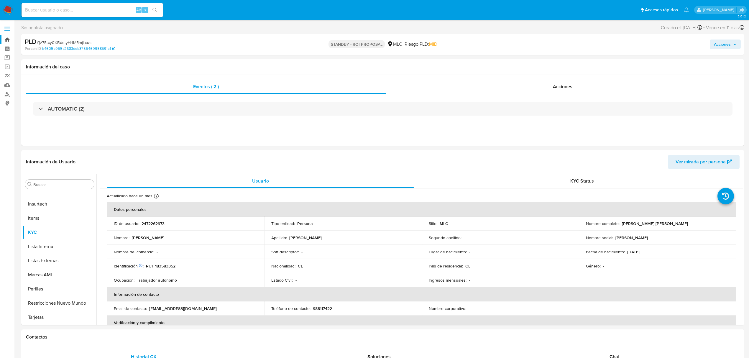
click at [5, 40] on link "Bandeja" at bounding box center [35, 39] width 70 height 9
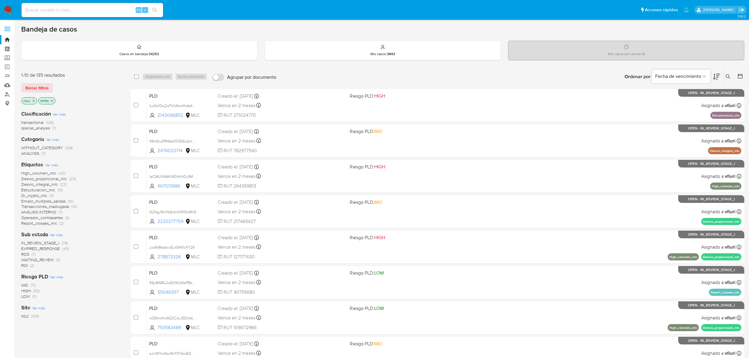
click at [740, 75] on icon at bounding box center [739, 76] width 5 height 5
click at [741, 74] on icon at bounding box center [739, 76] width 5 height 5
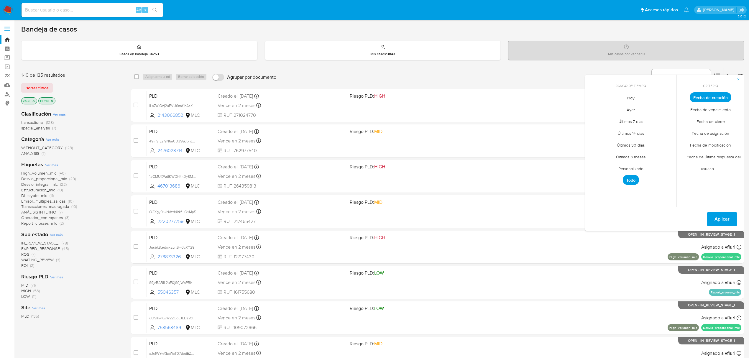
click at [624, 165] on span "Personalizado" at bounding box center [630, 168] width 37 height 12
click at [591, 108] on icon "Mes anterior" at bounding box center [593, 108] width 7 height 7
click at [591, 107] on icon "Mes anterior" at bounding box center [593, 108] width 7 height 7
click at [655, 141] on button "12" at bounding box center [653, 141] width 9 height 9
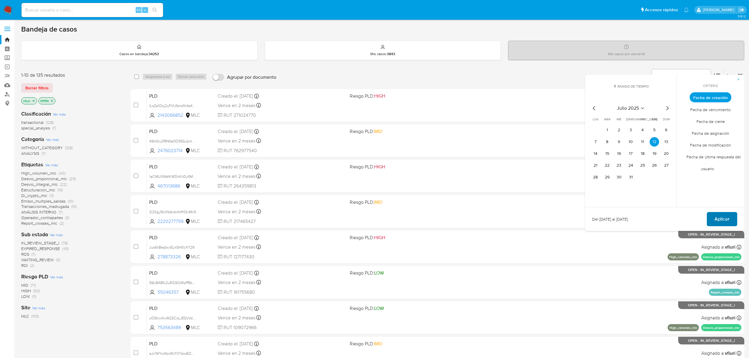
click at [727, 219] on span "Aplicar" at bounding box center [721, 218] width 15 height 13
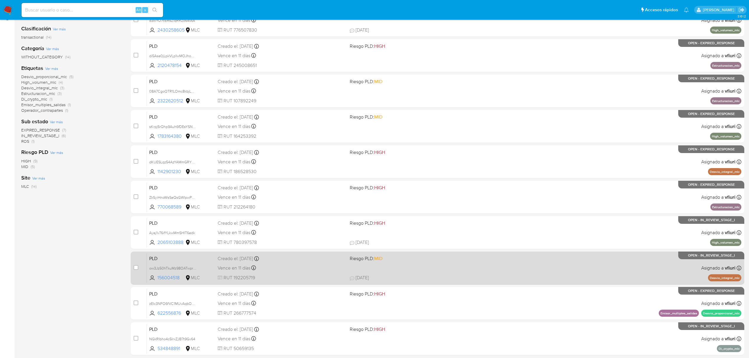
scroll to position [128, 0]
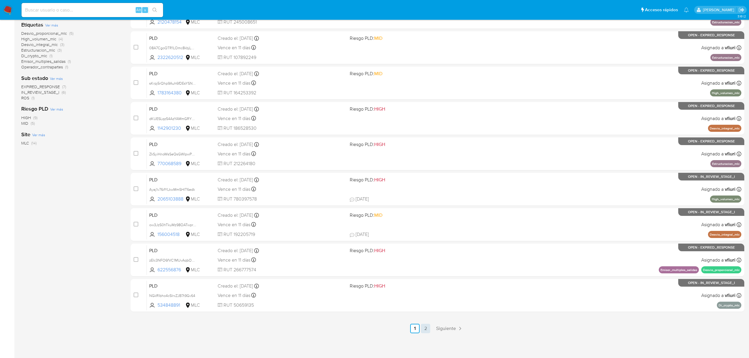
click at [426, 328] on link "2" at bounding box center [425, 328] width 9 height 9
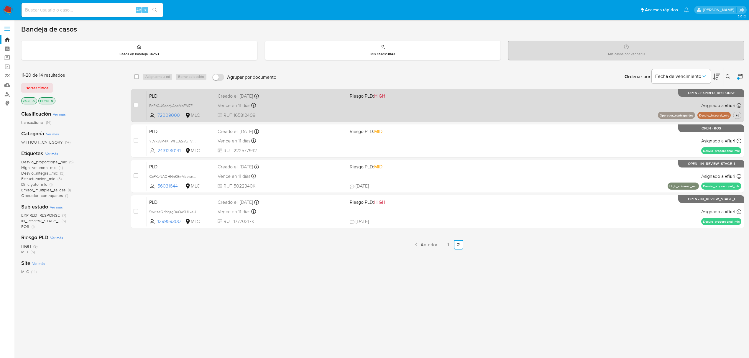
click at [415, 99] on span "Riesgo PLD: HIGH" at bounding box center [413, 96] width 127 height 8
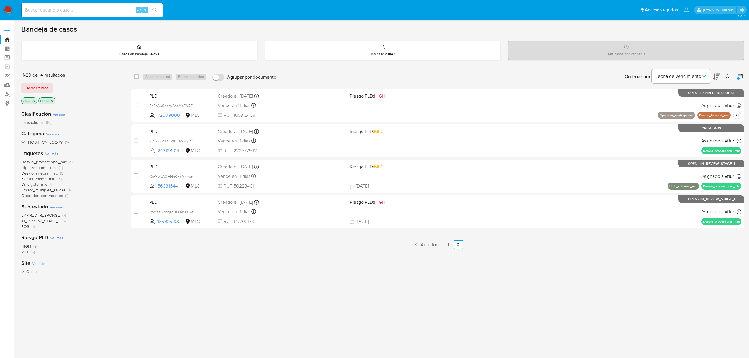
click at [63, 12] on input at bounding box center [92, 10] width 141 height 8
paste input "174464545"
type input "174464545"
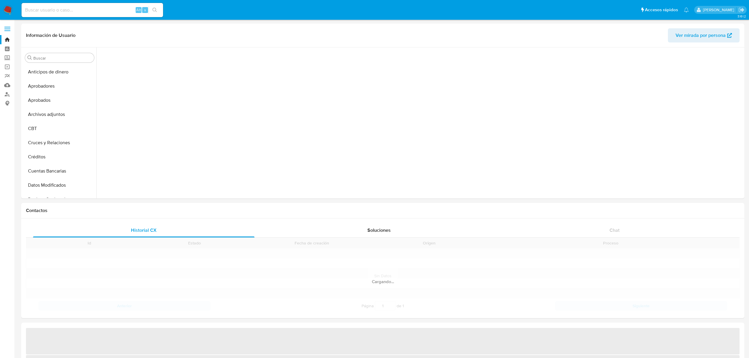
scroll to position [277, 0]
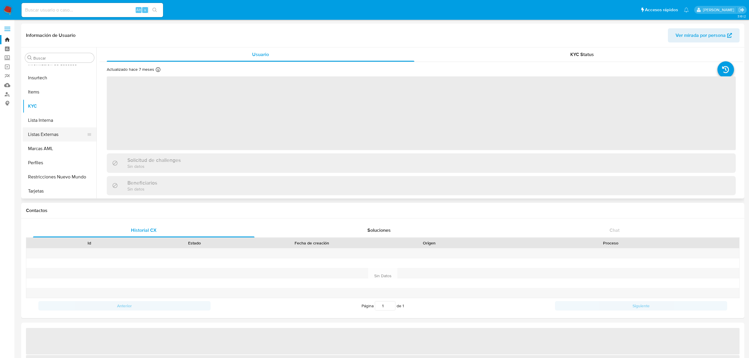
select select "10"
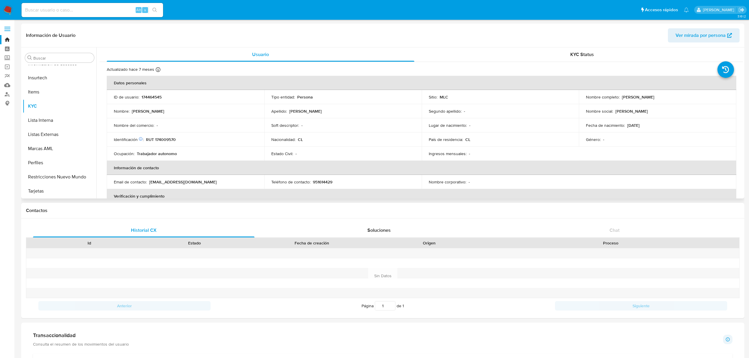
drag, startPoint x: 619, startPoint y: 97, endPoint x: 687, endPoint y: 97, distance: 67.5
click at [687, 97] on div "Nombre completo : [PERSON_NAME]" at bounding box center [657, 96] width 143 height 5
copy p "[PERSON_NAME]"
drag, startPoint x: 145, startPoint y: 140, endPoint x: 189, endPoint y: 140, distance: 43.9
click at [189, 140] on div "Identificación Nº de serie: 516811578 : RUT 174009570" at bounding box center [185, 139] width 143 height 5
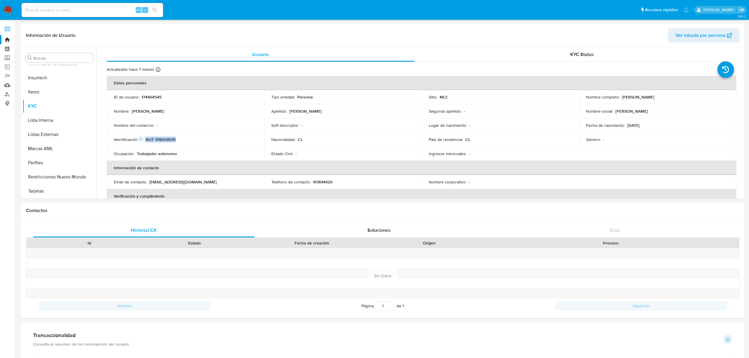
copy div "RUT 174009570"
click at [168, 141] on p "RUT 174009570" at bounding box center [161, 139] width 30 height 5
click at [173, 139] on p "RUT 174009570" at bounding box center [161, 139] width 30 height 5
copy p "174009570"
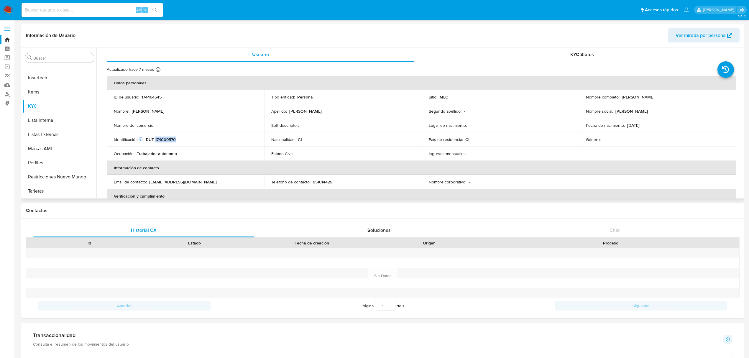
copy p "174009570"
click at [64, 8] on input at bounding box center [92, 10] width 141 height 8
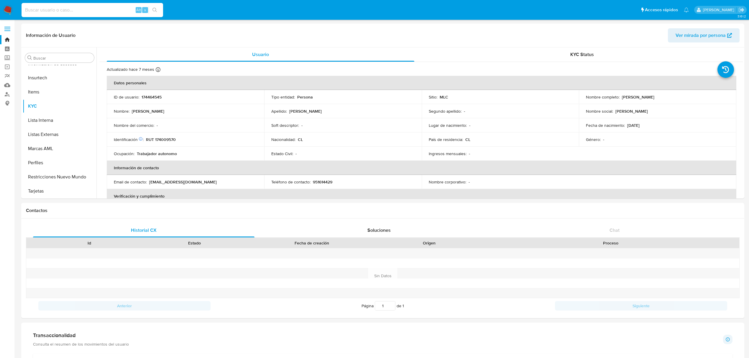
paste input "2138172577"
type input "2138172577"
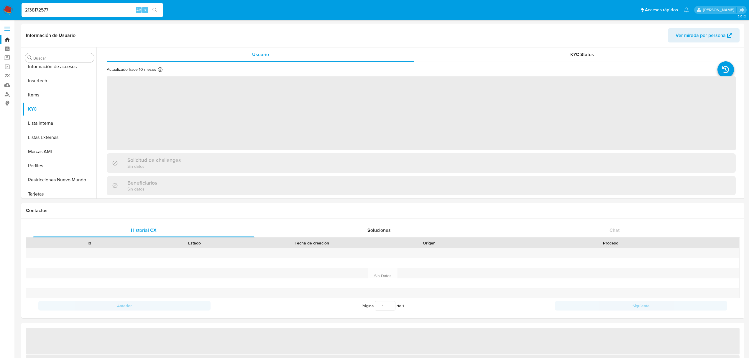
scroll to position [277, 0]
select select "10"
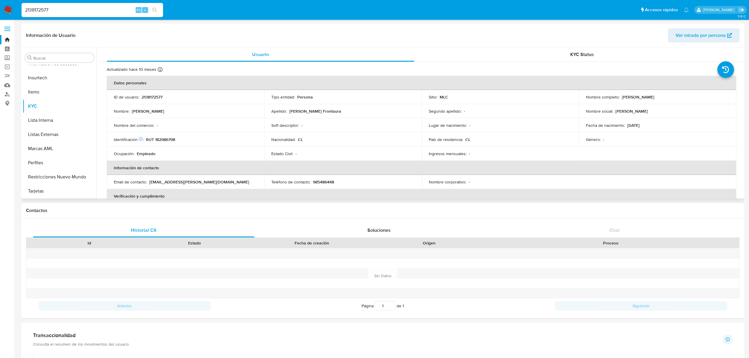
click at [163, 138] on p "RUT 182986798" at bounding box center [160, 139] width 29 height 5
copy p "182986798"
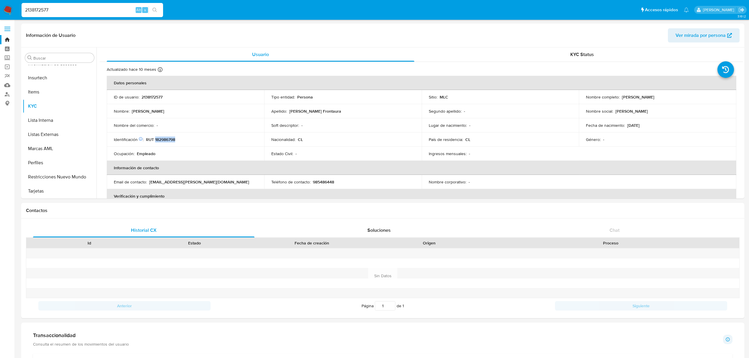
drag, startPoint x: 6, startPoint y: 37, endPoint x: 17, endPoint y: 28, distance: 13.8
click at [6, 37] on link "Bandeja" at bounding box center [35, 39] width 70 height 9
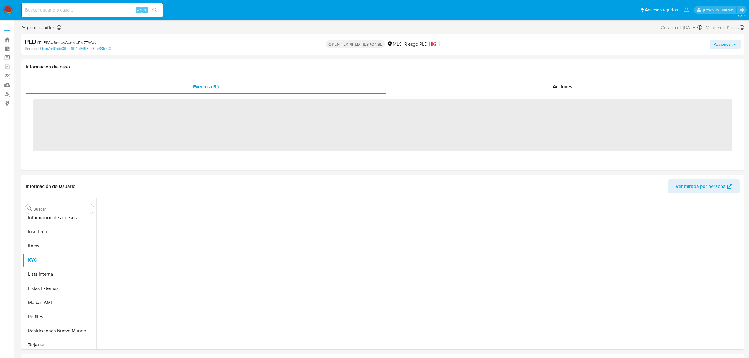
scroll to position [277, 0]
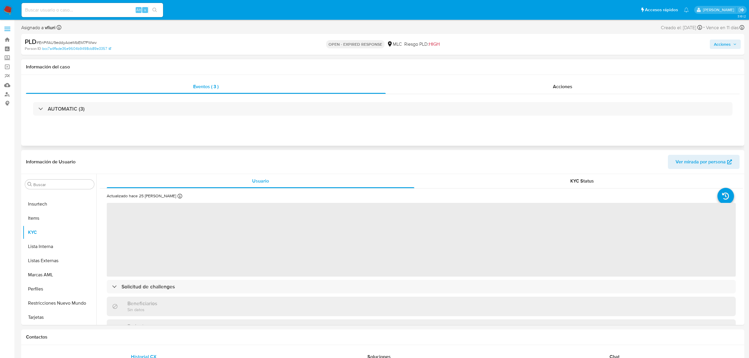
select select "10"
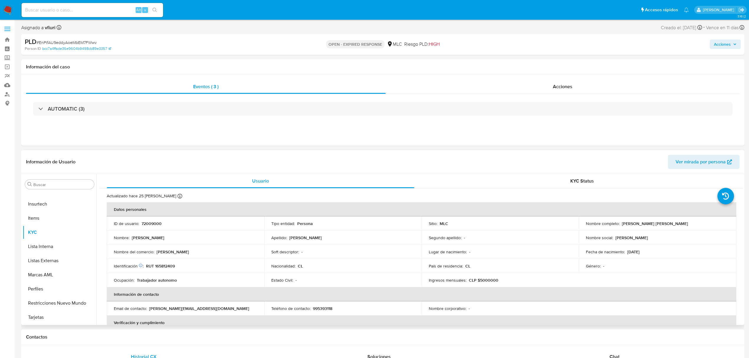
scroll to position [39, 0]
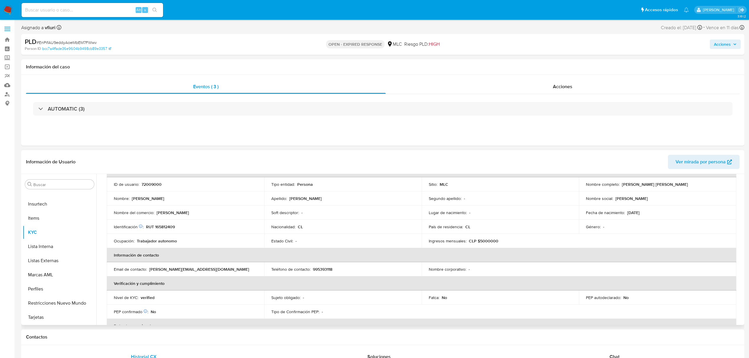
click at [148, 185] on p "72009000" at bounding box center [151, 184] width 20 height 5
copy p "72009000"
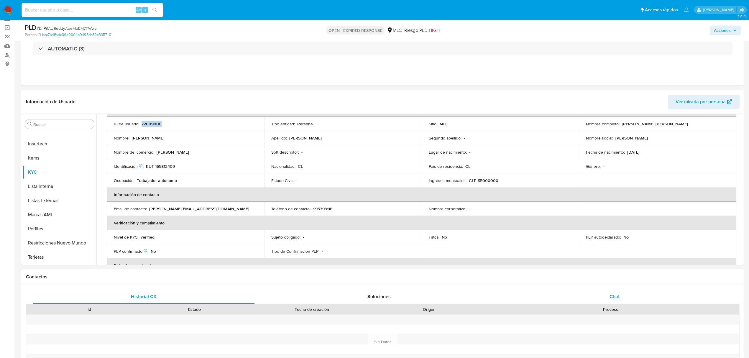
click at [621, 294] on div "Chat" at bounding box center [614, 296] width 221 height 14
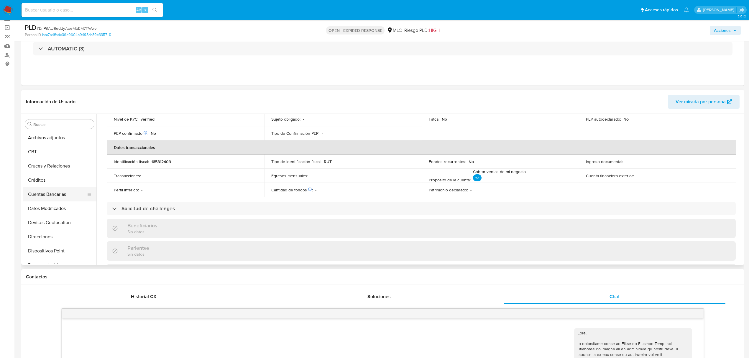
scroll to position [42, 0]
click at [54, 250] on button "Dispositivos Point" at bounding box center [57, 252] width 69 height 14
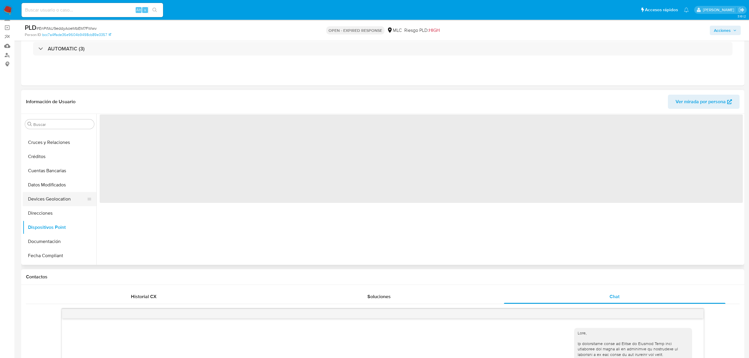
scroll to position [81, 0]
click at [50, 233] on button "Documentación" at bounding box center [57, 227] width 69 height 14
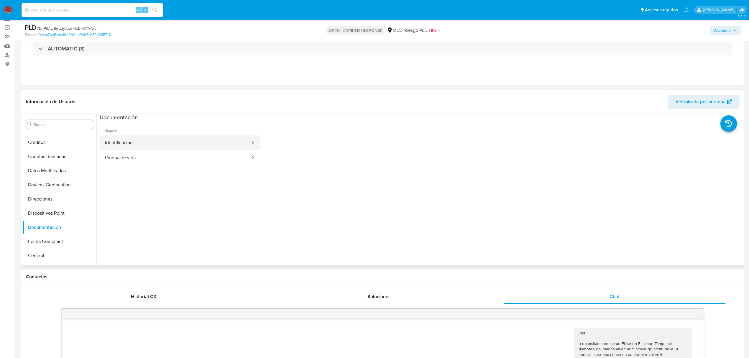
click at [144, 144] on button "Identificación" at bounding box center [175, 142] width 151 height 15
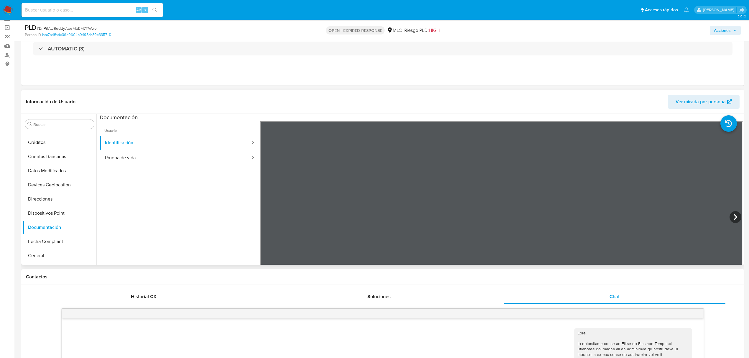
click at [735, 224] on div at bounding box center [501, 217] width 482 height 193
click at [731, 215] on icon at bounding box center [735, 217] width 12 height 12
click at [169, 169] on ul "Usuario Identificación Prueba de vida" at bounding box center [180, 206] width 161 height 170
click at [163, 162] on button "Prueba de vida" at bounding box center [175, 157] width 151 height 15
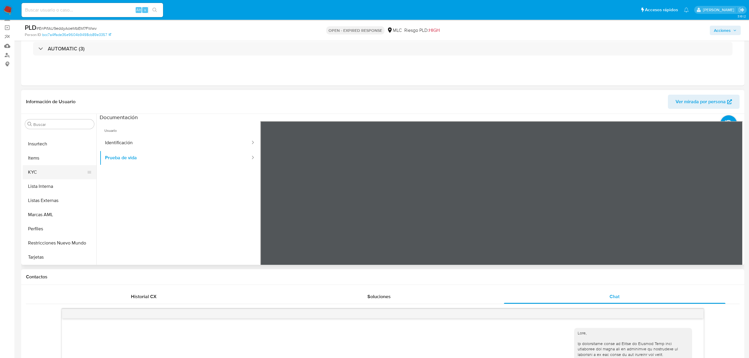
click at [54, 175] on button "KYC" at bounding box center [57, 172] width 69 height 14
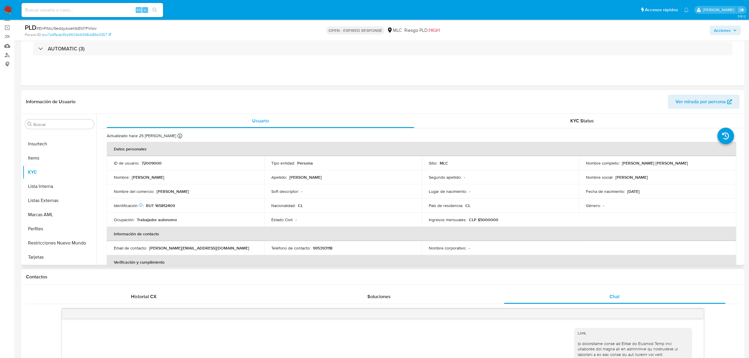
drag, startPoint x: 618, startPoint y: 162, endPoint x: 679, endPoint y: 167, distance: 61.3
click at [679, 167] on td "Nombre completo : Julio Andrés Rivera Castillo" at bounding box center [657, 163] width 157 height 14
copy div "Julio Andrés Rivera Castillo"
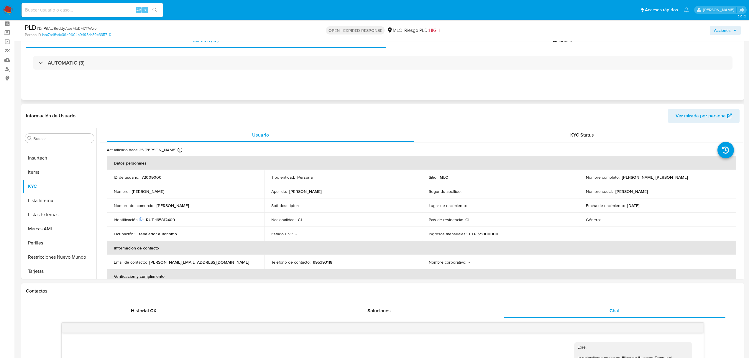
scroll to position [0, 0]
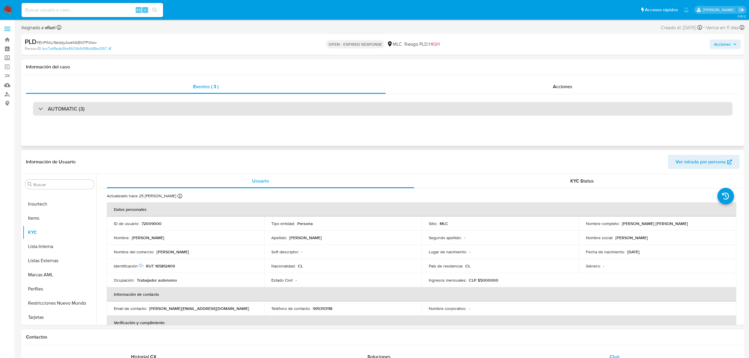
click at [126, 108] on div "AUTOMATIC (3)" at bounding box center [382, 109] width 699 height 14
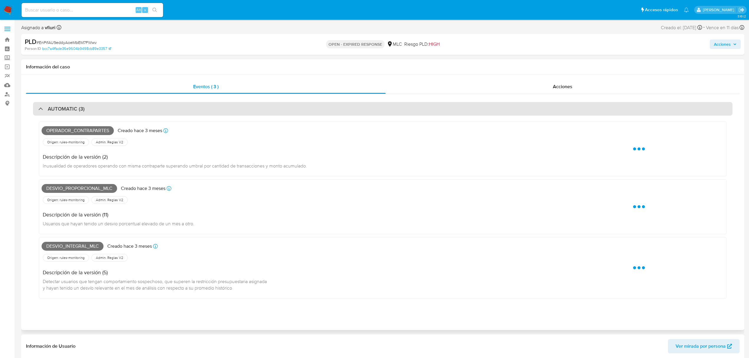
click at [128, 106] on div "AUTOMATIC (3)" at bounding box center [382, 109] width 699 height 14
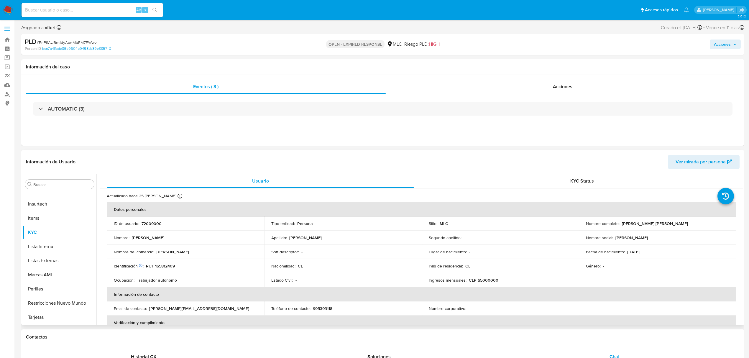
click at [167, 266] on p "RUT 165812409" at bounding box center [160, 265] width 29 height 5
copy p "165812409"
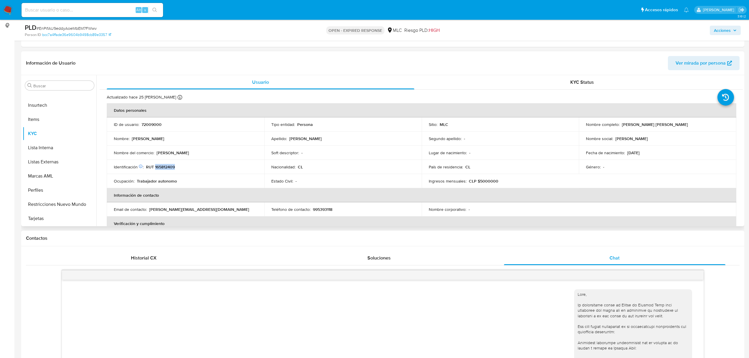
scroll to position [78, 0]
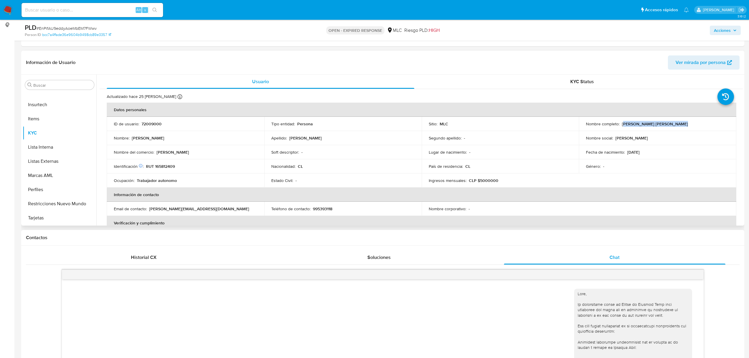
drag, startPoint x: 622, startPoint y: 125, endPoint x: 668, endPoint y: 125, distance: 46.0
click at [668, 125] on p "Julio Andrés Rivera Castillo" at bounding box center [655, 123] width 66 height 5
click at [58, 158] on button "Historial Casos" at bounding box center [57, 152] width 69 height 14
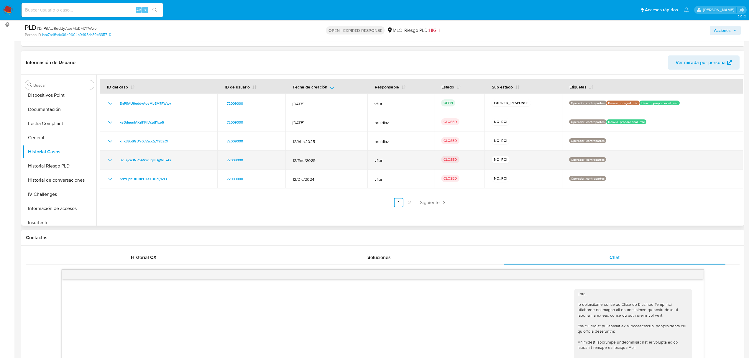
click at [110, 159] on icon "Mostrar/Ocultar" at bounding box center [110, 159] width 7 height 7
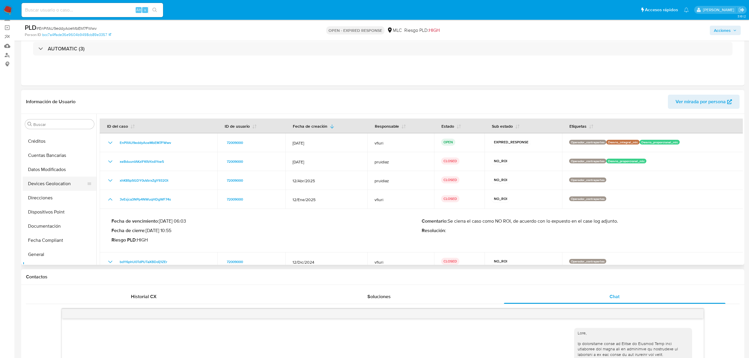
scroll to position [0, 0]
click at [48, 177] on button "Archivos adjuntos" at bounding box center [57, 181] width 69 height 14
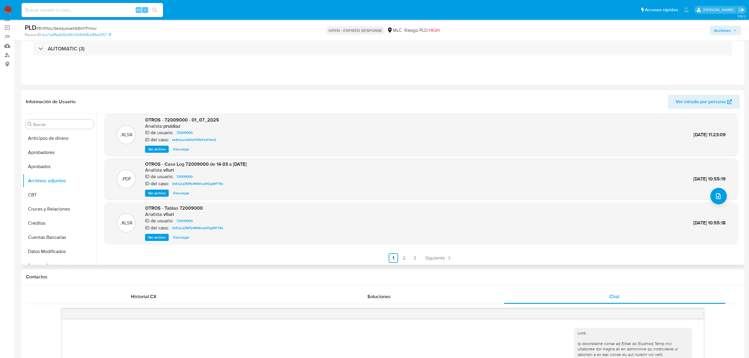
scroll to position [50, 0]
click at [166, 194] on button "Ver archivo" at bounding box center [157, 192] width 24 height 7
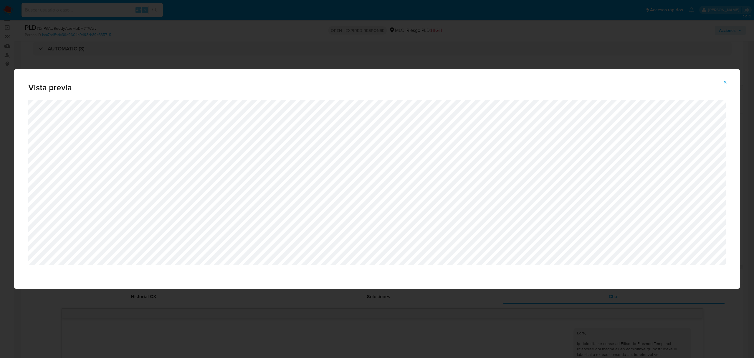
click at [725, 83] on icon "Attachment preview" at bounding box center [725, 82] width 5 height 5
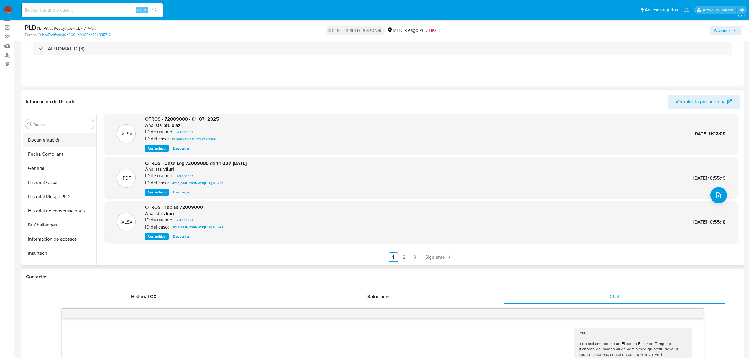
scroll to position [236, 0]
click at [43, 209] on button "KYC" at bounding box center [57, 214] width 69 height 14
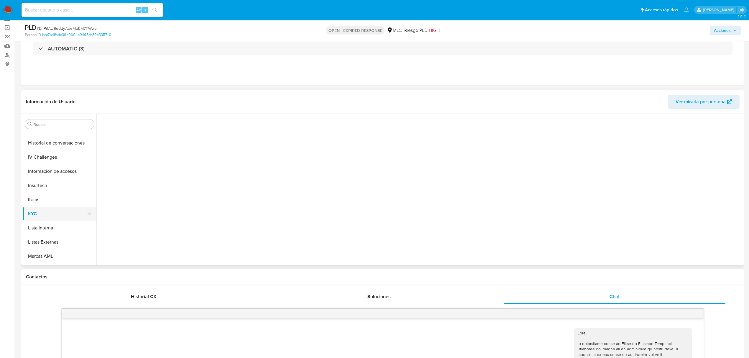
scroll to position [0, 0]
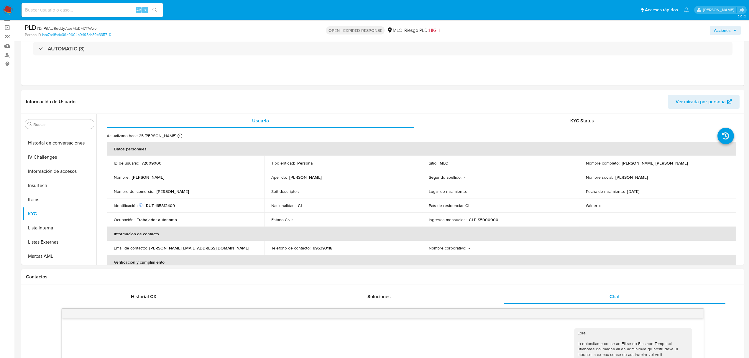
click at [165, 205] on p "RUT 165812409" at bounding box center [160, 205] width 29 height 5
copy p "165812409"
click at [87, 28] on span "# EnPifAU9eddyAoeMbEM7FWwv" at bounding box center [67, 28] width 60 height 6
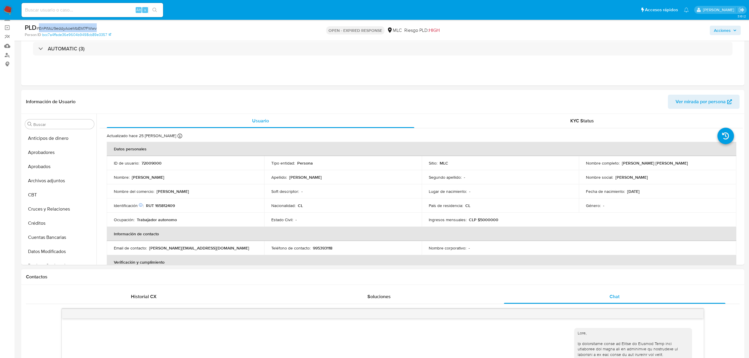
click at [87, 28] on span "# EnPifAU9eddyAoeMbEM7FWwv" at bounding box center [67, 28] width 60 height 6
copy span "EnPifAU9eddyAoeMbEM7FWwv"
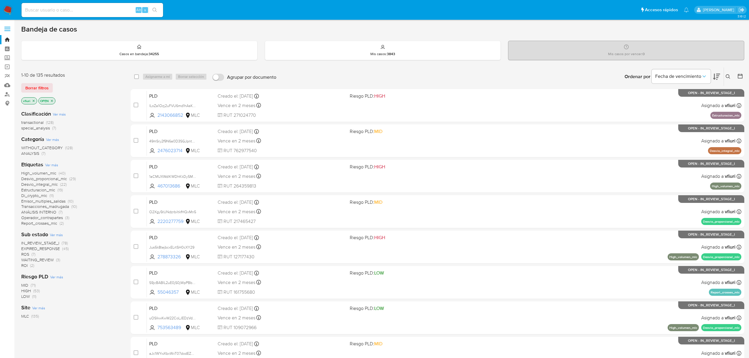
click at [731, 78] on button at bounding box center [729, 76] width 10 height 7
click at [652, 100] on input at bounding box center [679, 99] width 100 height 8
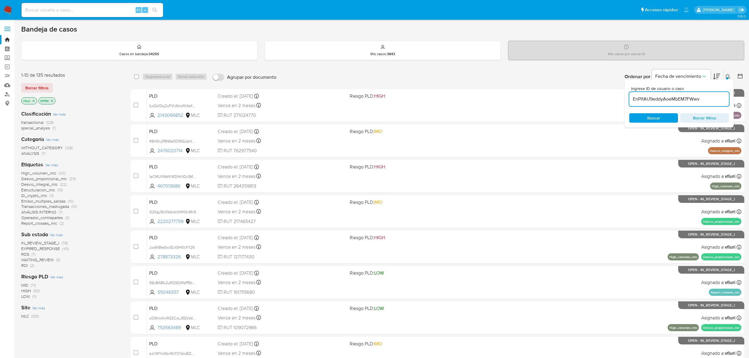
type input "EnPifAU9eddyAoeMbEM7FWwv"
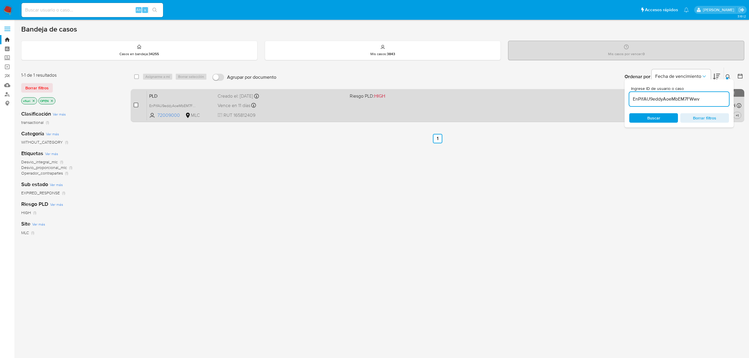
click at [135, 104] on input "checkbox" at bounding box center [136, 105] width 5 height 5
checkbox input "true"
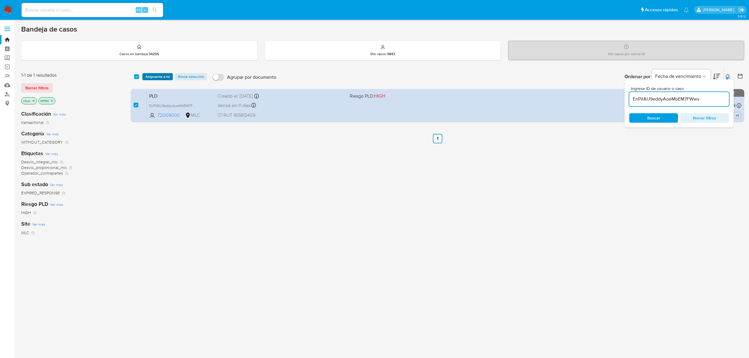
click at [152, 76] on span "Asignarme a mí" at bounding box center [157, 77] width 24 height 6
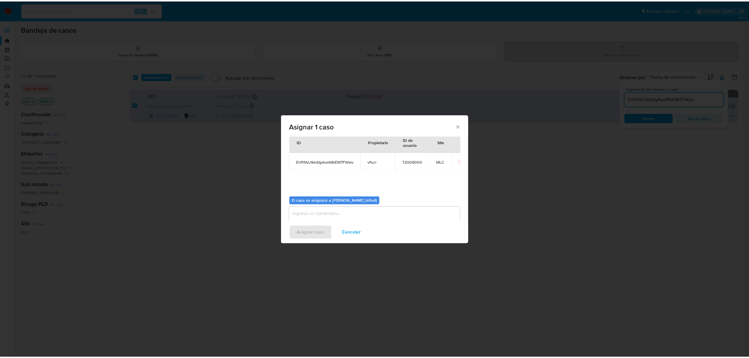
scroll to position [30, 0]
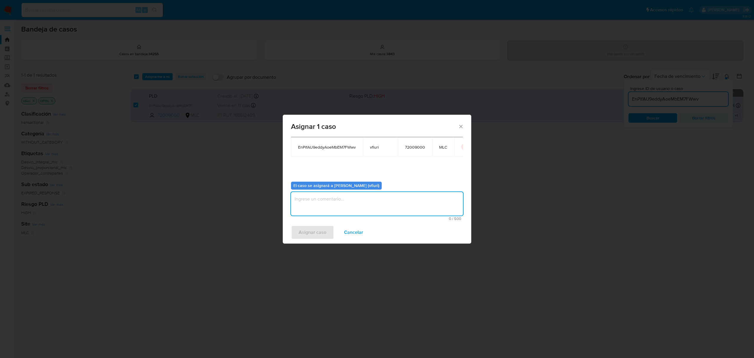
click at [360, 207] on textarea "assign-modal" at bounding box center [377, 204] width 172 height 24
type textarea "-"
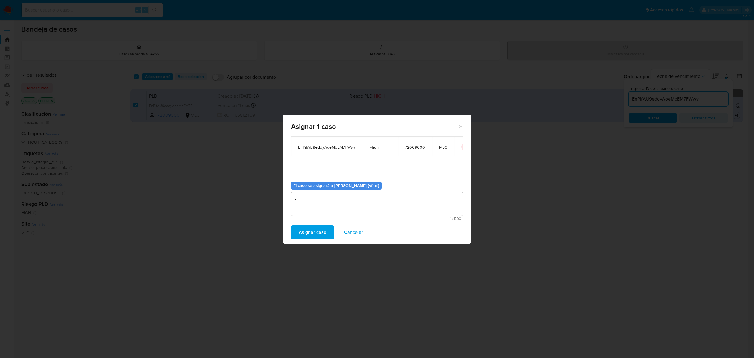
click at [319, 229] on span "Asignar caso" at bounding box center [313, 232] width 28 height 13
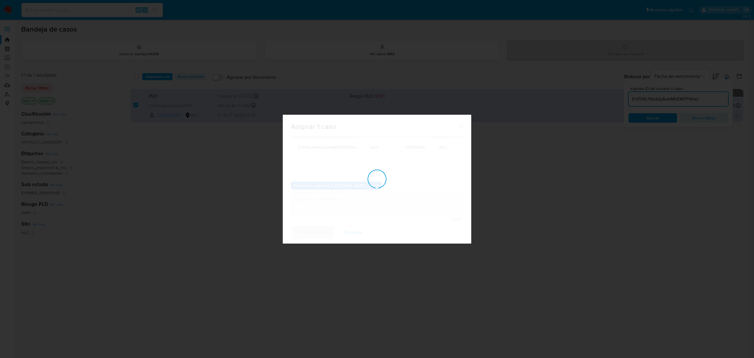
checkbox input "false"
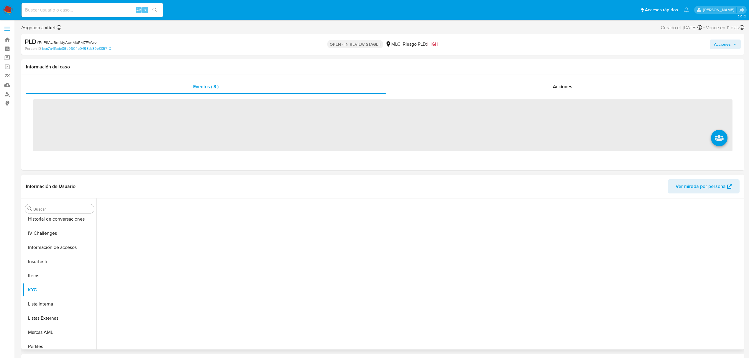
scroll to position [277, 0]
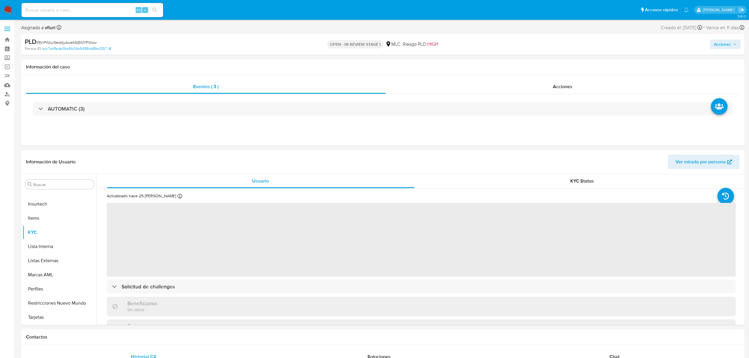
select select "10"
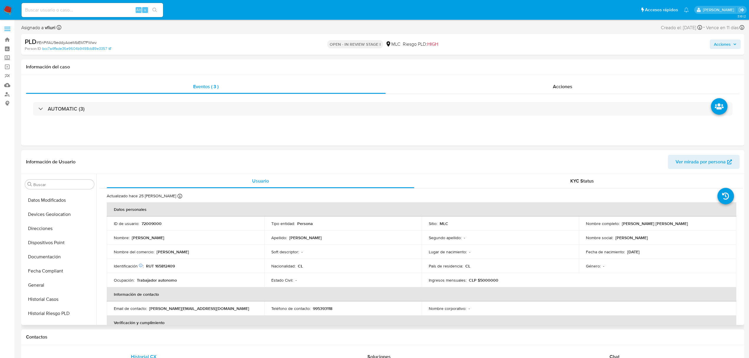
scroll to position [0, 0]
click at [39, 240] on button "Archivos adjuntos" at bounding box center [57, 241] width 69 height 14
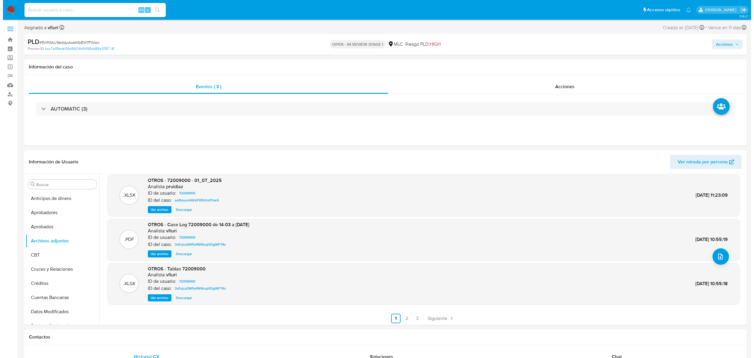
scroll to position [50, 0]
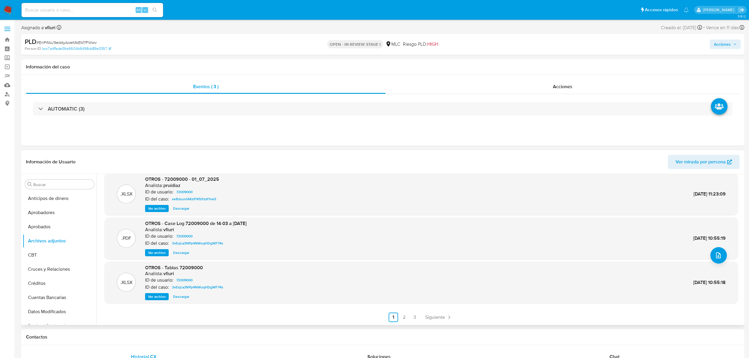
click at [721, 262] on div ".XLSX OTROS - Tablas 72009000 Analista: vfiuri ID de usuario: 72009000 ID del c…" at bounding box center [420, 282] width 633 height 42
click at [720, 259] on button "upload-file" at bounding box center [718, 255] width 17 height 17
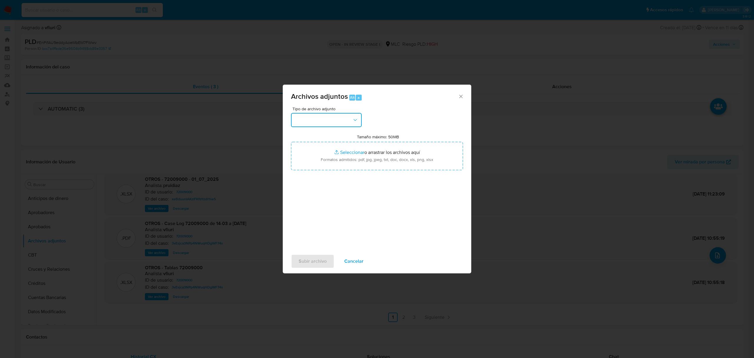
click at [321, 116] on button "button" at bounding box center [326, 120] width 71 height 14
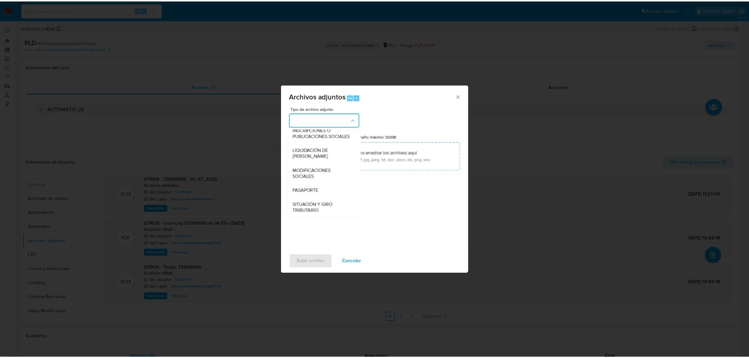
scroll to position [49, 0]
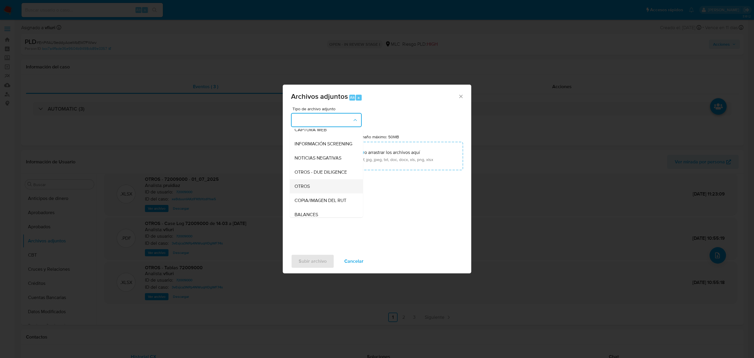
click at [309, 186] on div "OTROS" at bounding box center [325, 186] width 60 height 14
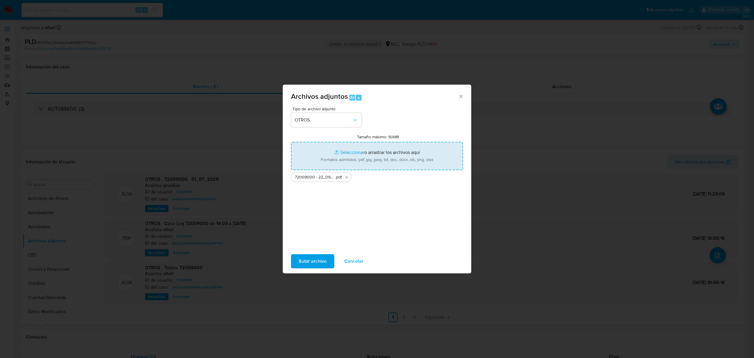
type input "C:\fakepath\Tabla 72009000.xlsx"
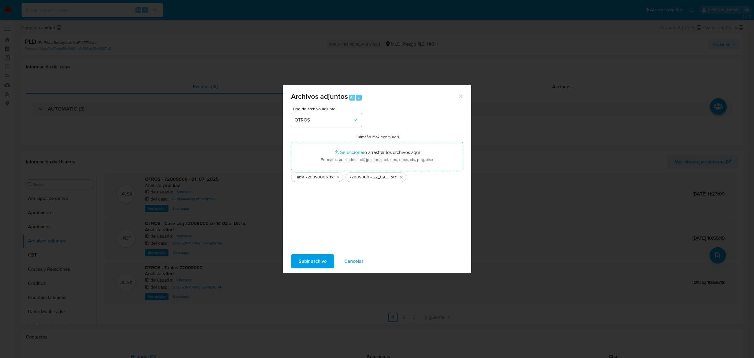
click at [316, 257] on span "Subir archivo" at bounding box center [313, 261] width 28 height 13
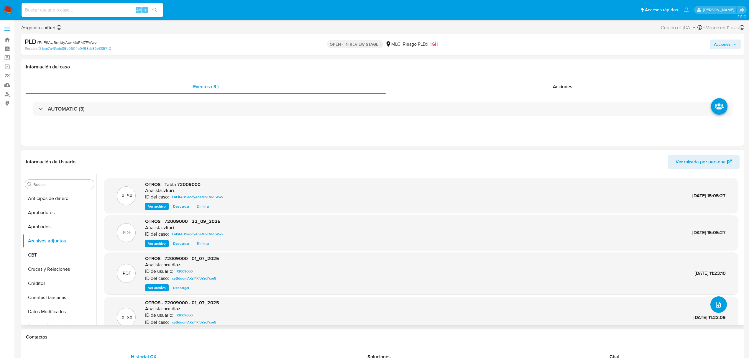
scroll to position [0, 0]
click at [722, 40] on span "Acciones" at bounding box center [722, 43] width 17 height 9
click at [562, 58] on div "Resolución del caso Alt r" at bounding box center [564, 62] width 56 height 15
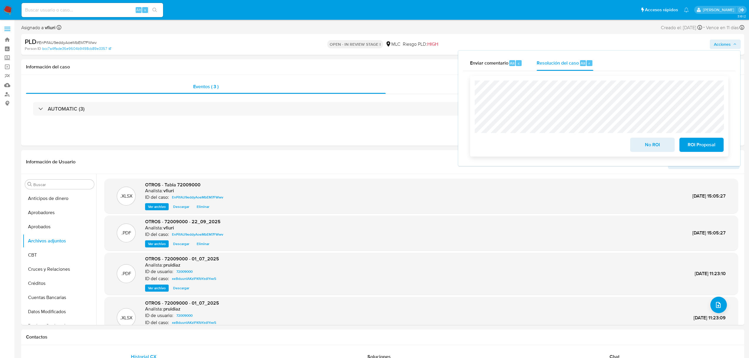
click at [641, 144] on span "No ROI" at bounding box center [651, 144] width 29 height 13
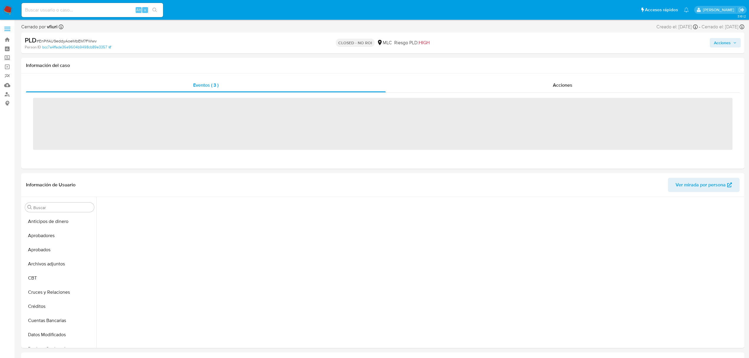
scroll to position [277, 0]
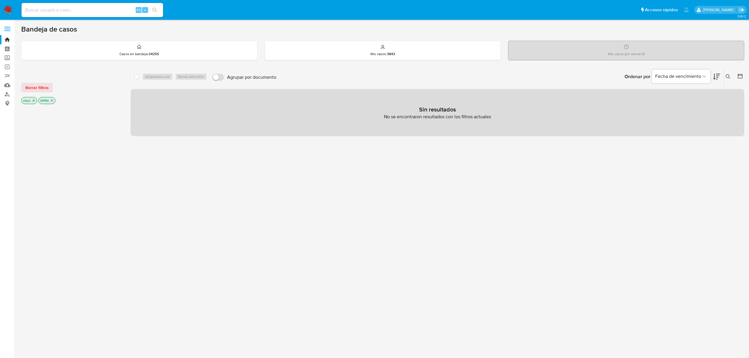
click at [55, 100] on p "OPEN" at bounding box center [47, 100] width 17 height 6
click at [53, 98] on p "OPEN" at bounding box center [47, 100] width 17 height 6
click at [50, 99] on icon "close-filter" at bounding box center [52, 101] width 4 height 4
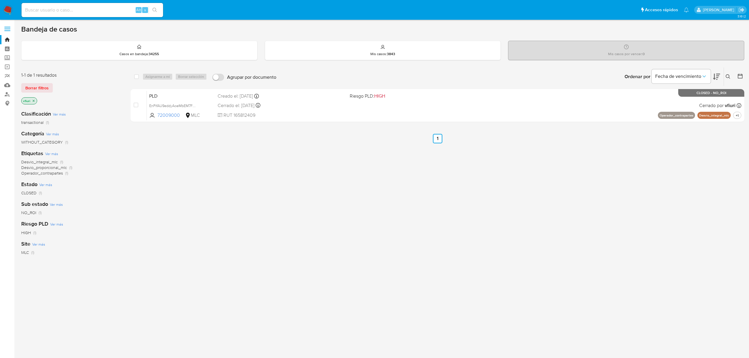
click at [36, 101] on p "vfiuri" at bounding box center [29, 101] width 15 height 6
click at [32, 101] on icon "close-filter" at bounding box center [34, 101] width 4 height 4
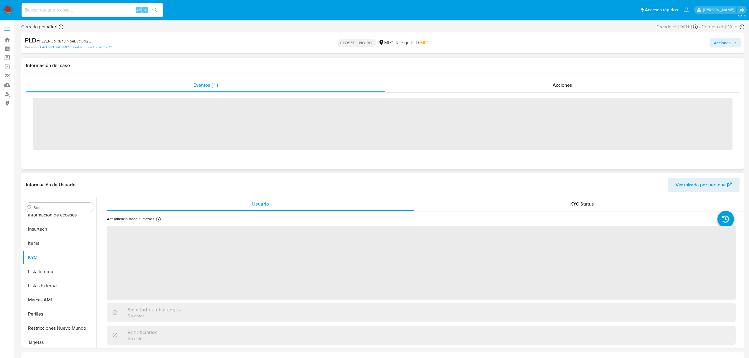
scroll to position [277, 0]
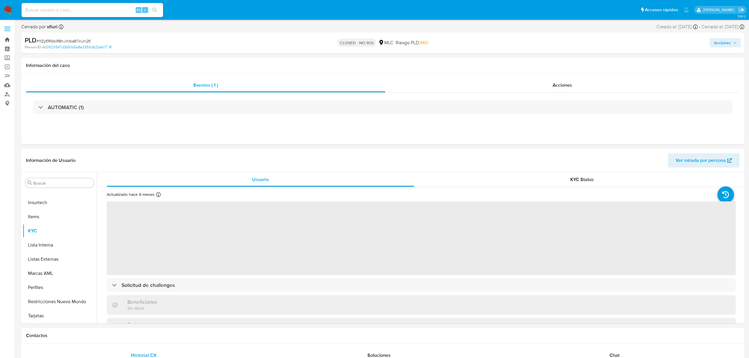
select select "10"
click at [1, 38] on link "Bandeja" at bounding box center [35, 39] width 70 height 9
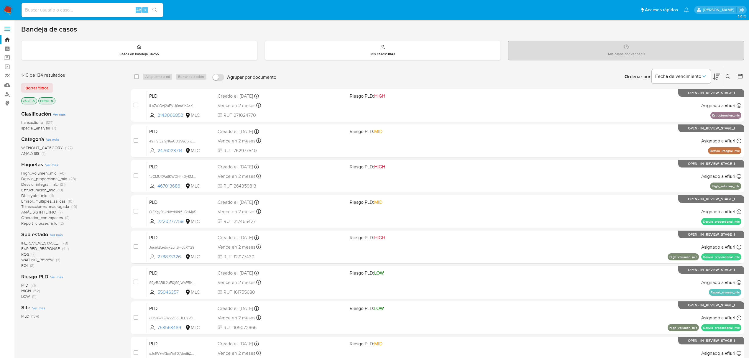
click at [742, 75] on icon at bounding box center [739, 76] width 5 height 5
click at [740, 77] on icon at bounding box center [740, 76] width 6 height 6
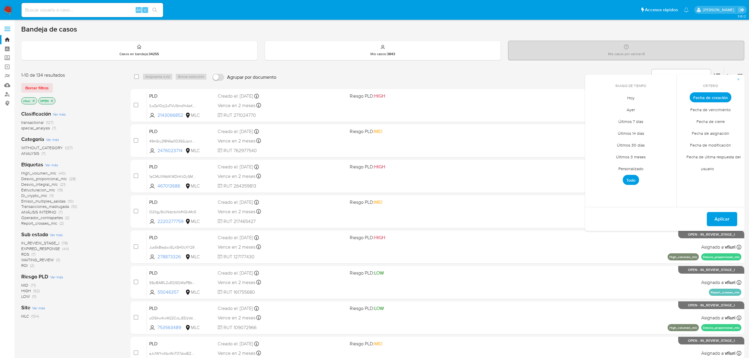
click at [628, 164] on span "Personalizado" at bounding box center [630, 168] width 37 height 12
click at [592, 107] on icon "Mes anterior" at bounding box center [593, 108] width 7 height 7
click at [655, 141] on button "12" at bounding box center [653, 141] width 9 height 9
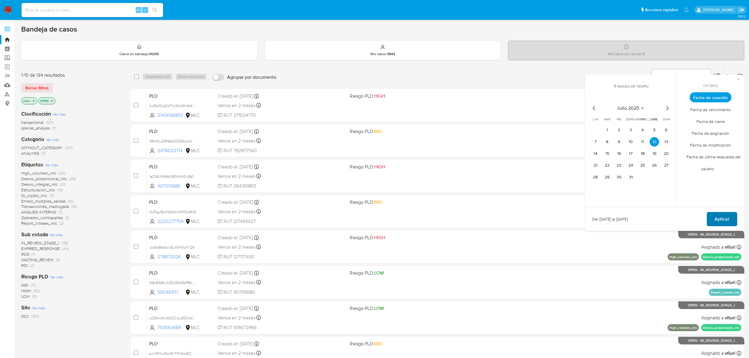
click at [711, 215] on button "Aplicar" at bounding box center [721, 219] width 30 height 14
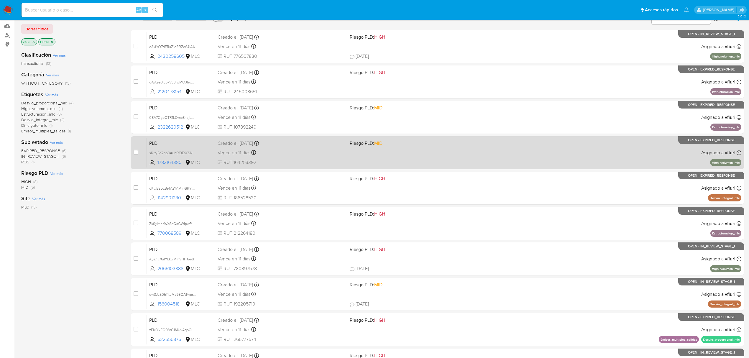
scroll to position [128, 0]
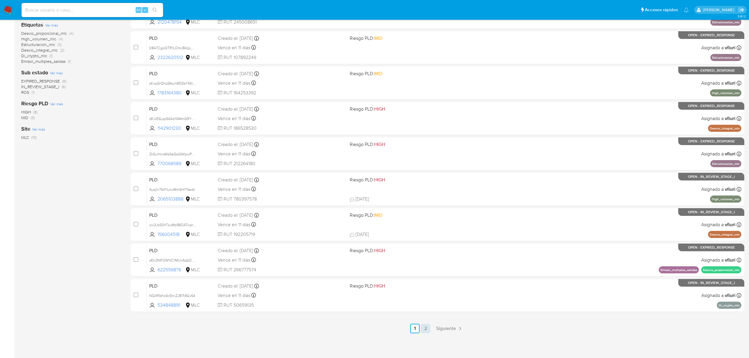
click at [428, 328] on link "2" at bounding box center [425, 328] width 9 height 9
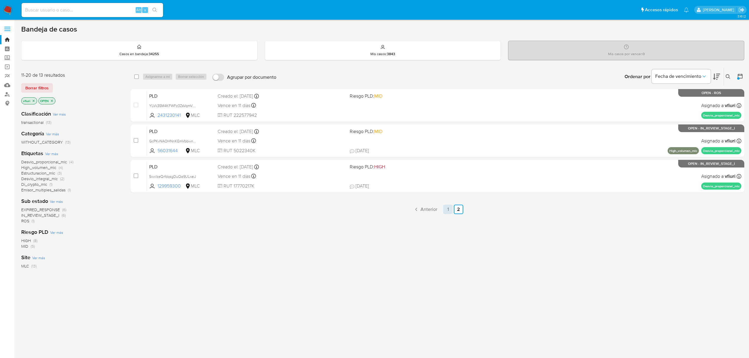
click at [446, 209] on link "1" at bounding box center [447, 209] width 9 height 9
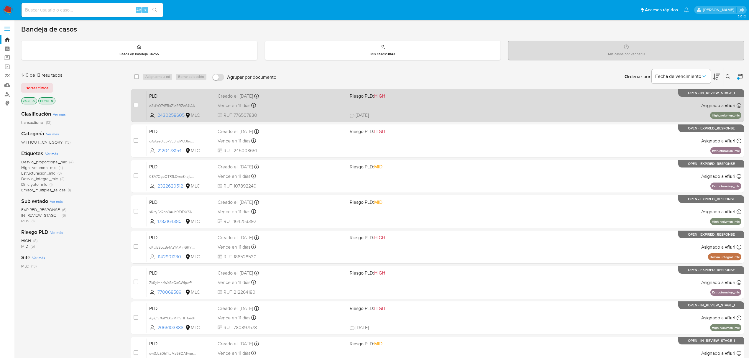
click at [439, 108] on div "PLD d3kiYO7tlERsZ1qRRZo64IAA 2430258605 MLC Riesgo PLD: HIGH Creado el: 12/07/2…" at bounding box center [444, 105] width 594 height 30
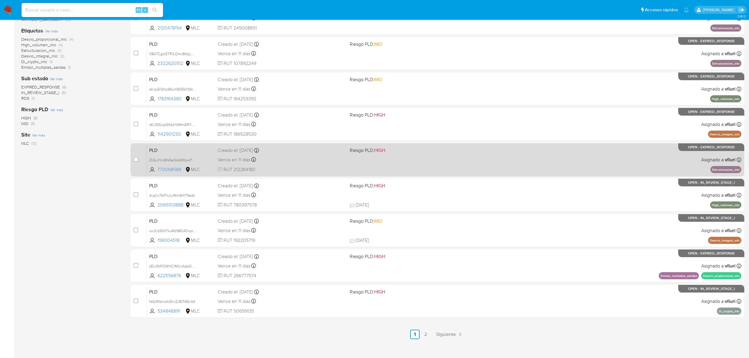
scroll to position [128, 0]
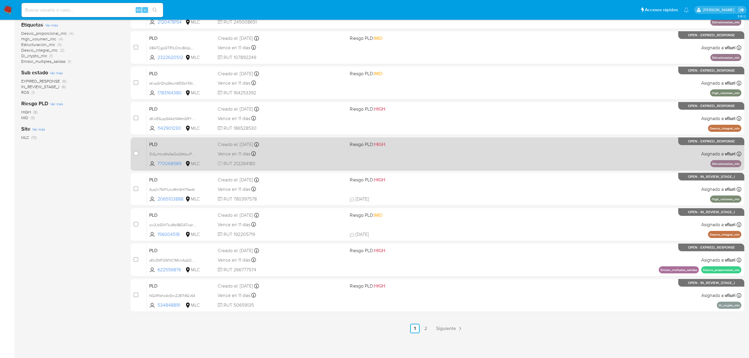
click at [460, 148] on div "PLD ZkSyiHnoWsSeQsGWIpwPQggs 770068589 MLC Riesgo PLD: HIGH Creado el: 12/07/20…" at bounding box center [444, 154] width 594 height 30
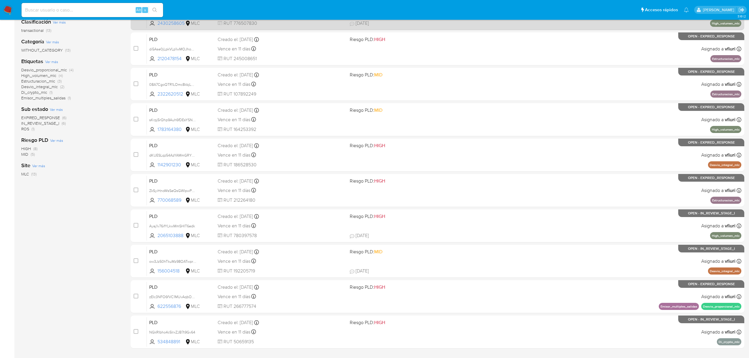
scroll to position [0, 0]
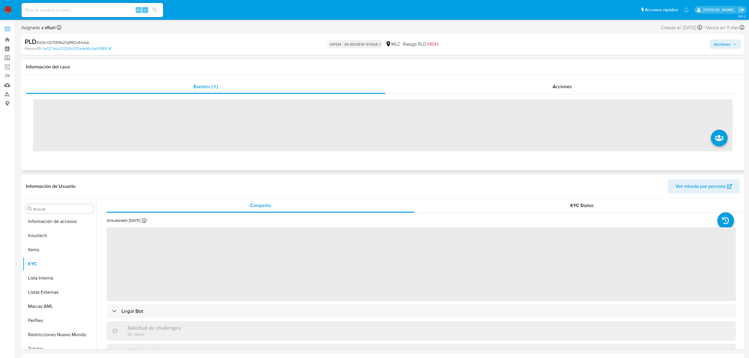
scroll to position [277, 0]
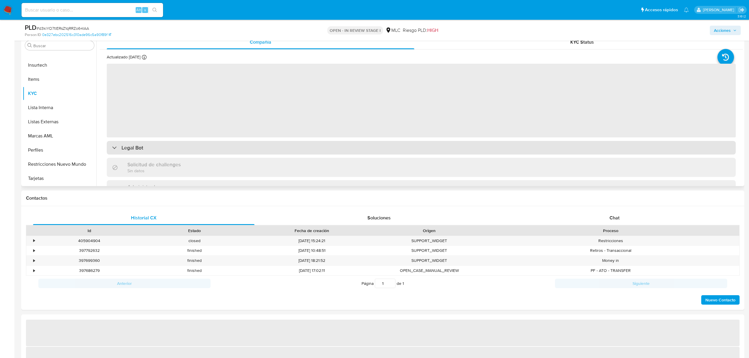
select select "10"
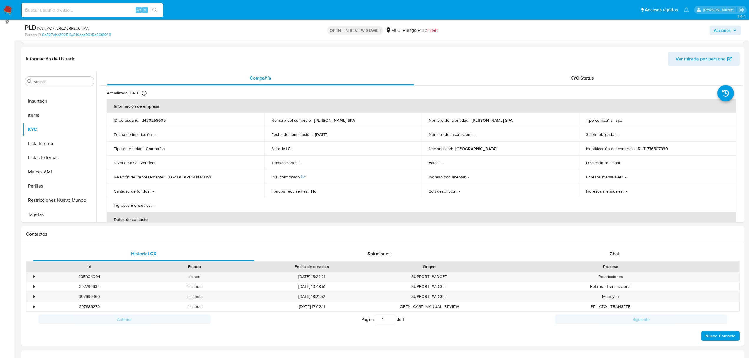
scroll to position [78, 0]
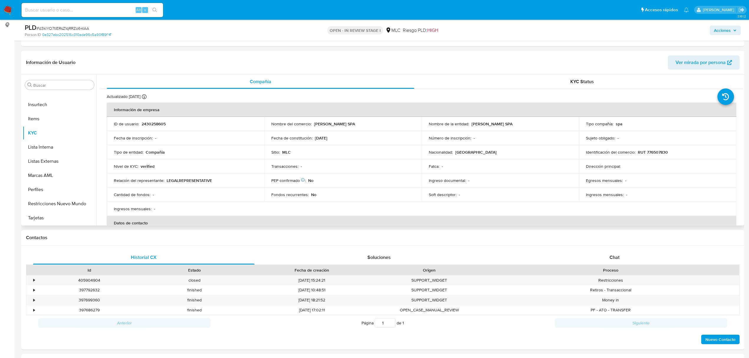
click at [158, 123] on p "2430258605" at bounding box center [153, 123] width 24 height 5
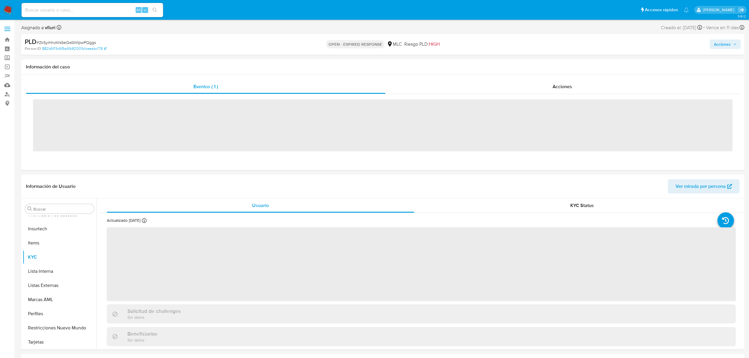
scroll to position [277, 0]
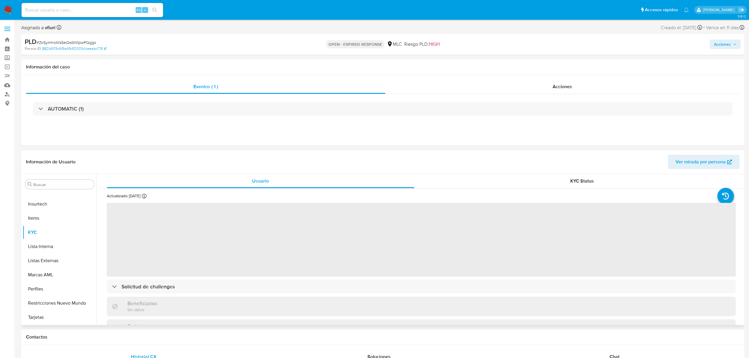
select select "10"
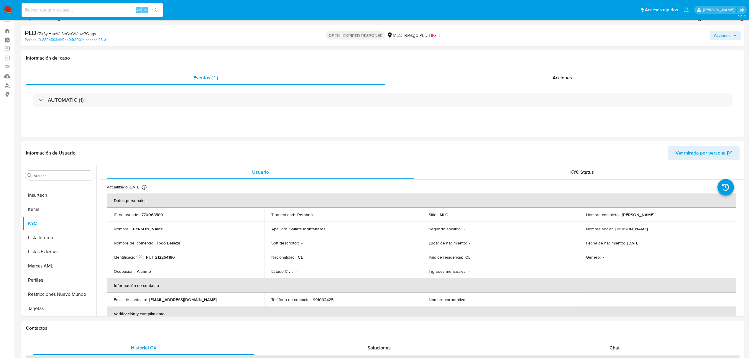
scroll to position [39, 0]
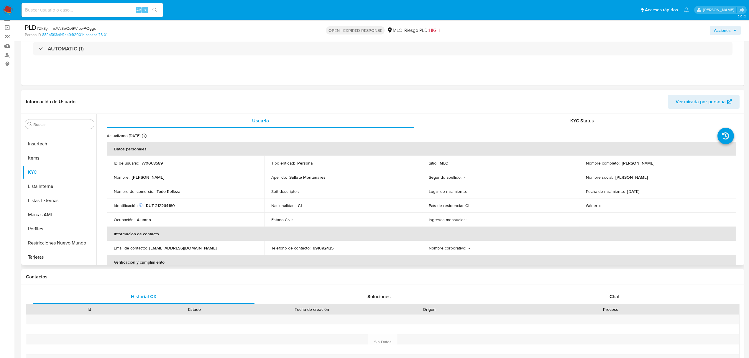
click at [151, 163] on p "770068589" at bounding box center [151, 162] width 21 height 5
copy p "770068589"
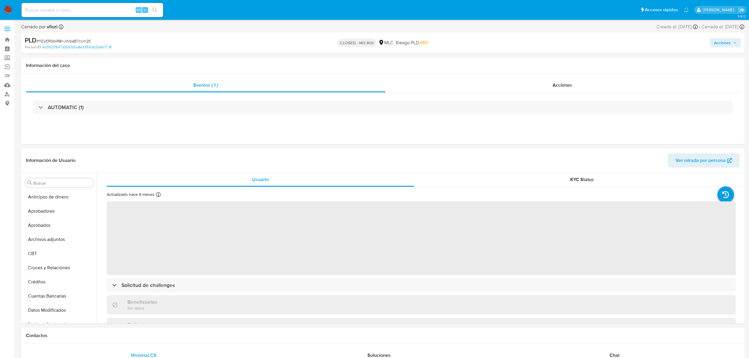
select select "10"
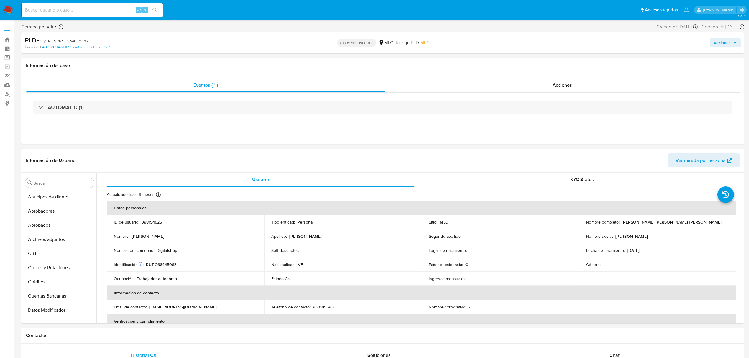
scroll to position [277, 0]
click at [12, 37] on link "Bandeja" at bounding box center [35, 39] width 70 height 9
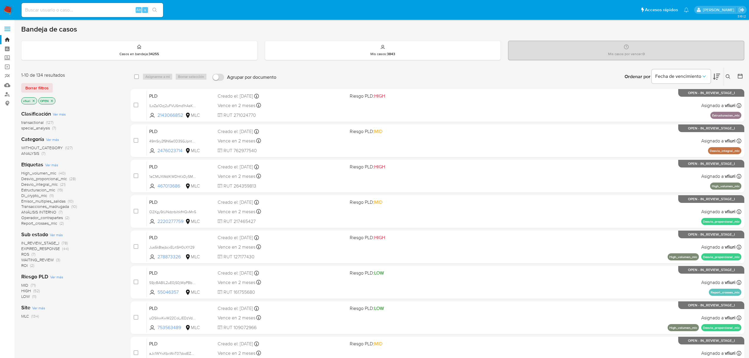
click at [725, 75] on icon at bounding box center [727, 76] width 5 height 5
click at [673, 98] on input at bounding box center [679, 99] width 100 height 8
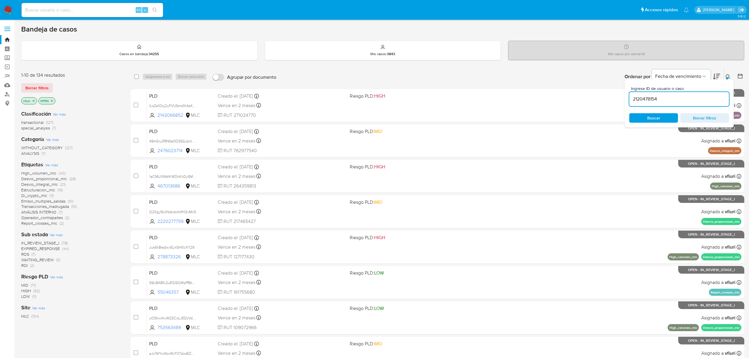
type input "2120478154"
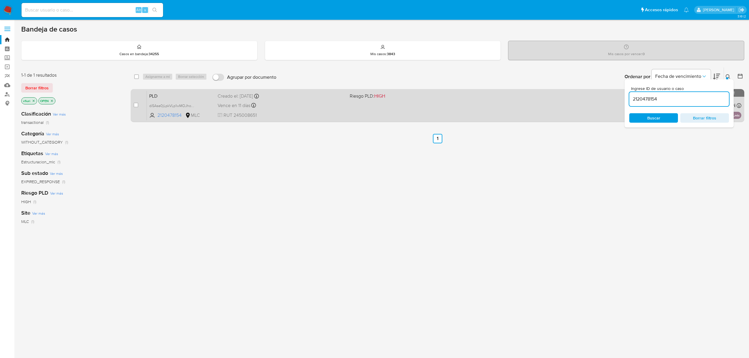
click at [332, 100] on div "PLD di5Ase0jLpkVLp1wMOJhoHPJ 2120478154 MLC Riesgo PLD: HIGH Creado el: [DATE] …" at bounding box center [444, 105] width 594 height 30
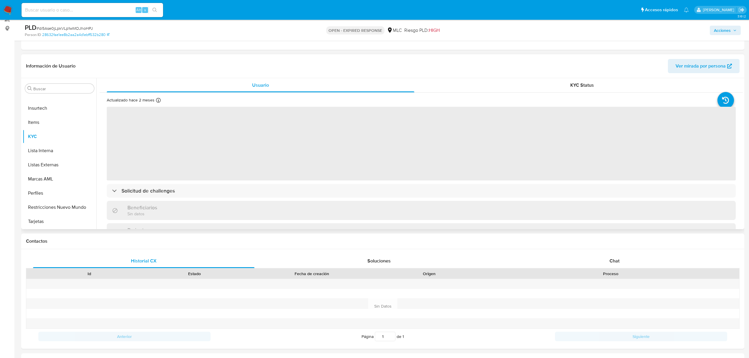
scroll to position [78, 0]
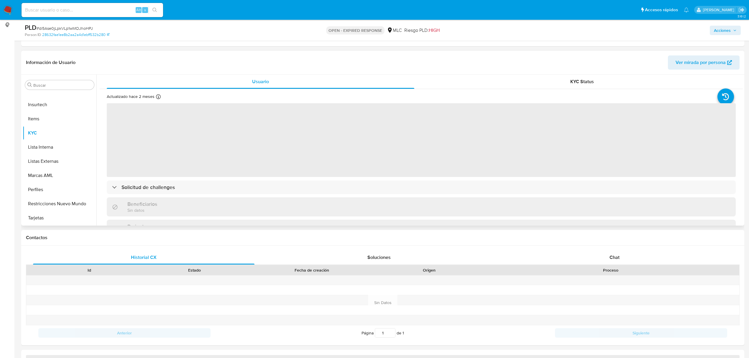
select select "10"
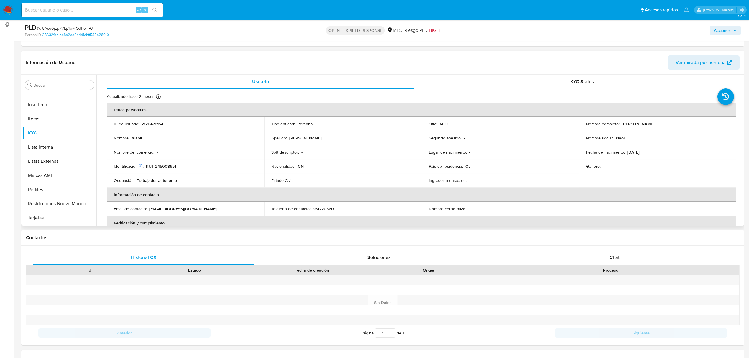
click at [158, 120] on td "ID de usuario : 2120478154" at bounding box center [185, 124] width 157 height 14
copy p "2120478154"
click at [167, 166] on p "RUT 245008651" at bounding box center [161, 166] width 30 height 5
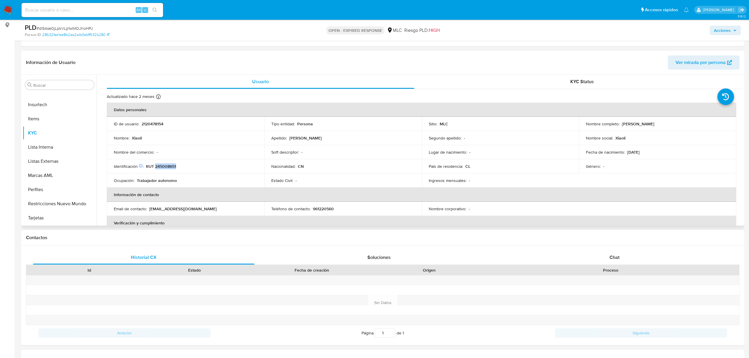
copy p "245008651"
